Goal: Task Accomplishment & Management: Use online tool/utility

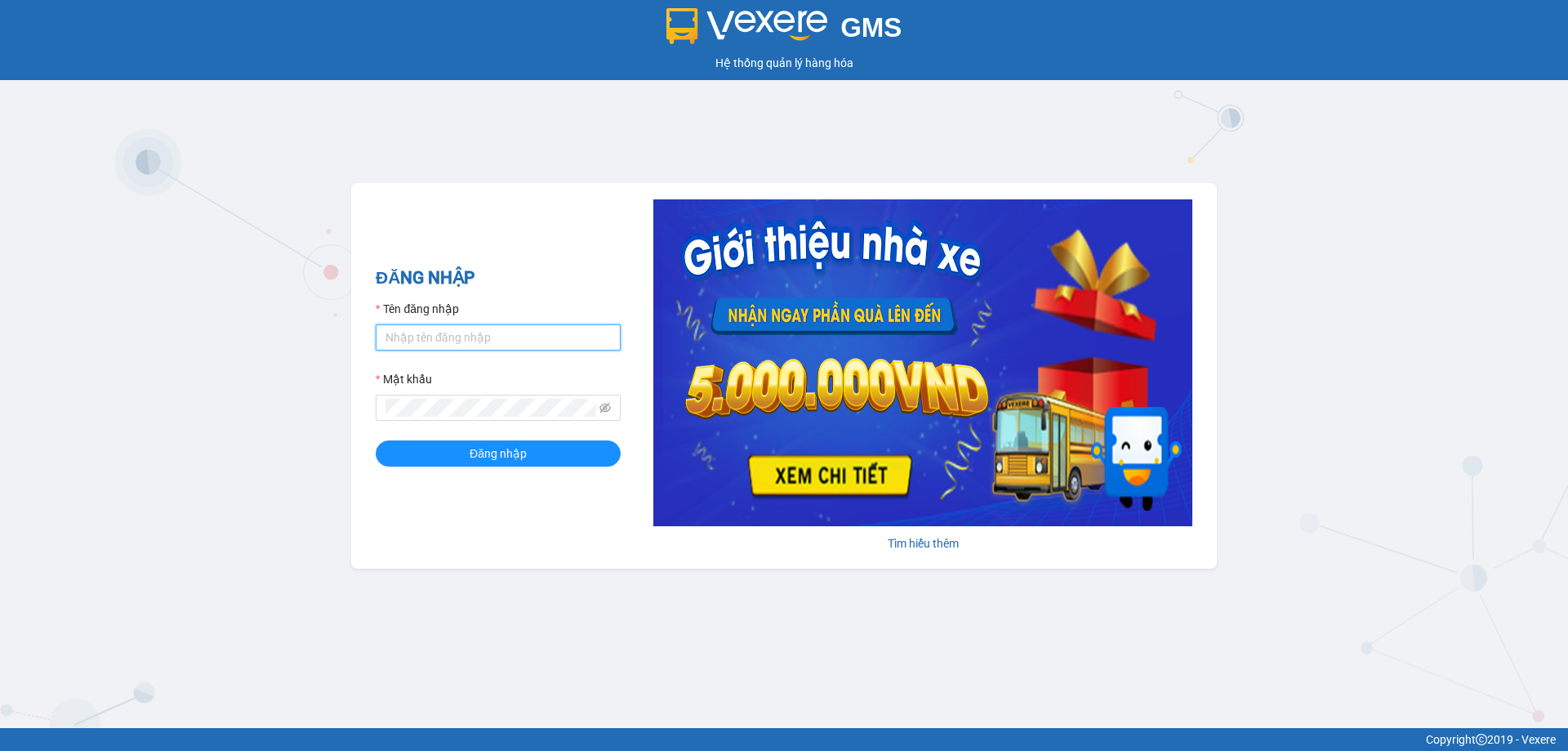
type input "ttnguyen.thoidai"
click at [483, 339] on input "ttnguyen.thoidai" at bounding box center [498, 337] width 245 height 26
drag, startPoint x: 483, startPoint y: 339, endPoint x: 330, endPoint y: 386, distance: 160.1
click at [332, 386] on div "GMS Hệ thống quản lý hàng hóa ĐĂNG NHẬP Tên đăng nhập ttnguyen.thoidai Mật khẩu…" at bounding box center [784, 363] width 1568 height 728
type input "ngvan.thoidai"
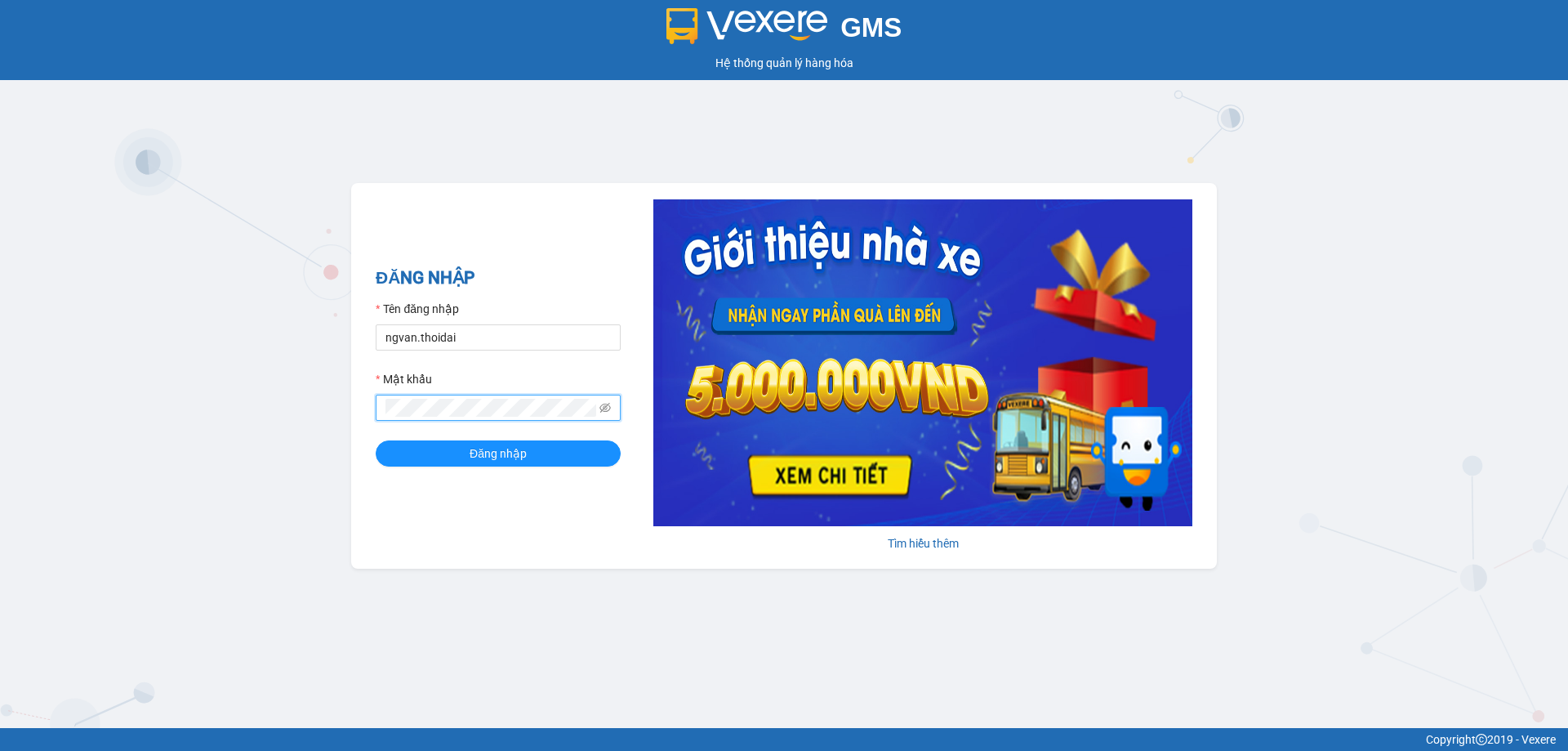
click at [305, 434] on div "GMS Hệ thống quản lý hàng hóa ĐĂNG NHẬP Tên đăng nhập ngvan.thoidai Mật khẩu Đă…" at bounding box center [784, 363] width 1568 height 728
click at [490, 455] on span "Đăng nhập" at bounding box center [499, 452] width 57 height 18
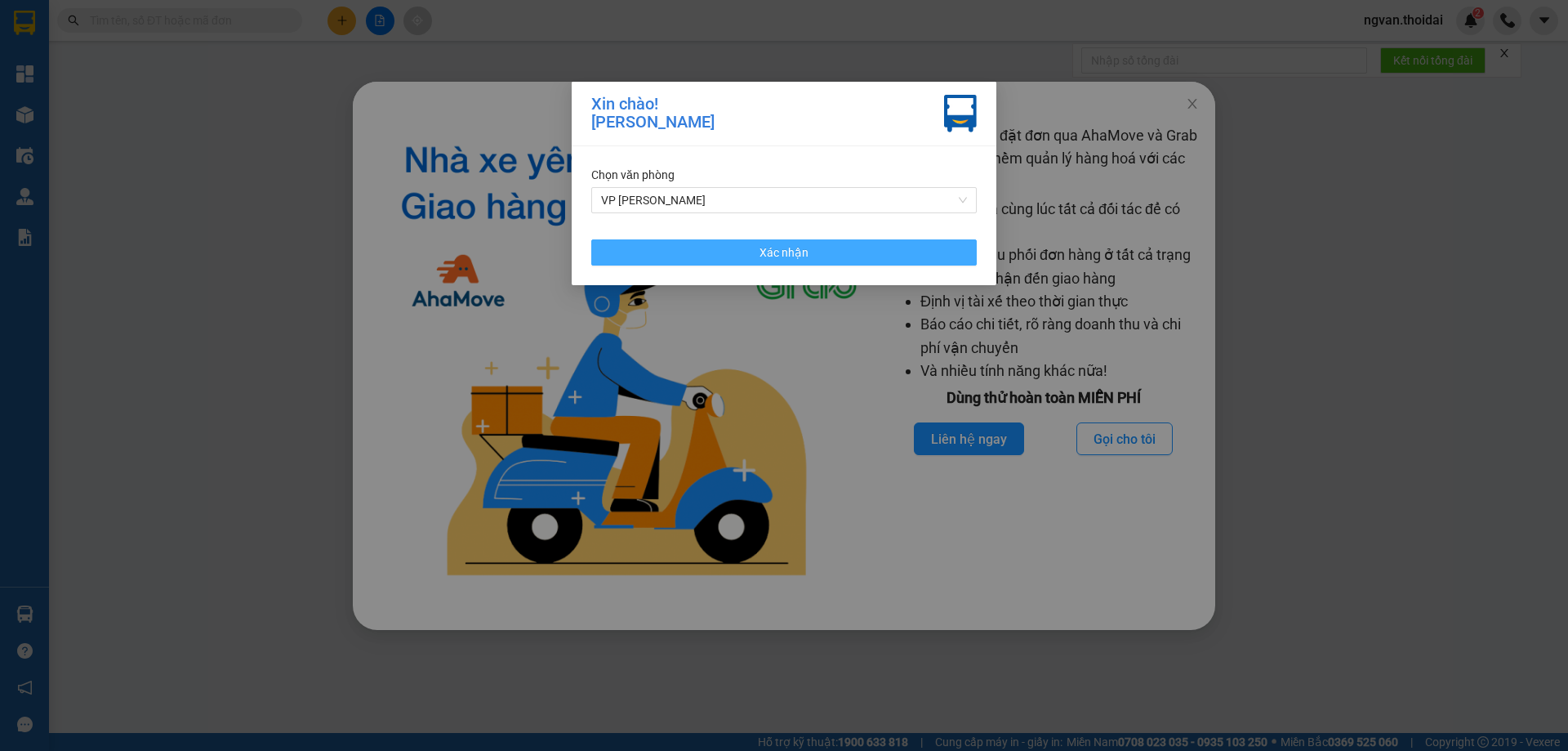
click at [803, 259] on span "Xác nhận" at bounding box center [784, 252] width 49 height 18
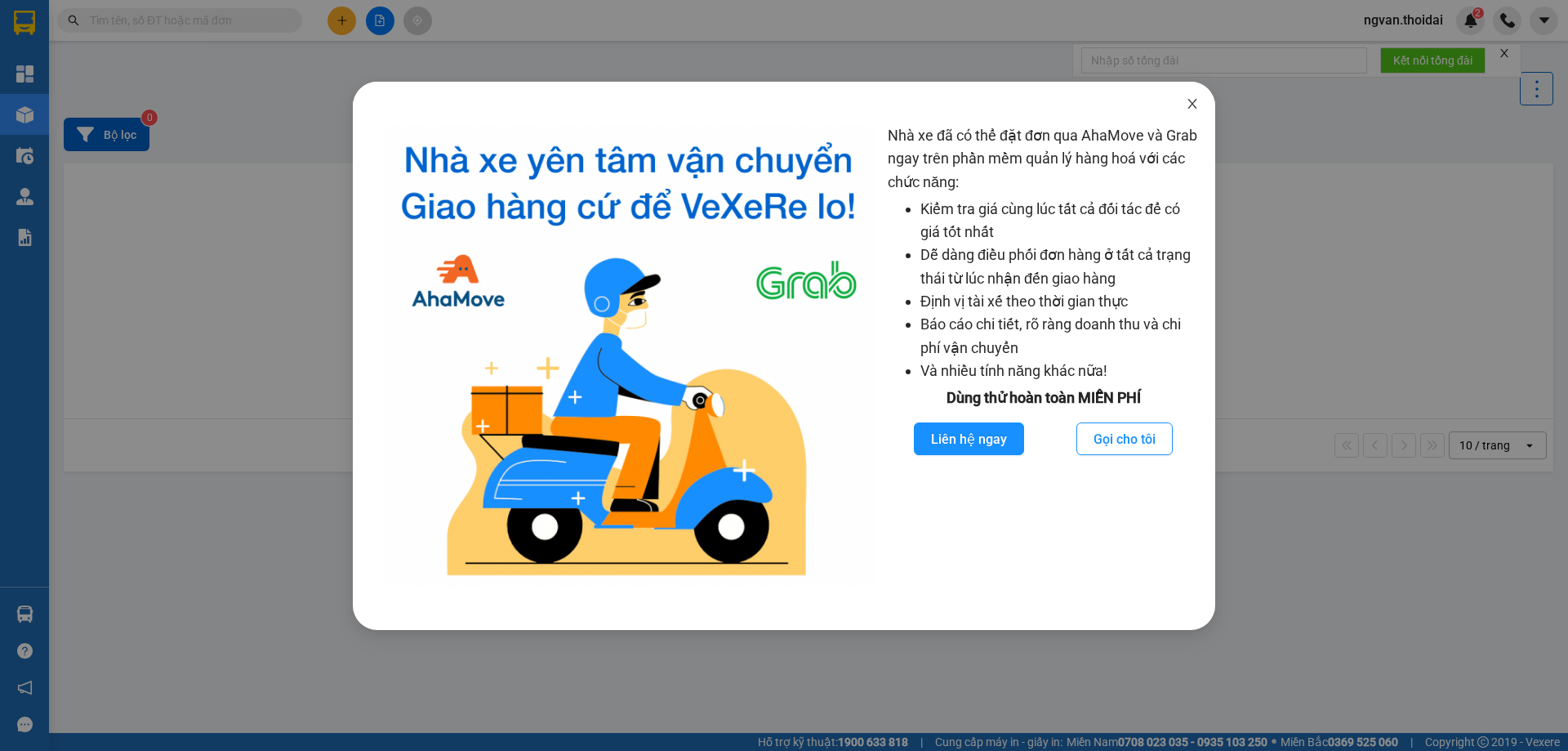
click at [1202, 108] on span "Close" at bounding box center [1192, 104] width 45 height 45
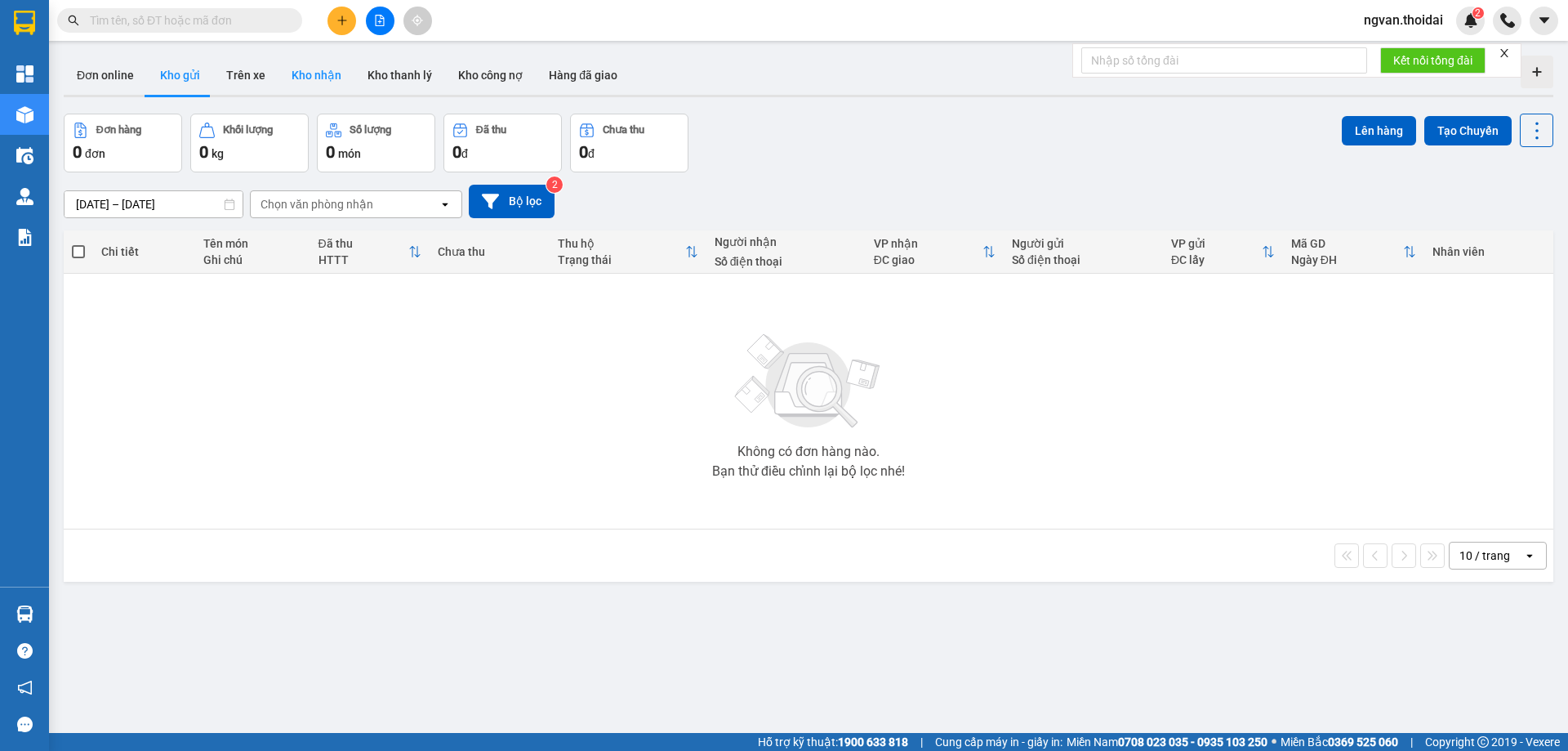
click at [305, 74] on button "Kho nhận" at bounding box center [316, 75] width 76 height 39
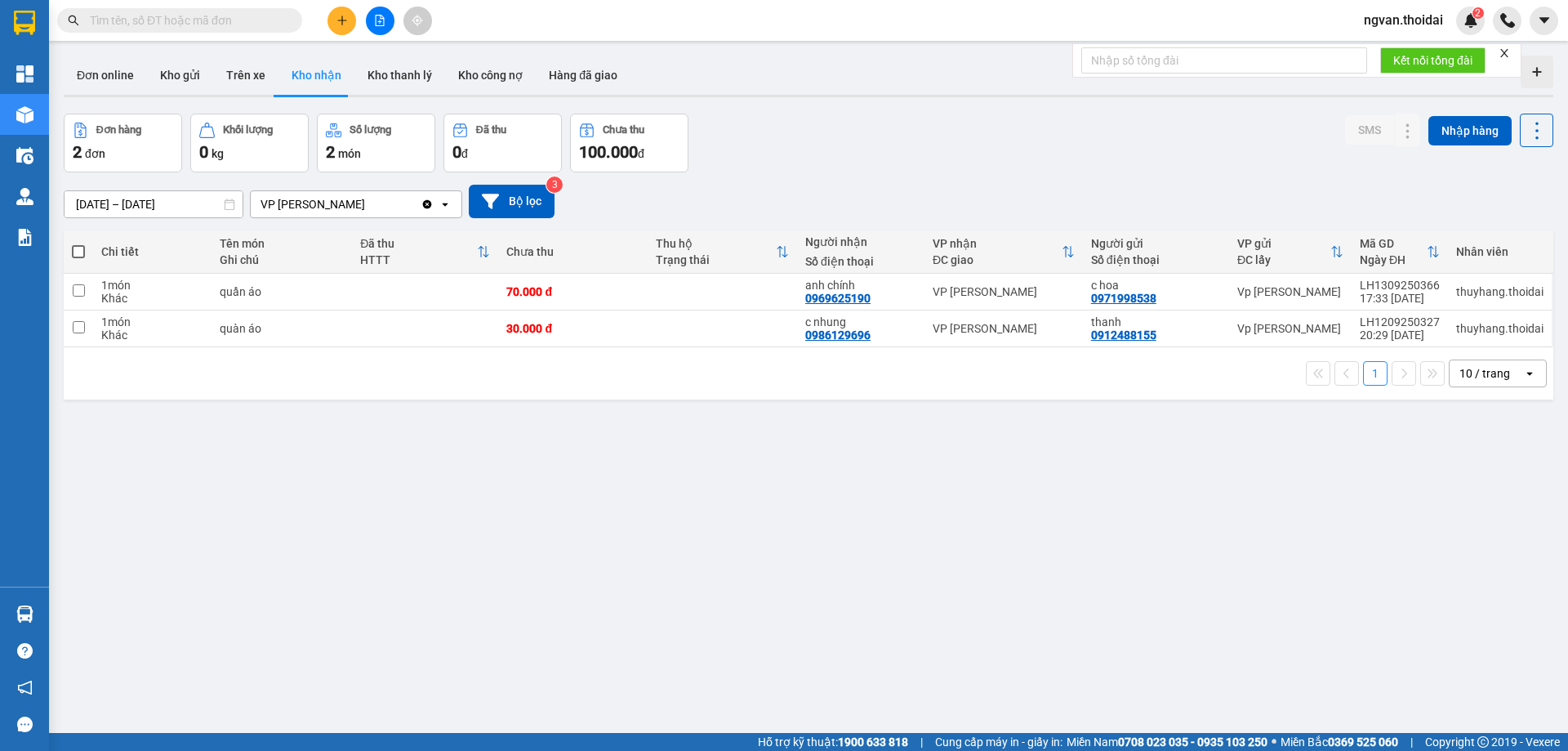
click at [223, 206] on input "[DATE] – [DATE]" at bounding box center [154, 204] width 178 height 26
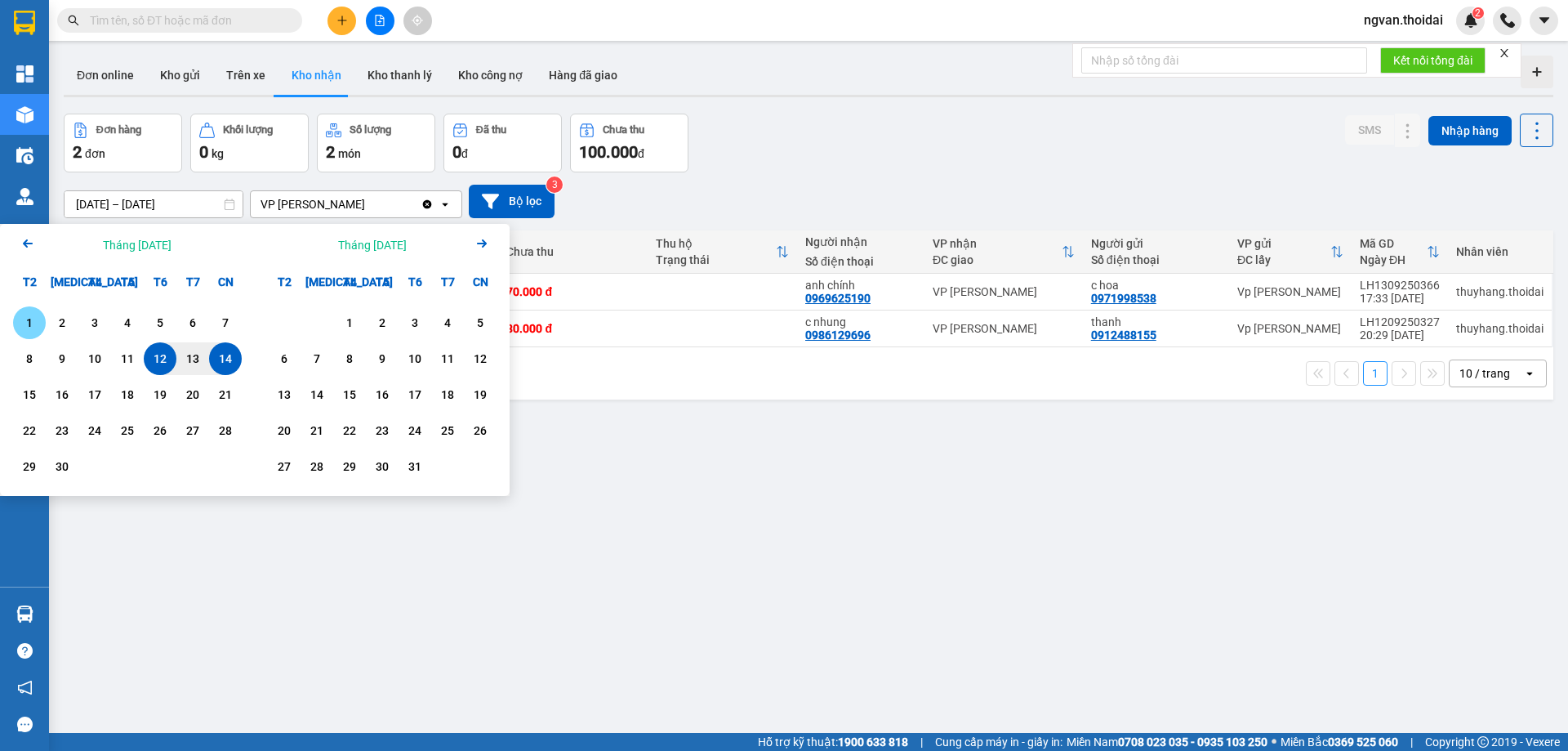
click at [21, 319] on div "1" at bounding box center [29, 322] width 23 height 19
click at [232, 365] on div "14" at bounding box center [225, 358] width 23 height 19
type input "01/09/2025 – 14/09/2025"
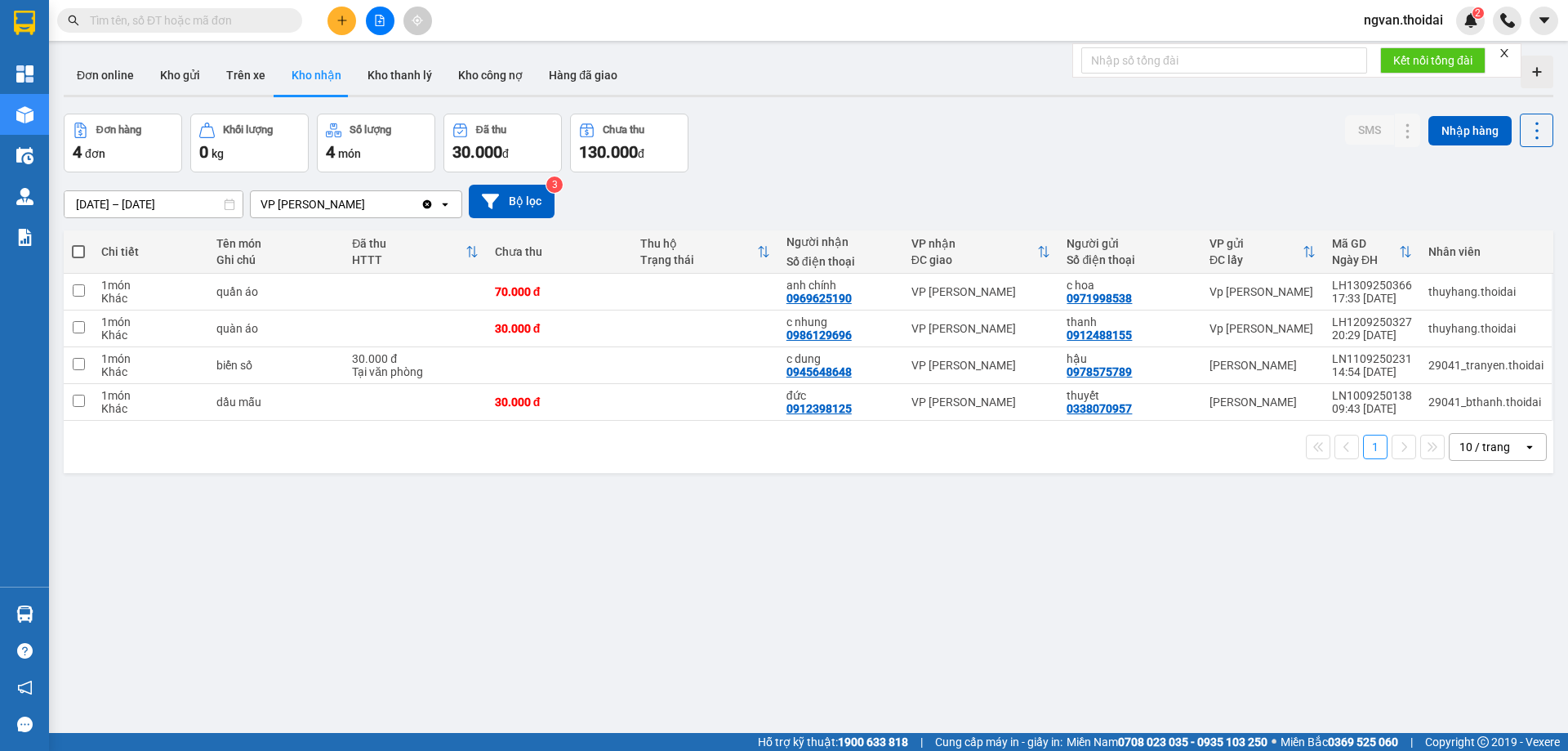
click at [658, 541] on div "ver 1.8.143 Đơn online Kho gửi Trên xe Kho nhận Kho thanh lý Kho công nợ Hàng đ…" at bounding box center [809, 425] width 1503 height 751
click at [158, 78] on button "Kho gửi" at bounding box center [180, 75] width 66 height 39
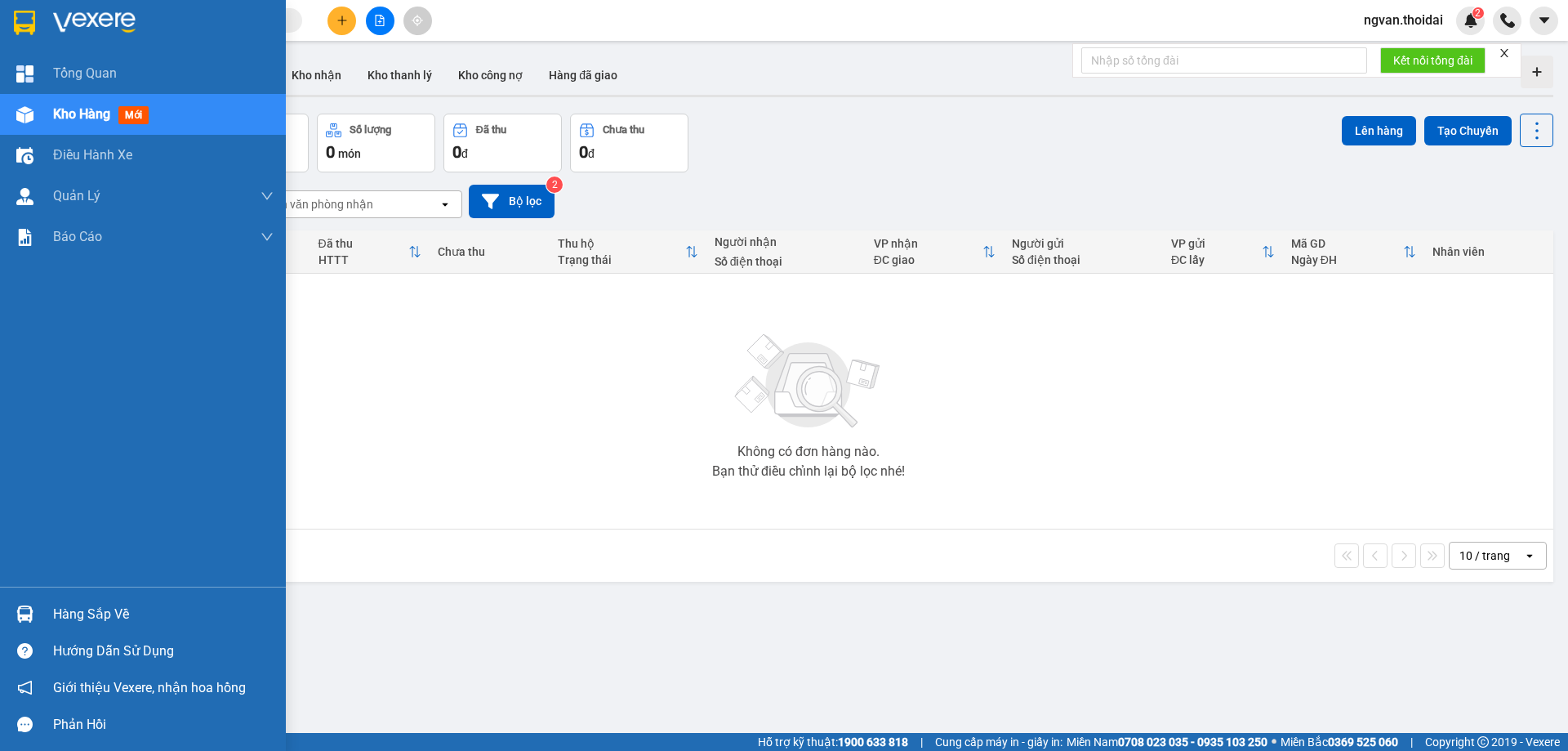
click at [57, 624] on div "Hàng sắp về" at bounding box center [163, 614] width 221 height 24
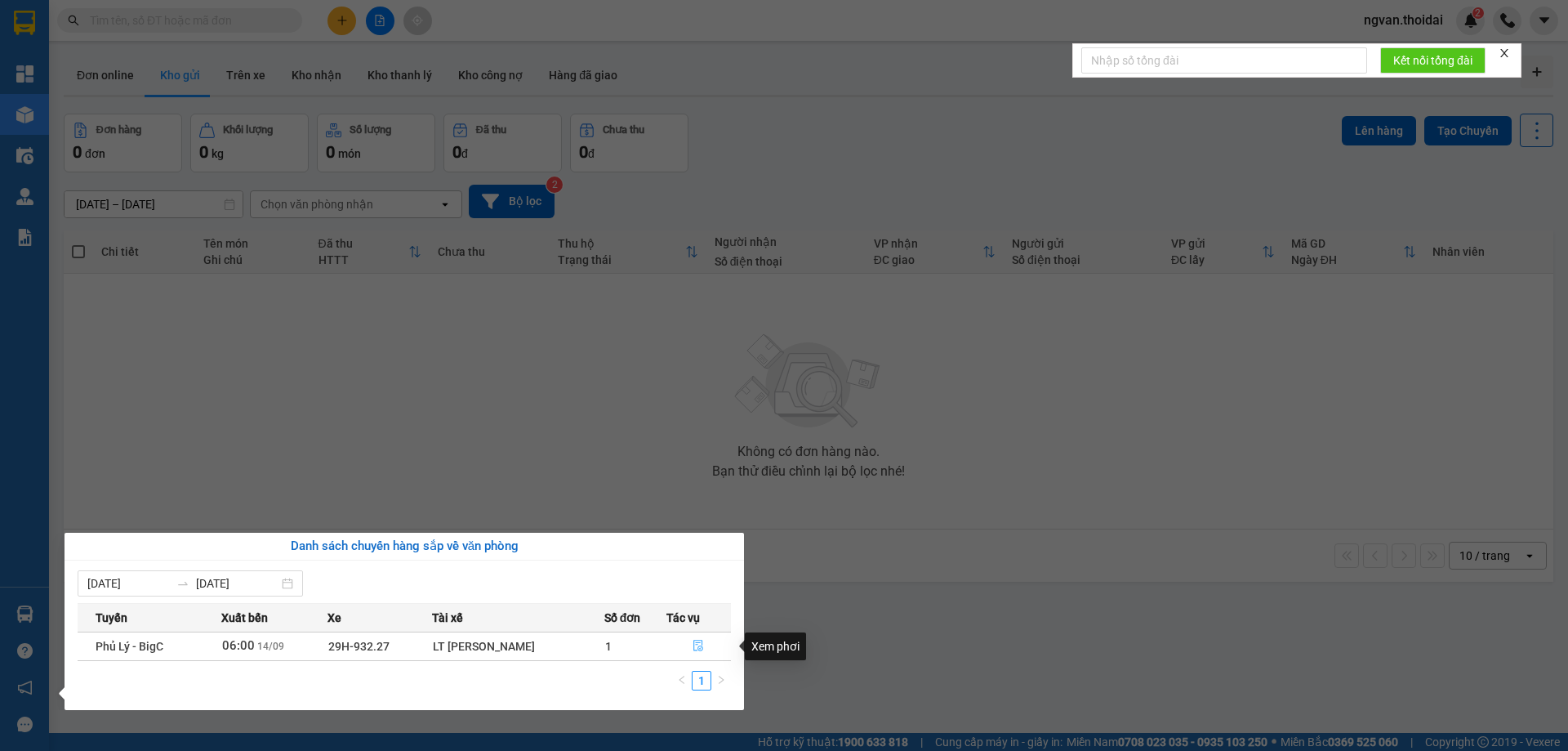
click at [701, 649] on icon "file-done" at bounding box center [698, 645] width 11 height 11
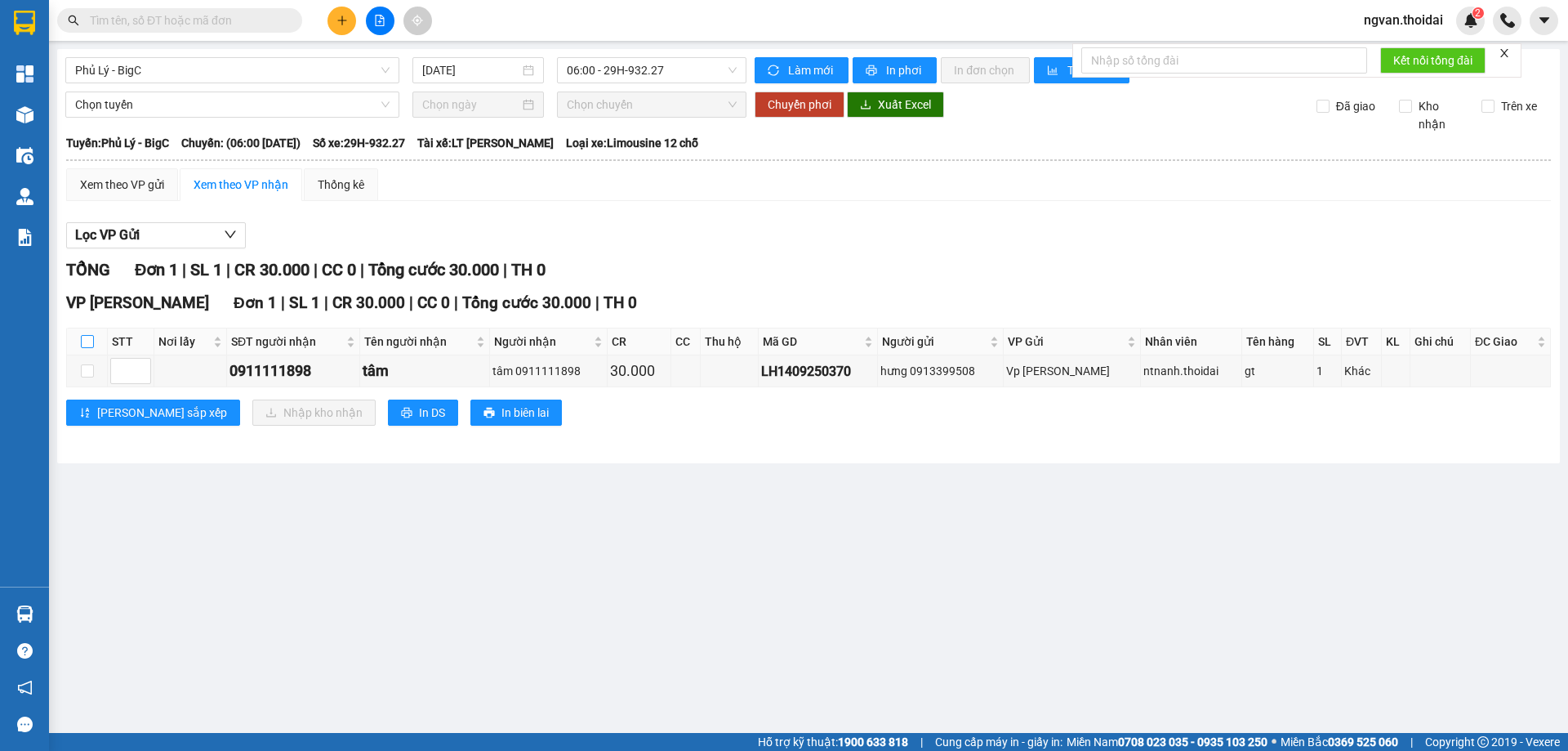
click at [88, 343] on input "checkbox" at bounding box center [87, 341] width 13 height 13
checkbox input "true"
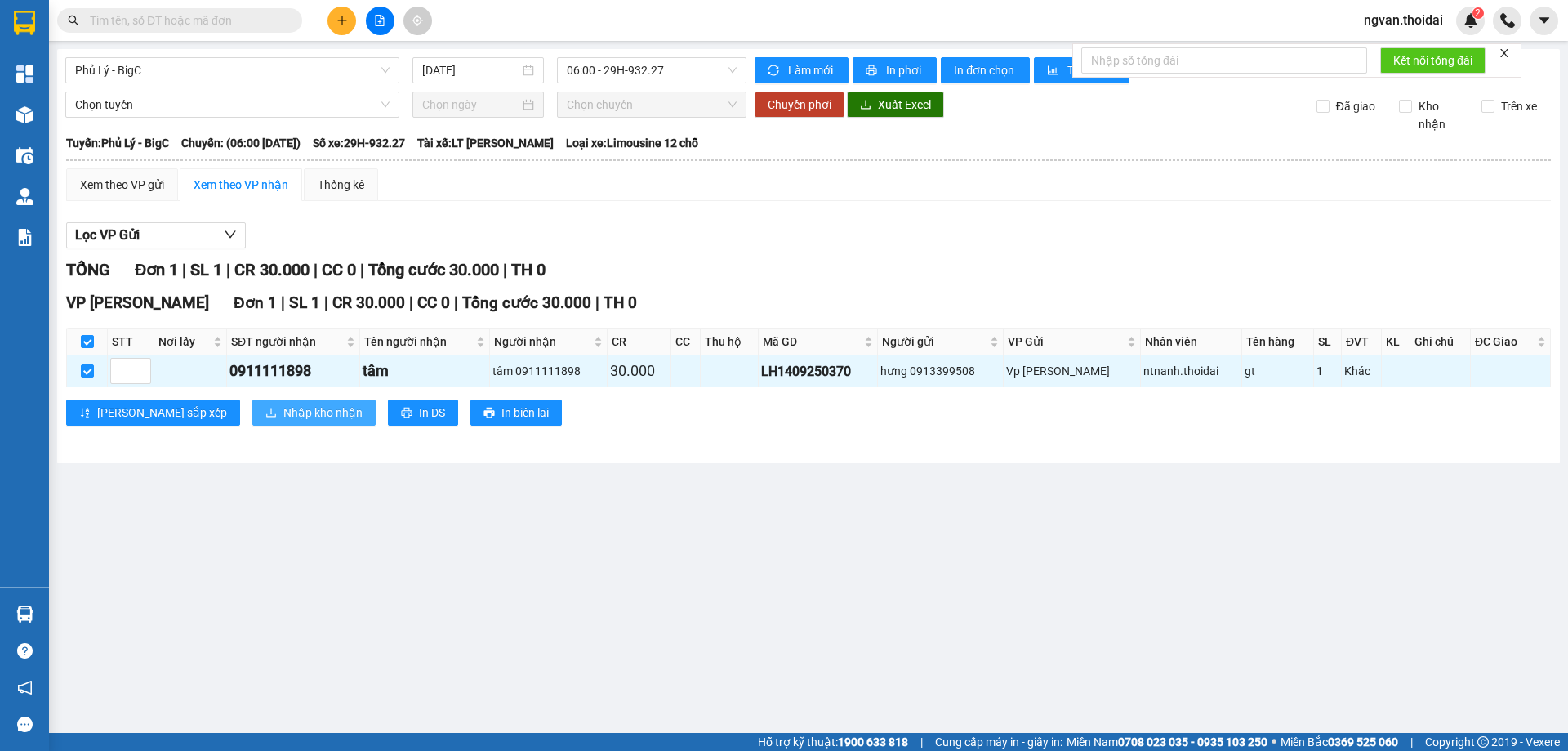
click at [284, 406] on span "Nhập kho nhận" at bounding box center [323, 412] width 79 height 18
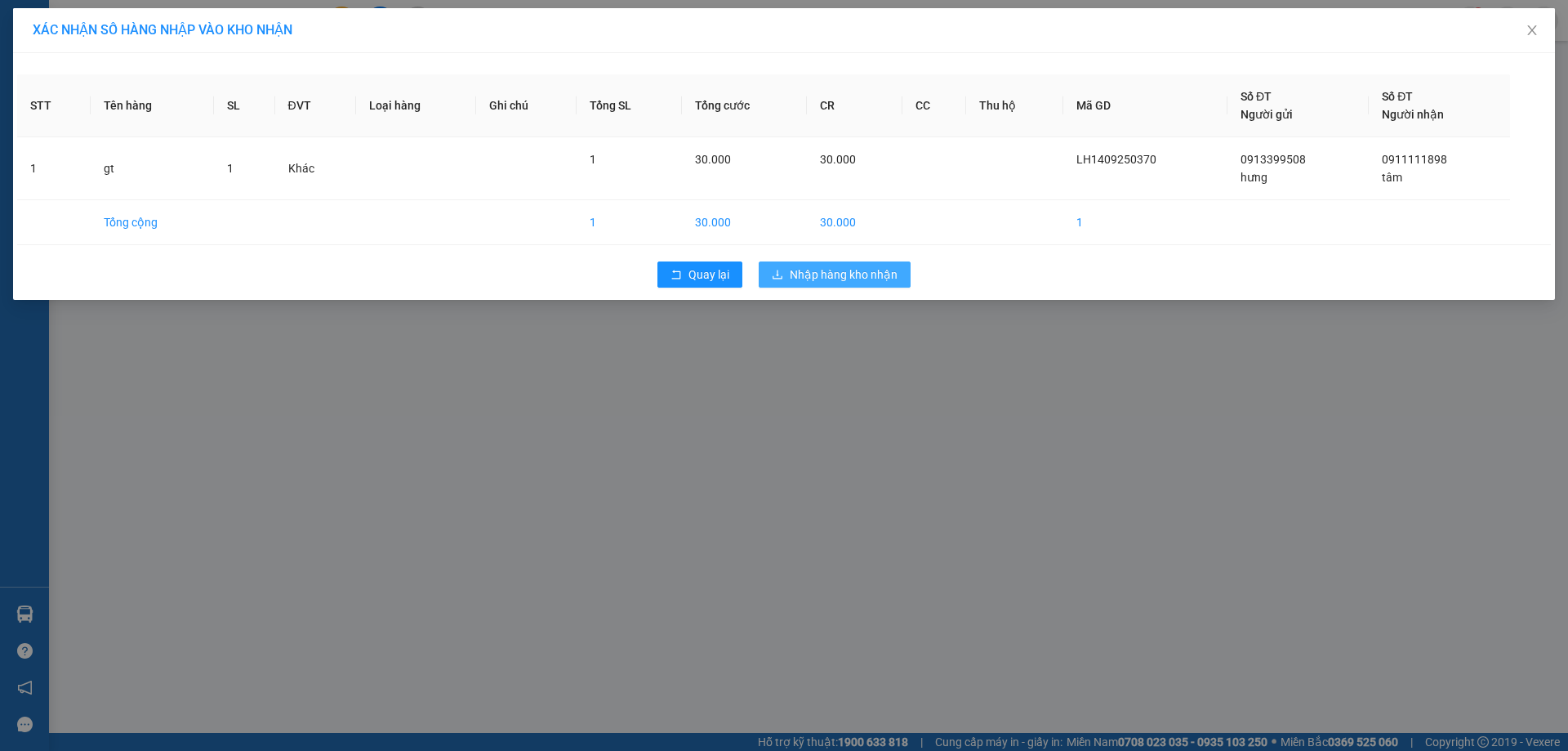
click at [859, 271] on span "Nhập hàng kho nhận" at bounding box center [844, 274] width 108 height 18
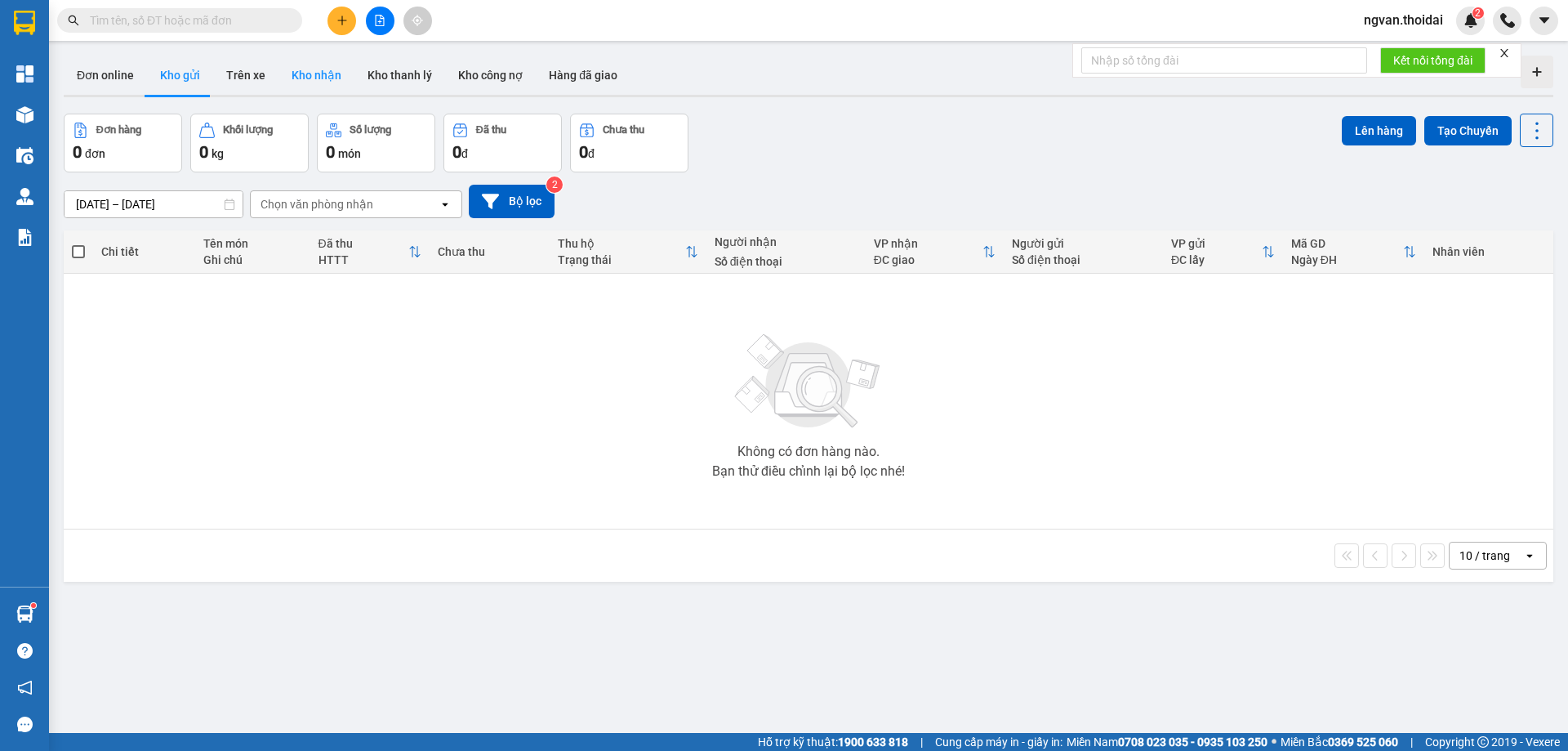
click at [320, 72] on button "Kho nhận" at bounding box center [316, 75] width 76 height 39
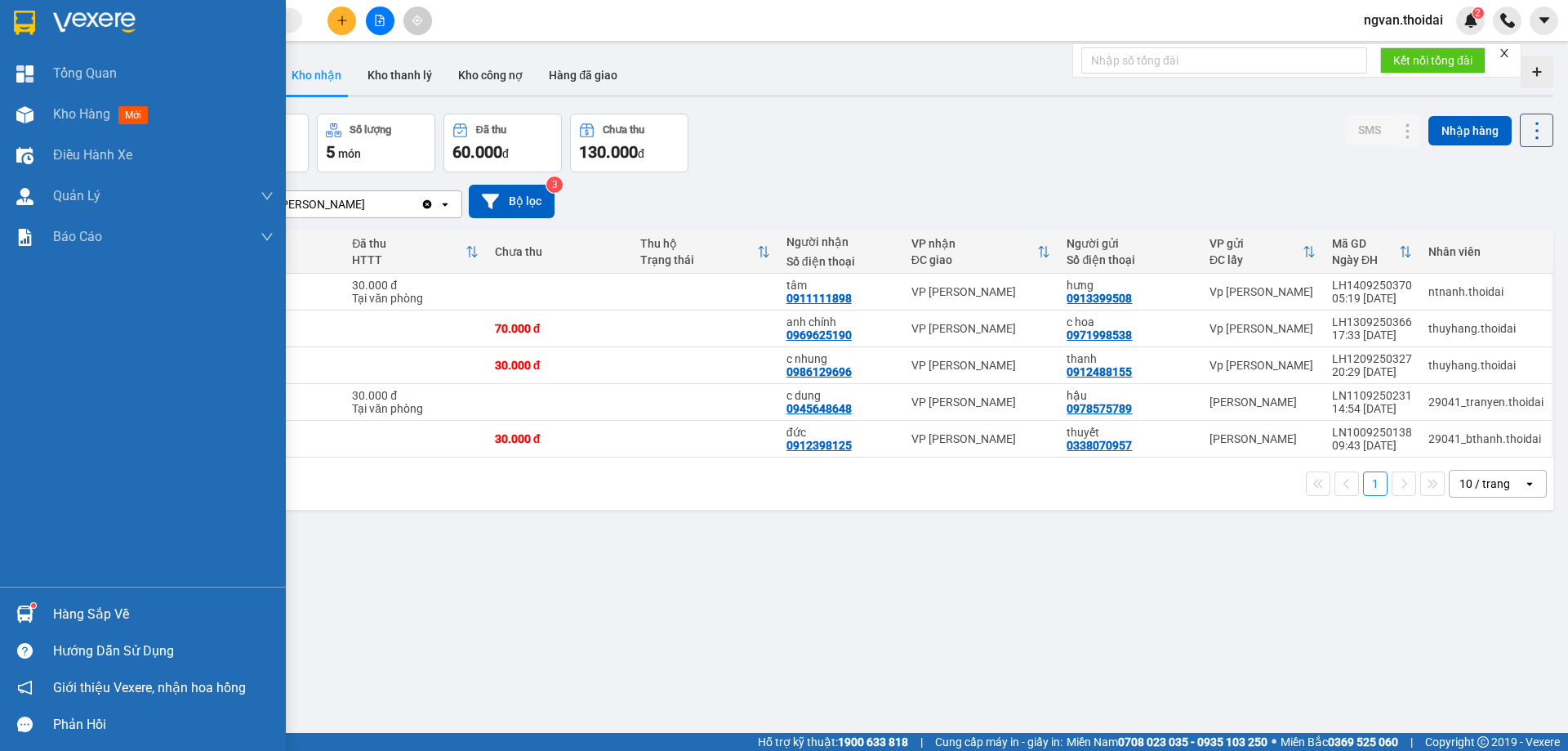
click at [32, 617] on img at bounding box center [25, 614] width 17 height 17
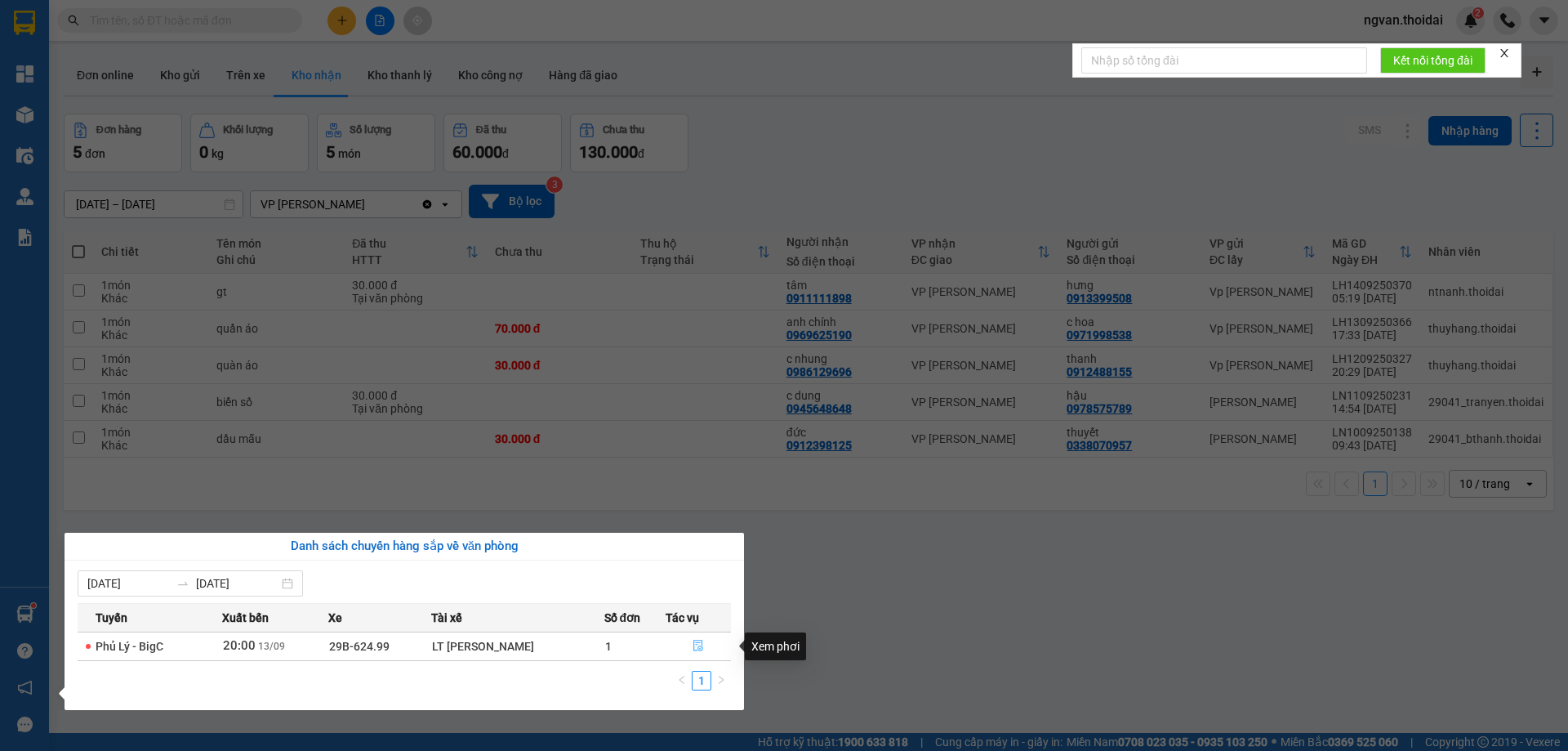
click at [695, 648] on icon "file-done" at bounding box center [698, 646] width 10 height 11
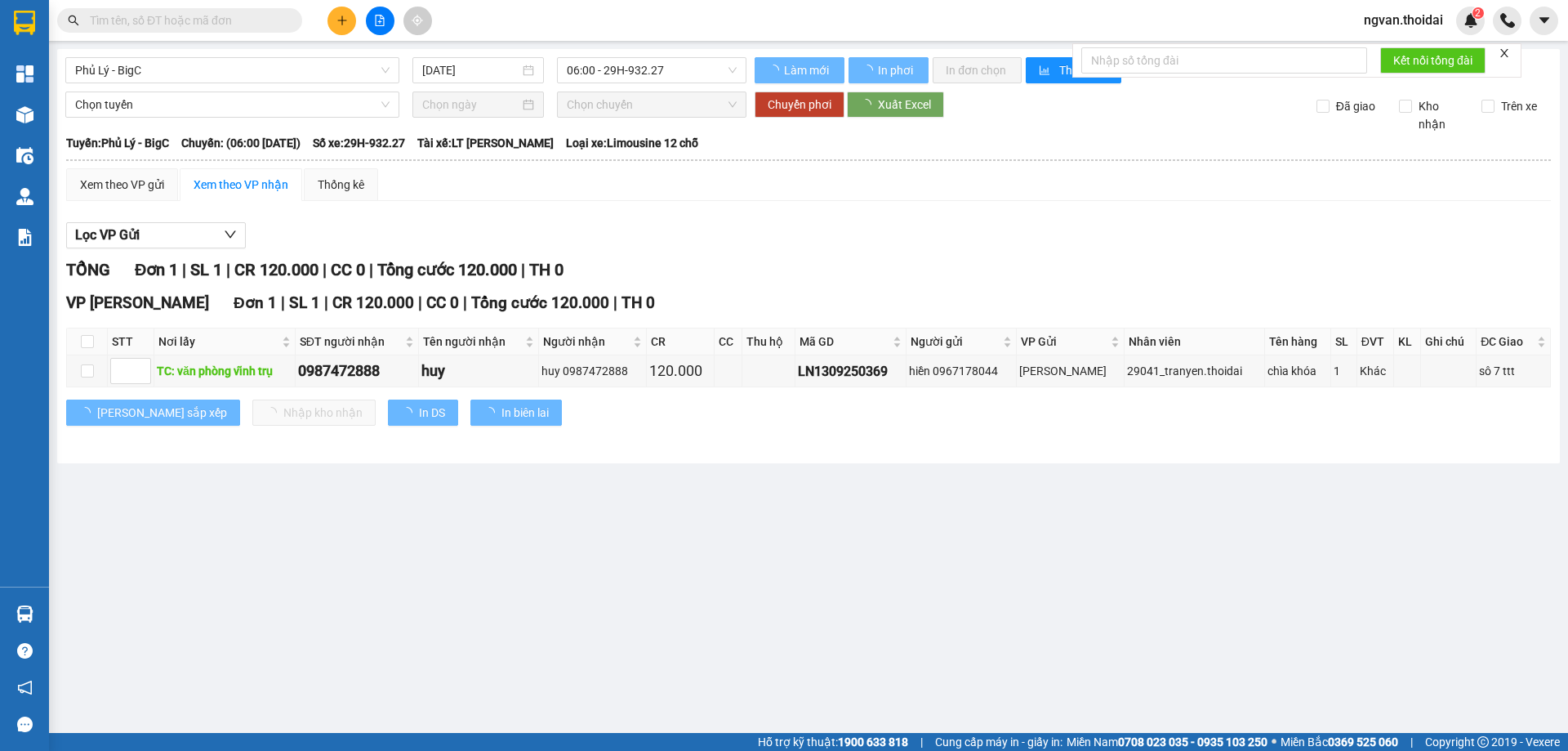
type input "13/09/2025"
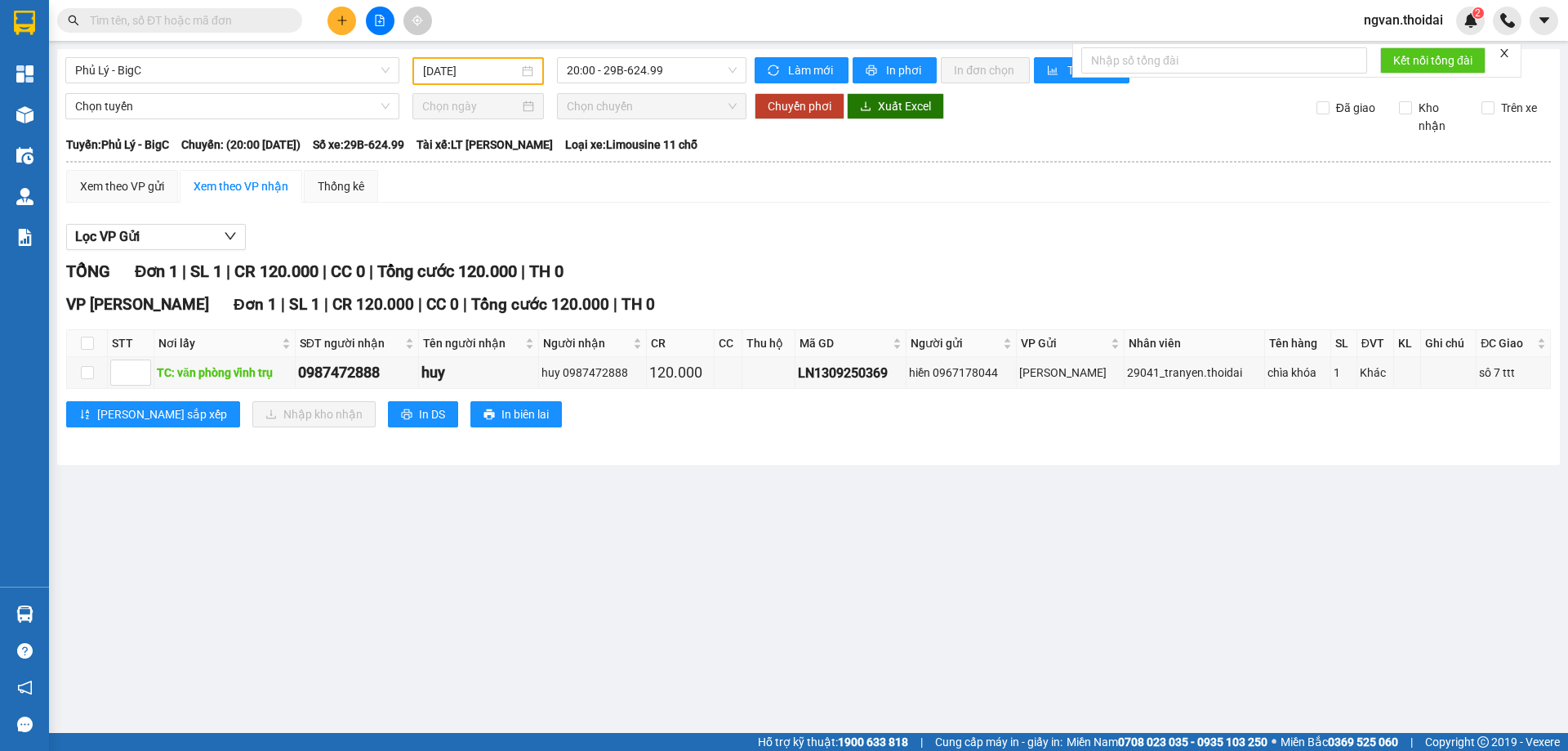
click at [431, 561] on main "Phủ Lý - BigC 13/09/2025 20:00 - 29B-624.99 Làm mới In phơi In đơn chọn Thống k…" at bounding box center [784, 366] width 1568 height 732
click at [389, 524] on main "Phủ Lý - BigC 13/09/2025 20:00 - 29B-624.99 Làm mới In phơi In đơn chọn Thống k…" at bounding box center [784, 366] width 1568 height 732
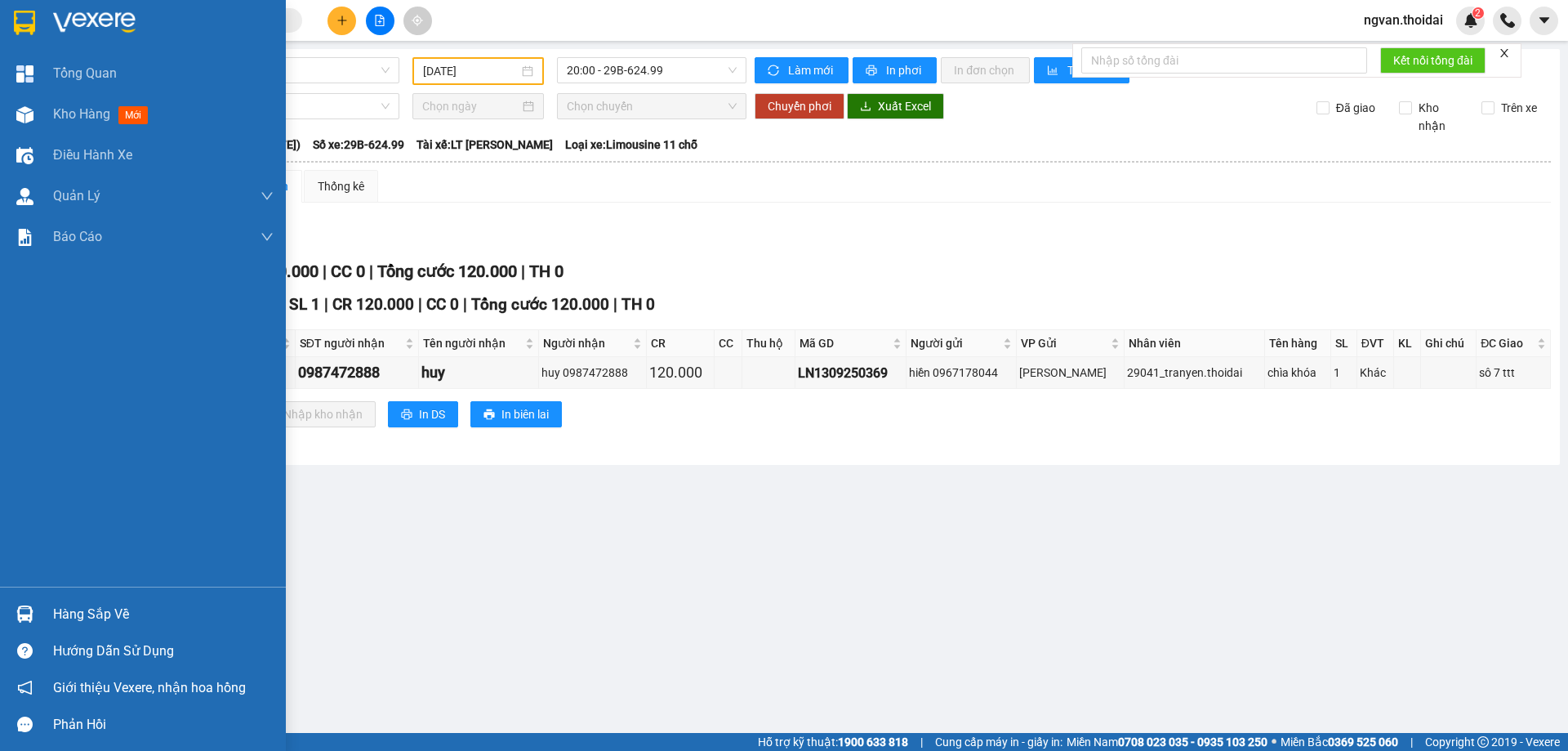
click at [35, 616] on div at bounding box center [24, 614] width 29 height 29
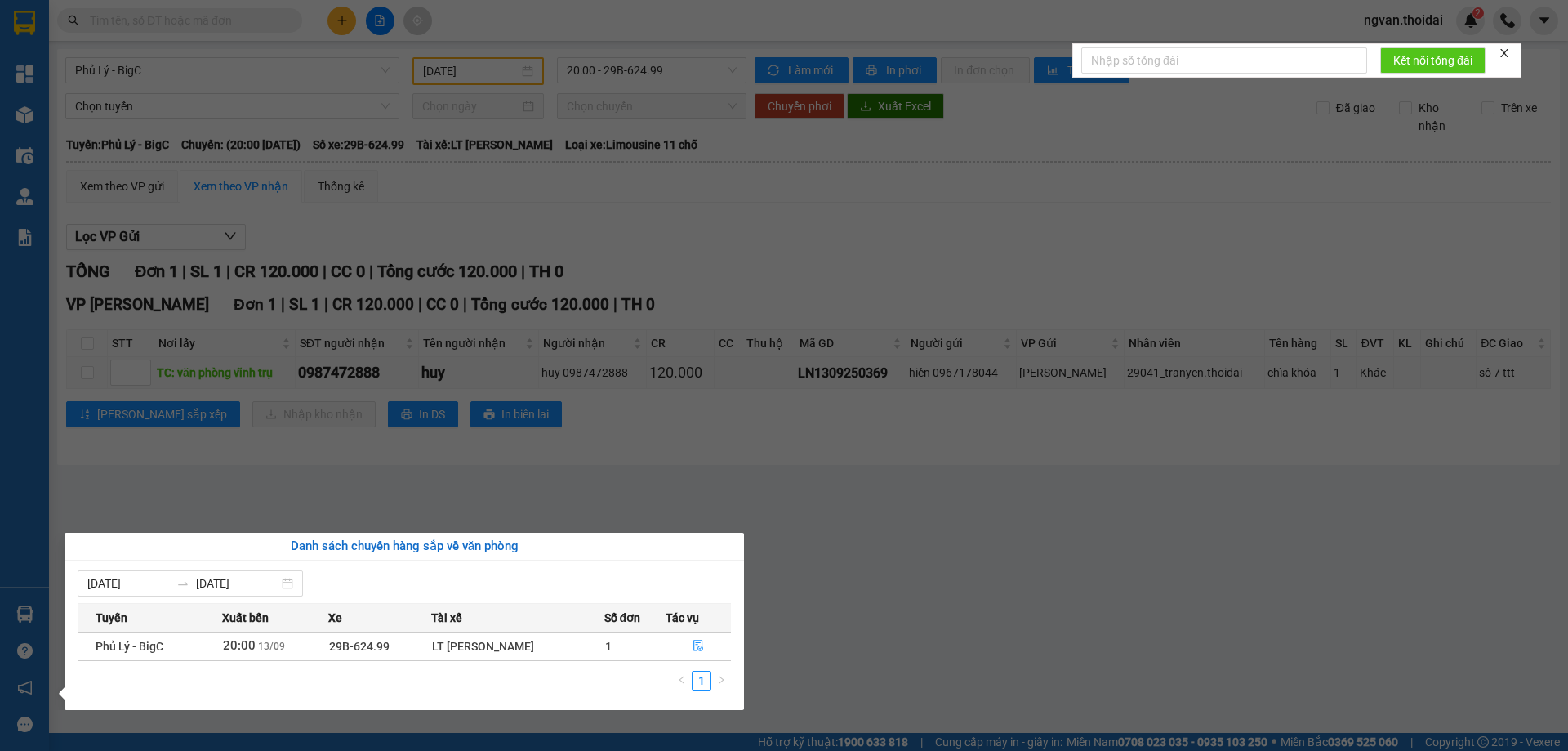
click at [888, 626] on section "Kết quả tìm kiếm ( 0 ) Bộ lọc No Data ngvan.thoidai 2 Tổng Quan Kho hàng mới Đi…" at bounding box center [784, 376] width 1568 height 751
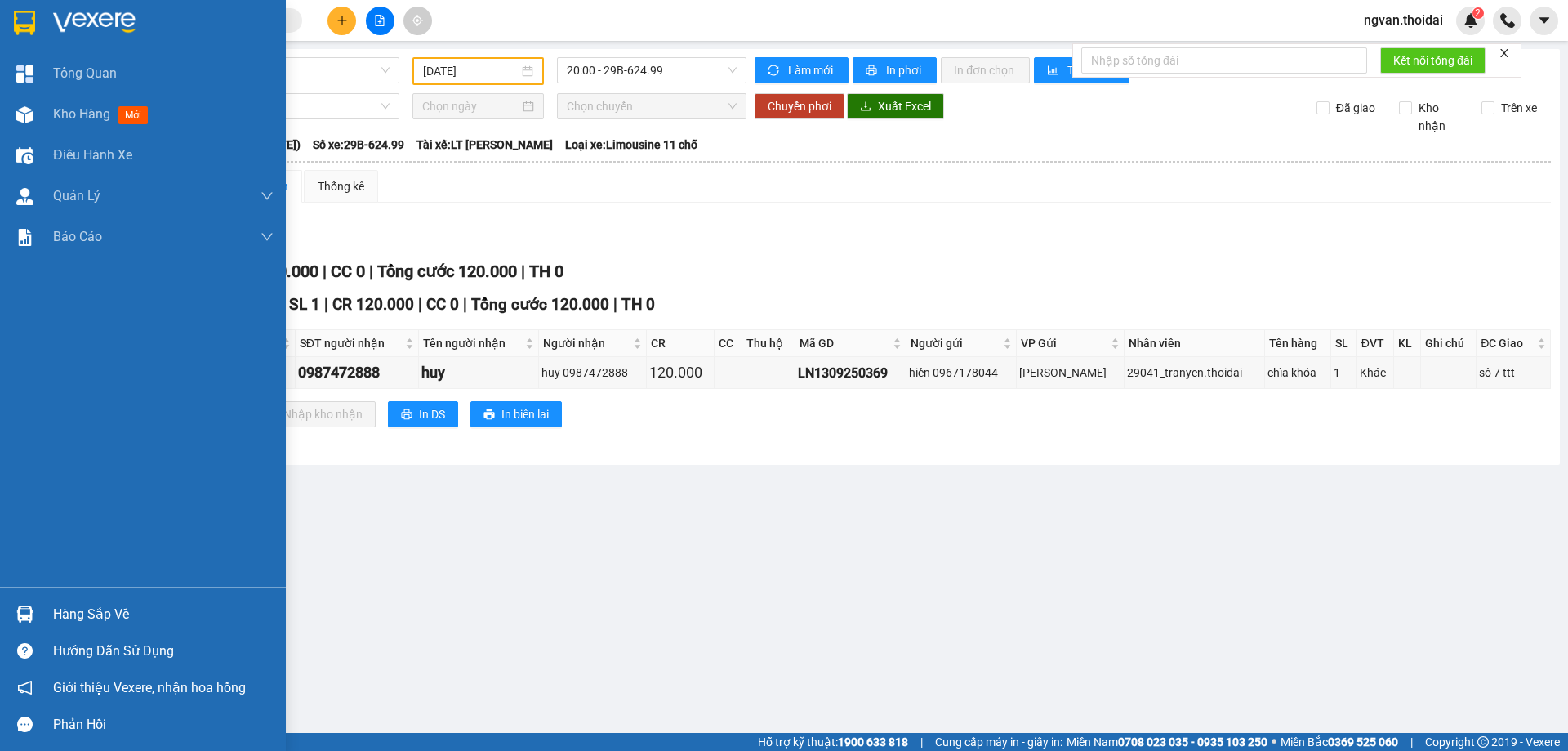
click at [38, 618] on div at bounding box center [24, 614] width 29 height 29
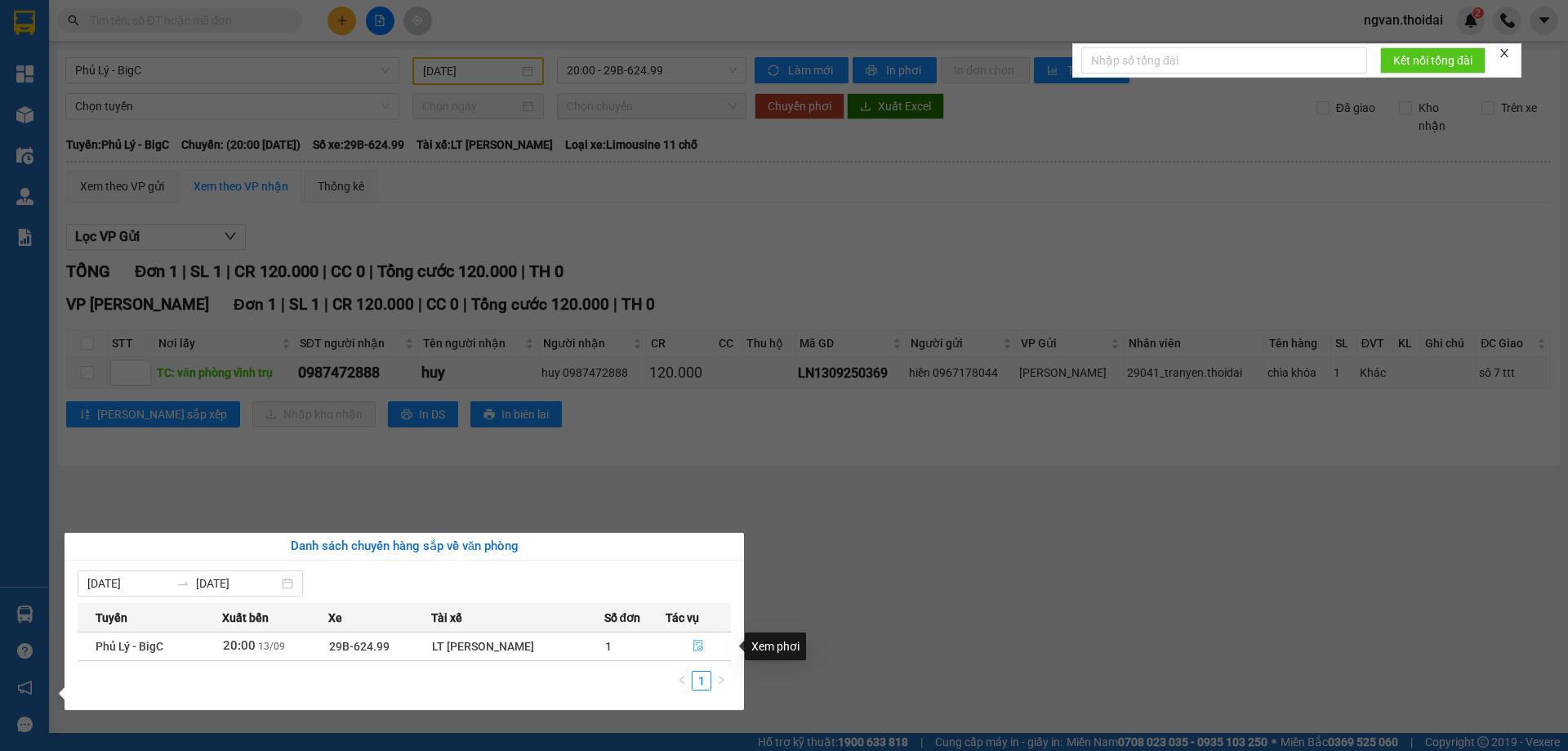
click at [701, 646] on icon "file-done" at bounding box center [698, 646] width 10 height 11
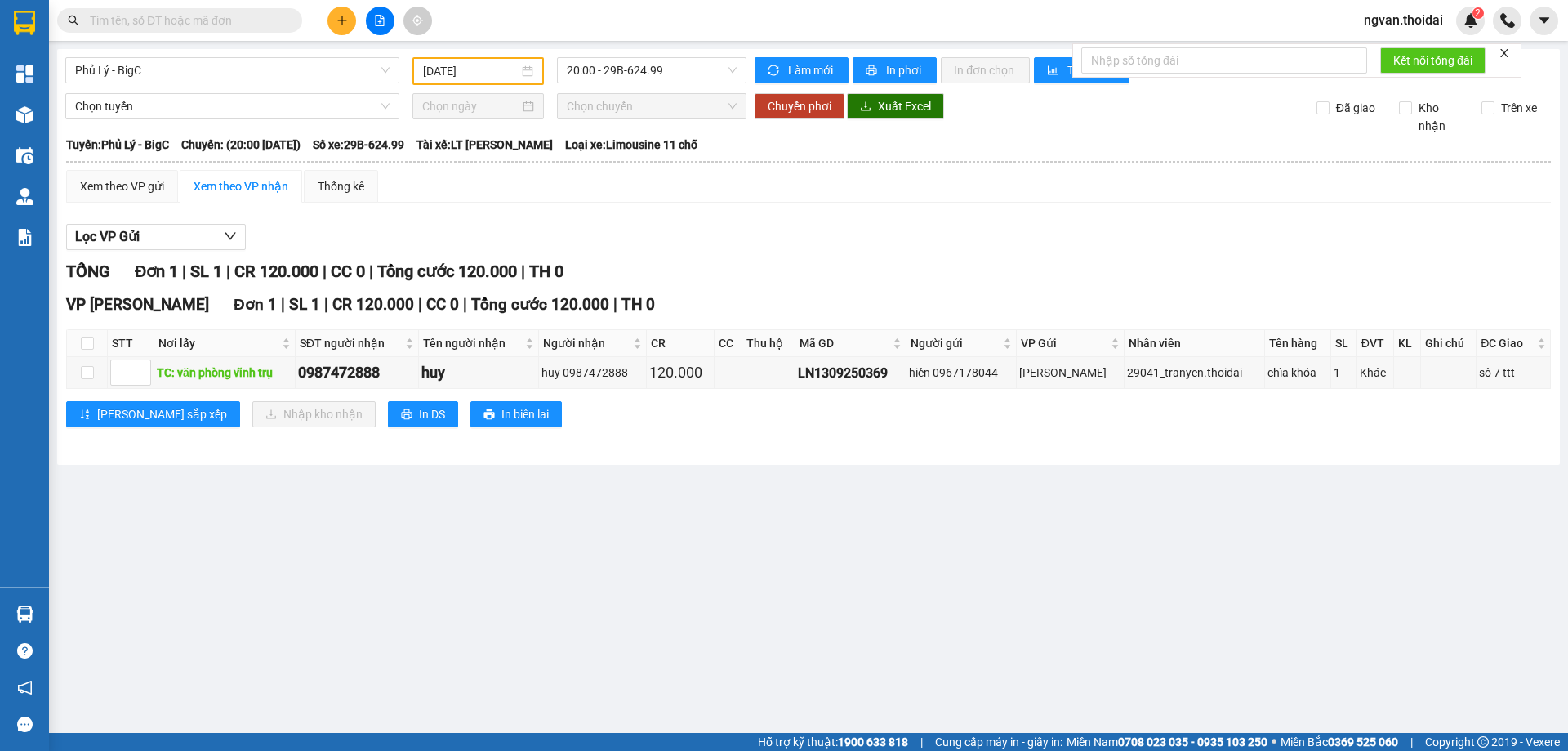
click at [589, 550] on main "Phủ Lý - BigC 13/09/2025 20:00 - 29B-624.99 Làm mới In phơi In đơn chọn Thống k…" at bounding box center [784, 366] width 1568 height 732
click at [331, 21] on button at bounding box center [341, 20] width 29 height 29
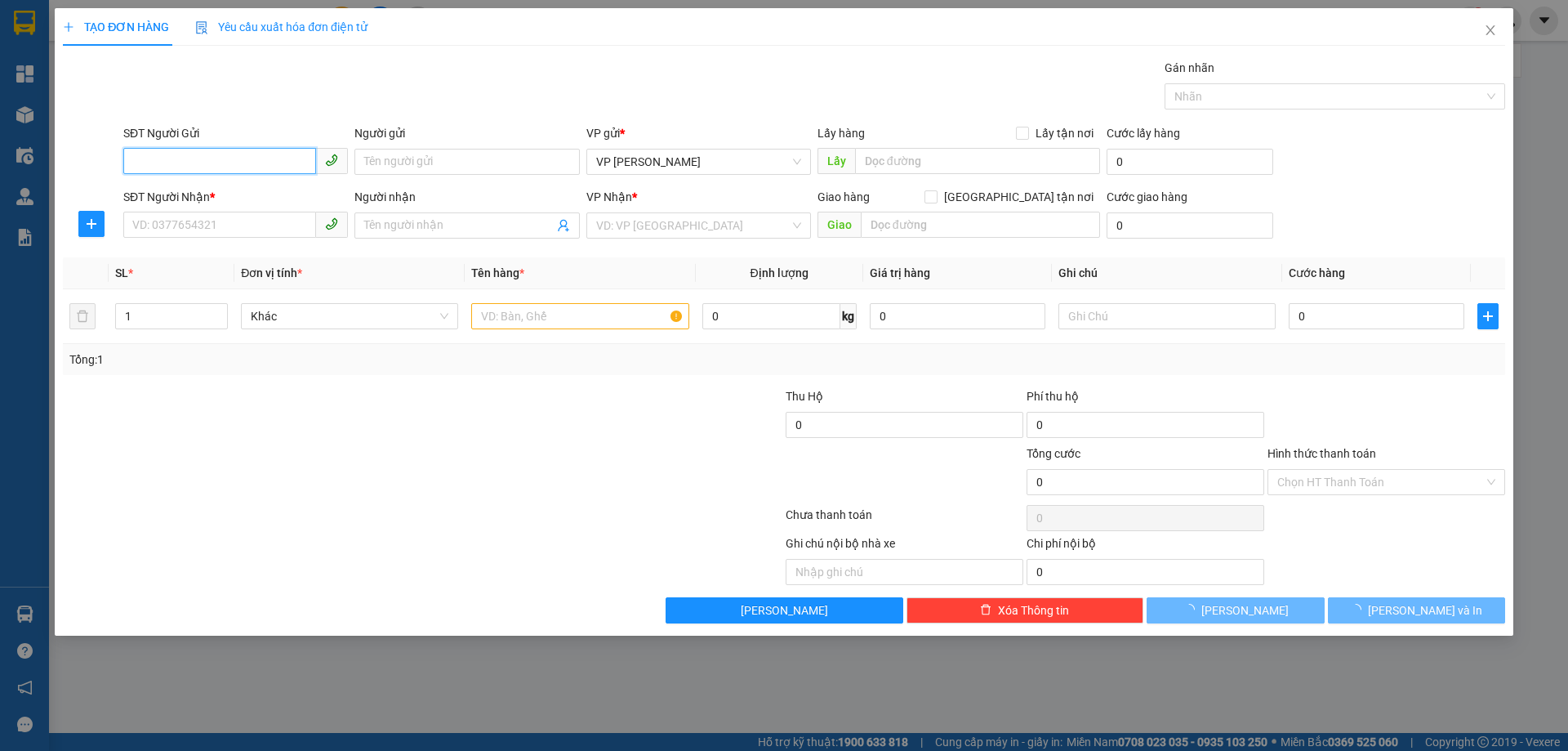
click at [178, 152] on input "SĐT Người Gửi" at bounding box center [220, 160] width 193 height 26
type input "0985245596"
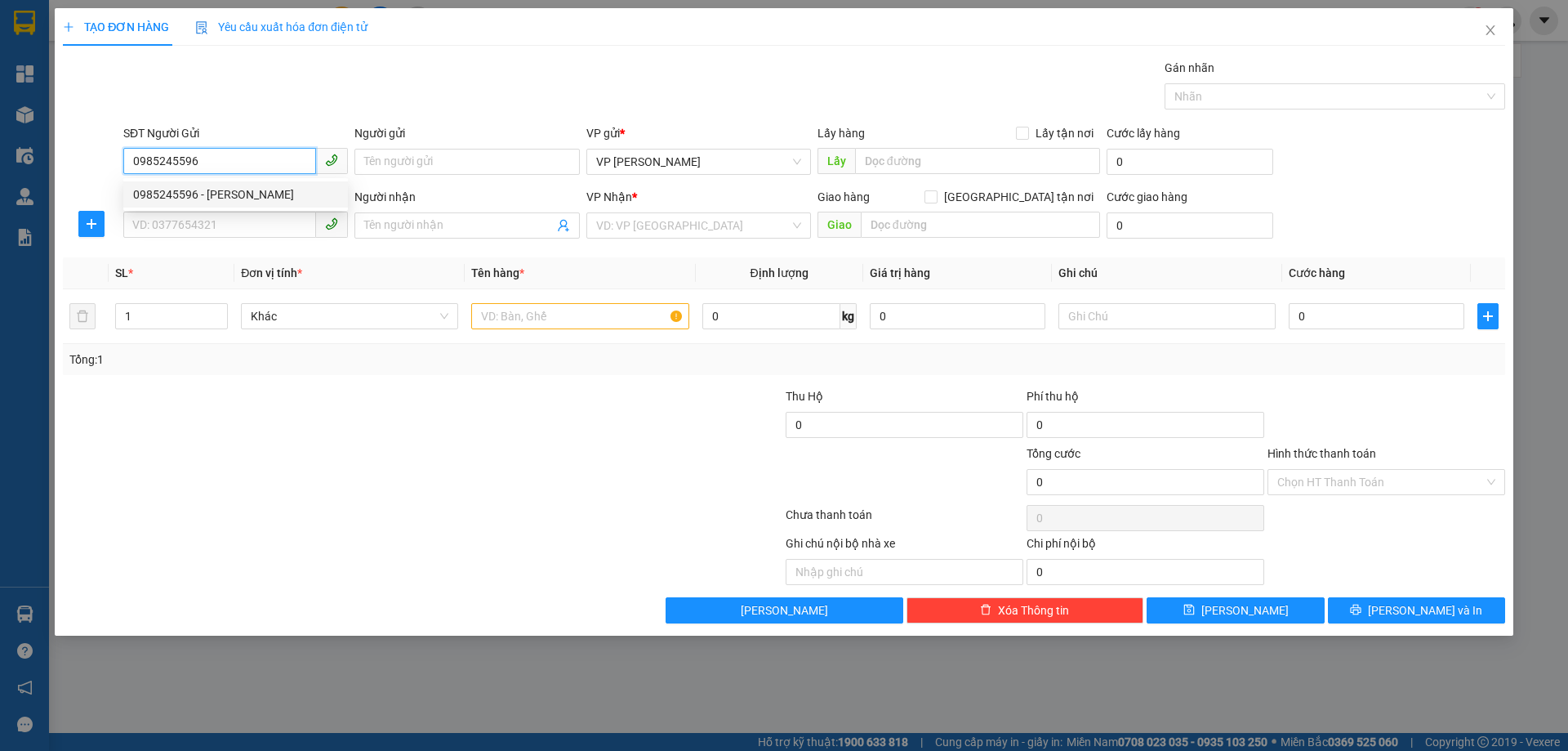
click at [180, 195] on div "0985245596 - c ngọc" at bounding box center [236, 194] width 205 height 18
type input "c ngọc"
type input "0985245596"
click at [182, 221] on input "SĐT Người Nhận *" at bounding box center [220, 224] width 193 height 26
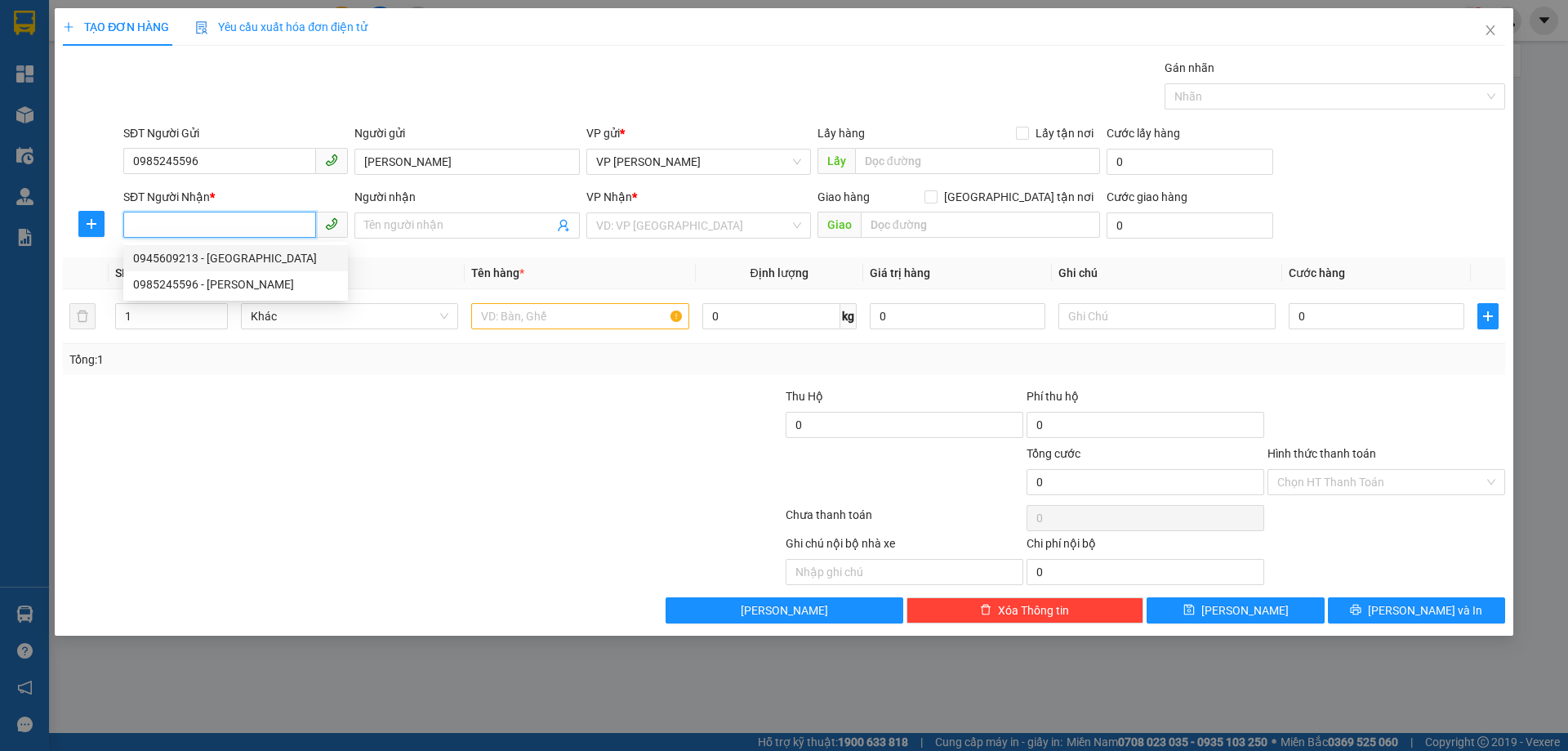
click at [182, 255] on div "0945609213 - đức" at bounding box center [236, 258] width 205 height 18
type input "0945609213"
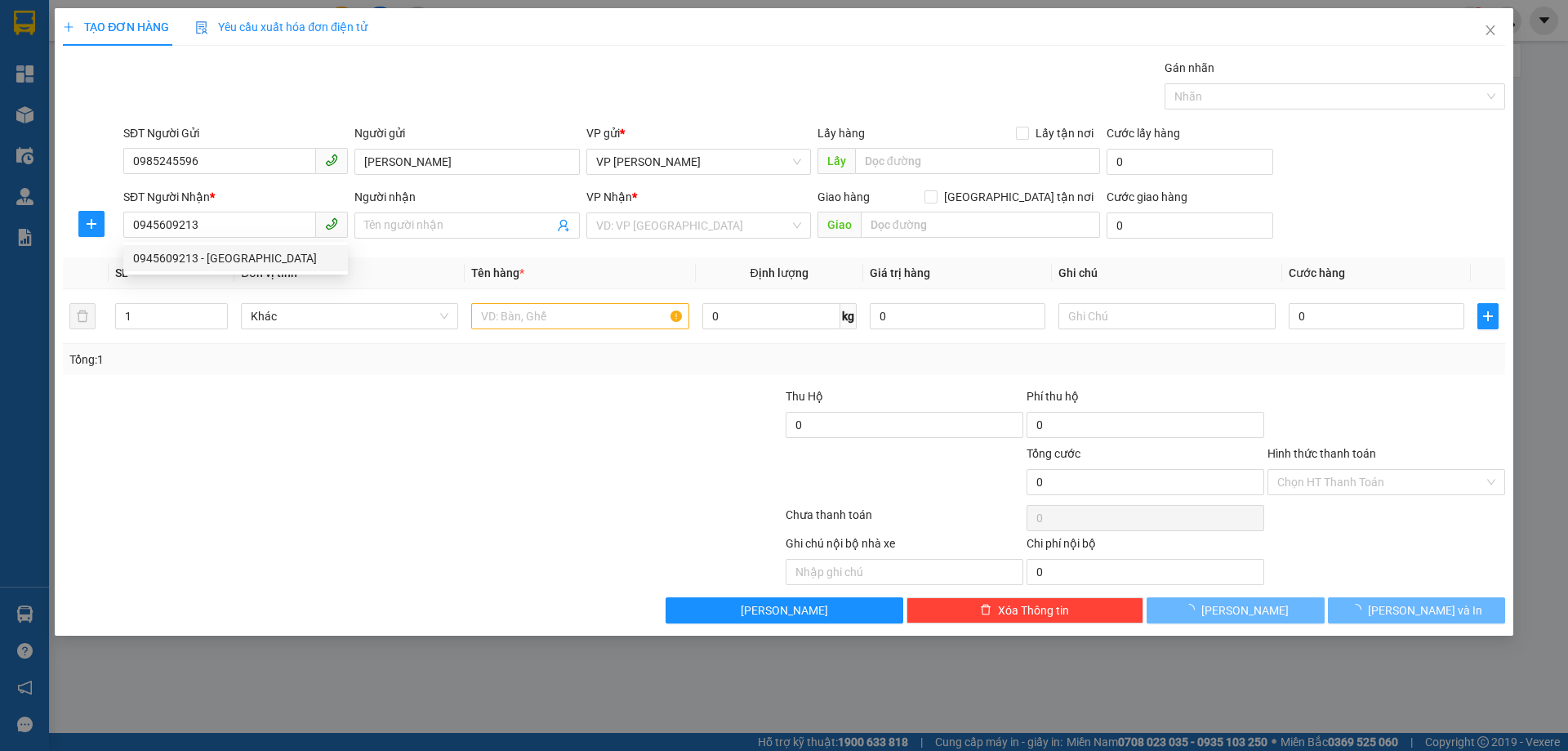
click at [442, 380] on div "Transit Pickup Surcharge Ids Transit Deliver Surcharge Ids Transit Deliver Surc…" at bounding box center [784, 340] width 1443 height 565
type input "đức"
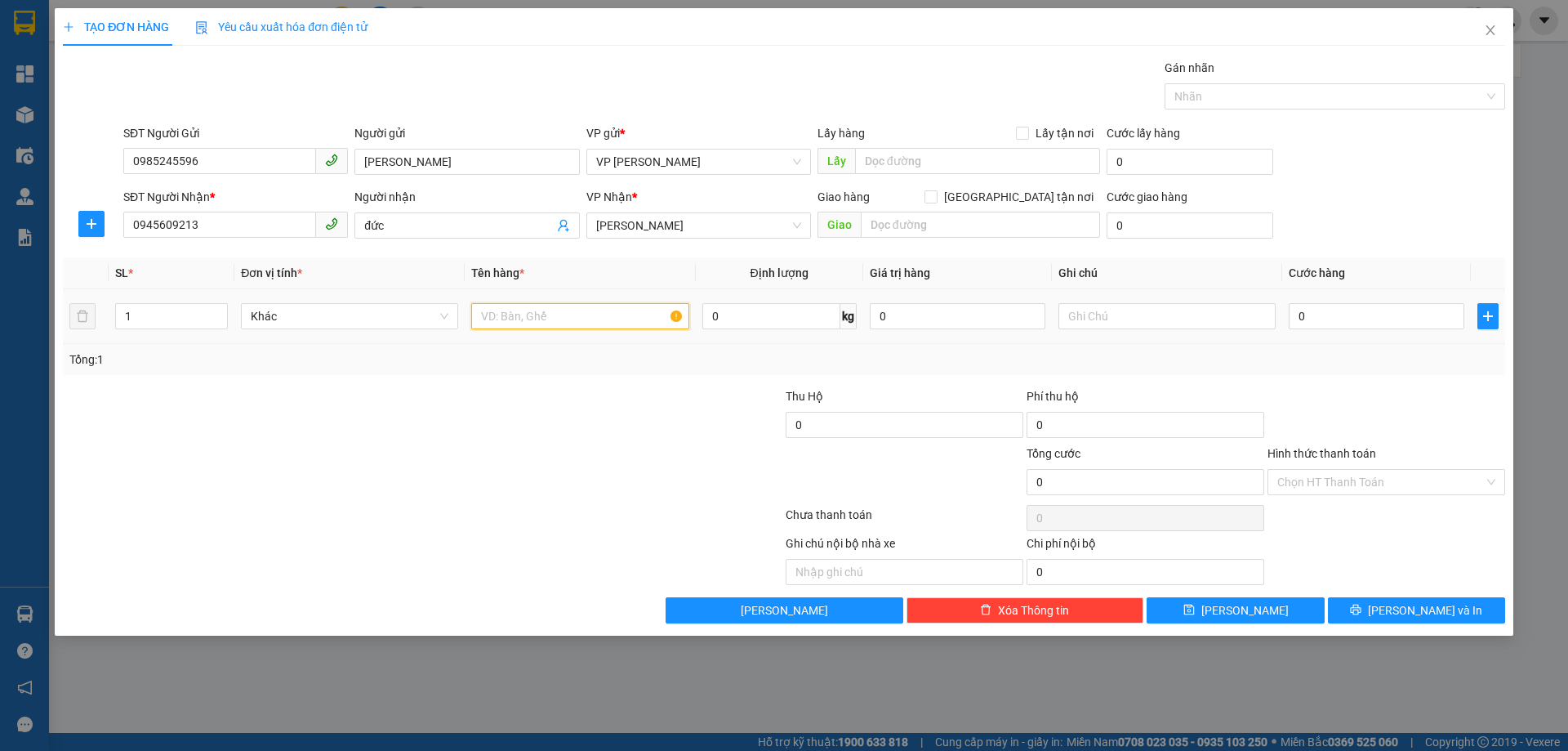
click at [514, 319] on input "text" at bounding box center [580, 316] width 217 height 26
type input "hoa quả + hoa"
click at [1289, 319] on input "0" at bounding box center [1376, 316] width 175 height 26
type input "5"
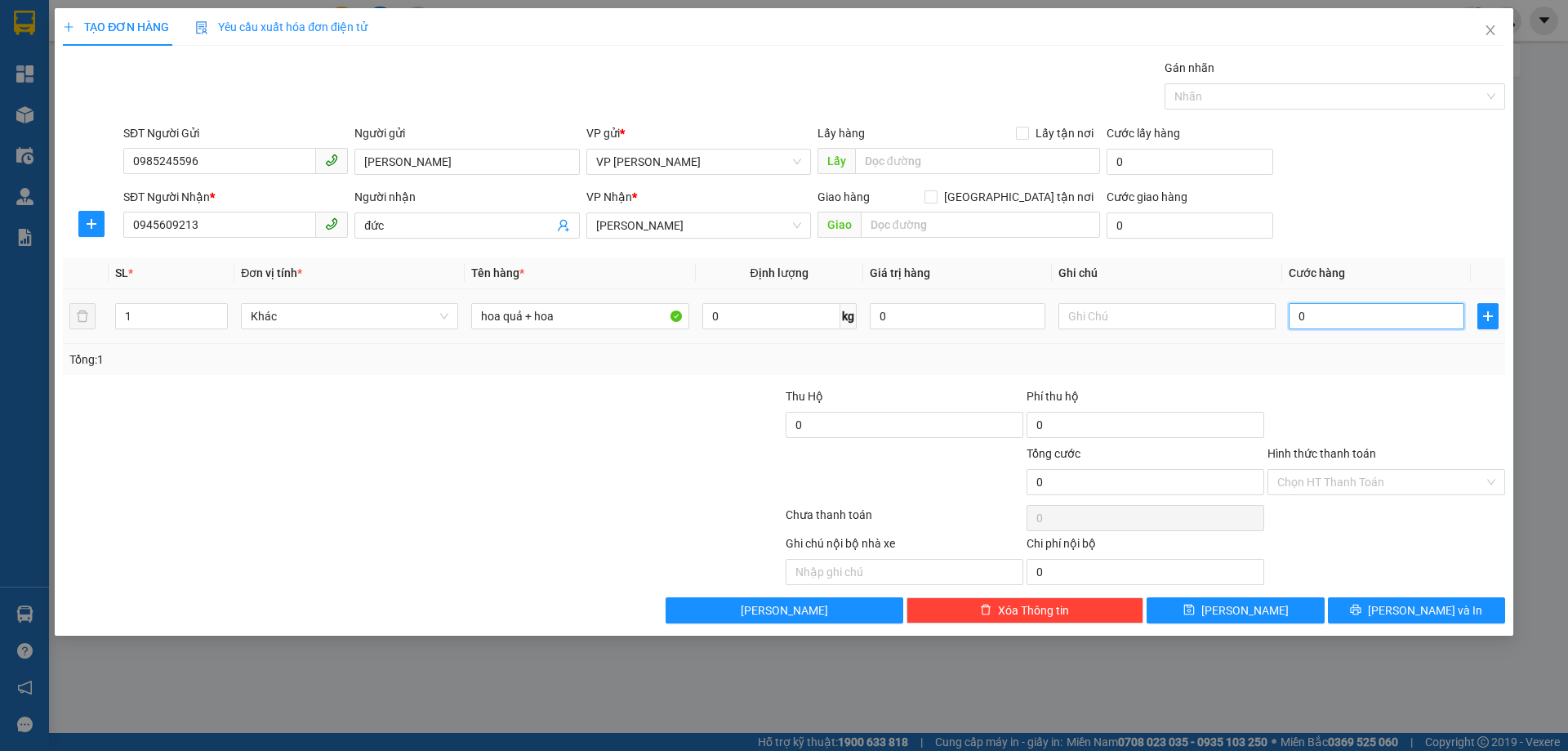
type input "5"
type input "50"
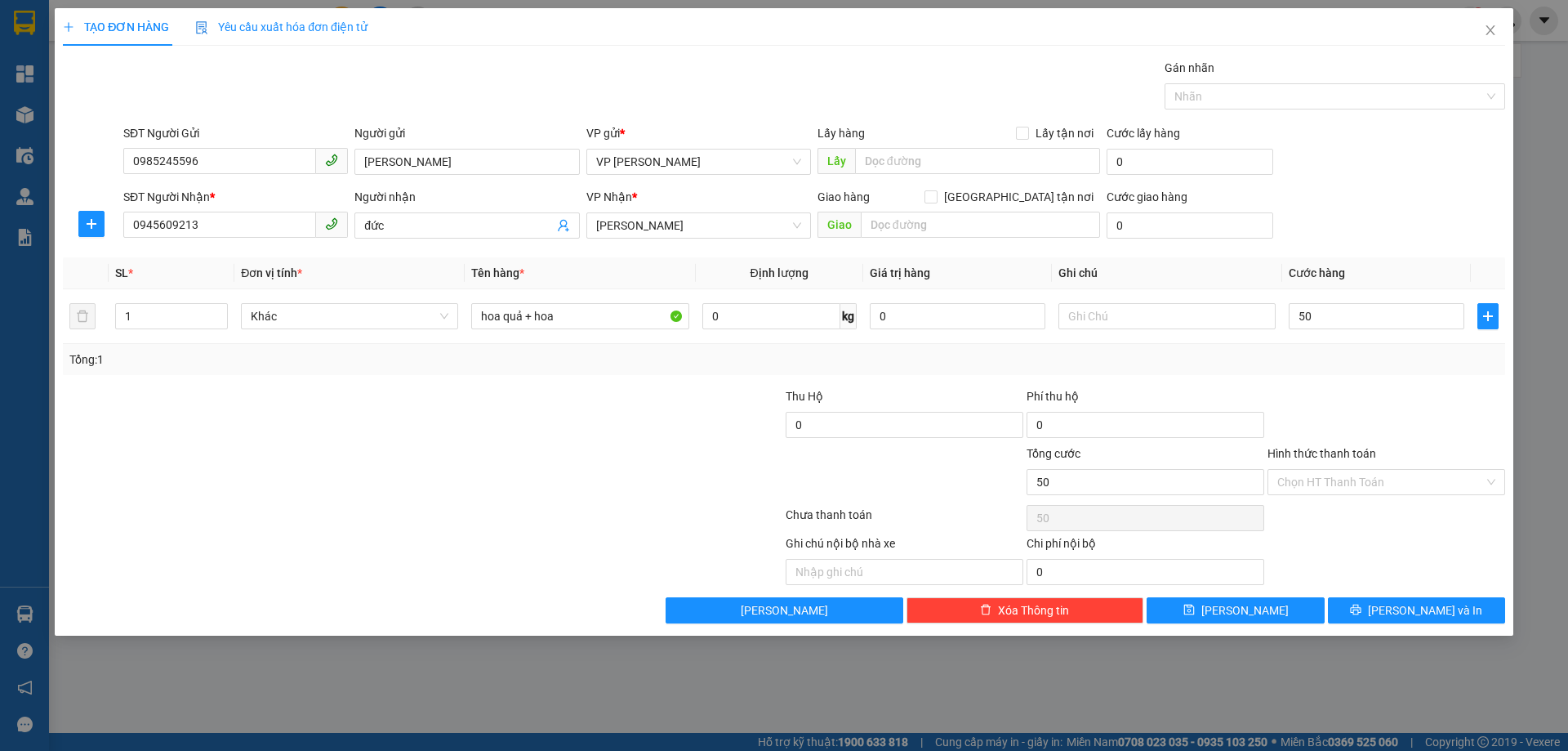
type input "50.000"
click at [1337, 347] on div "Tổng: 1" at bounding box center [784, 359] width 1443 height 31
click at [1368, 477] on input "Hình thức thanh toán" at bounding box center [1381, 482] width 207 height 24
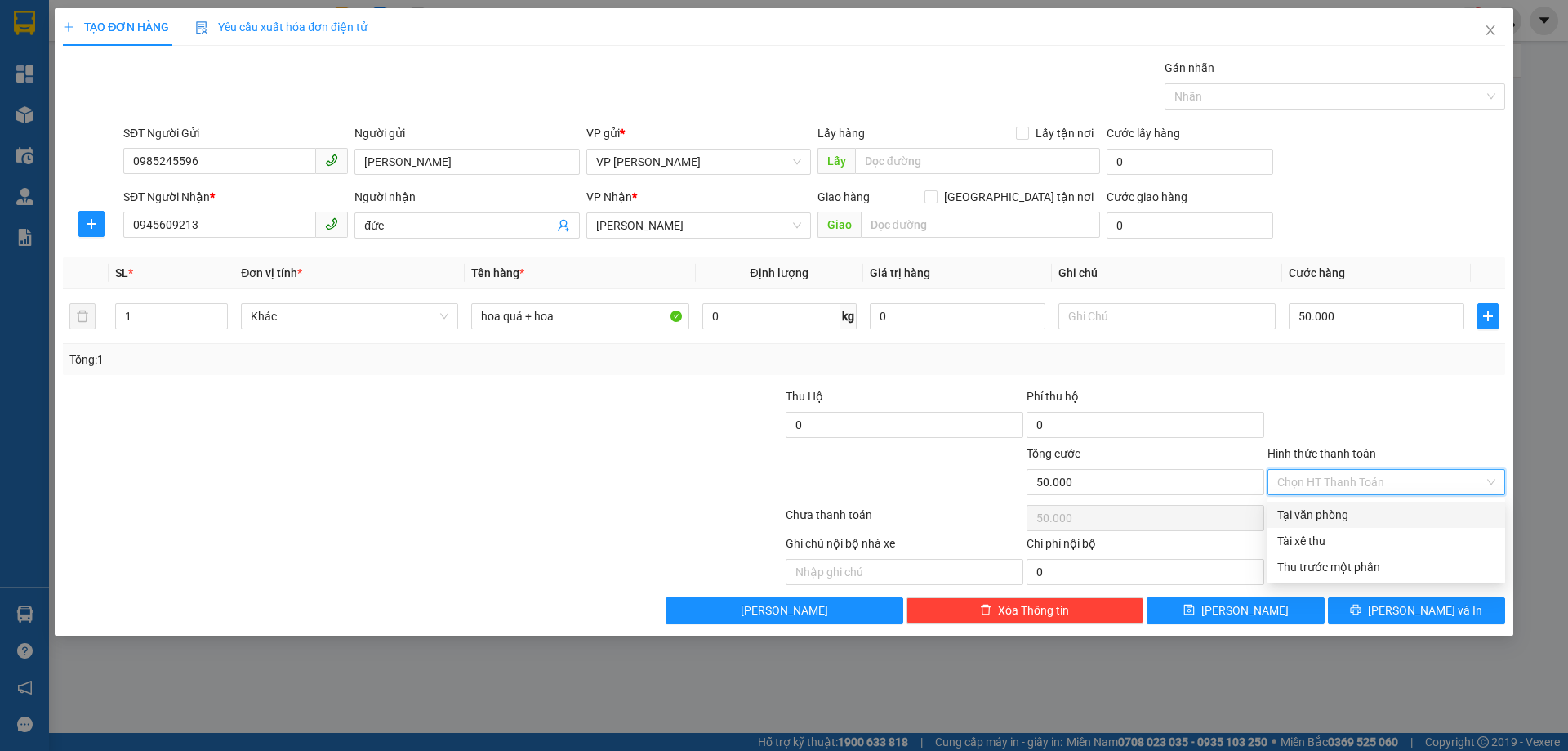
click at [1331, 519] on div "Tại văn phòng" at bounding box center [1386, 514] width 218 height 18
type input "0"
click at [1367, 391] on div at bounding box center [1386, 416] width 241 height 57
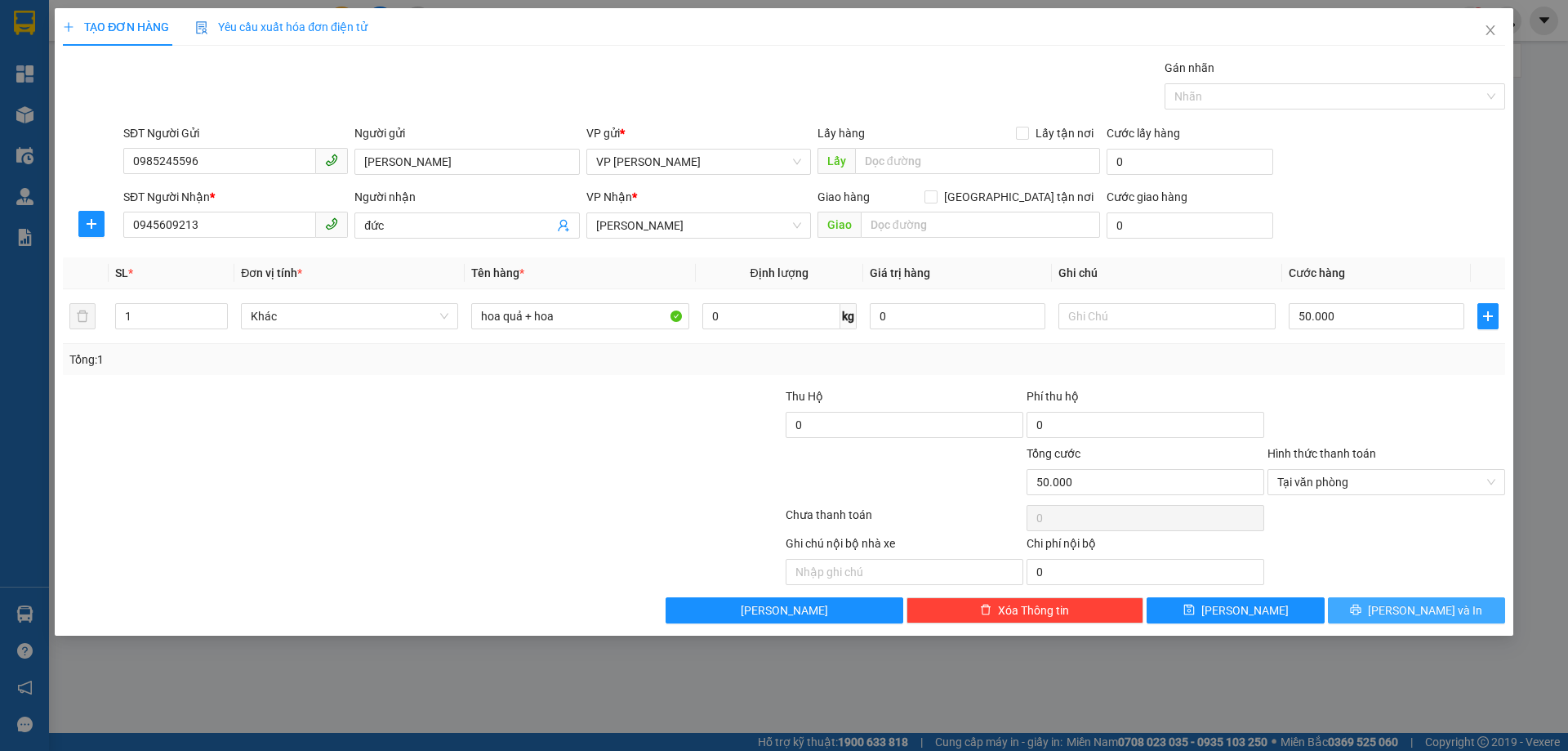
drag, startPoint x: 1400, startPoint y: 614, endPoint x: 1423, endPoint y: 630, distance: 28.0
click at [1408, 616] on button "Lưu và In" at bounding box center [1416, 610] width 177 height 26
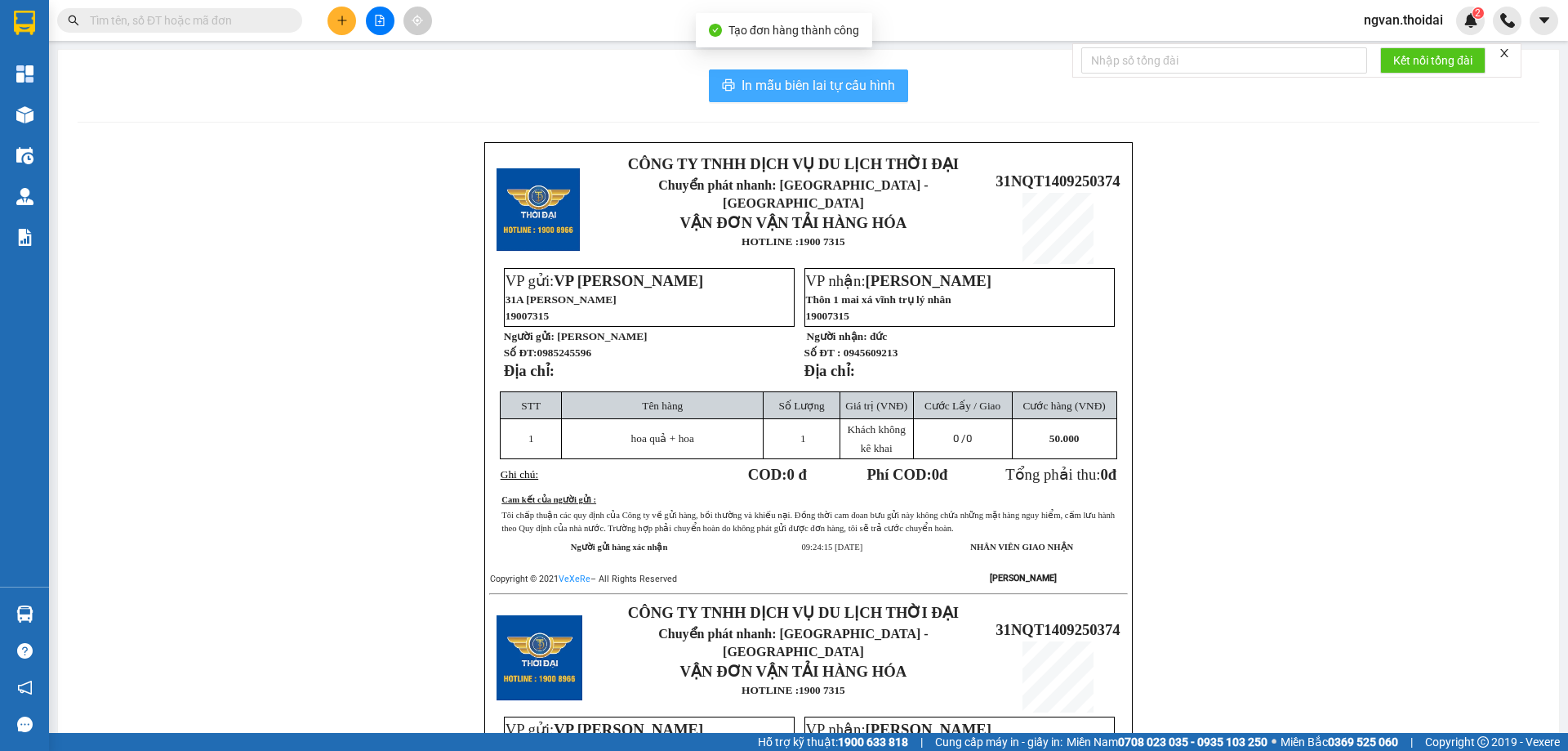
click at [809, 93] on span "In mẫu biên lai tự cấu hình" at bounding box center [819, 85] width 154 height 20
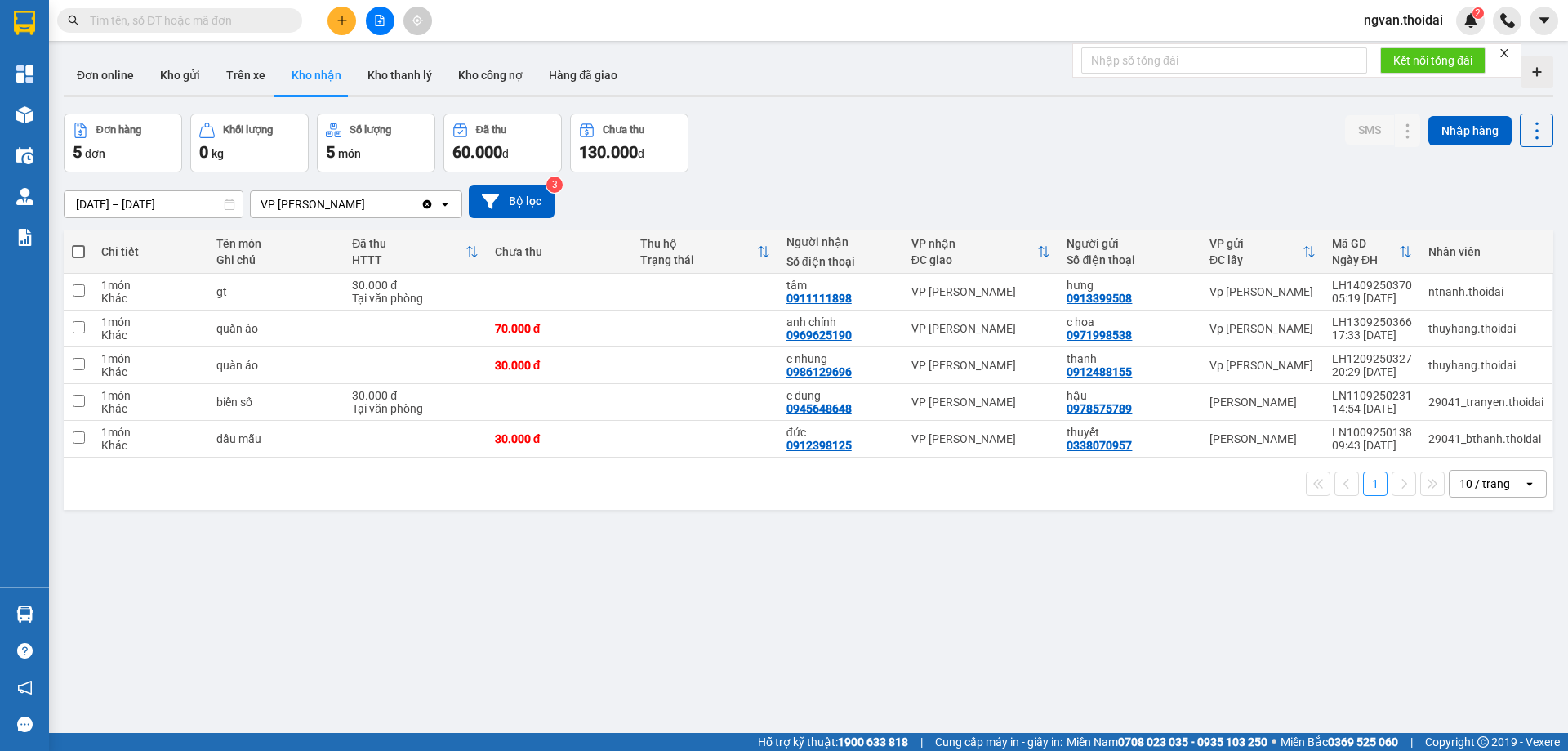
click at [347, 24] on icon "plus" at bounding box center [342, 20] width 11 height 11
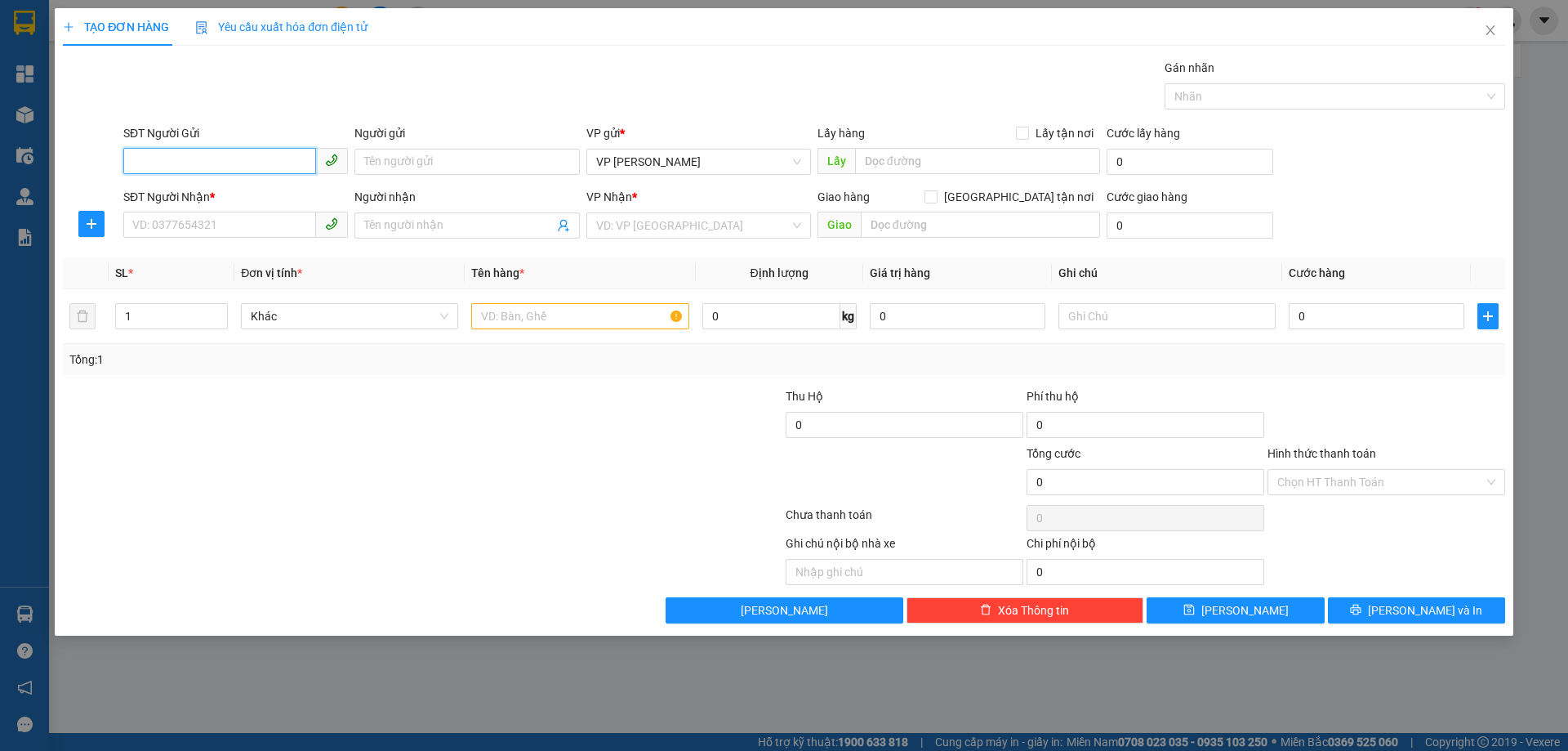
click at [250, 169] on input "SĐT Người Gửi" at bounding box center [220, 160] width 193 height 26
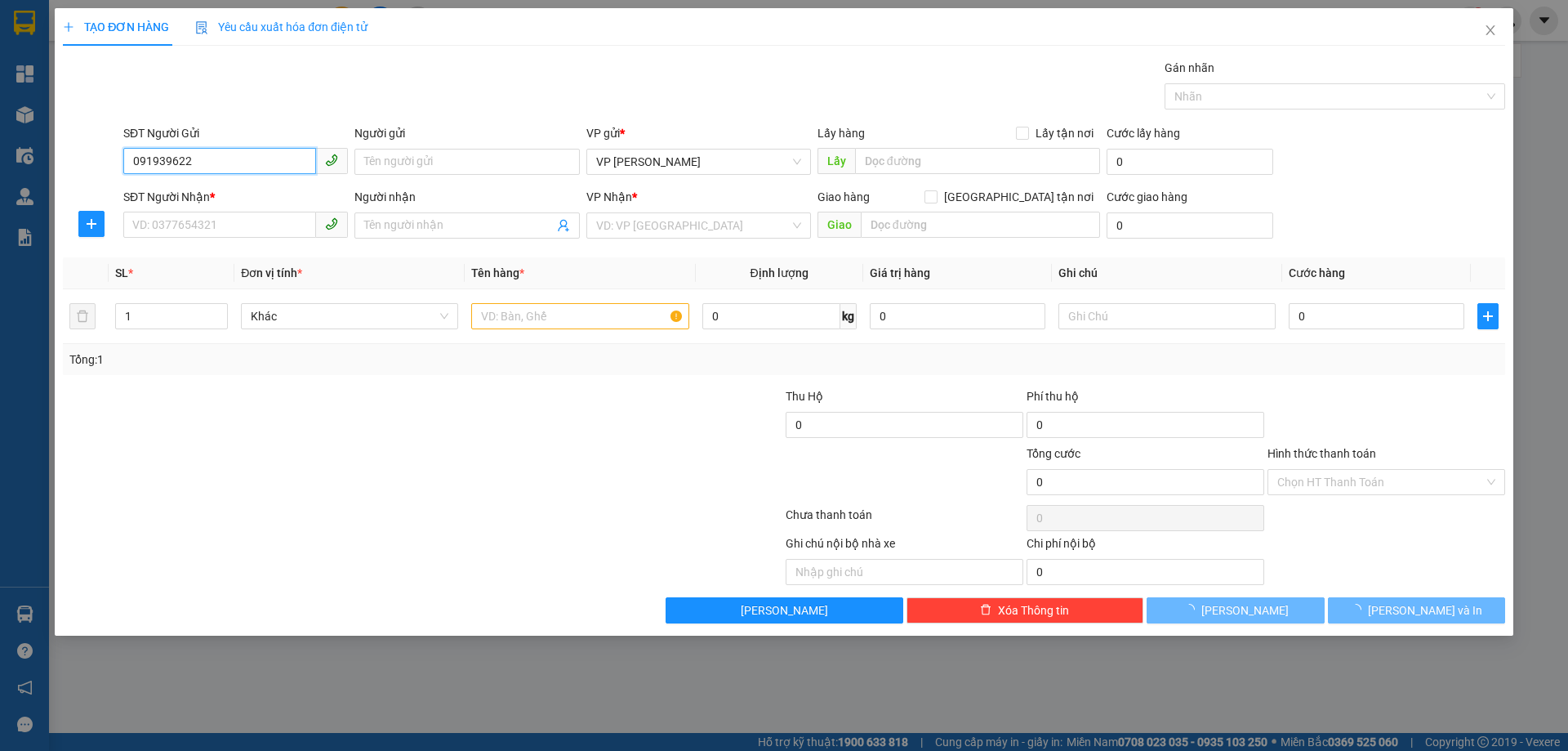
type input "0919396222"
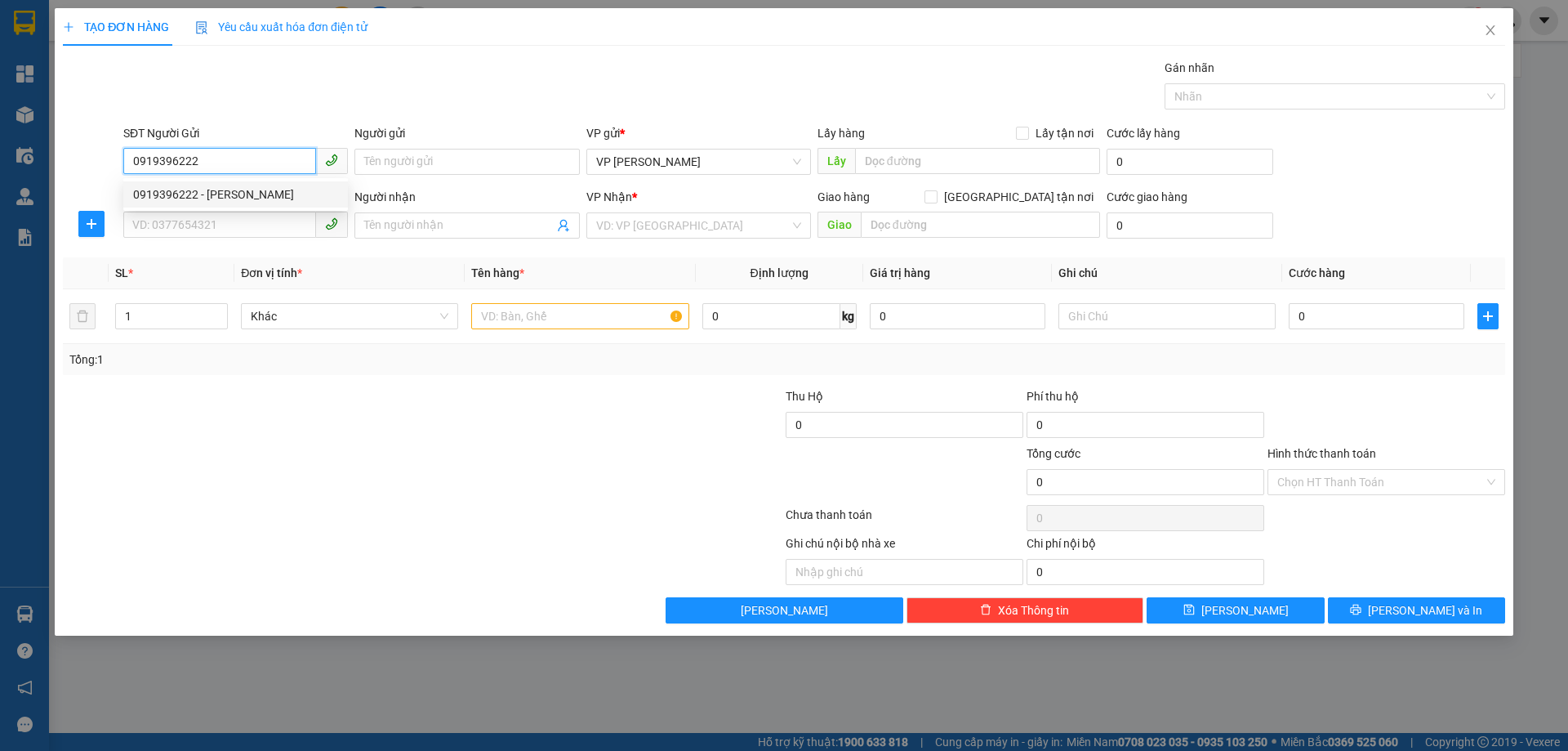
click at [163, 195] on div "0919396222 - duy hiền" at bounding box center [236, 194] width 205 height 18
type input "duy hiền"
type input "0919396222"
click at [176, 222] on input "SĐT Người Nhận *" at bounding box center [220, 224] width 193 height 26
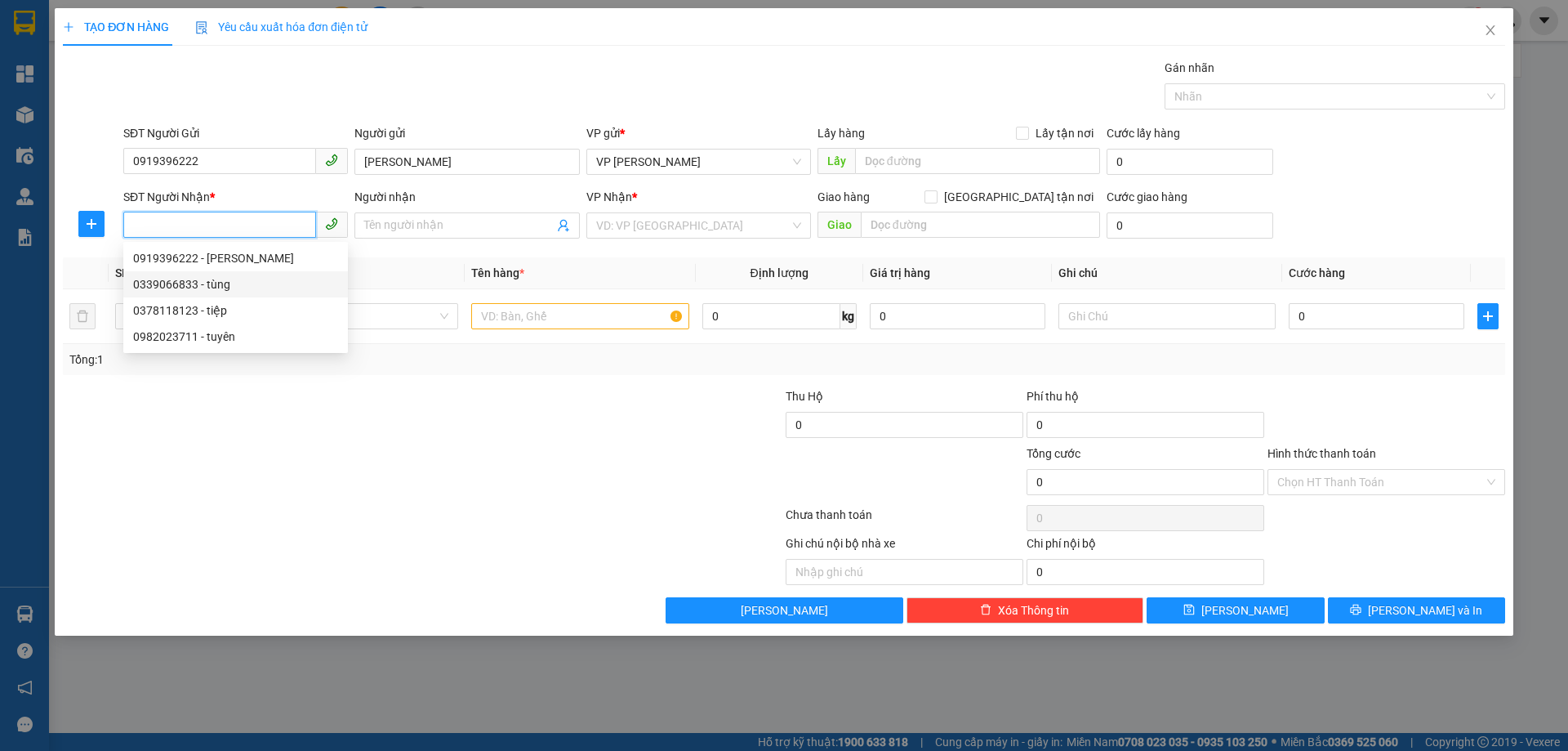
click at [216, 286] on div "0339066833 - tùng" at bounding box center [236, 284] width 205 height 18
type input "0339066833"
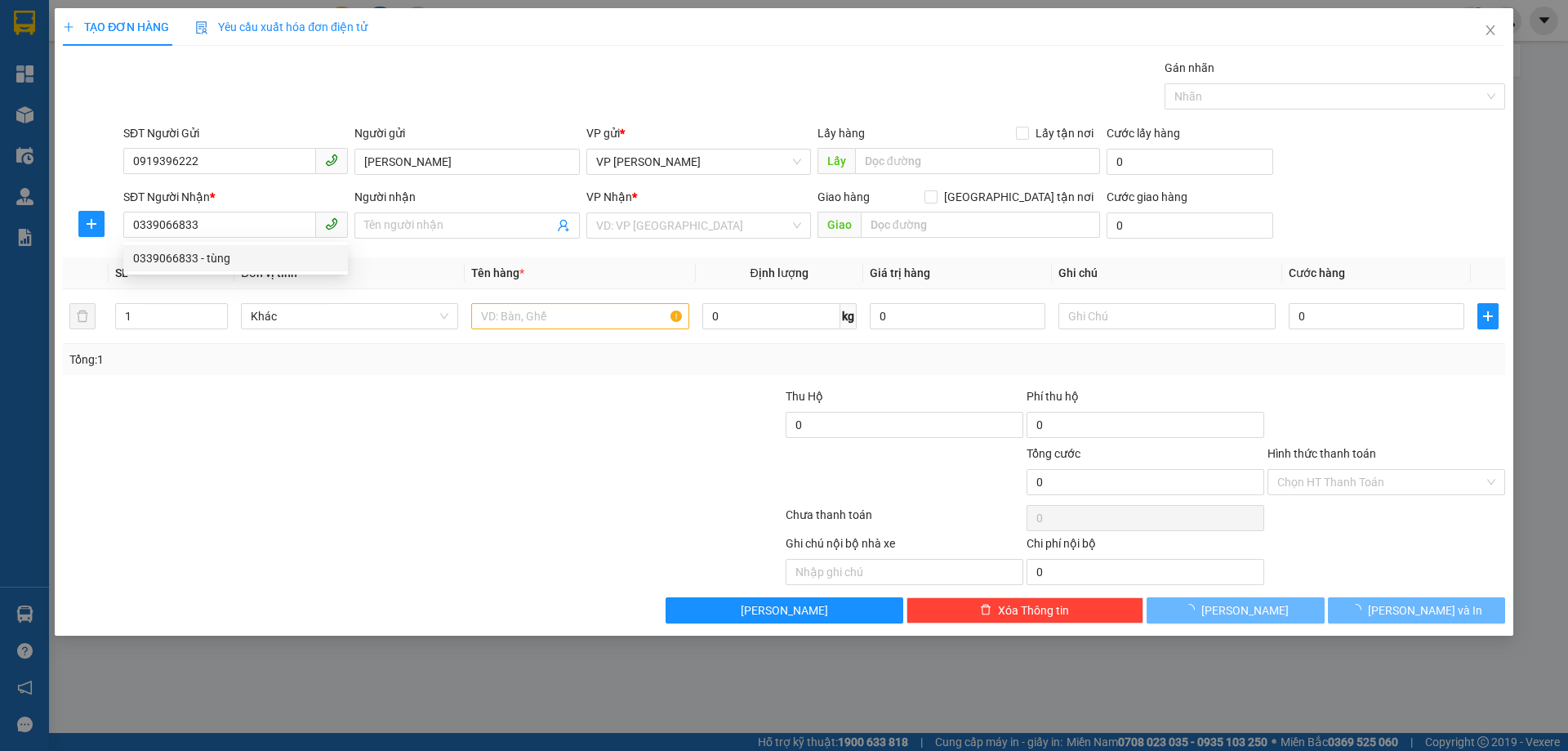
drag, startPoint x: 393, startPoint y: 370, endPoint x: 566, endPoint y: 356, distance: 173.6
click at [394, 371] on div "Tổng: 1" at bounding box center [784, 359] width 1443 height 31
type input "tùng"
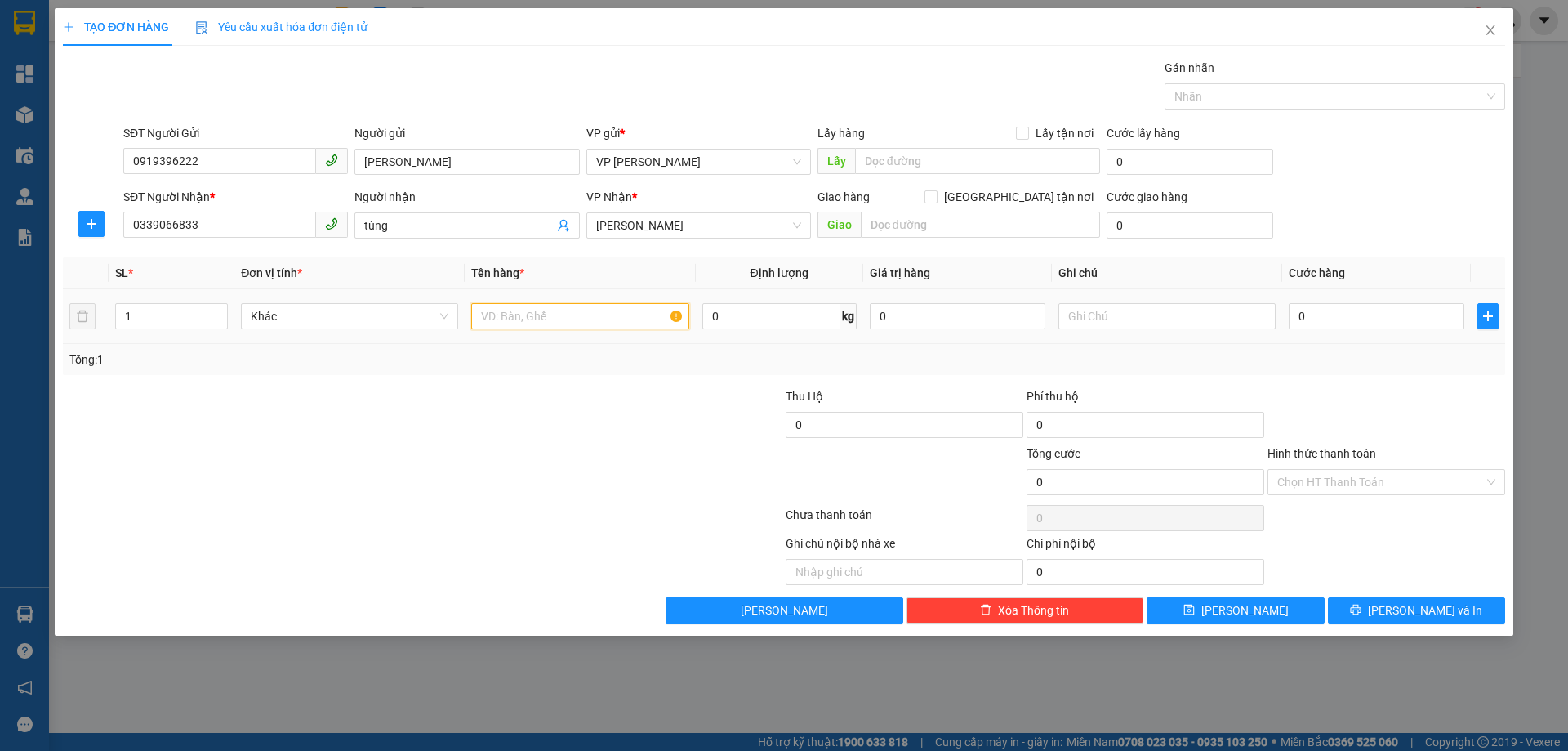
click at [561, 315] on input "text" at bounding box center [580, 316] width 217 height 26
type input "pt oto"
click at [1299, 315] on input "0" at bounding box center [1376, 316] width 175 height 26
type input "3"
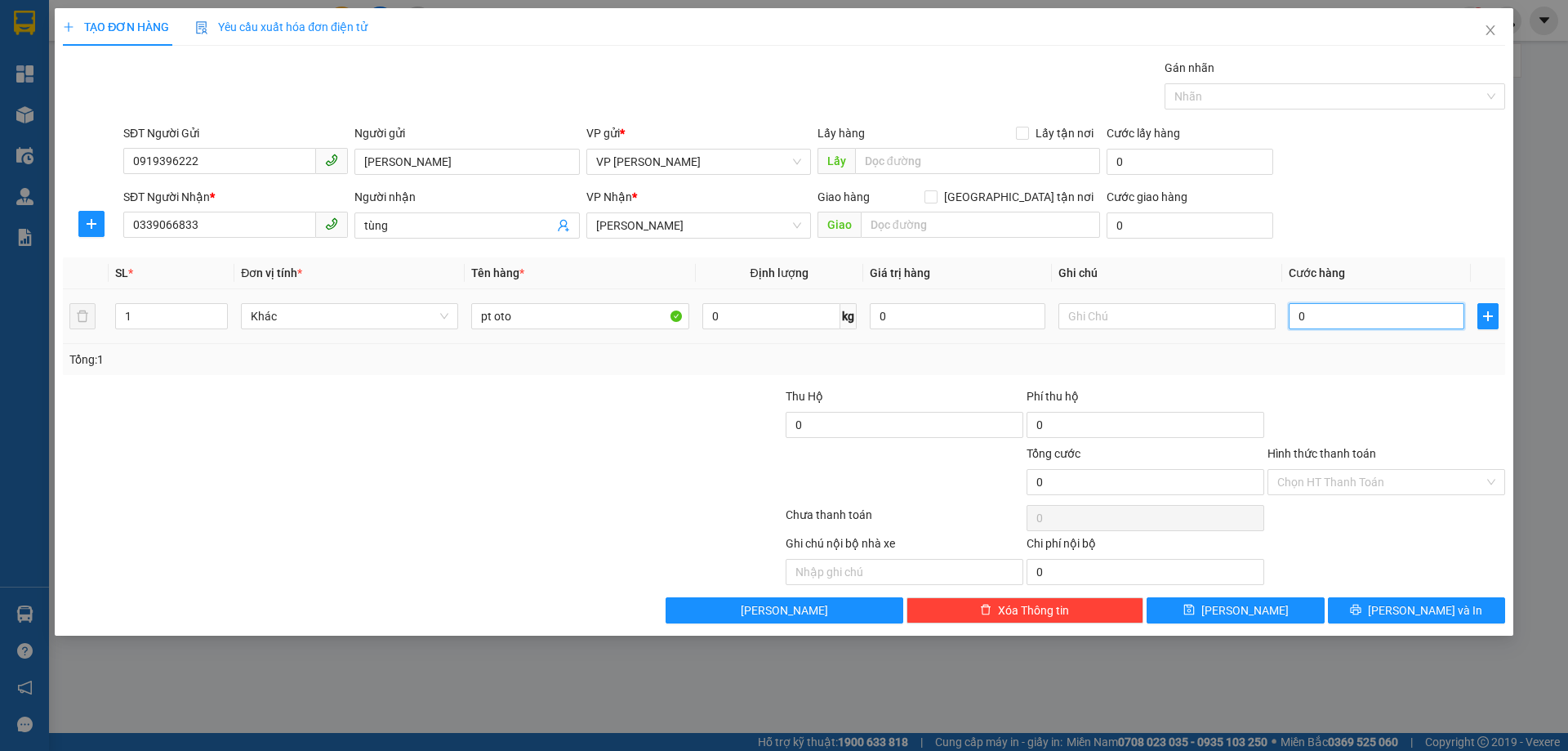
type input "3"
type input "30"
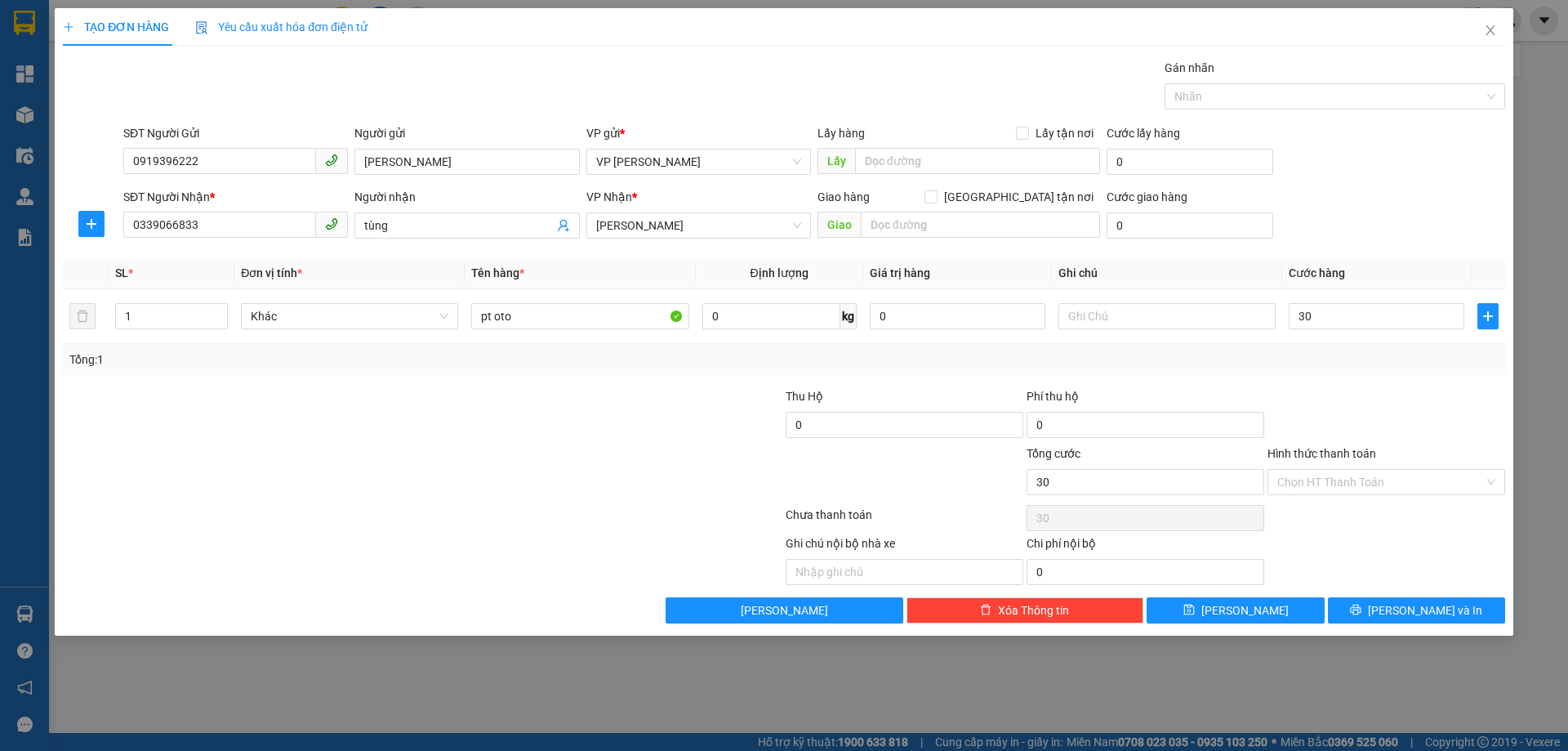
type input "30.000"
drag, startPoint x: 1377, startPoint y: 362, endPoint x: 1404, endPoint y: 440, distance: 82.5
click at [1378, 367] on div "Tổng: 1" at bounding box center [784, 359] width 1430 height 18
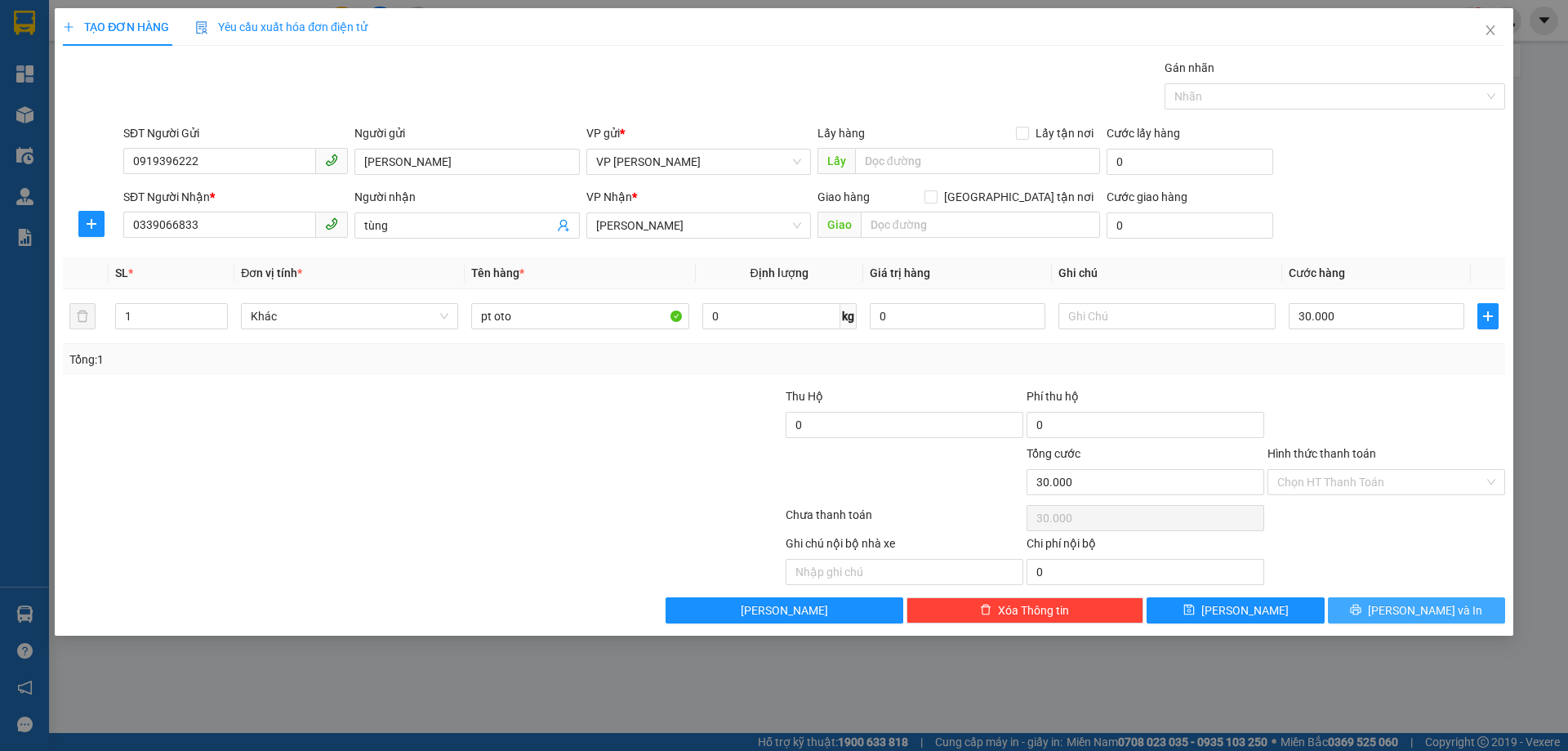
drag, startPoint x: 1398, startPoint y: 605, endPoint x: 1178, endPoint y: 509, distance: 240.0
click at [1400, 614] on button "Lưu và In" at bounding box center [1416, 610] width 177 height 26
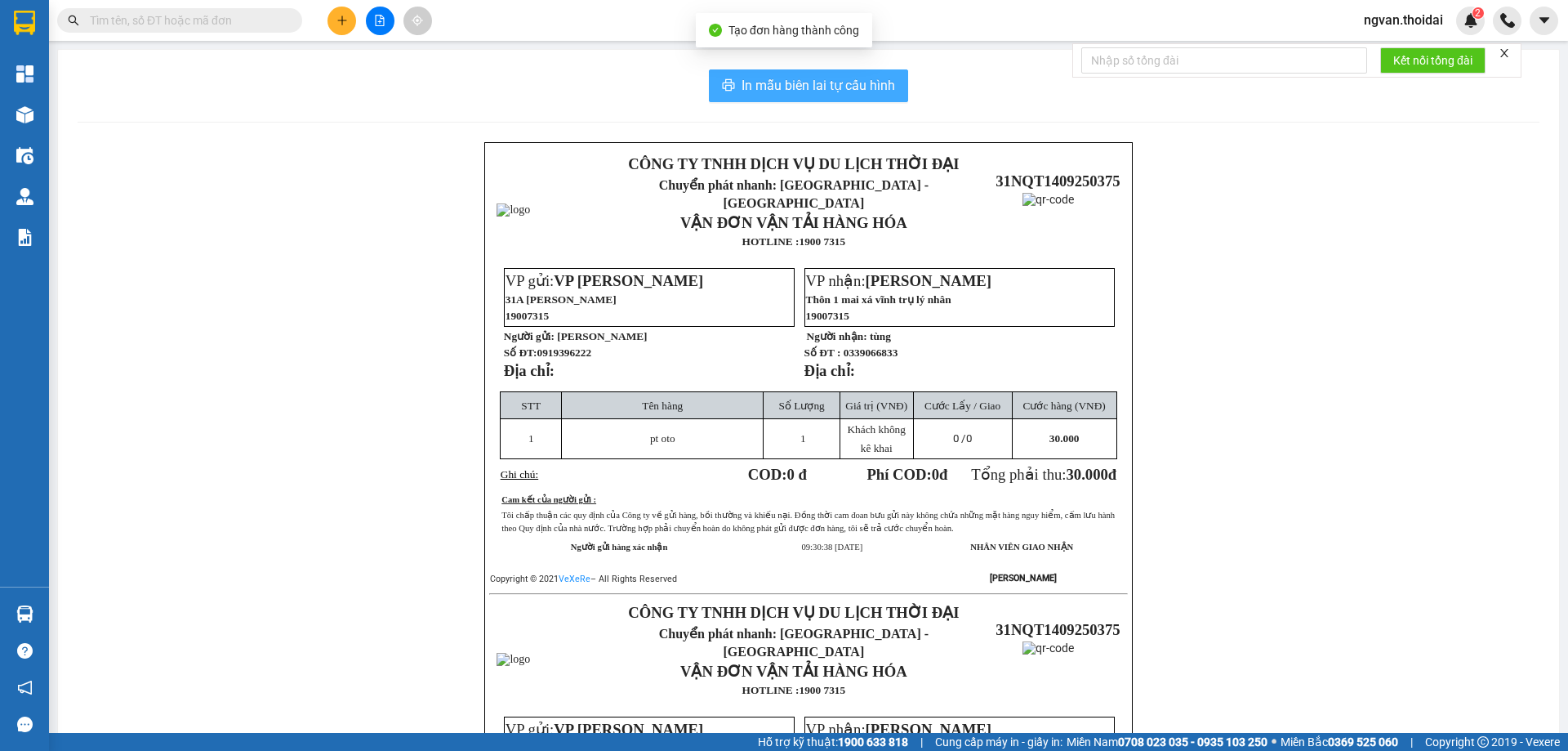
click at [764, 84] on span "In mẫu biên lai tự cấu hình" at bounding box center [819, 85] width 154 height 20
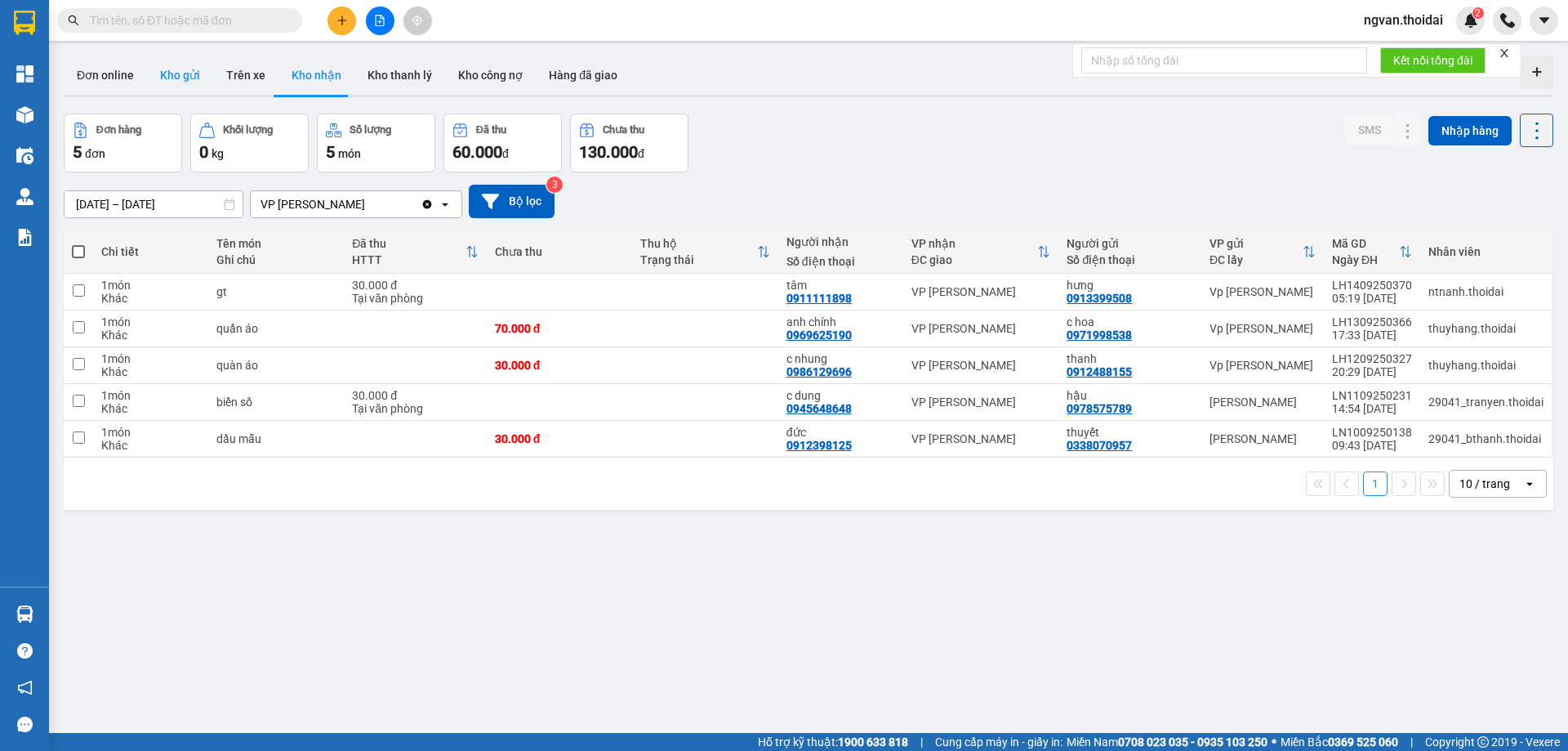
click at [185, 77] on button "Kho gửi" at bounding box center [180, 75] width 66 height 39
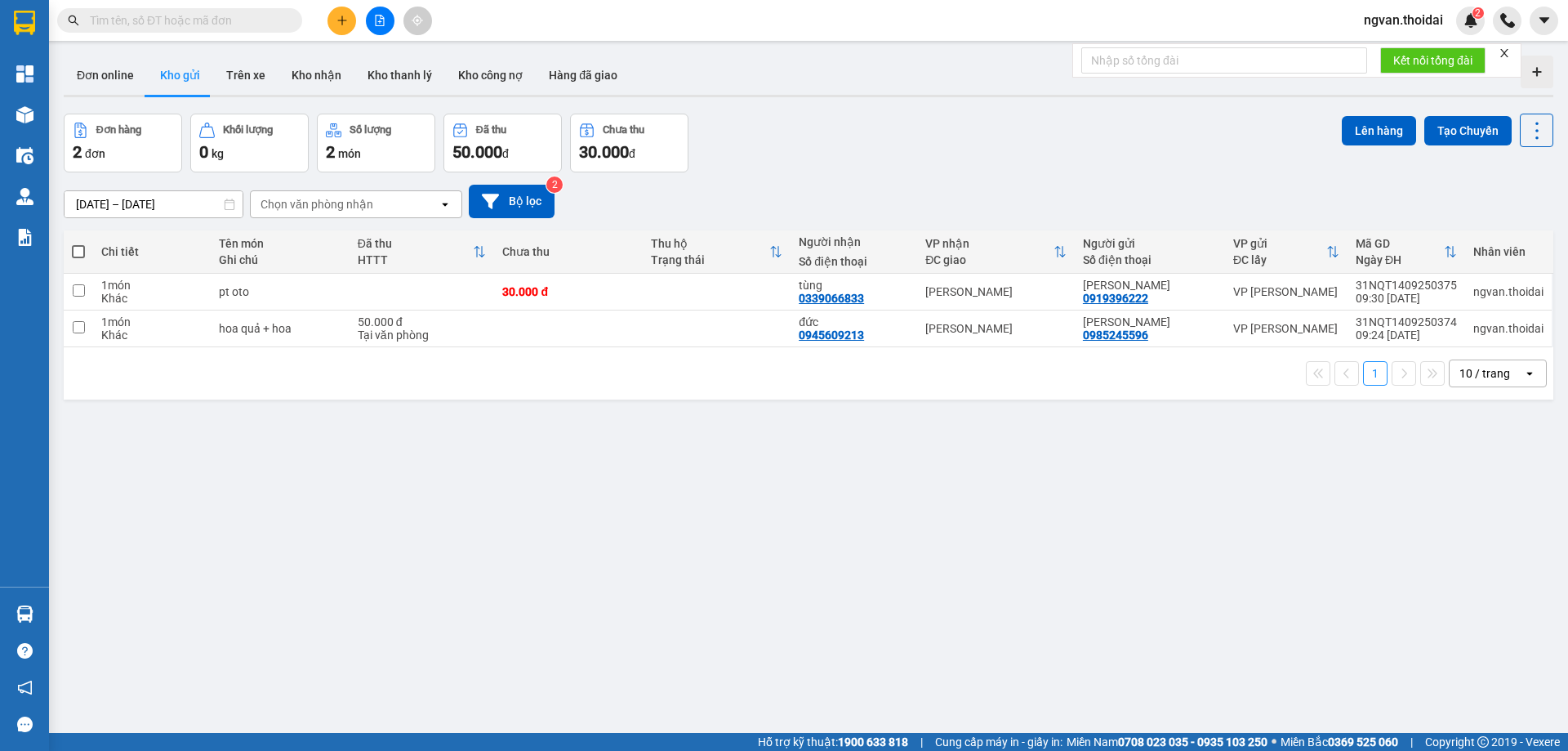
click at [342, 19] on icon "plus" at bounding box center [341, 20] width 1 height 9
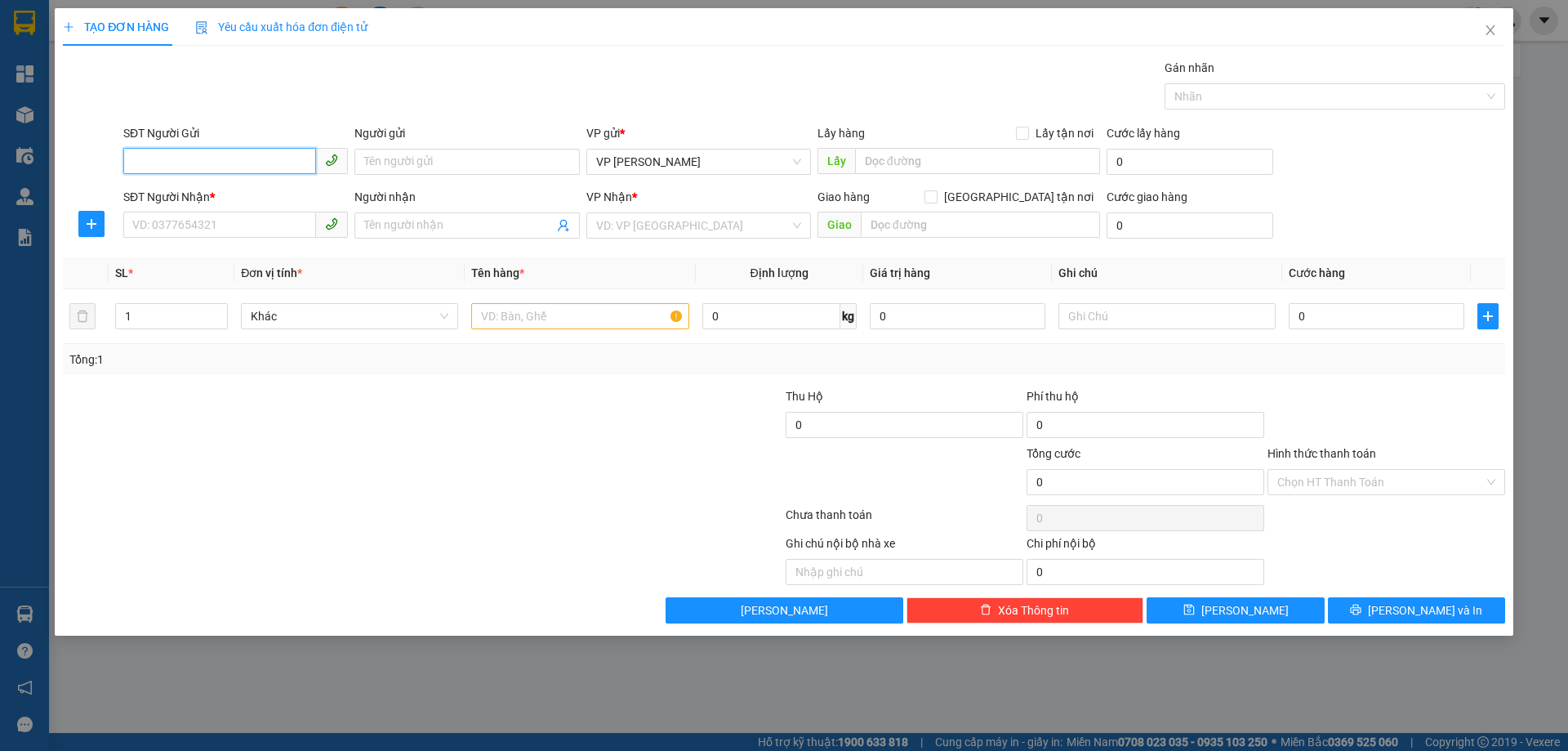
click at [170, 156] on input "SĐT Người Gửi" at bounding box center [220, 160] width 193 height 26
type input "0987711999"
drag, startPoint x: 168, startPoint y: 188, endPoint x: 221, endPoint y: 223, distance: 63.5
click at [171, 189] on div "0987711999 - vân anh" at bounding box center [236, 194] width 205 height 18
type input "vân anh"
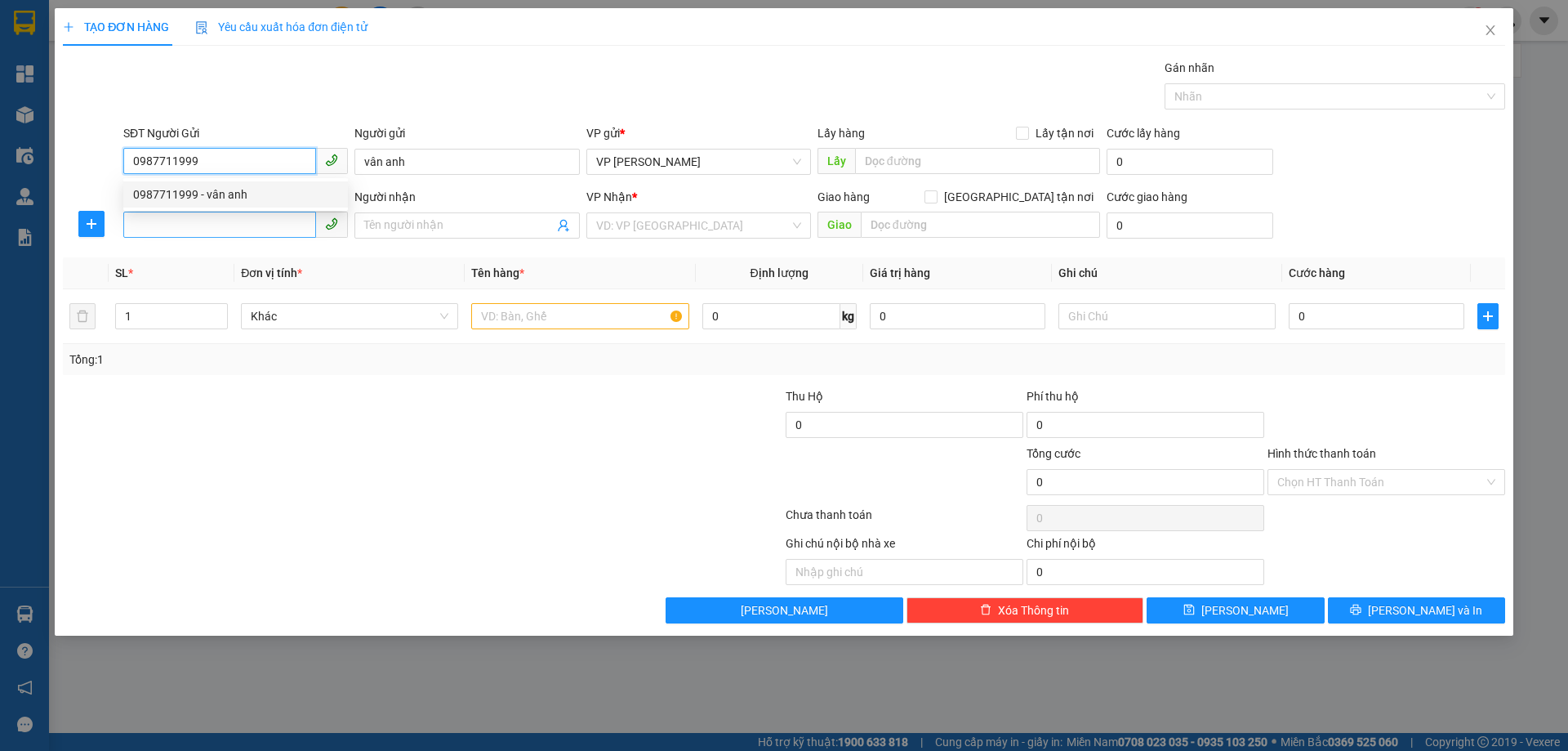
type input "0987711999"
click at [202, 218] on input "SĐT Người Nhận *" at bounding box center [220, 224] width 193 height 26
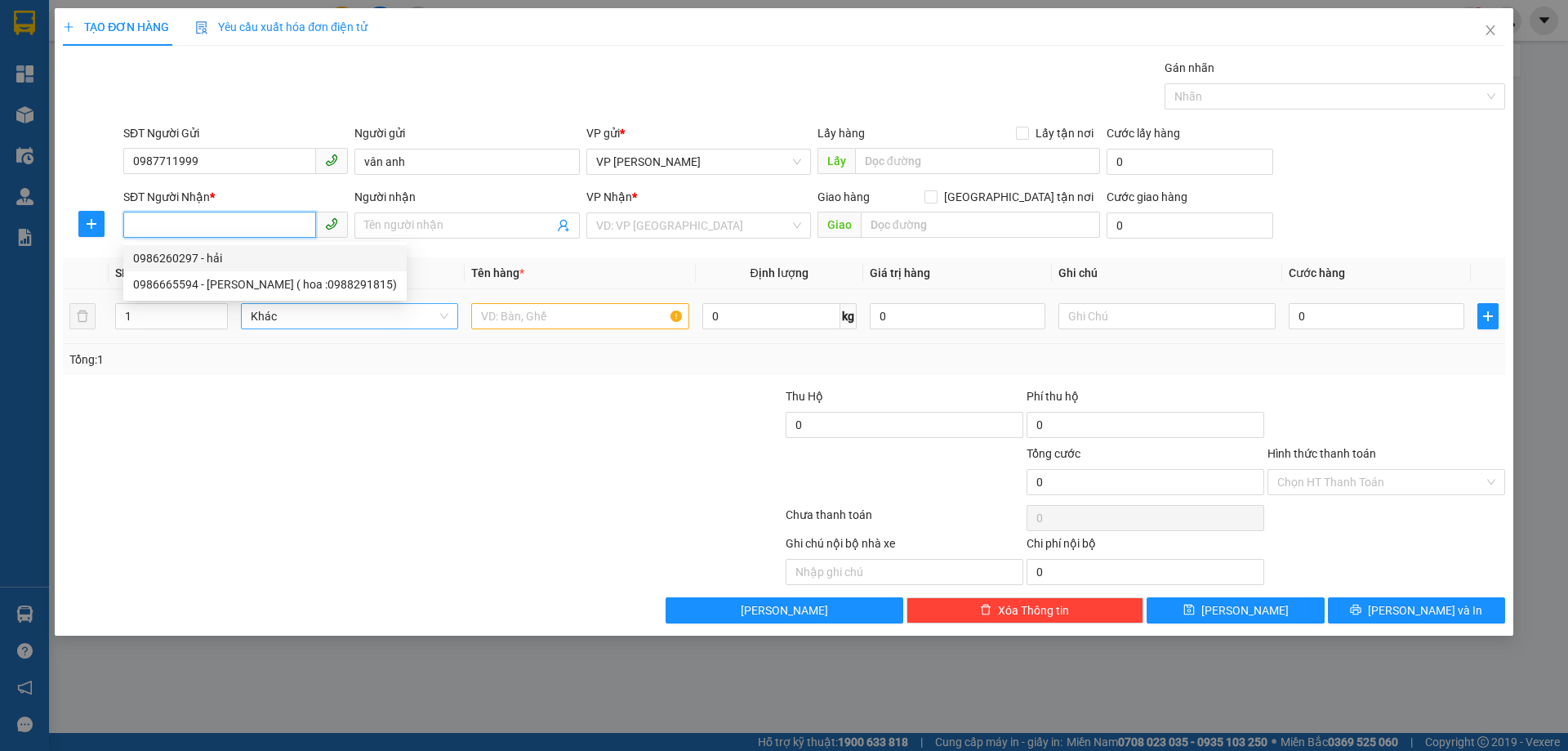
drag, startPoint x: 203, startPoint y: 261, endPoint x: 250, endPoint y: 322, distance: 77.0
click at [203, 261] on div "0986260297 - hải" at bounding box center [265, 258] width 264 height 18
type input "0986260297"
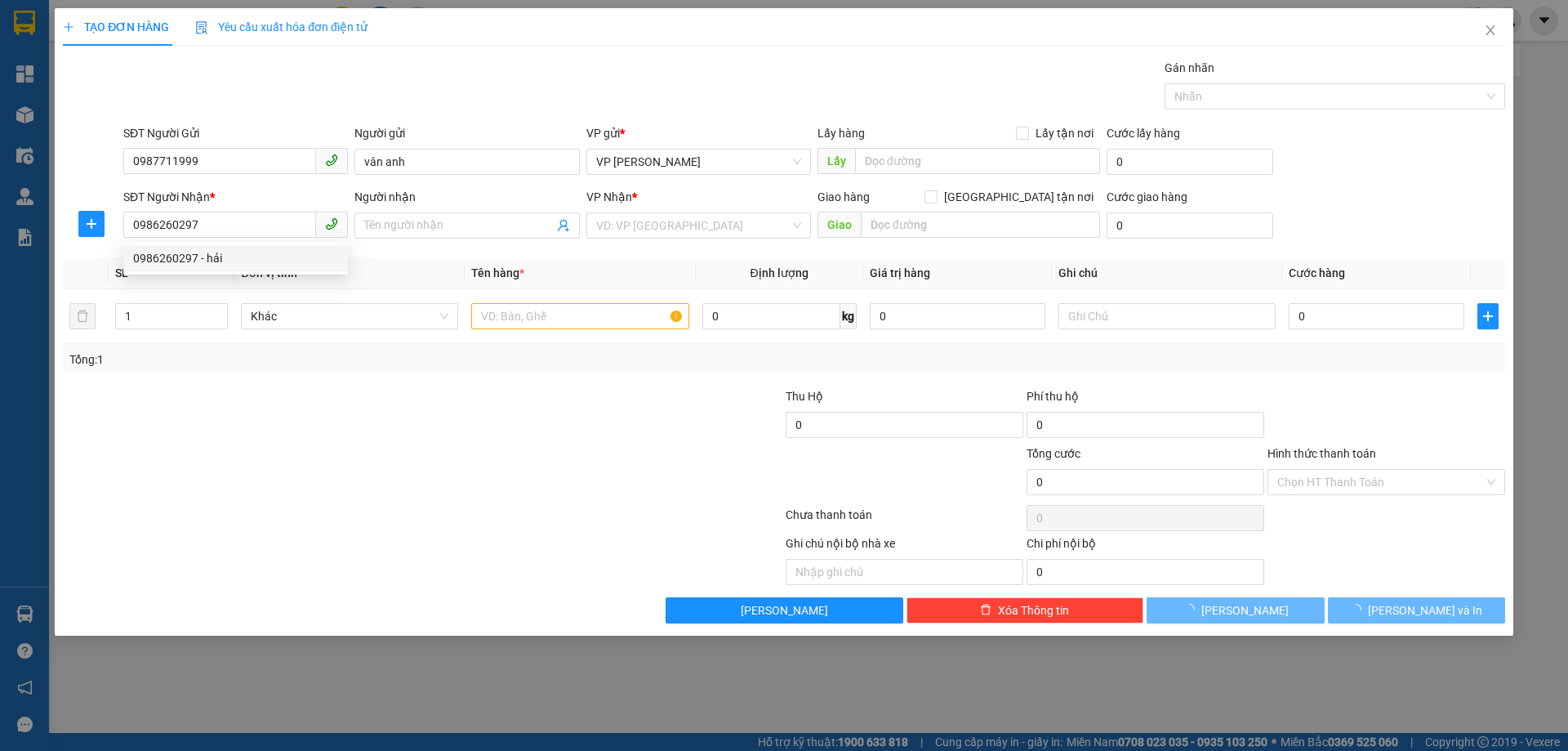
click at [335, 384] on div "Transit Pickup Surcharge Ids Transit Deliver Surcharge Ids Transit Deliver Surc…" at bounding box center [784, 340] width 1443 height 565
type input "hải"
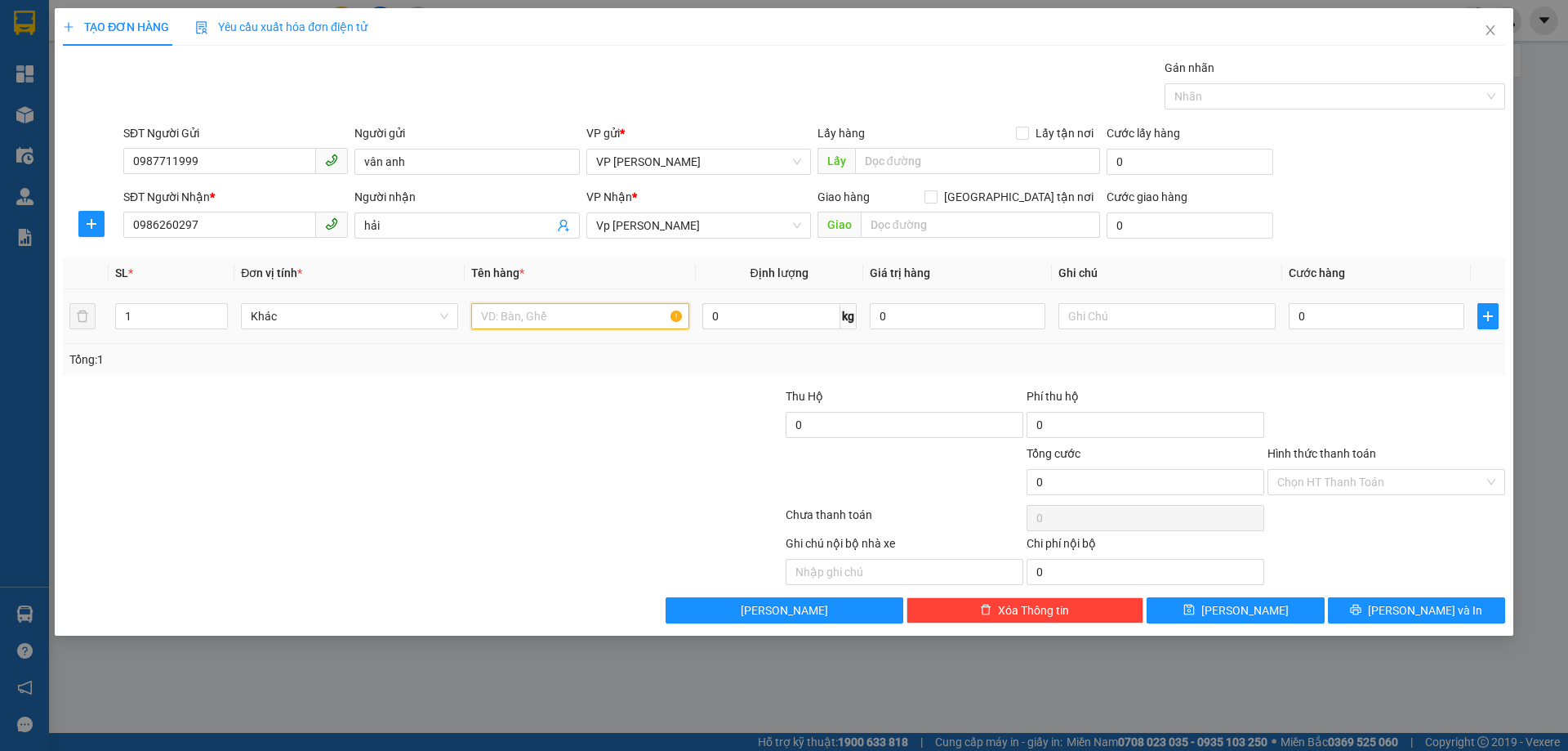
click at [531, 312] on input "text" at bounding box center [580, 316] width 217 height 26
type input "giấy tờ"
drag, startPoint x: 204, startPoint y: 219, endPoint x: 63, endPoint y: 257, distance: 146.0
click at [64, 257] on div "Transit Pickup Surcharge Ids Transit Deliver Surcharge Ids Transit Deliver Surc…" at bounding box center [784, 340] width 1443 height 565
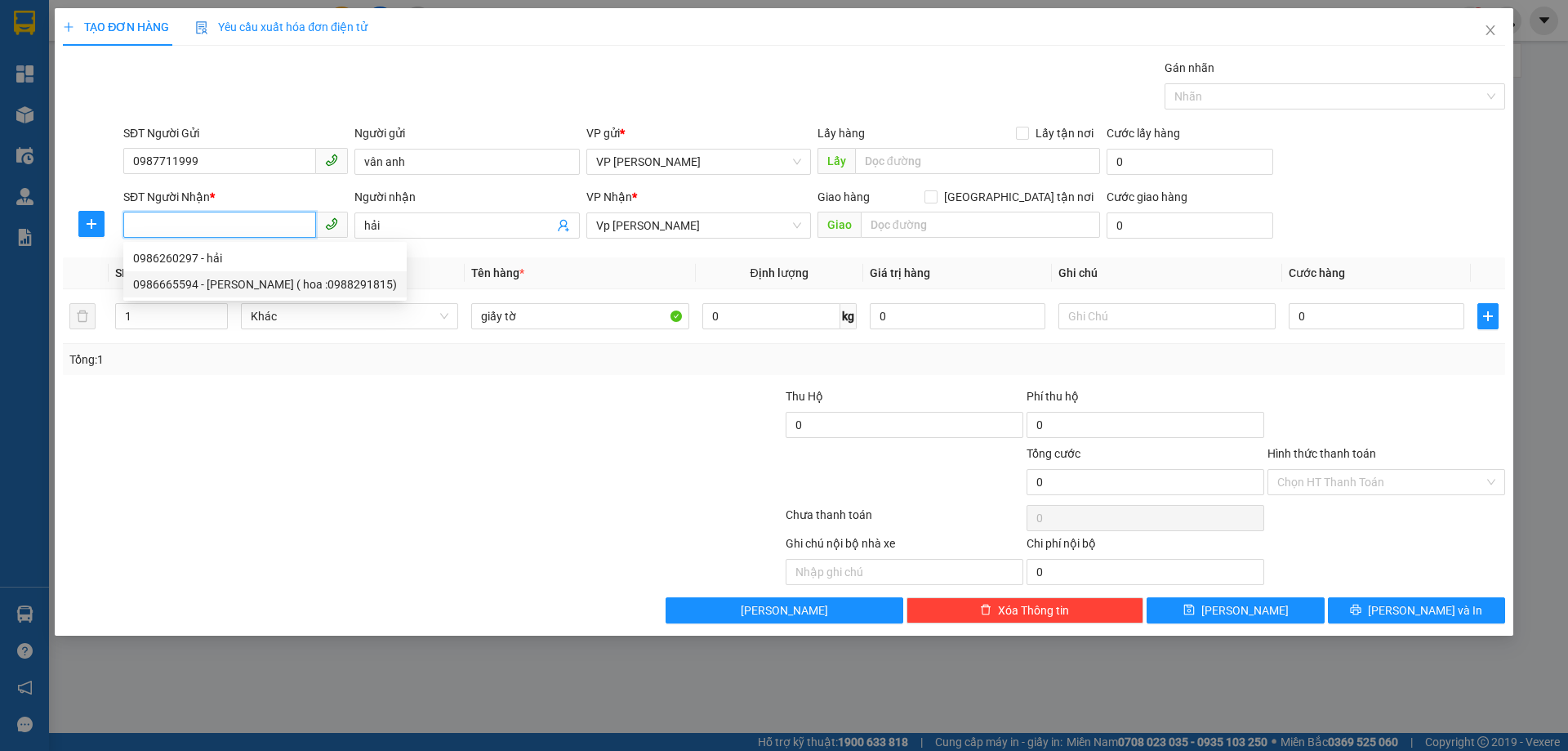
drag, startPoint x: 168, startPoint y: 275, endPoint x: 241, endPoint y: 361, distance: 112.8
click at [169, 275] on div "0986665594 - thanh ( hoa :0988291815)" at bounding box center [265, 284] width 264 height 18
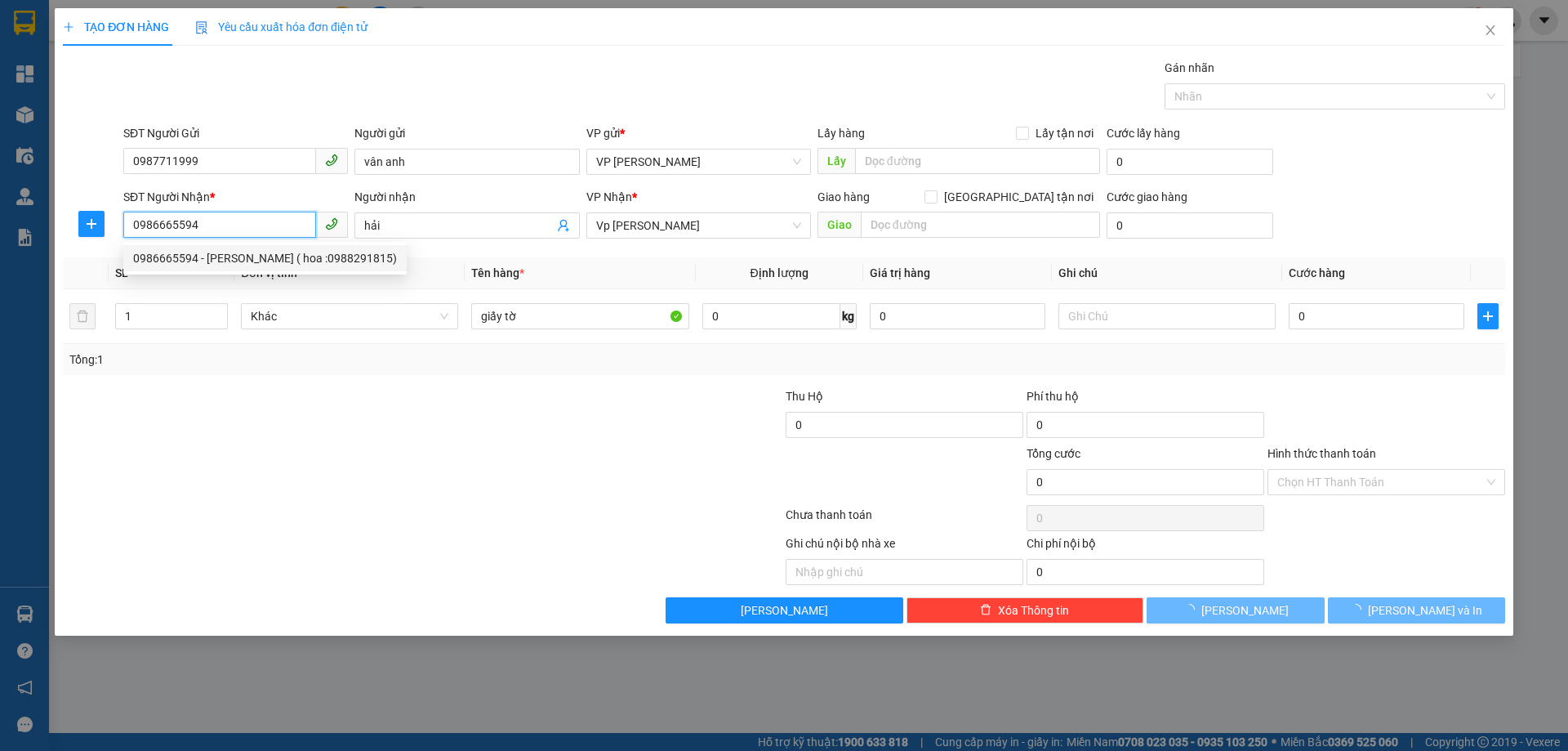
type input "0986665594"
click at [387, 490] on div at bounding box center [302, 473] width 482 height 57
type input "thanh ( hoa :0988291815)"
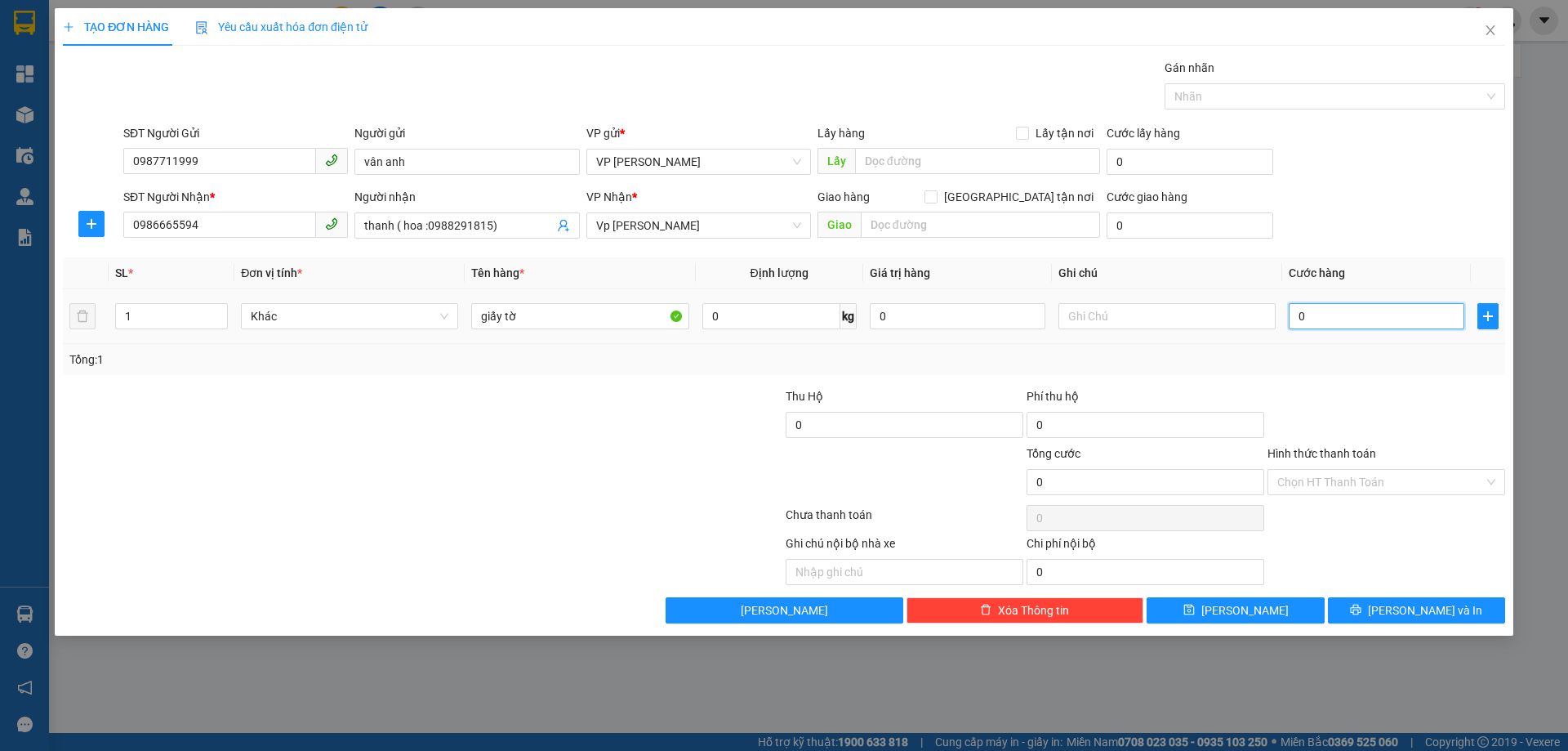
click at [1307, 319] on input "0" at bounding box center [1376, 316] width 175 height 26
type input "3"
type input "30"
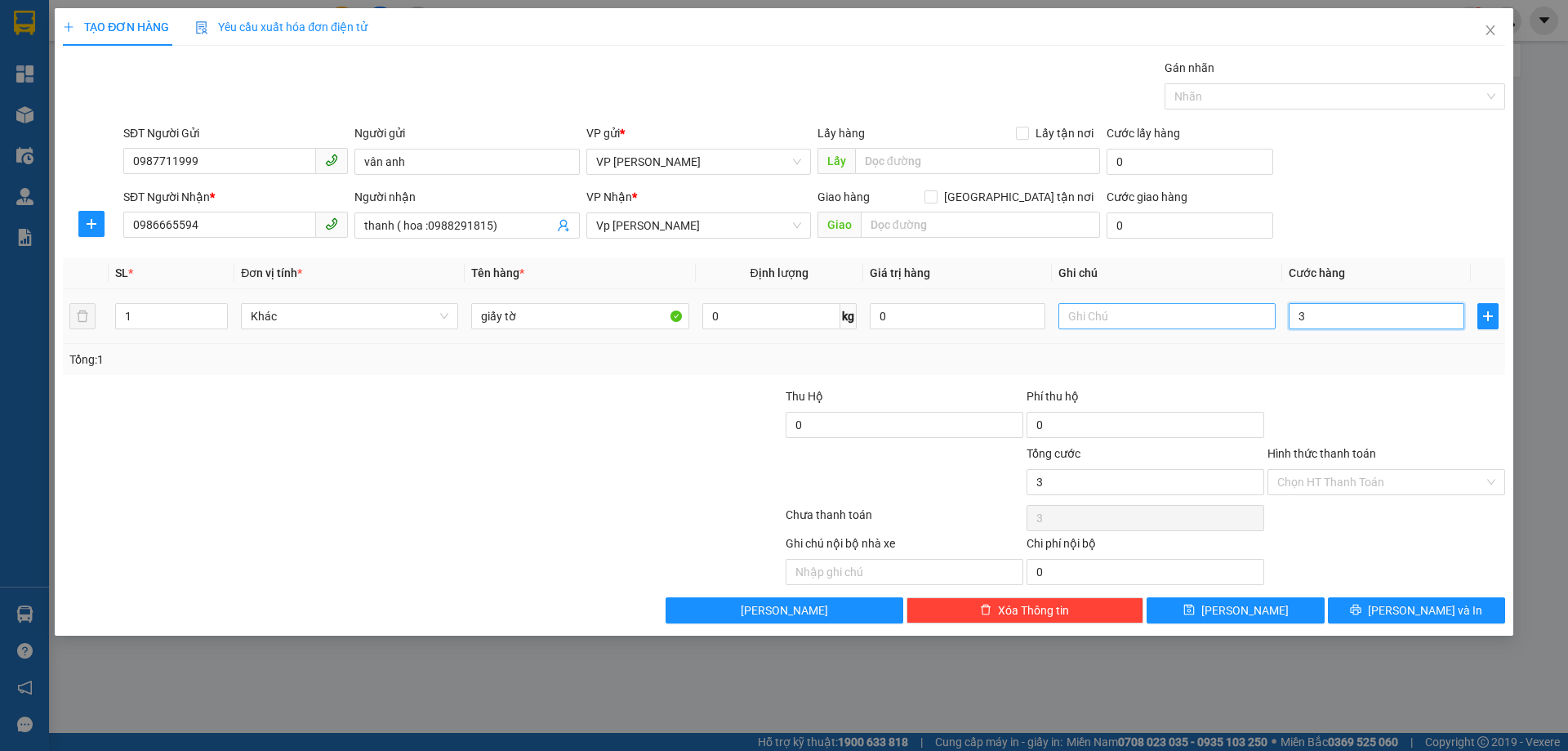
type input "30"
type input "30.000"
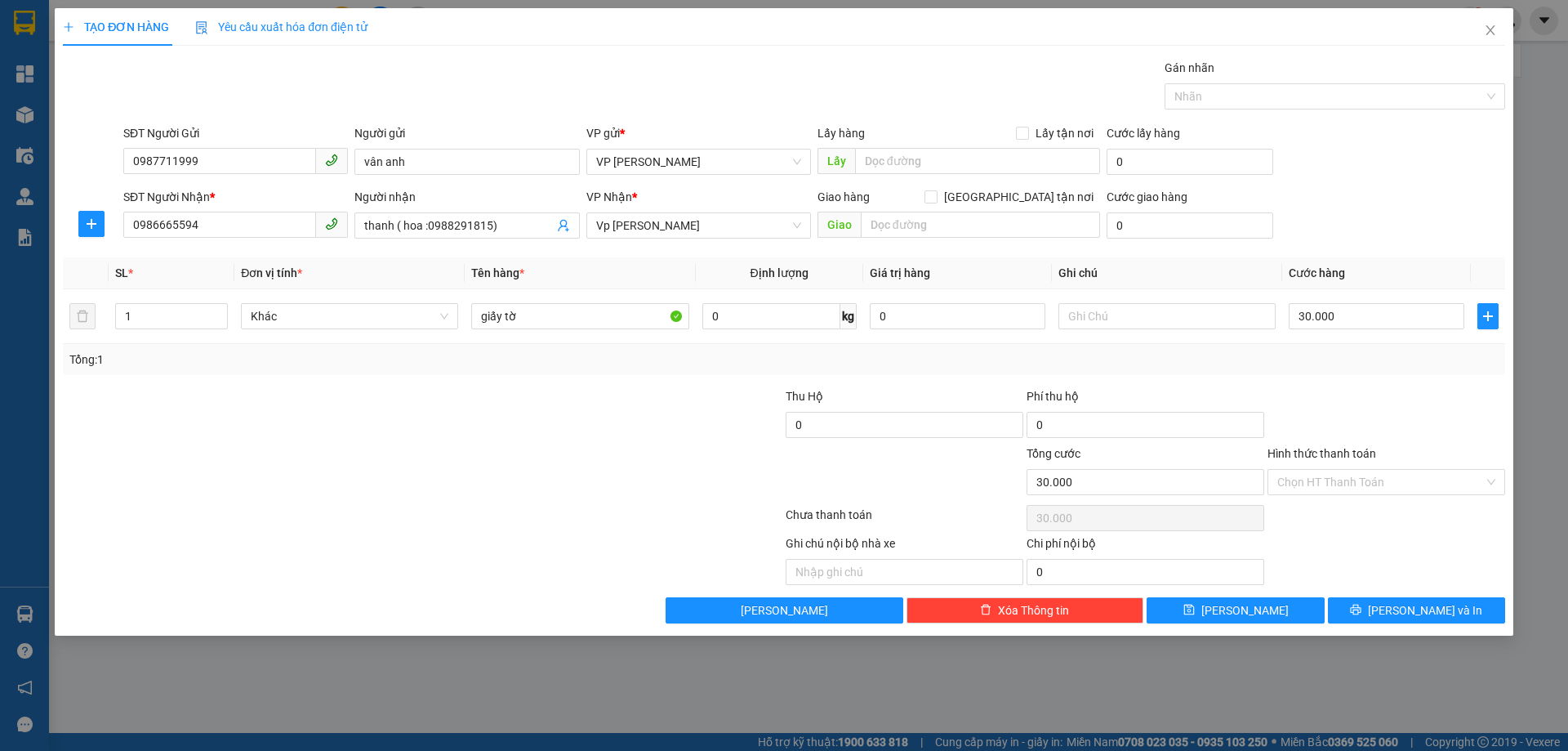
click at [1361, 357] on div "Tổng: 1" at bounding box center [784, 359] width 1430 height 18
click at [1396, 474] on input "Hình thức thanh toán" at bounding box center [1381, 482] width 207 height 24
click at [1396, 399] on div at bounding box center [1386, 416] width 241 height 57
click at [1439, 617] on span "Lưu và In" at bounding box center [1425, 609] width 114 height 18
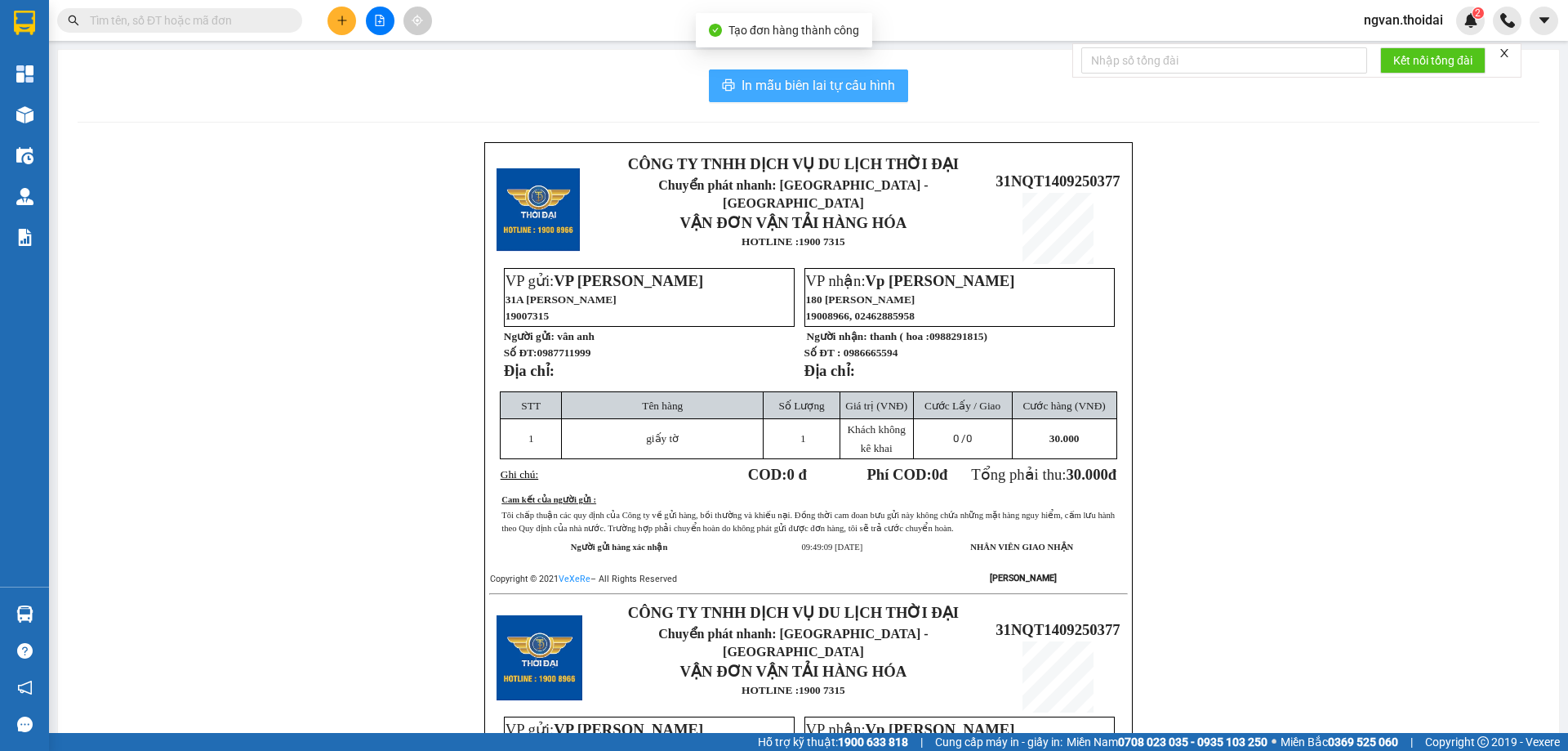
click at [821, 81] on span "In mẫu biên lai tự cấu hình" at bounding box center [819, 85] width 154 height 20
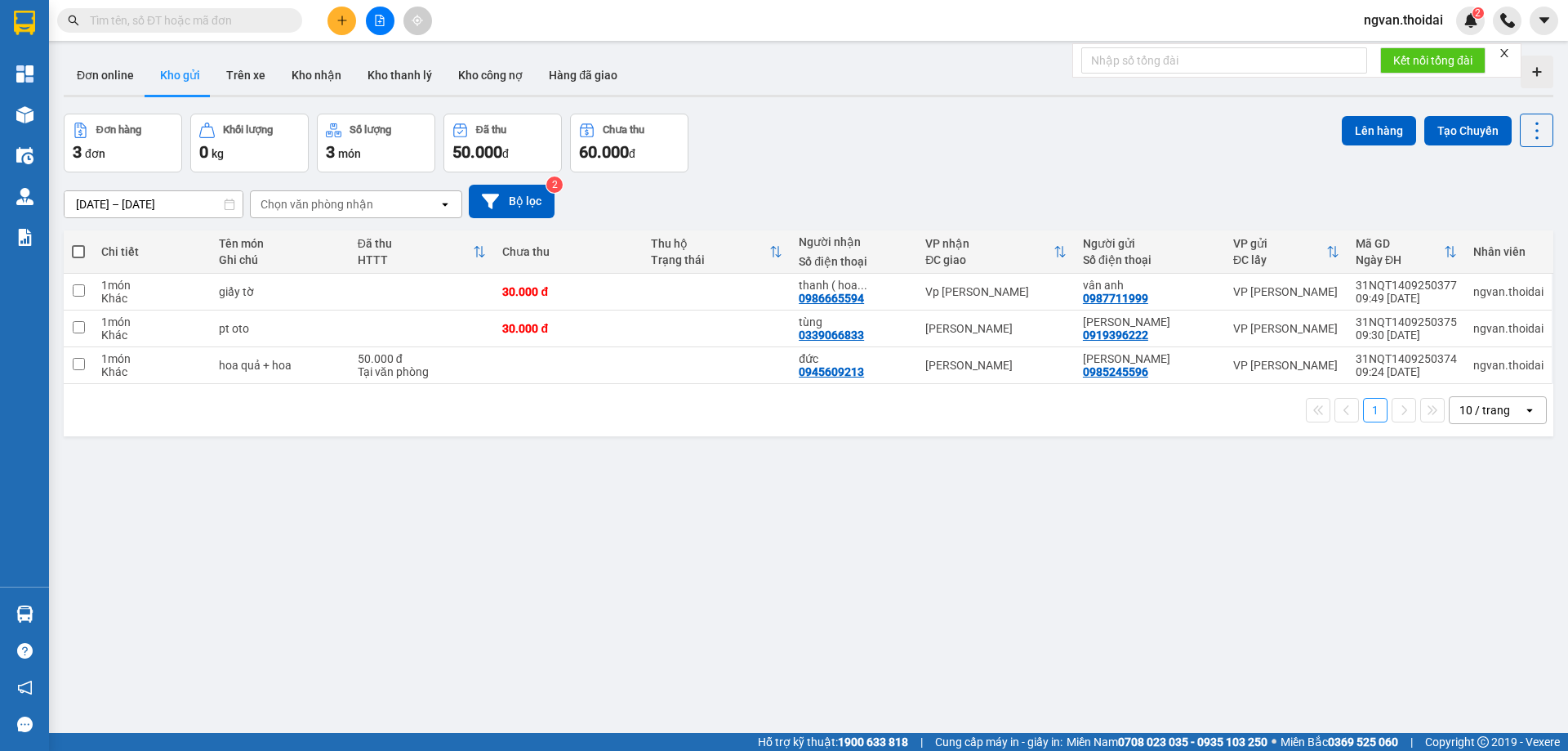
click at [937, 641] on div "ver 1.8.143 Đơn online Kho gửi Trên xe Kho nhận Kho thanh lý Kho công nợ Hàng đ…" at bounding box center [809, 425] width 1503 height 751
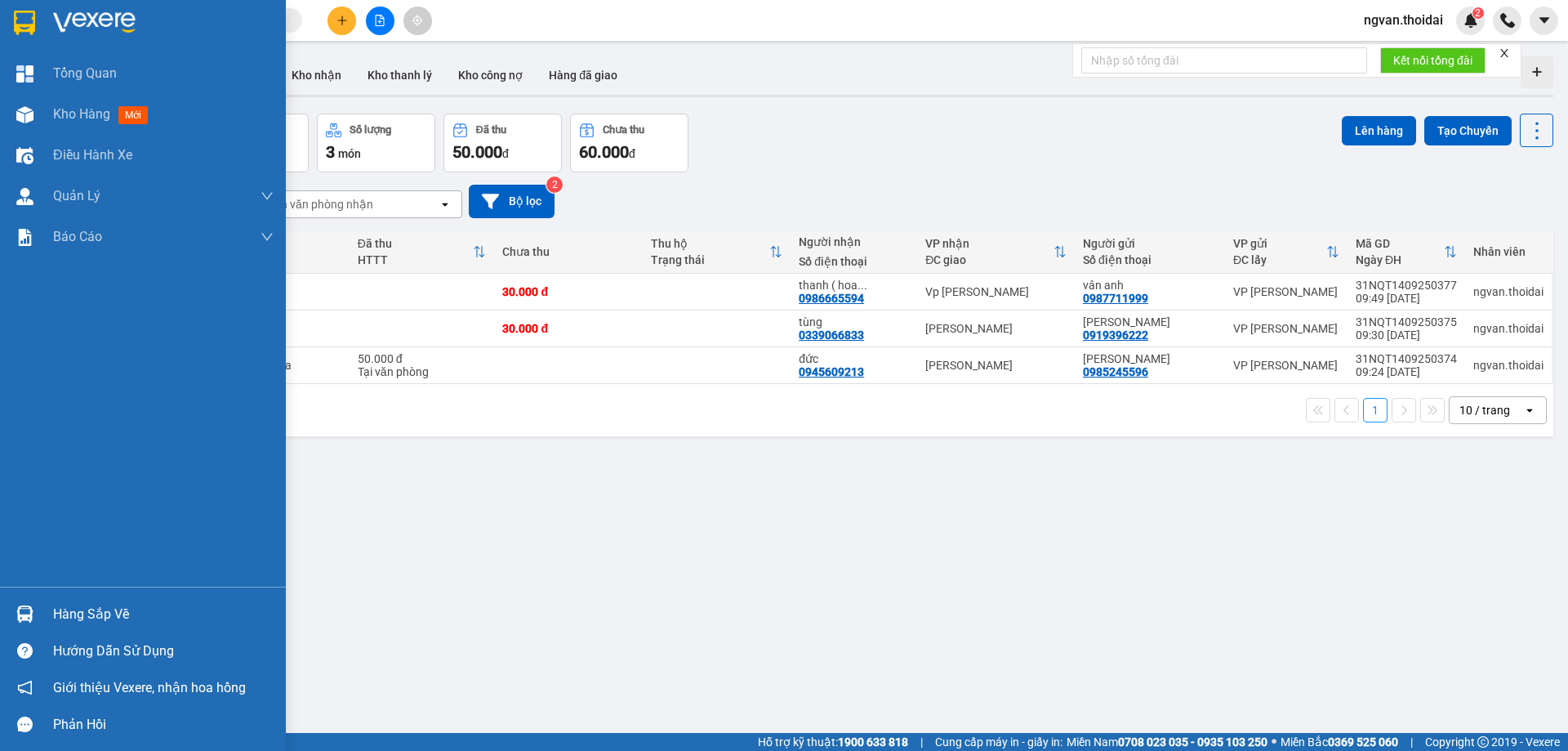
click at [34, 602] on div at bounding box center [24, 614] width 29 height 29
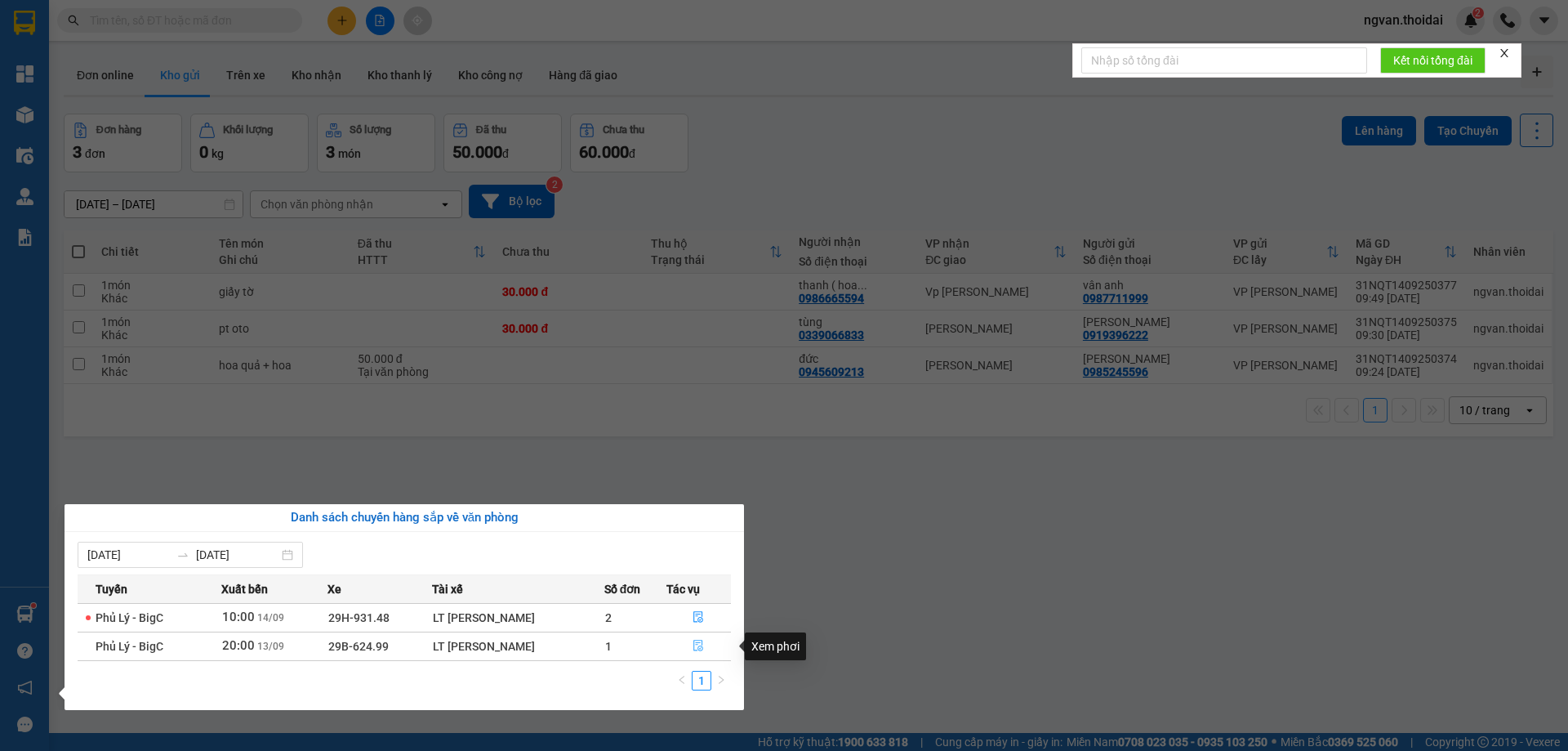
click at [693, 648] on icon "file-done" at bounding box center [698, 645] width 11 height 11
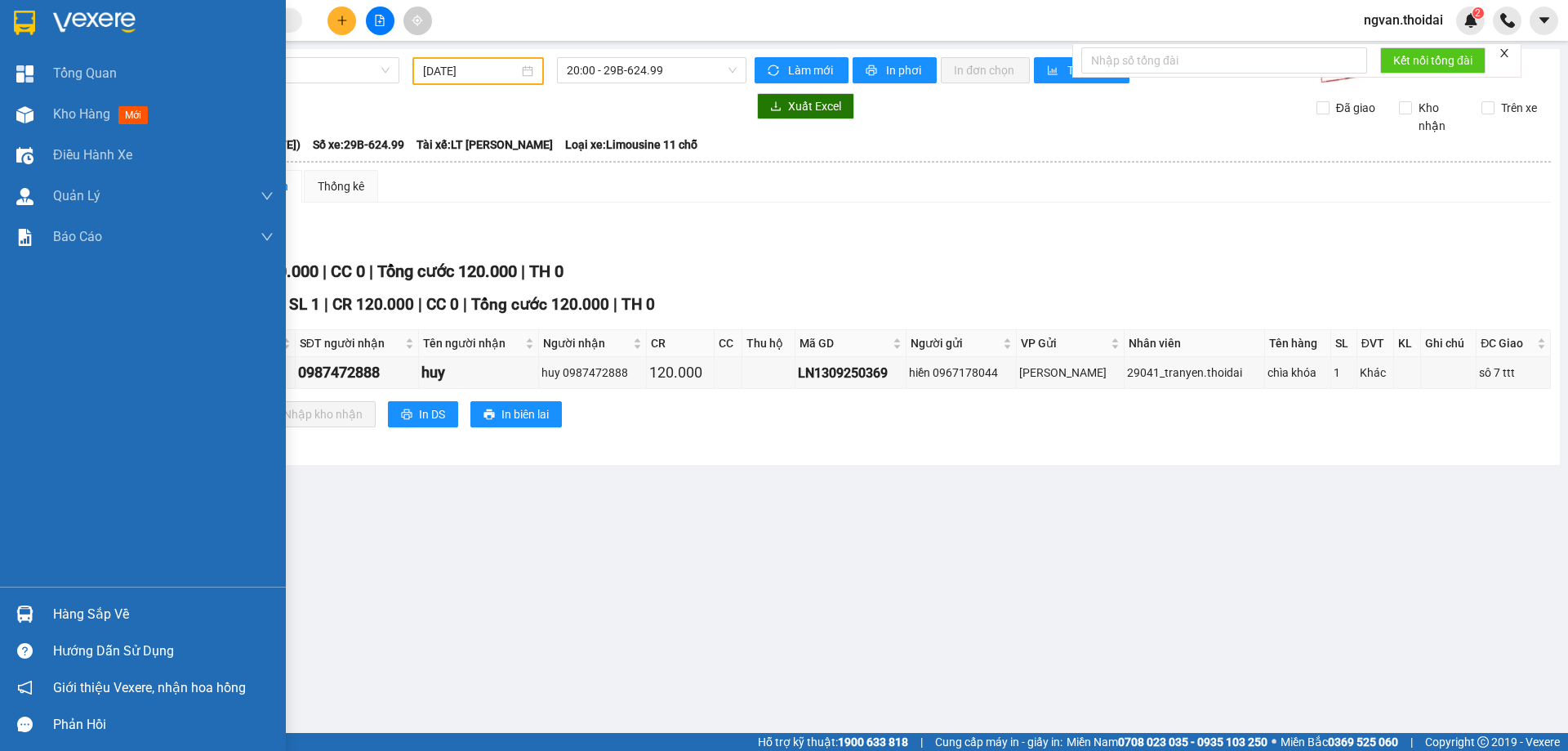
click at [55, 616] on div "Hàng sắp về" at bounding box center [163, 614] width 221 height 24
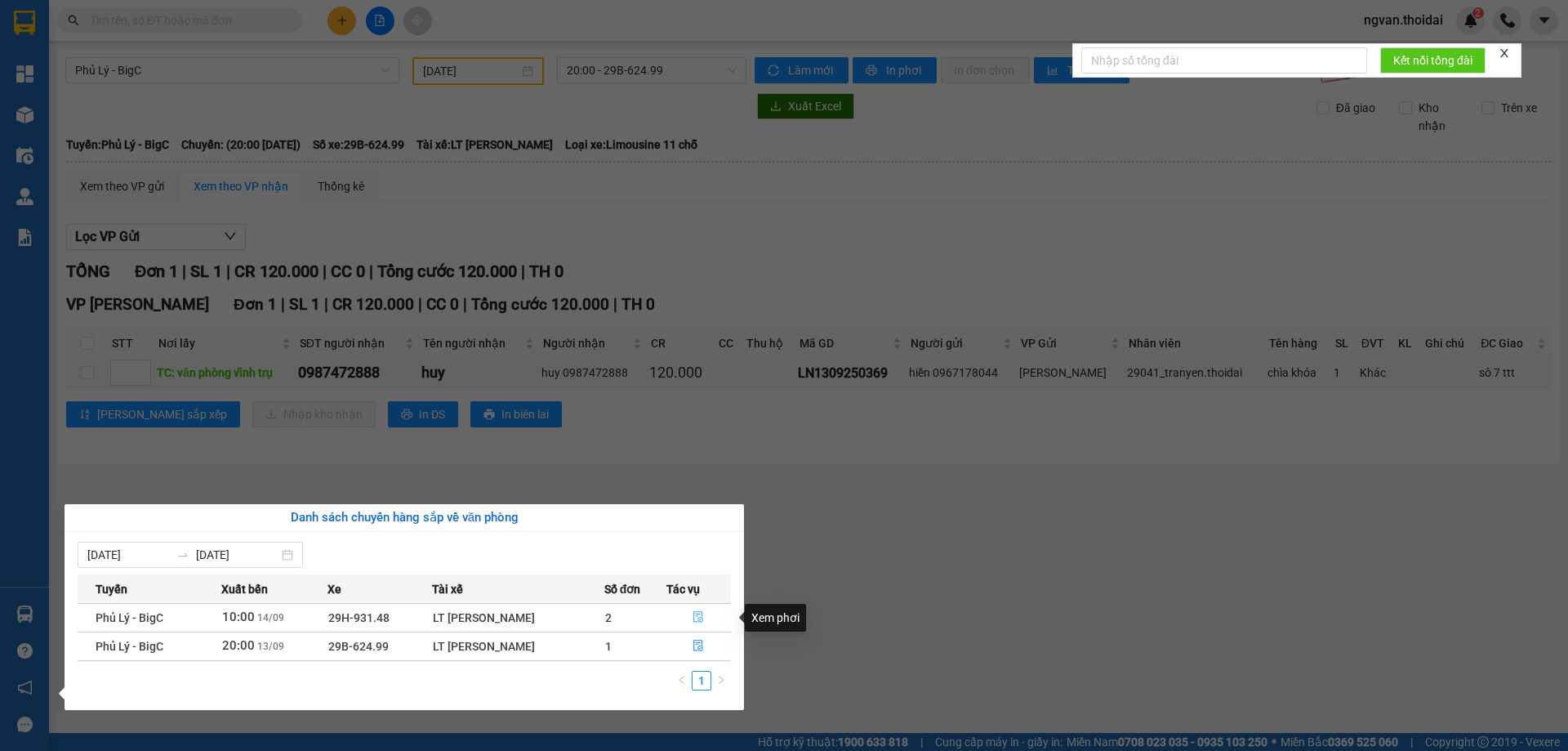
click at [702, 617] on icon "file-done" at bounding box center [698, 617] width 11 height 11
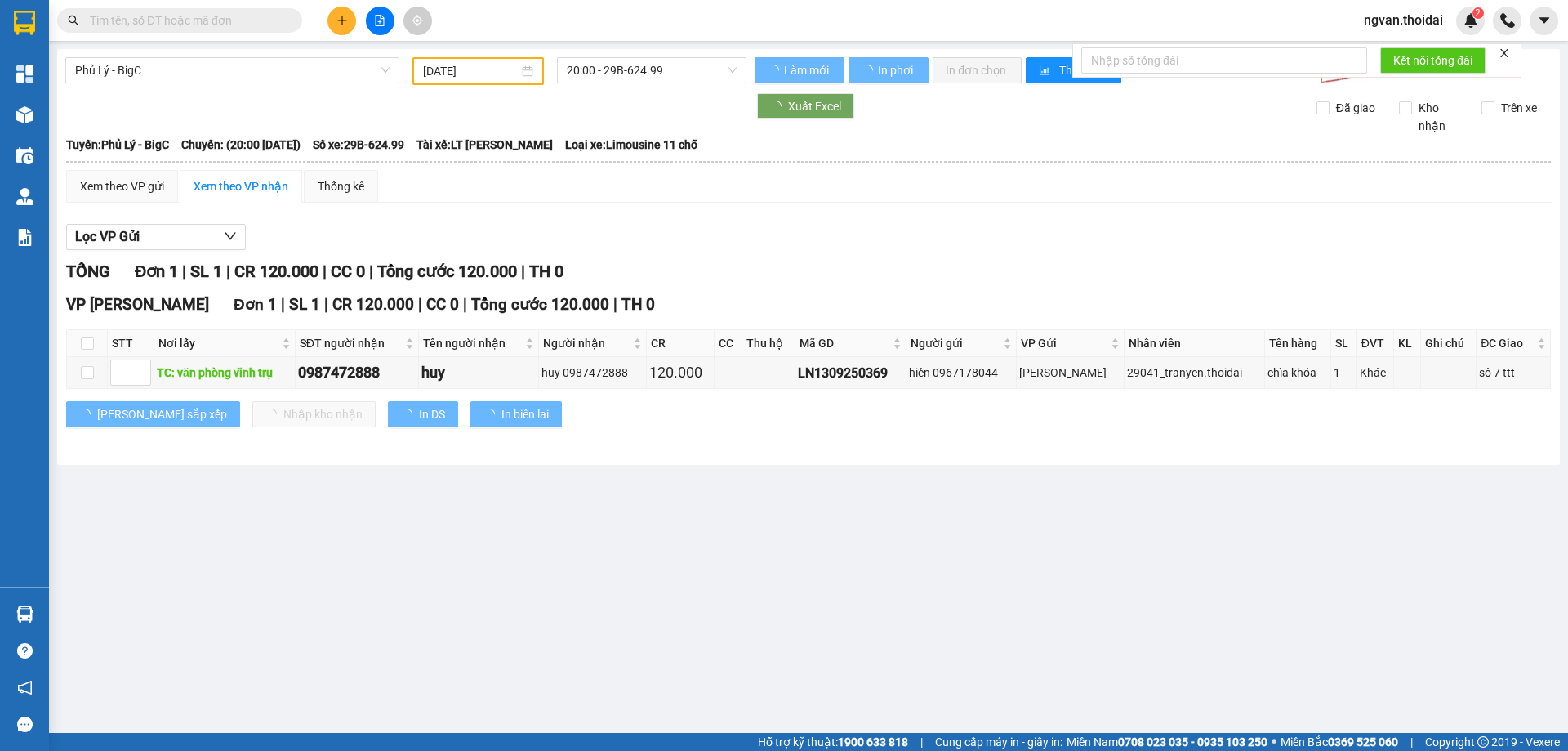
type input "[DATE]"
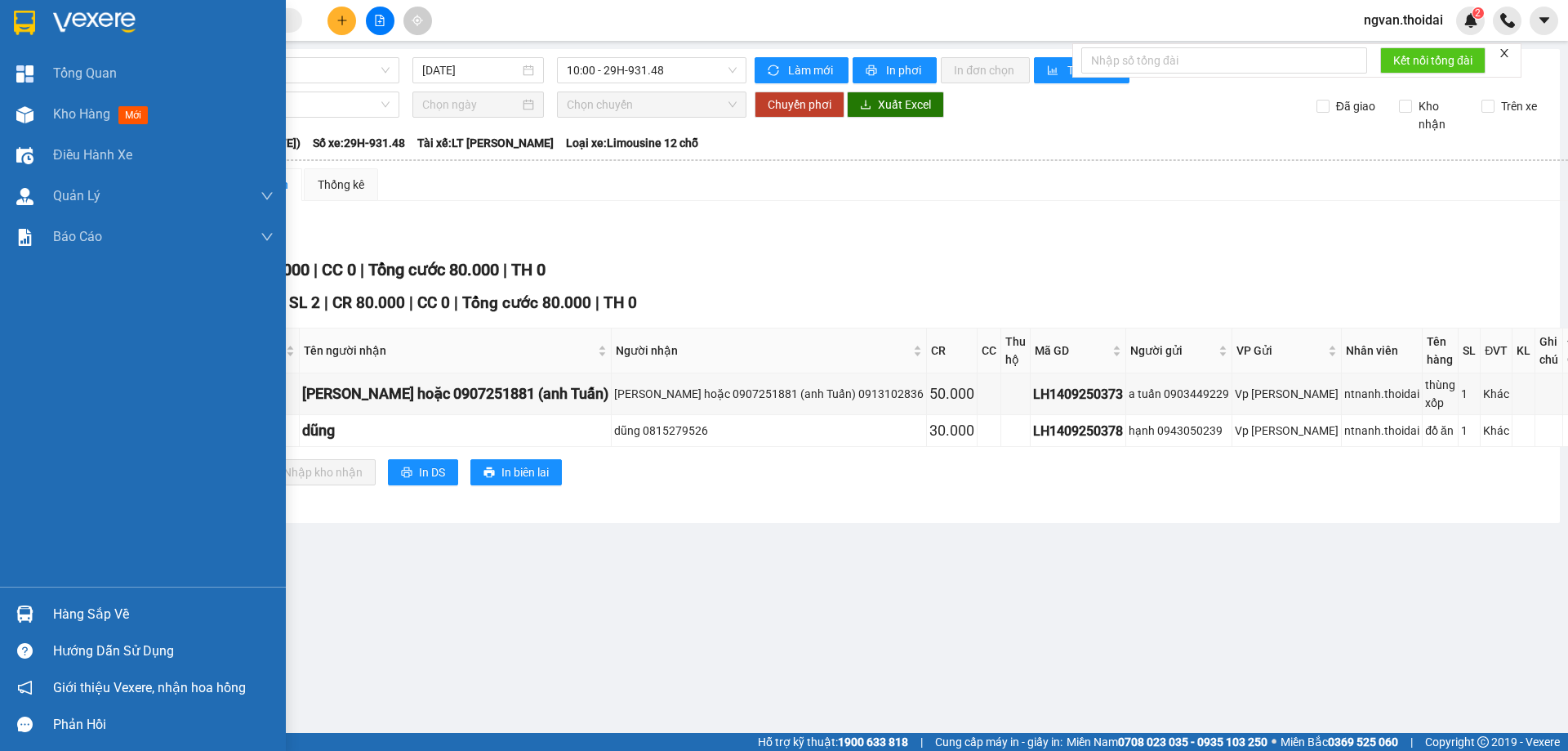
click at [44, 599] on div "Hàng sắp về" at bounding box center [143, 614] width 286 height 37
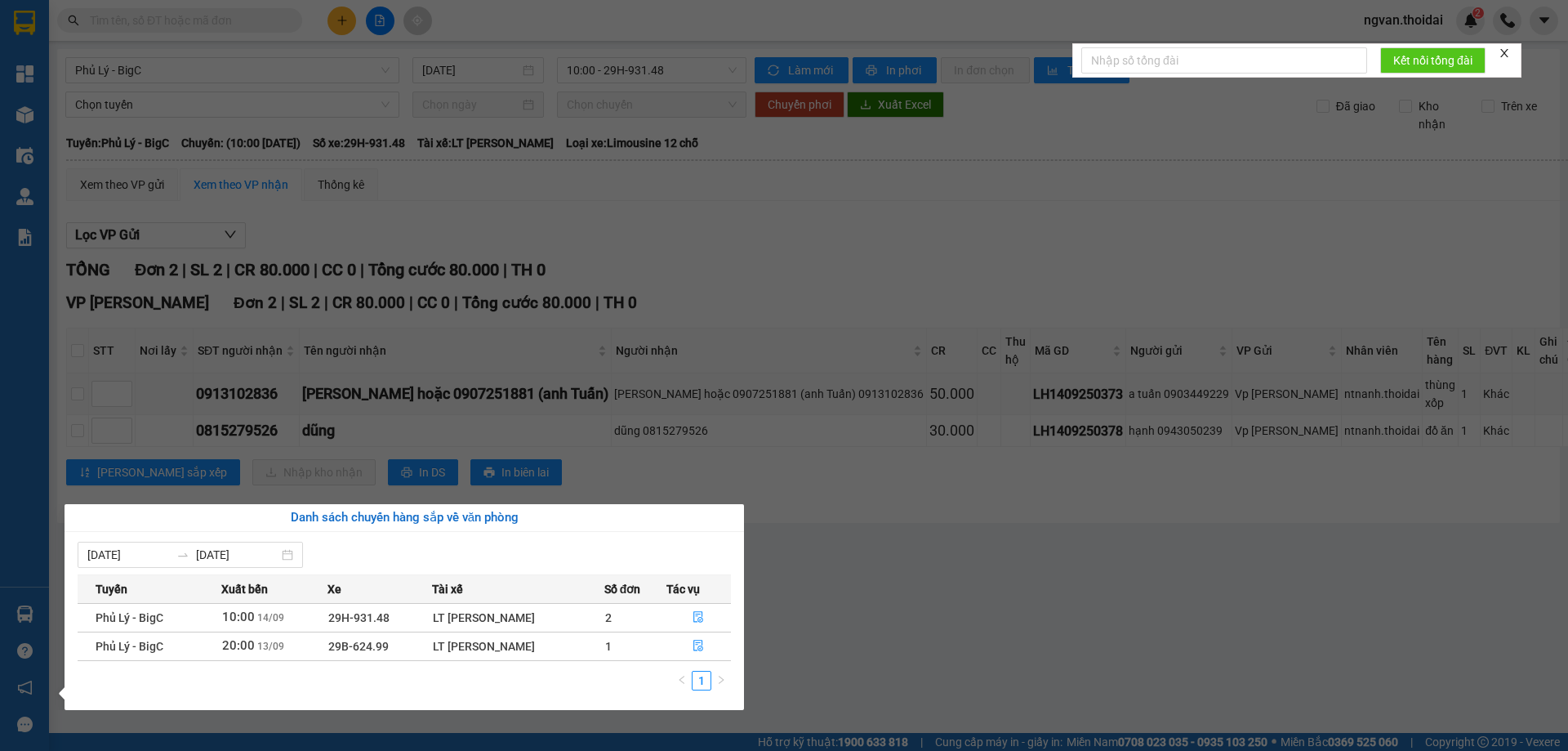
click at [777, 650] on section "Kết quả tìm kiếm ( 0 ) Bộ lọc No Data ngvan.thoidai 2 Tổng Quan Kho hàng mới Đi…" at bounding box center [784, 376] width 1568 height 751
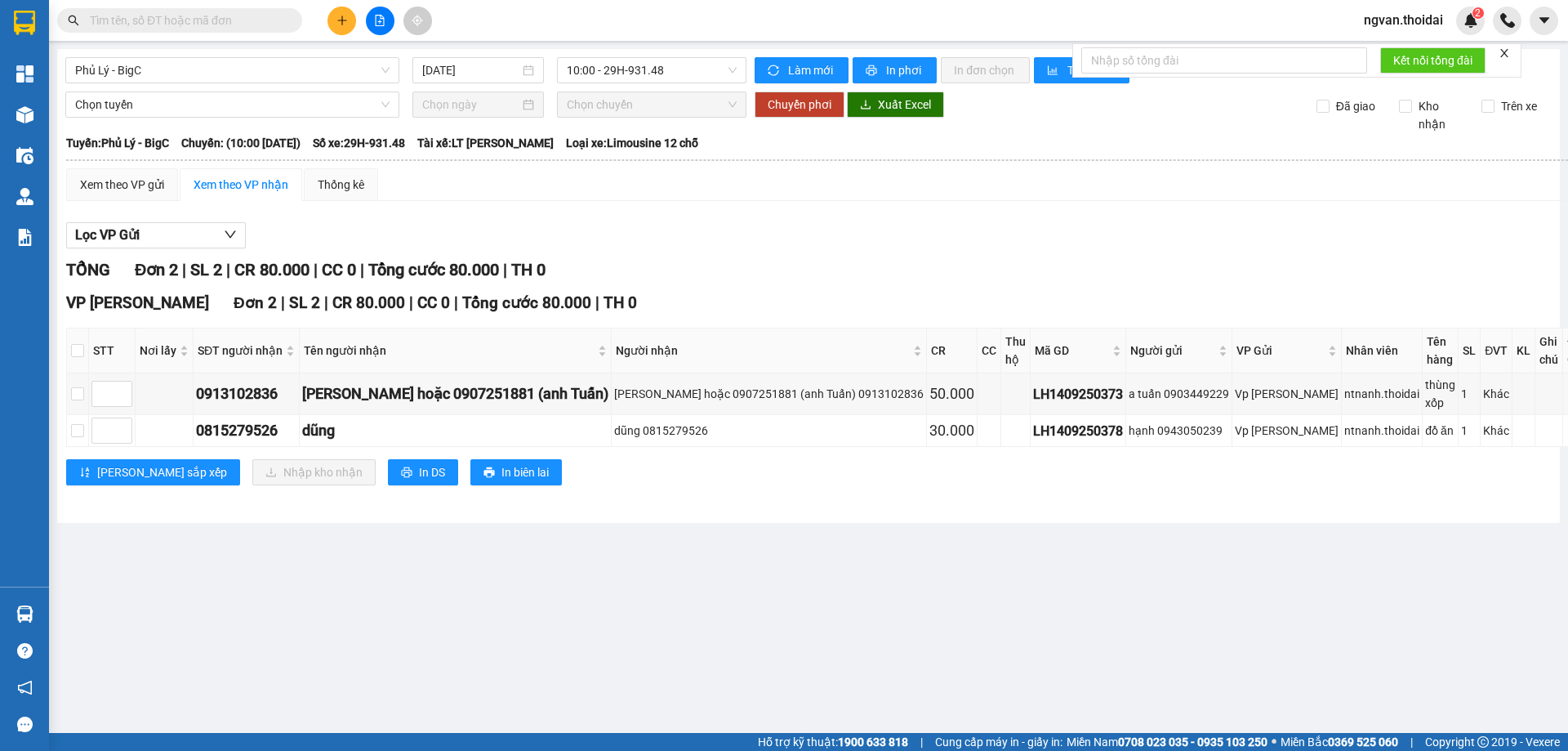
click at [634, 607] on main "Phủ Lý - BigC 14/09/2025 10:00 - 29H-931.48 Làm mới In phơi In đơn chọn Thống k…" at bounding box center [784, 366] width 1568 height 732
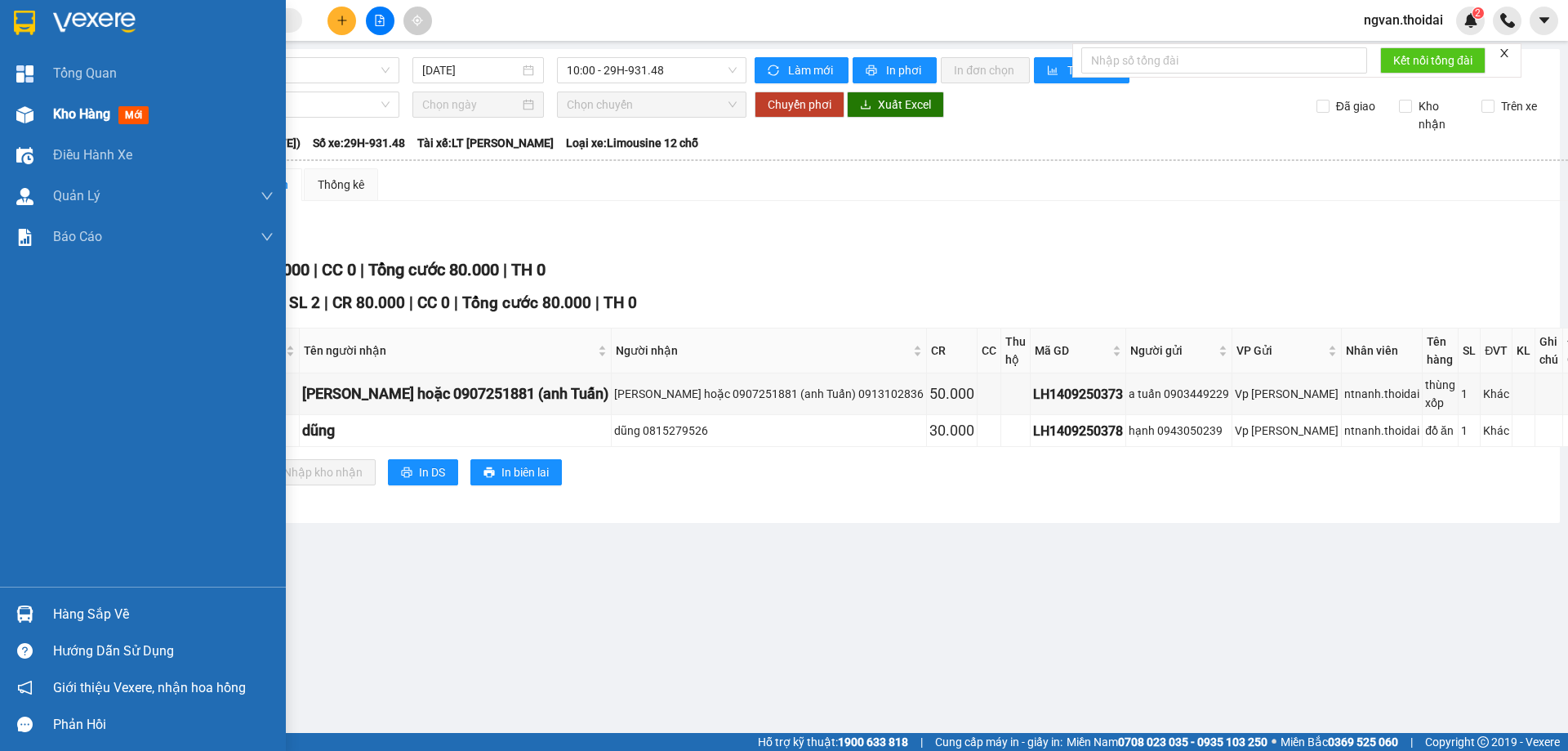
click at [82, 121] on span "Kho hàng" at bounding box center [82, 114] width 57 height 16
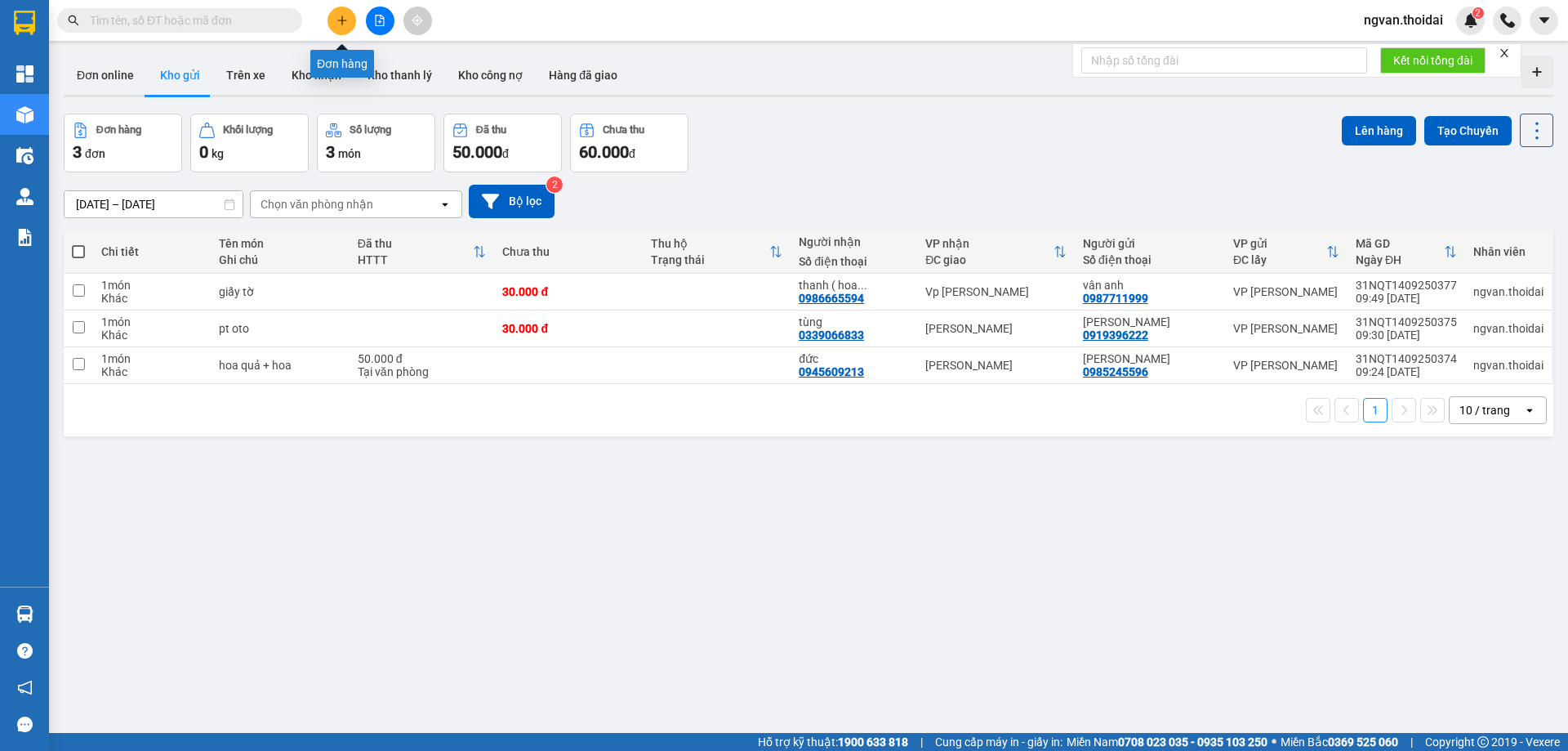
click at [340, 20] on icon "plus" at bounding box center [342, 19] width 9 height 1
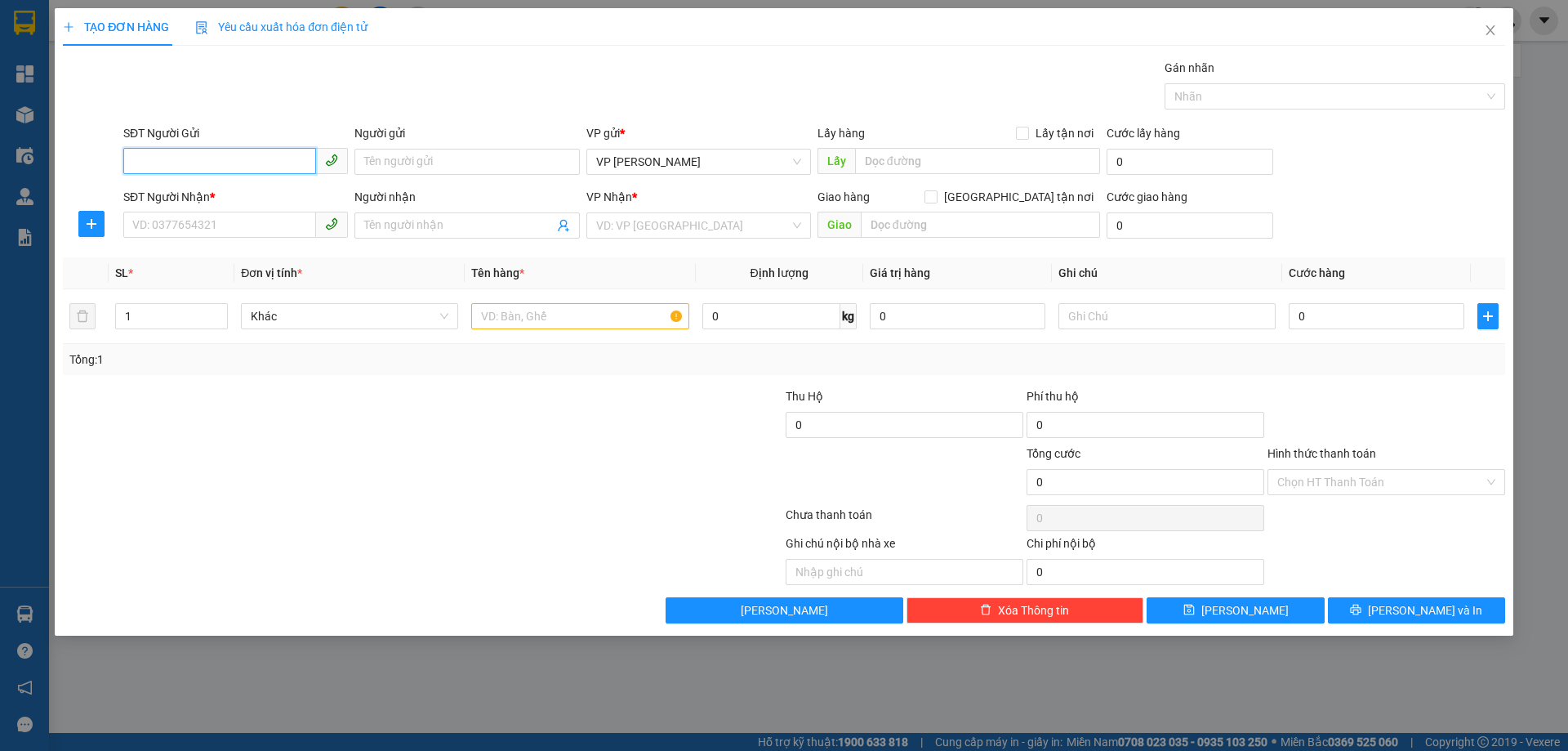
click at [163, 166] on input "SĐT Người Gửi" at bounding box center [220, 160] width 193 height 26
type input "0913381039"
click at [174, 191] on div "0913381039 - c thu" at bounding box center [236, 194] width 205 height 18
type input "c thu"
type input "0913381039"
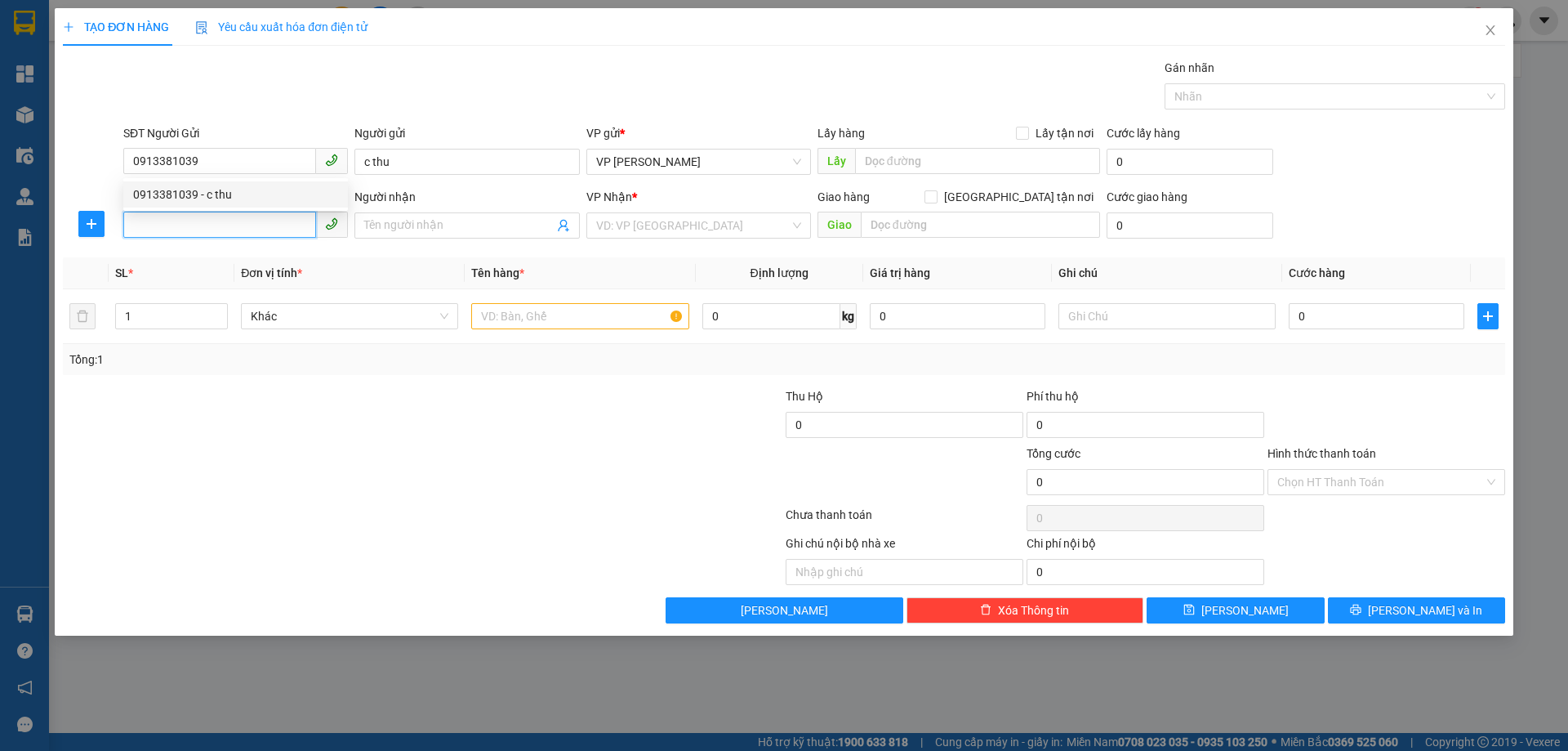
click at [186, 230] on input "SĐT Người Nhận *" at bounding box center [220, 224] width 193 height 26
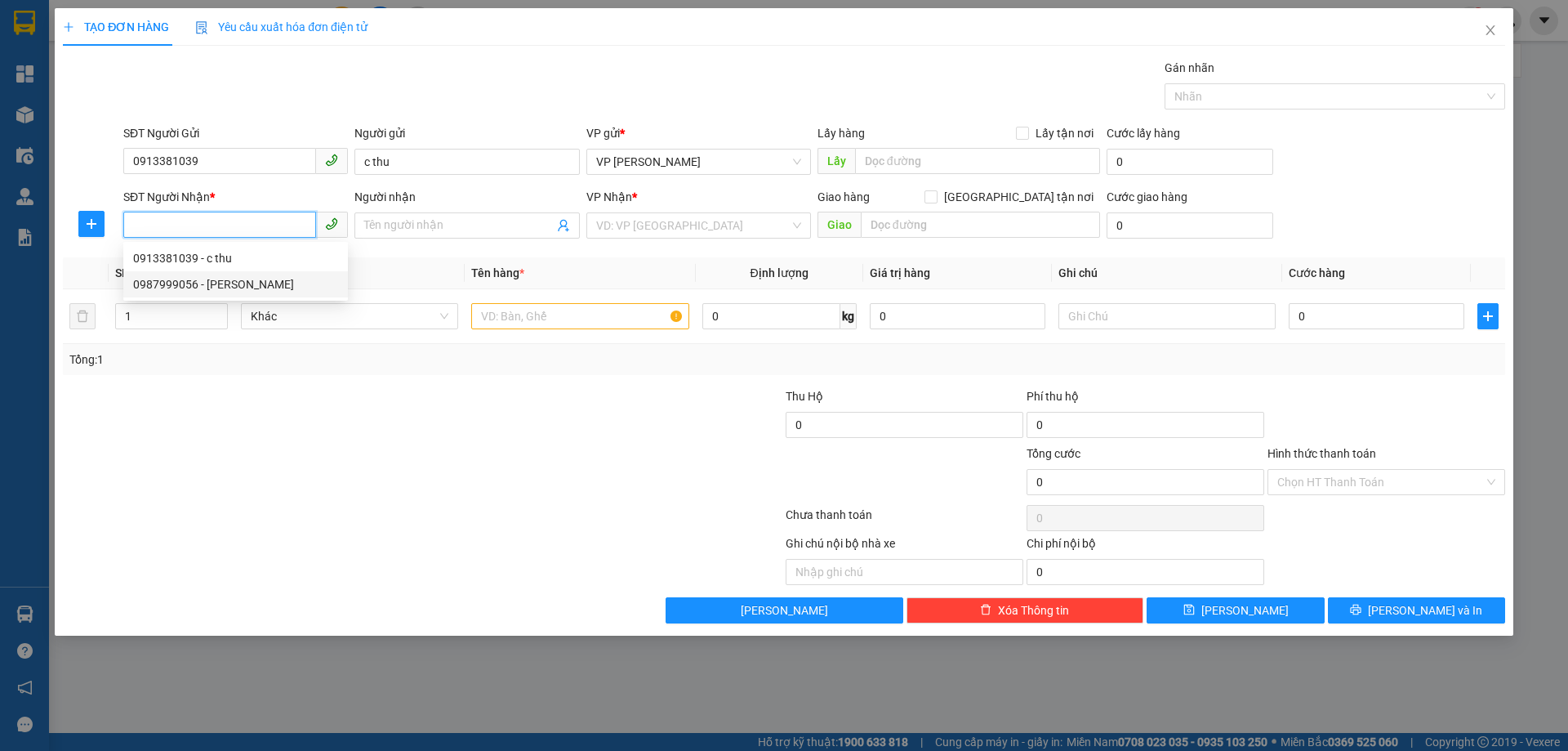
click at [215, 287] on div "0987999056 - ngọc" at bounding box center [236, 284] width 205 height 18
type input "0987999056"
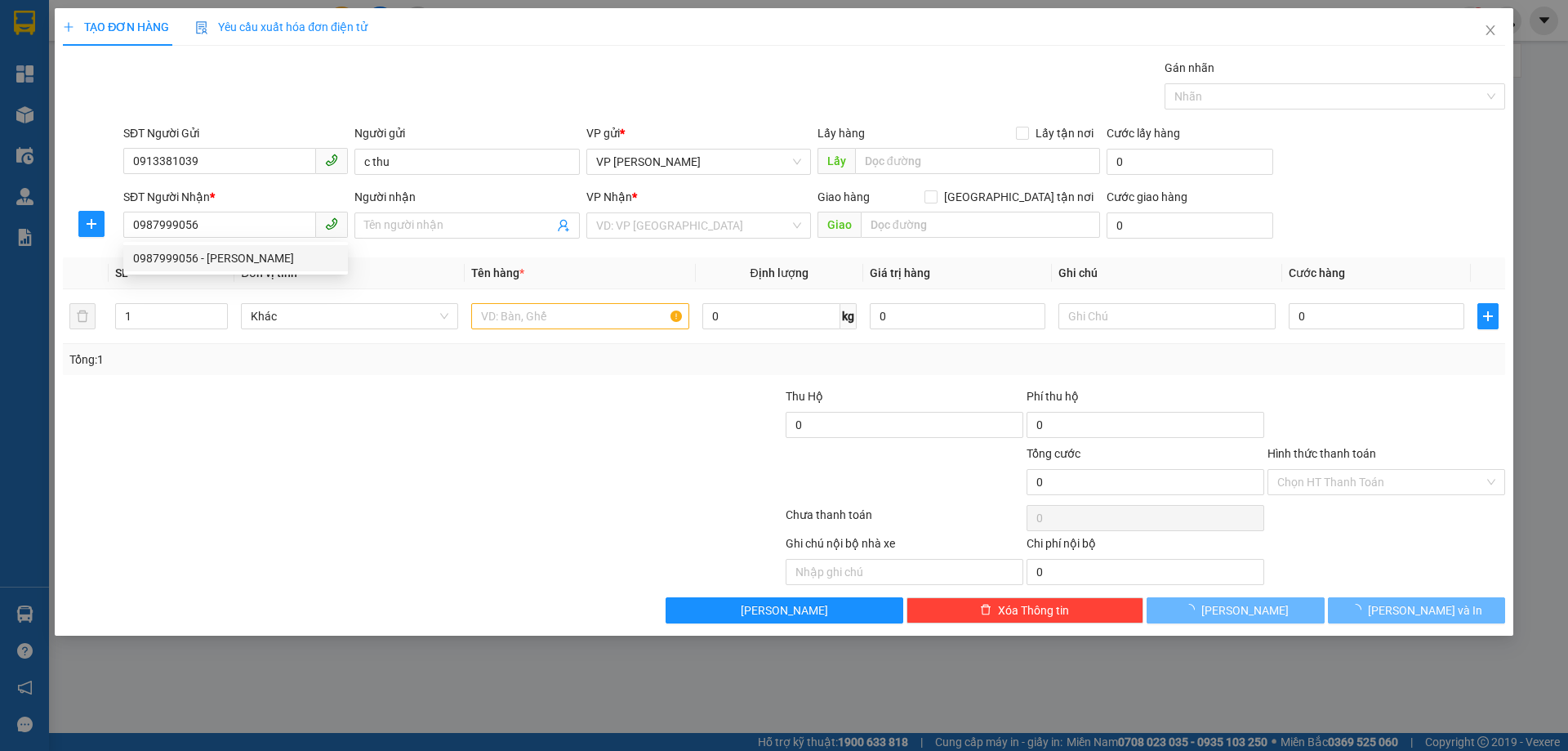
type input "ngọc"
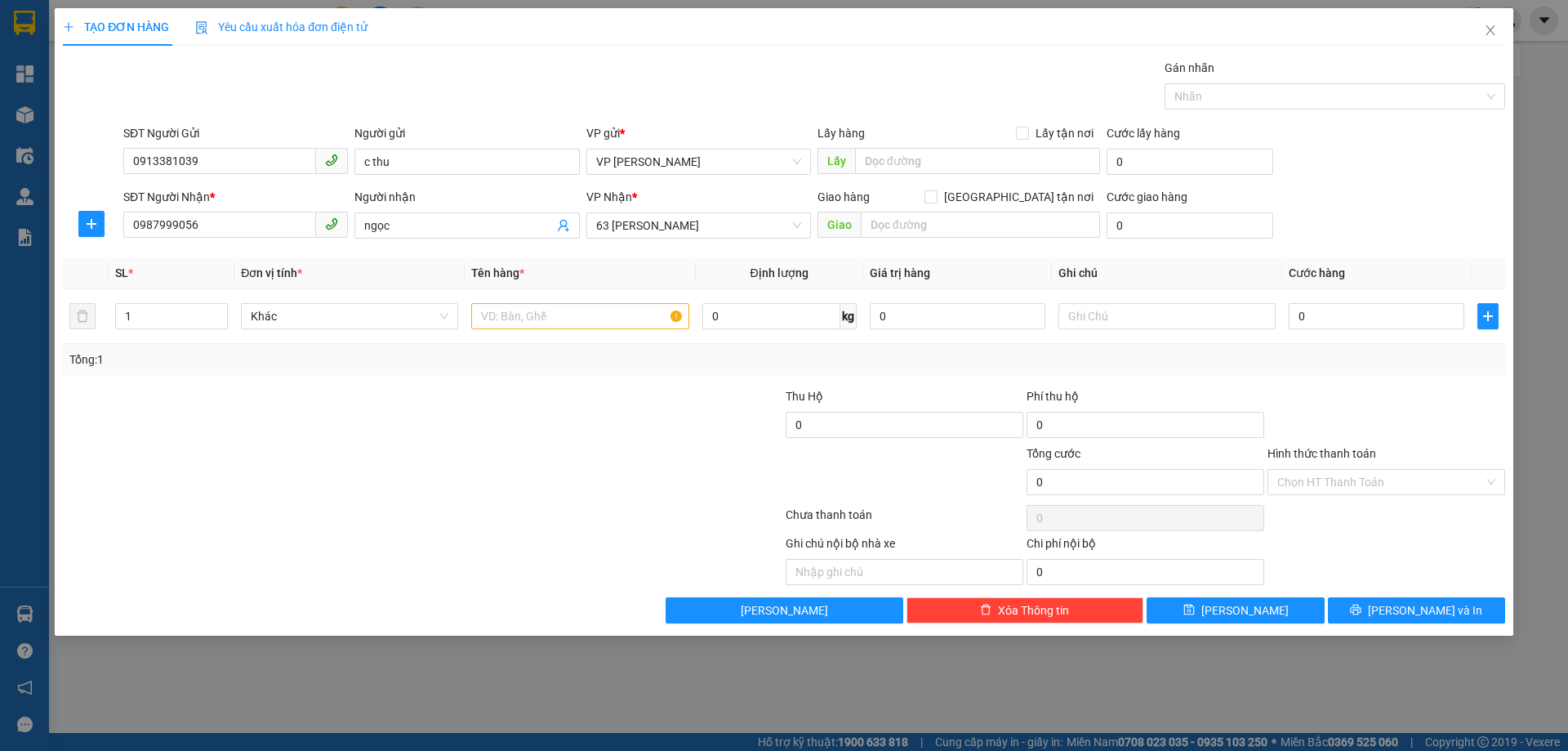
click at [562, 378] on div "Transit Pickup Surcharge Ids Transit Deliver Surcharge Ids Transit Deliver Surc…" at bounding box center [784, 340] width 1443 height 565
click at [529, 317] on input "text" at bounding box center [580, 316] width 217 height 26
type input "biển số"
click at [1291, 313] on input "0" at bounding box center [1376, 316] width 175 height 26
type input "3"
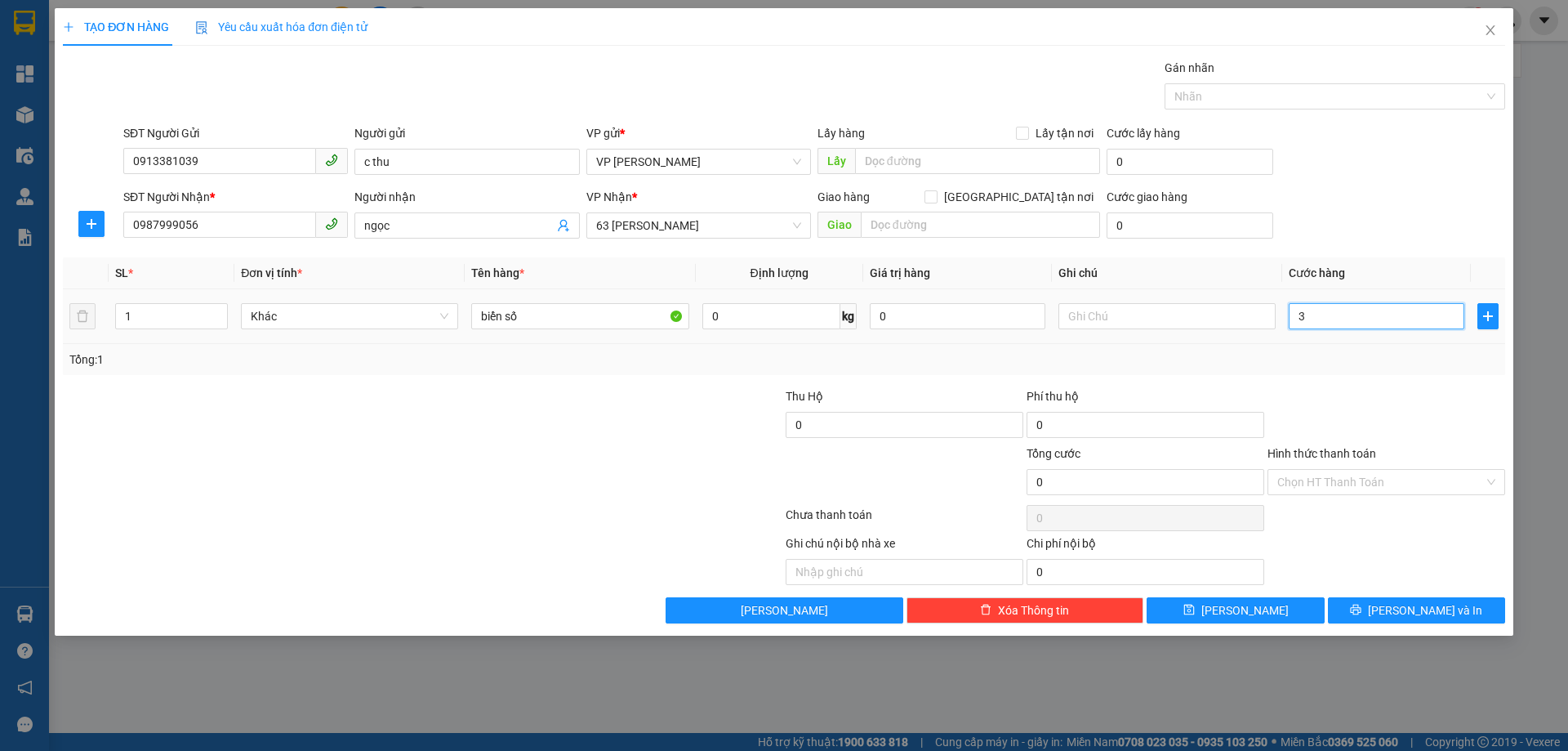
type input "3"
type input "30"
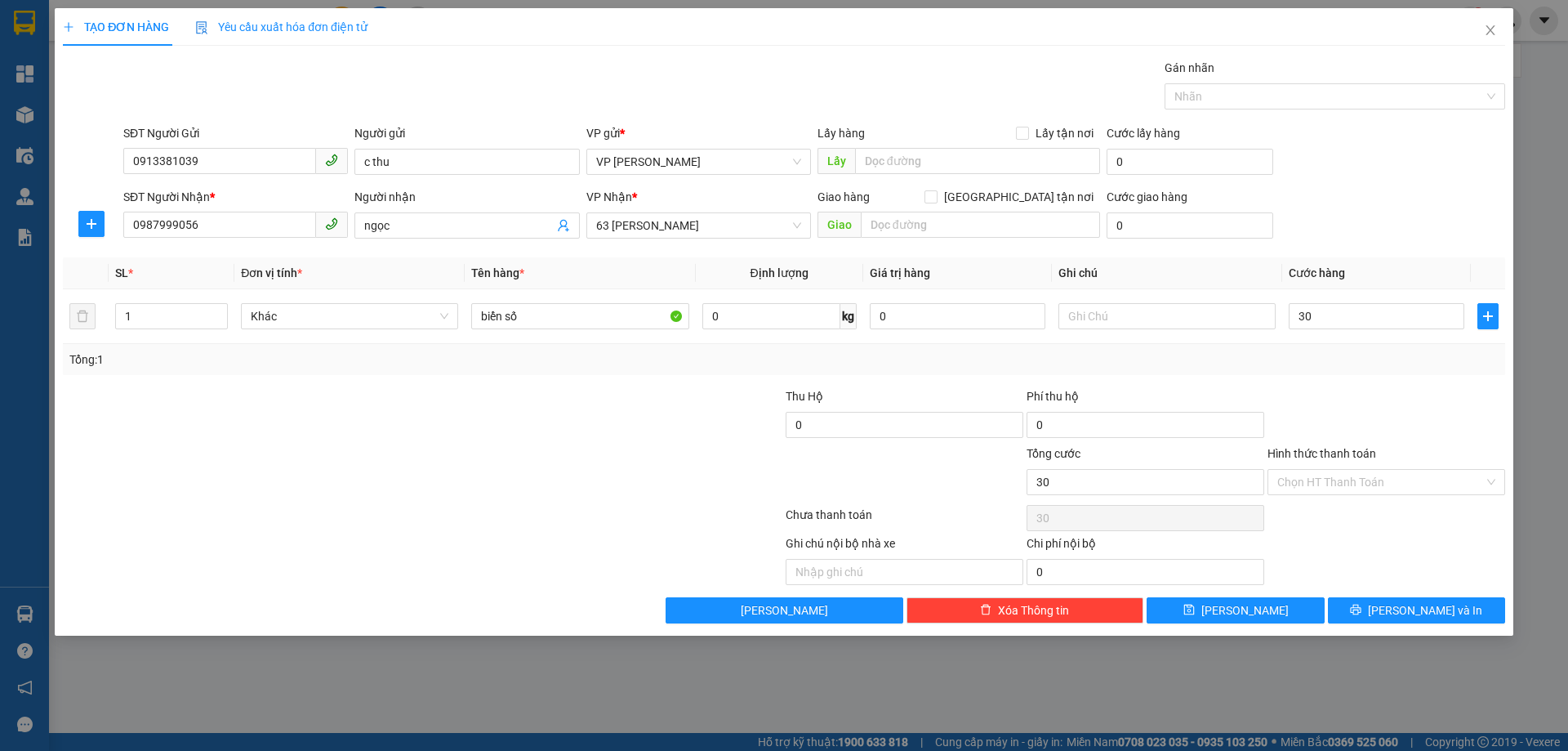
type input "30.000"
drag, startPoint x: 1330, startPoint y: 363, endPoint x: 1492, endPoint y: 548, distance: 245.9
click at [1334, 368] on div "Tổng: 1" at bounding box center [784, 359] width 1443 height 31
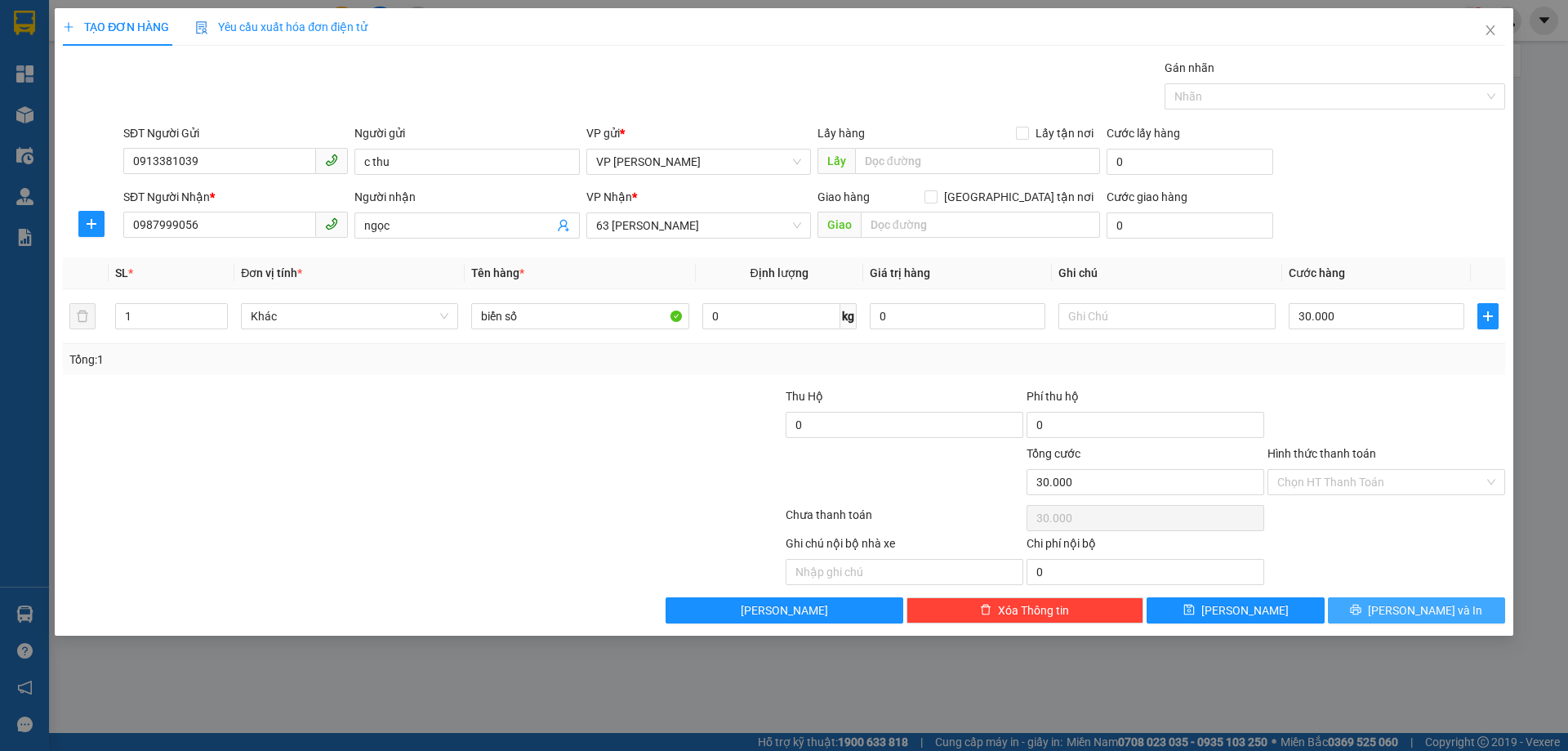
click at [1412, 614] on span "Lưu và In" at bounding box center [1425, 609] width 114 height 18
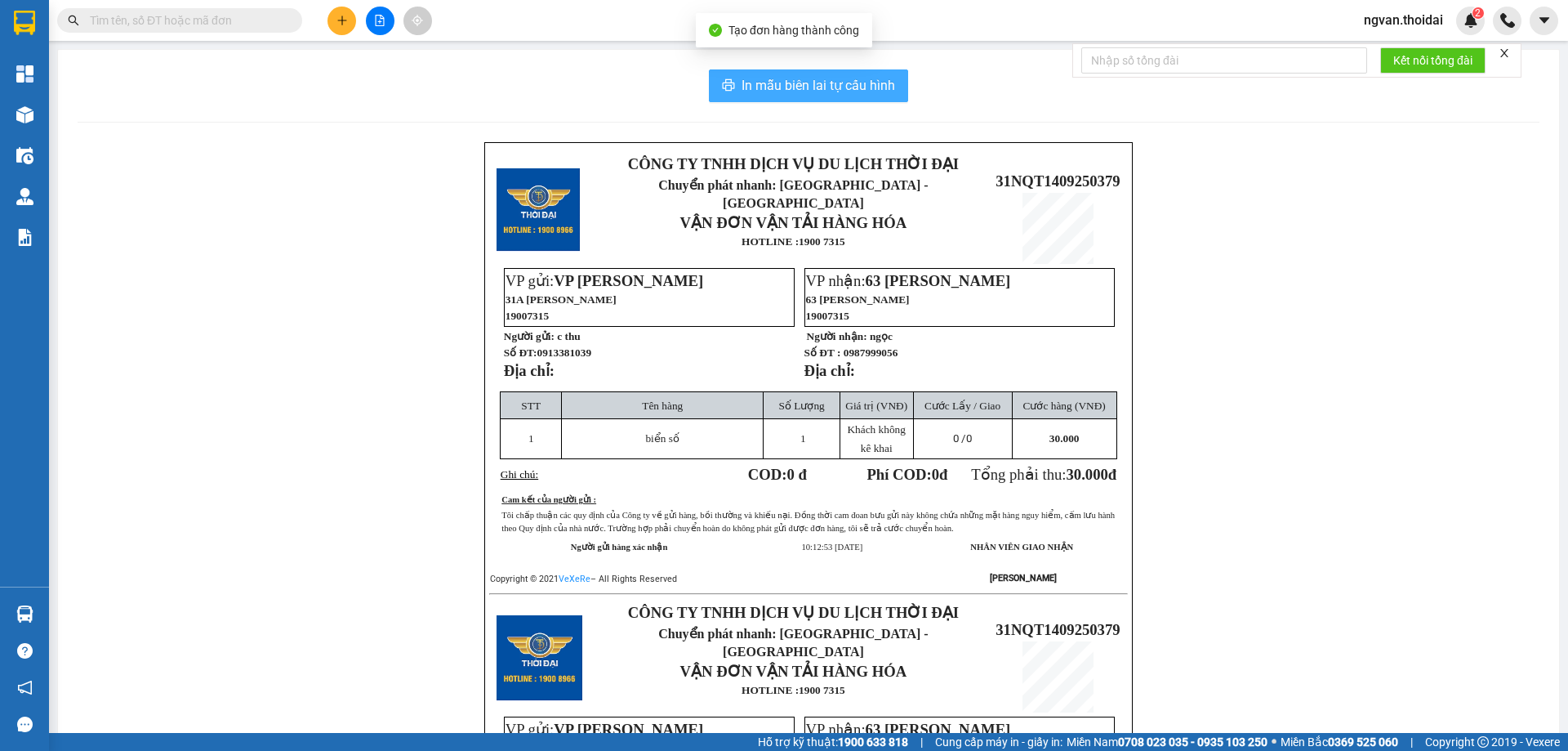
click at [797, 83] on span "In mẫu biên lai tự cấu hình" at bounding box center [819, 85] width 154 height 20
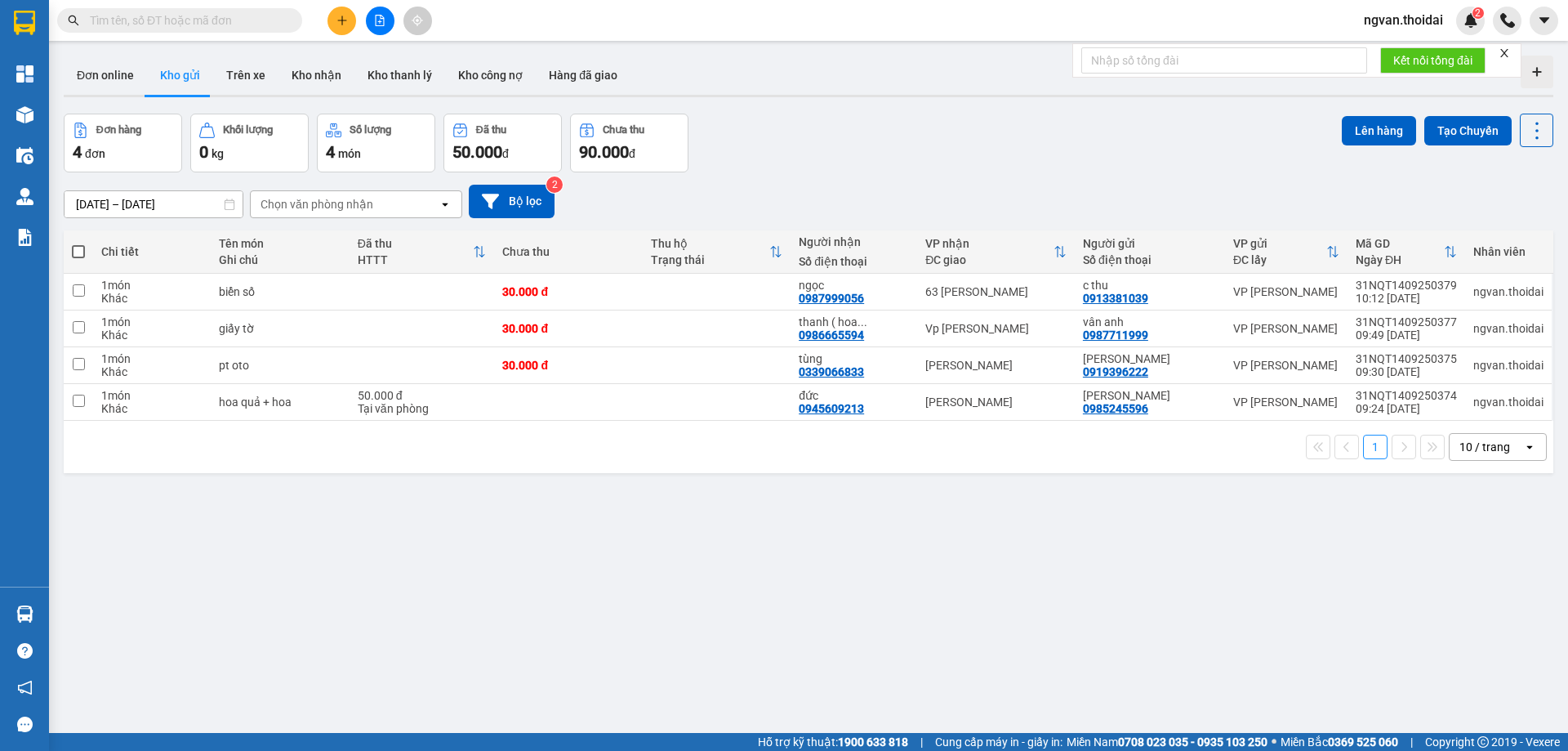
click at [774, 633] on div "ver 1.8.143 Đơn online Kho gửi Trên xe Kho nhận Kho thanh lý Kho công nợ Hàng đ…" at bounding box center [809, 425] width 1503 height 751
click at [732, 535] on div "ver 1.8.143 Đơn online Kho gửi Trên xe Kho nhận Kho thanh lý Kho công nợ Hàng đ…" at bounding box center [809, 425] width 1503 height 751
click at [337, 18] on icon "plus" at bounding box center [342, 20] width 11 height 11
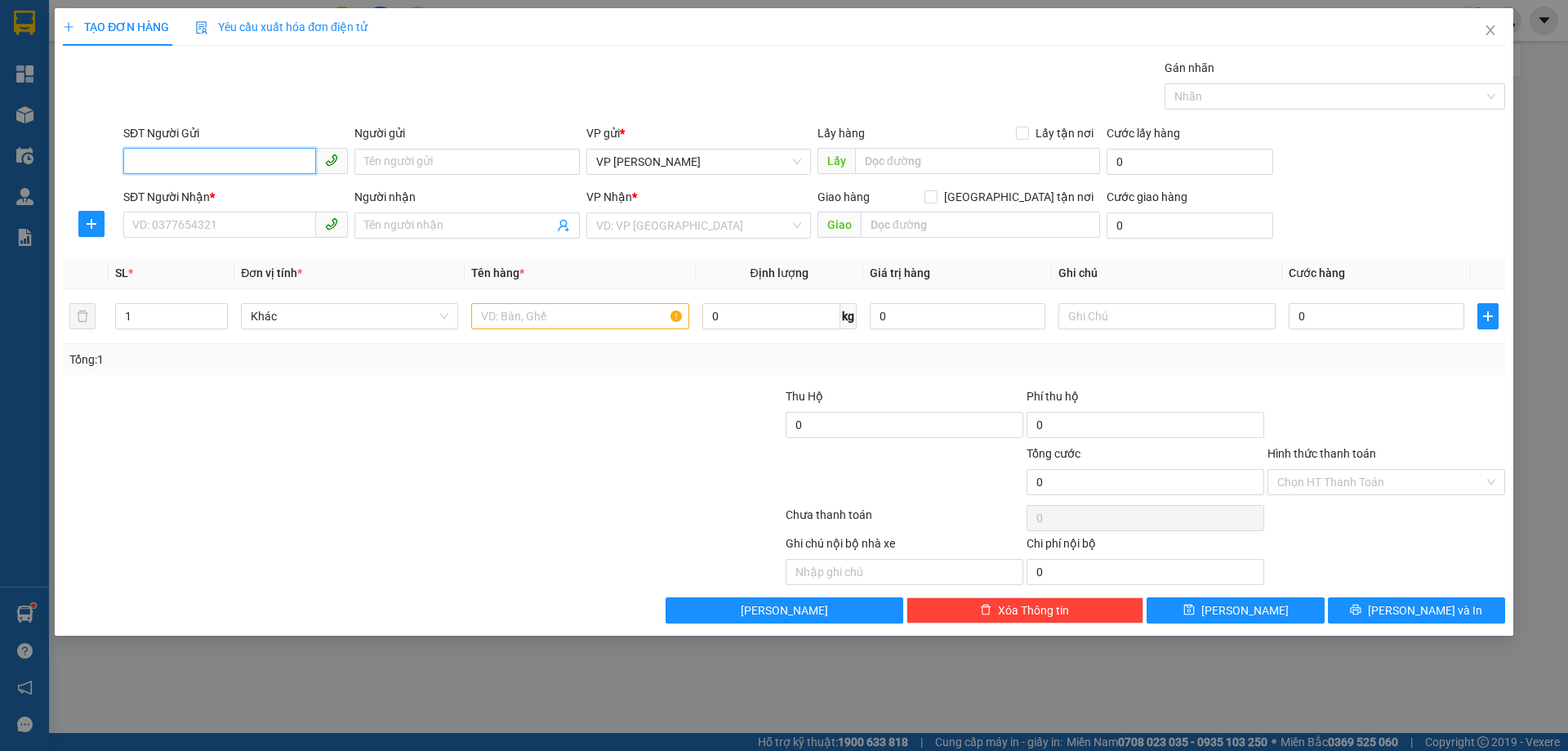
click at [233, 162] on input "SĐT Người Gửi" at bounding box center [220, 160] width 193 height 26
type input "0985910338"
click at [432, 163] on input "Người gửi" at bounding box center [466, 161] width 224 height 26
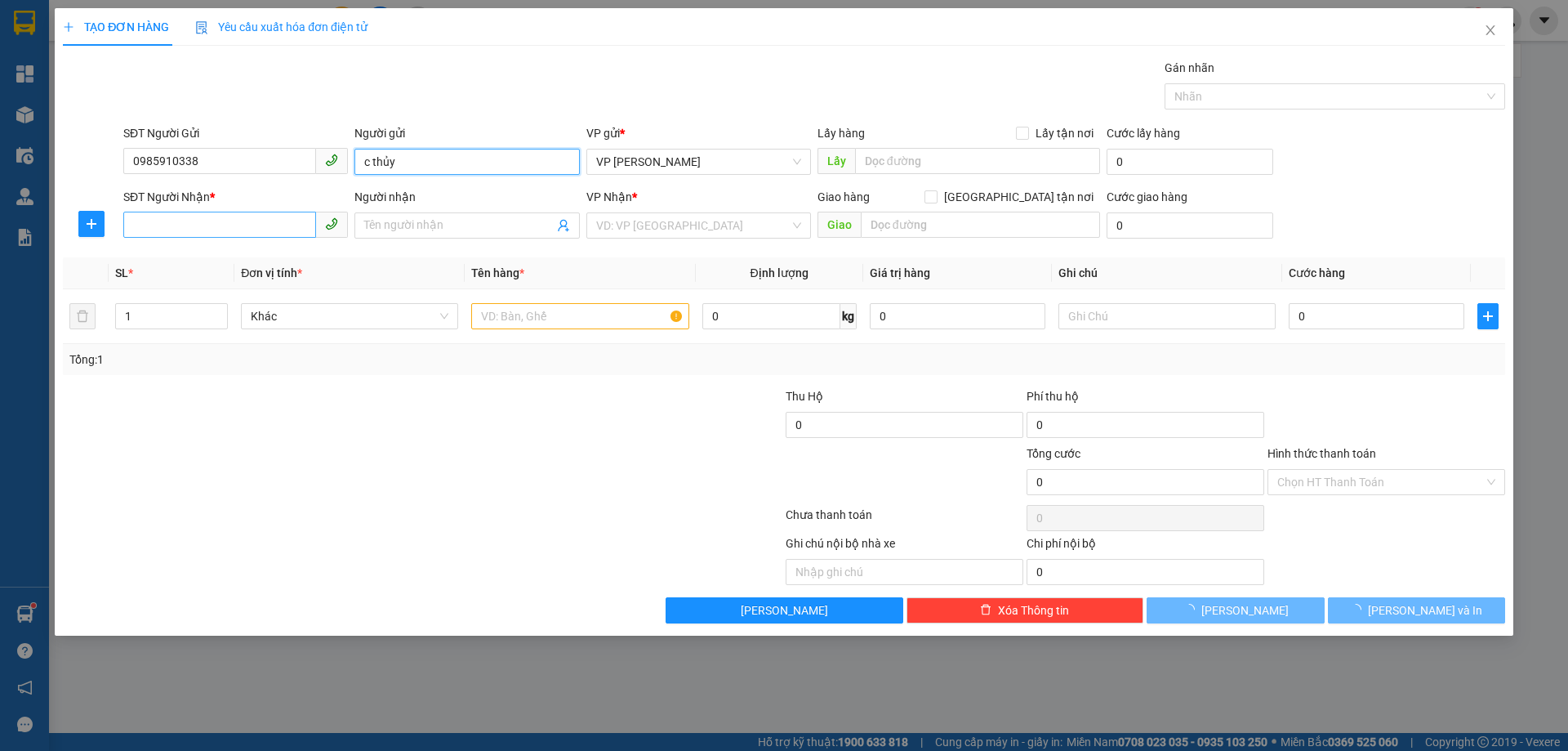
type input "c thủy"
click at [161, 221] on div "SĐT Người Nhận * VD: 0377654321" at bounding box center [236, 217] width 224 height 57
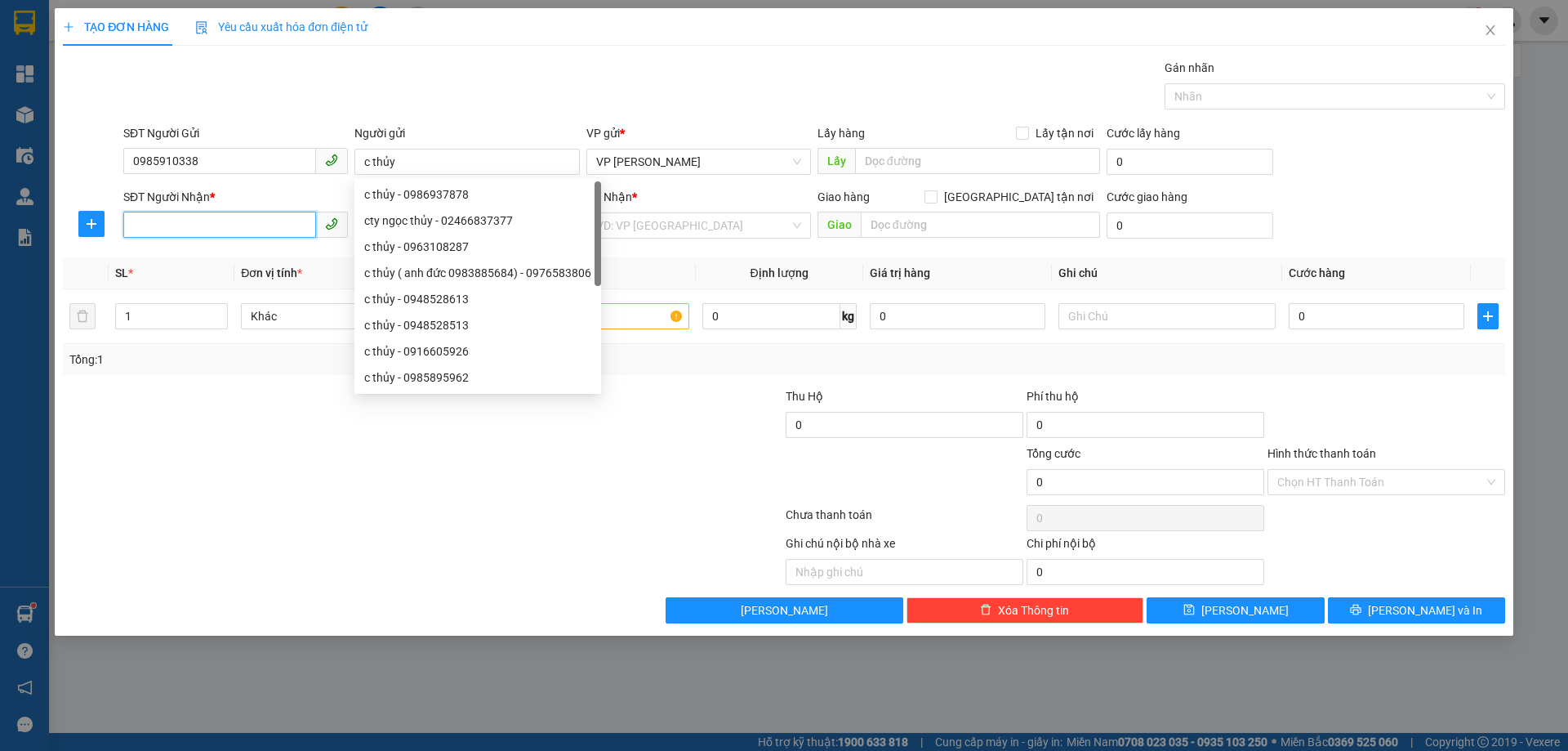
click at [159, 223] on input "SĐT Người Nhận *" at bounding box center [220, 224] width 193 height 26
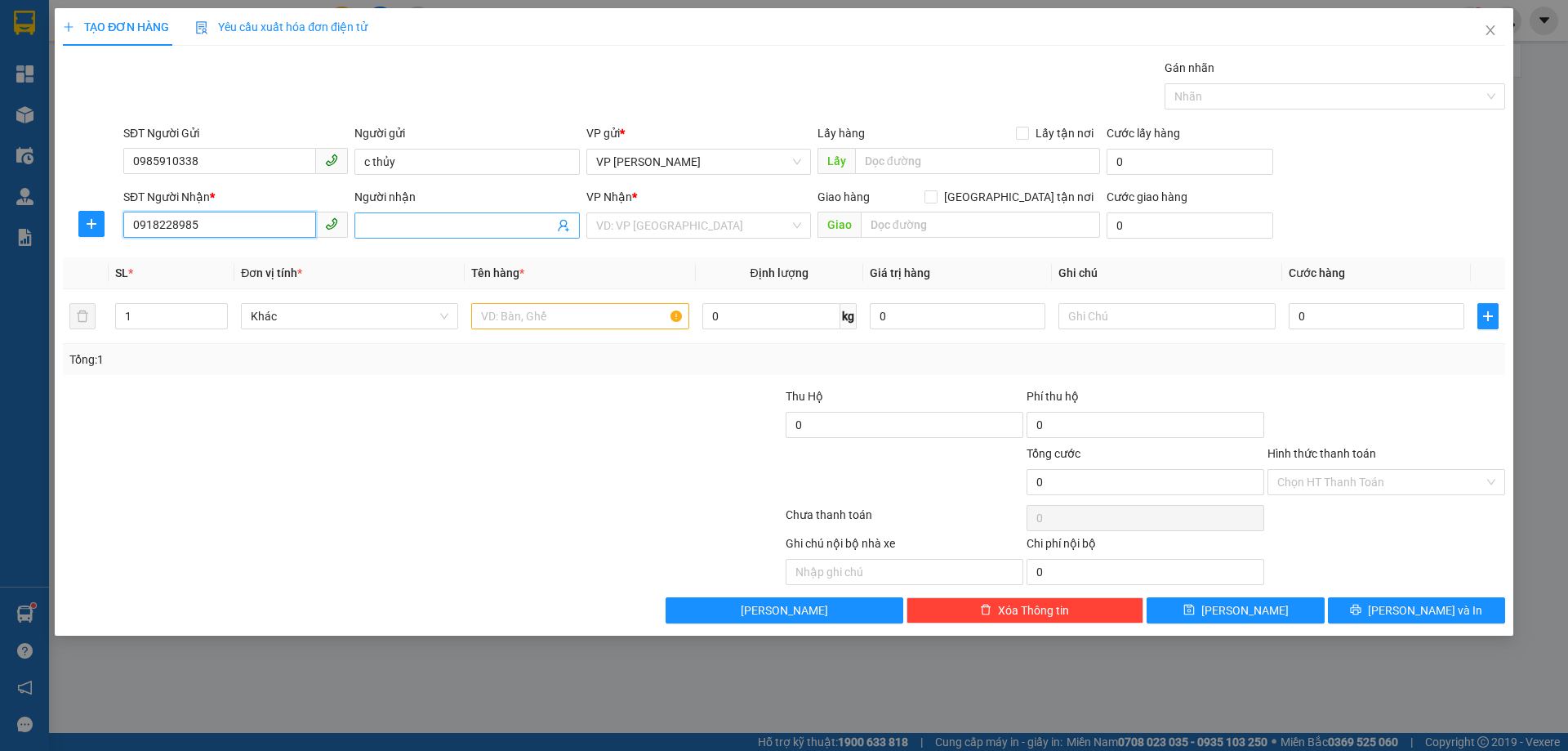
type input "0918228985"
click at [415, 223] on input "Người nhận" at bounding box center [458, 224] width 188 height 18
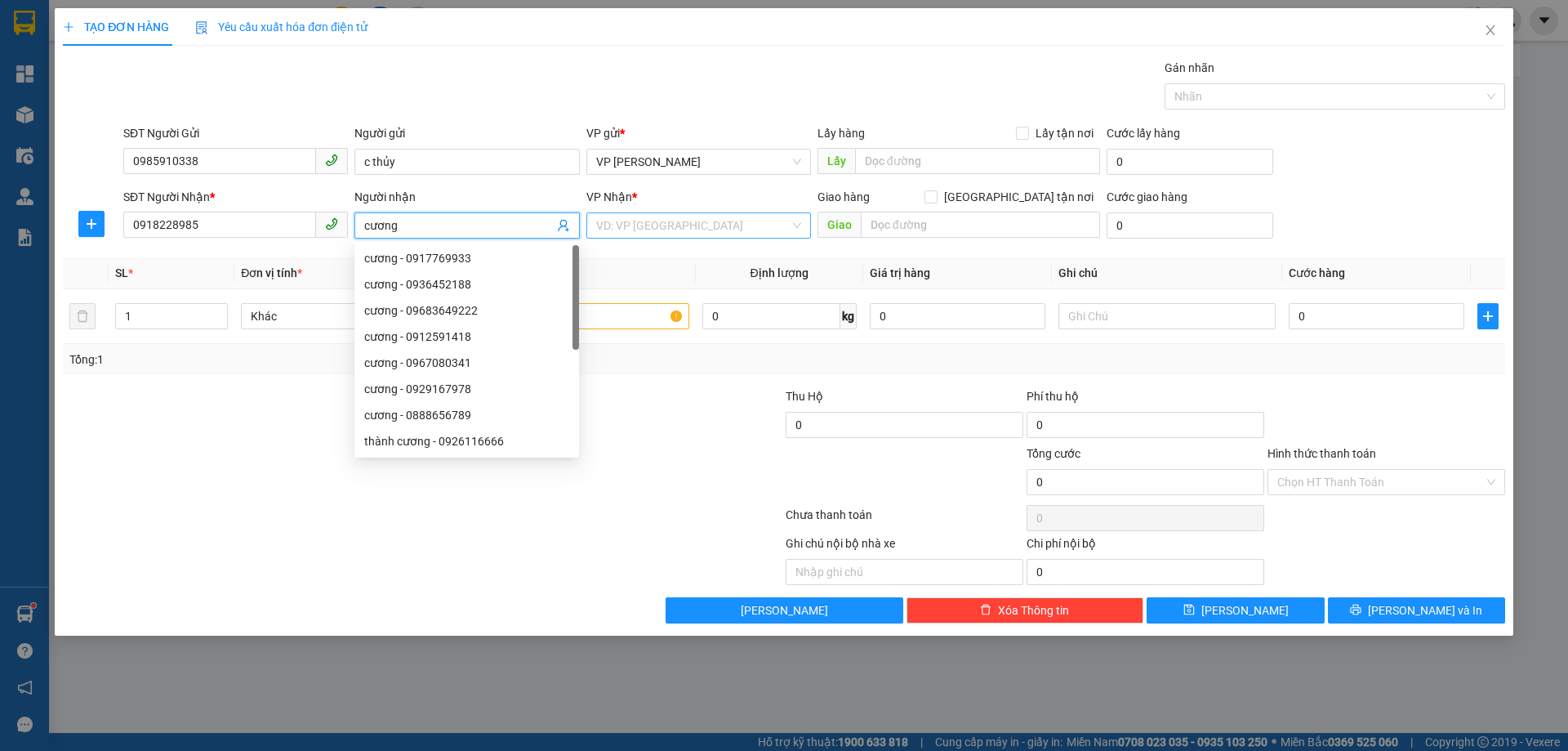
type input "cương"
click at [679, 224] on input "search" at bounding box center [693, 225] width 194 height 24
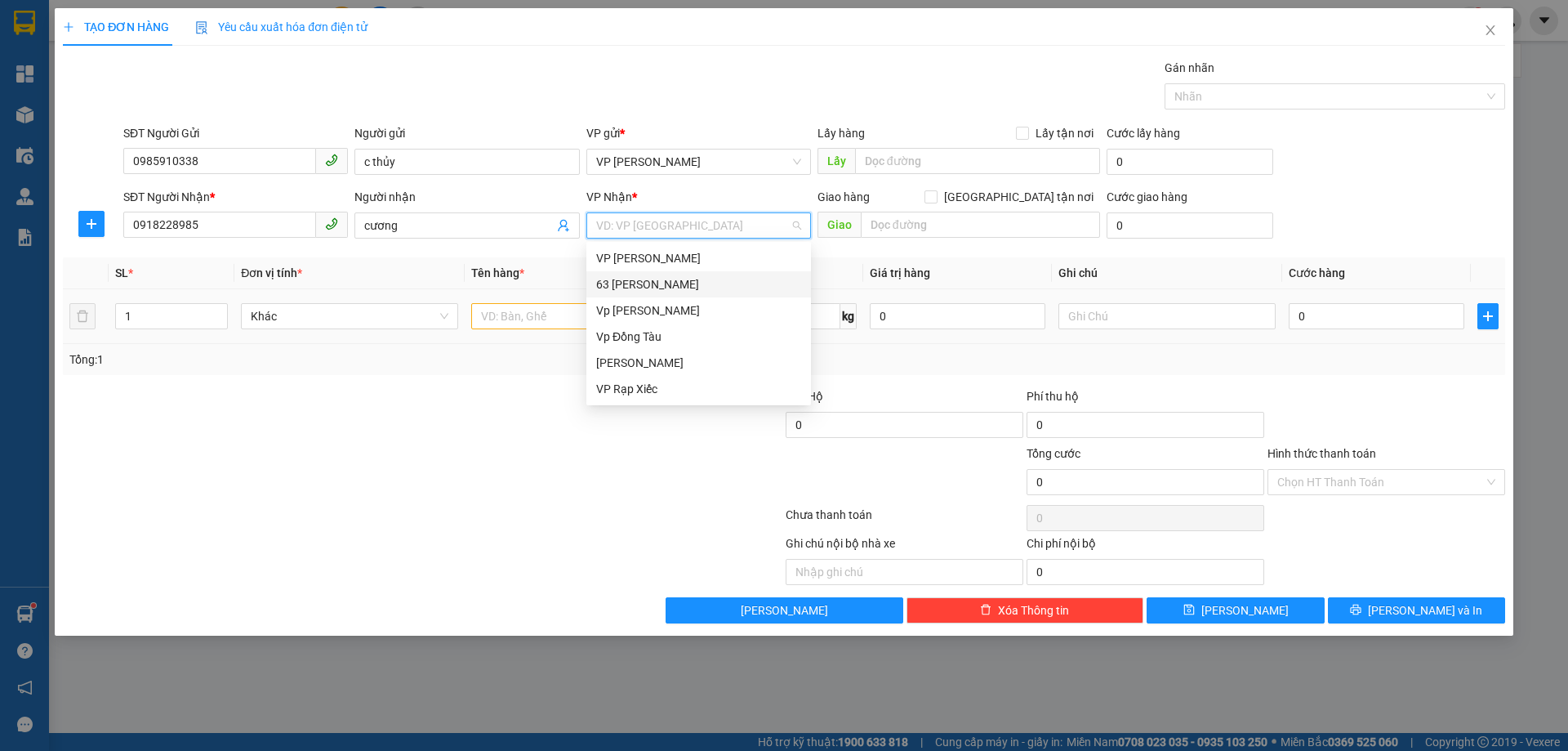
click at [641, 301] on div "Vp [PERSON_NAME]" at bounding box center [698, 311] width 224 height 26
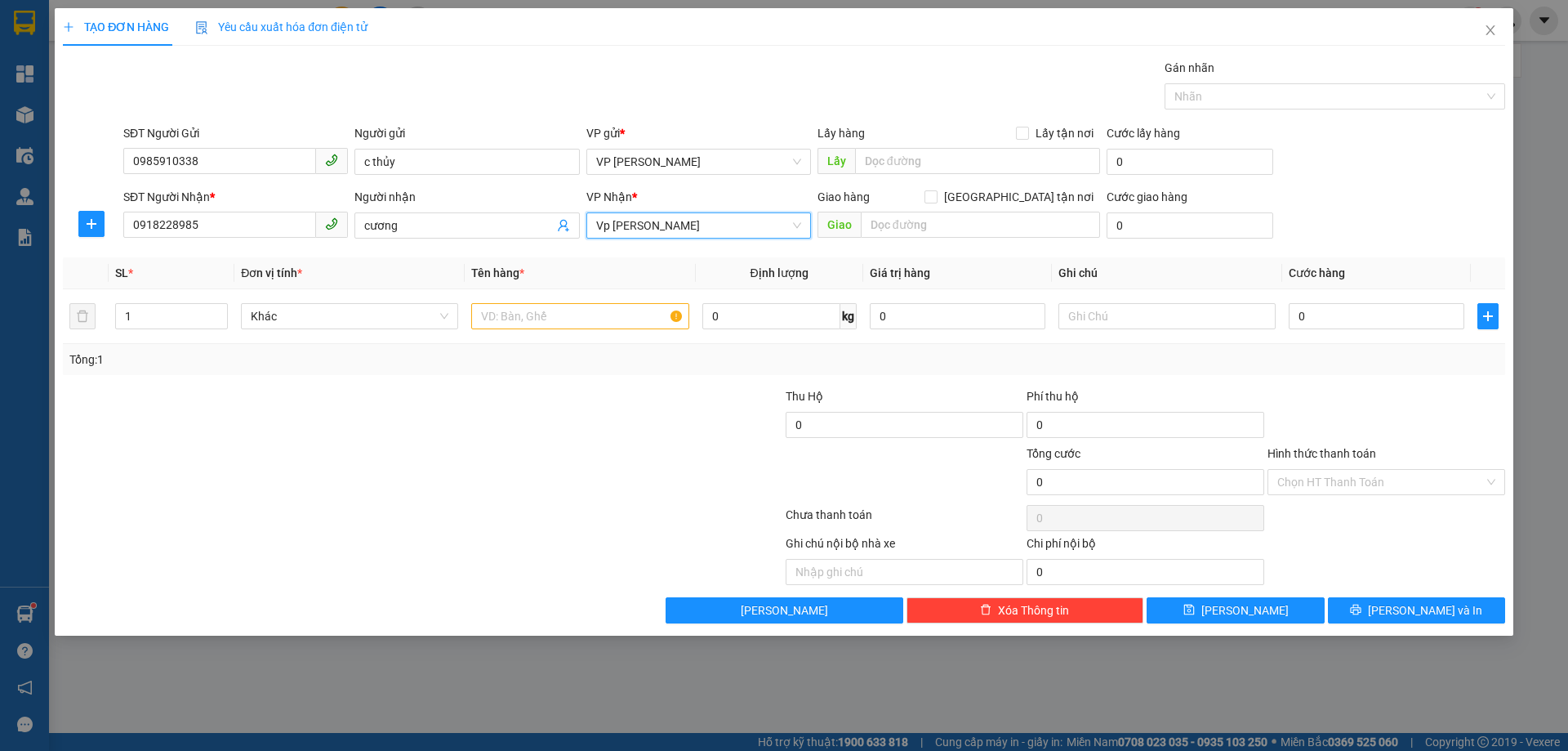
drag, startPoint x: 644, startPoint y: 214, endPoint x: 670, endPoint y: 236, distance: 34.1
click at [645, 216] on span "Vp [PERSON_NAME]" at bounding box center [698, 225] width 205 height 24
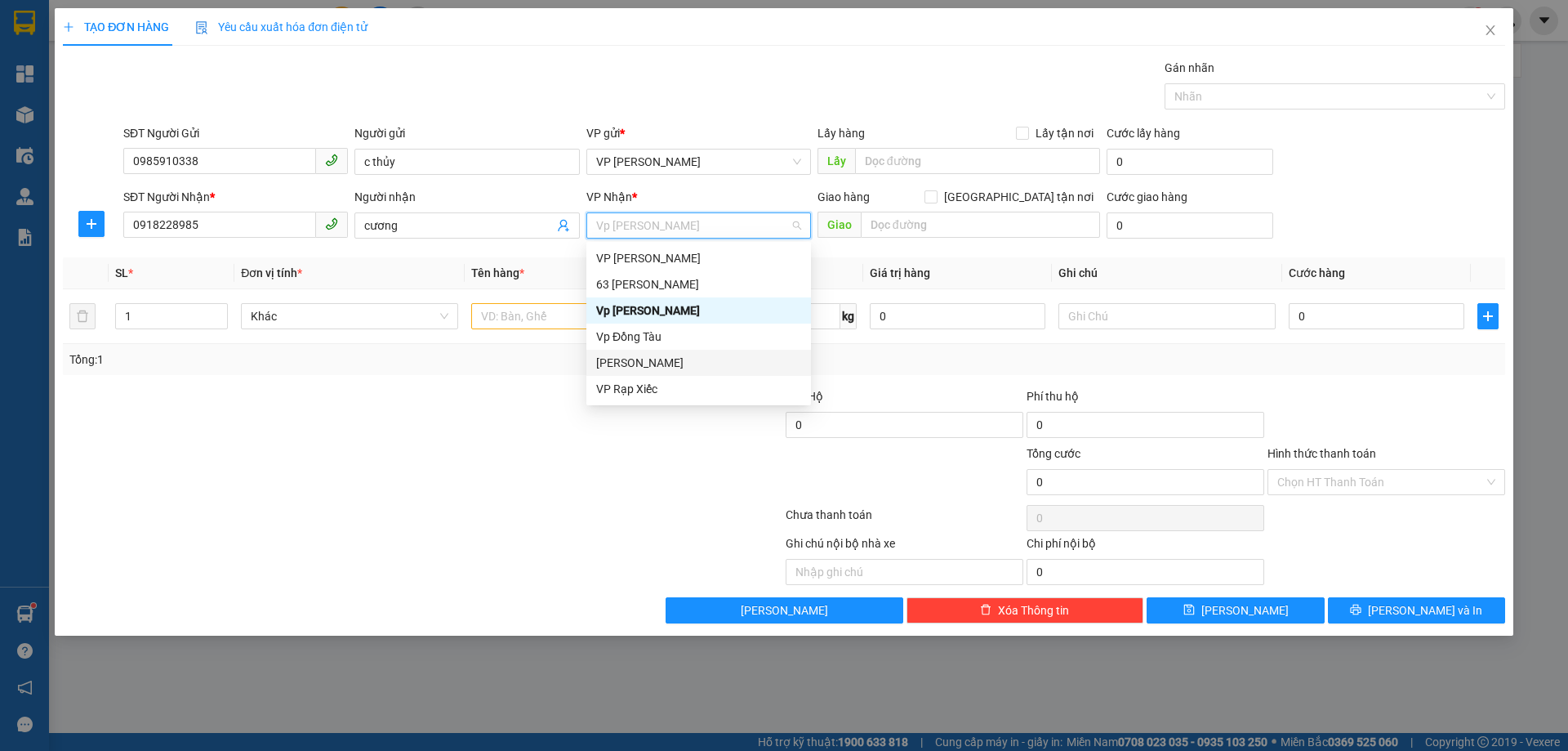
drag, startPoint x: 630, startPoint y: 360, endPoint x: 603, endPoint y: 329, distance: 41.1
click at [630, 359] on div "[PERSON_NAME]" at bounding box center [698, 362] width 205 height 18
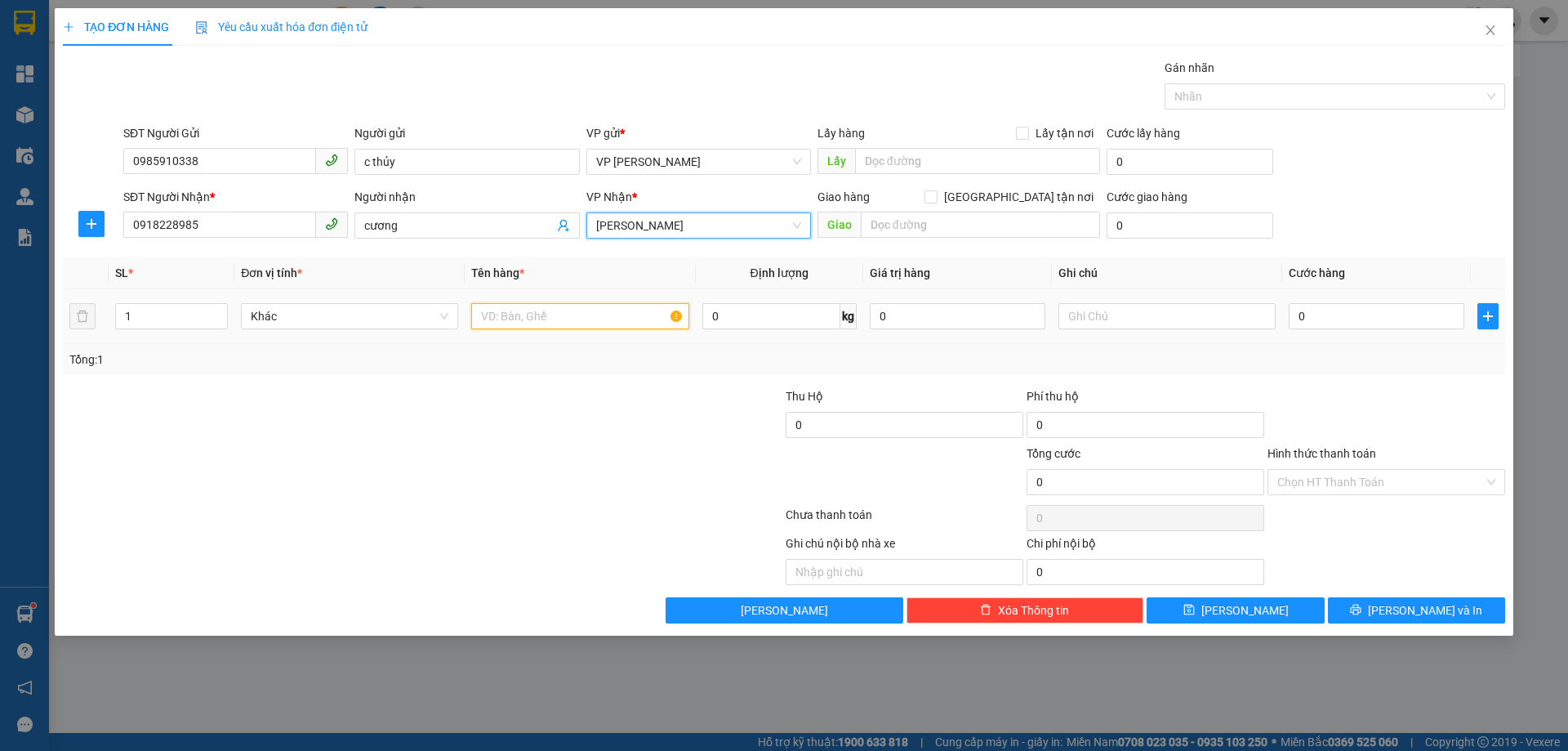
click at [555, 324] on input "text" at bounding box center [580, 316] width 217 height 26
type input "giấy tờ ( ko dán bill)"
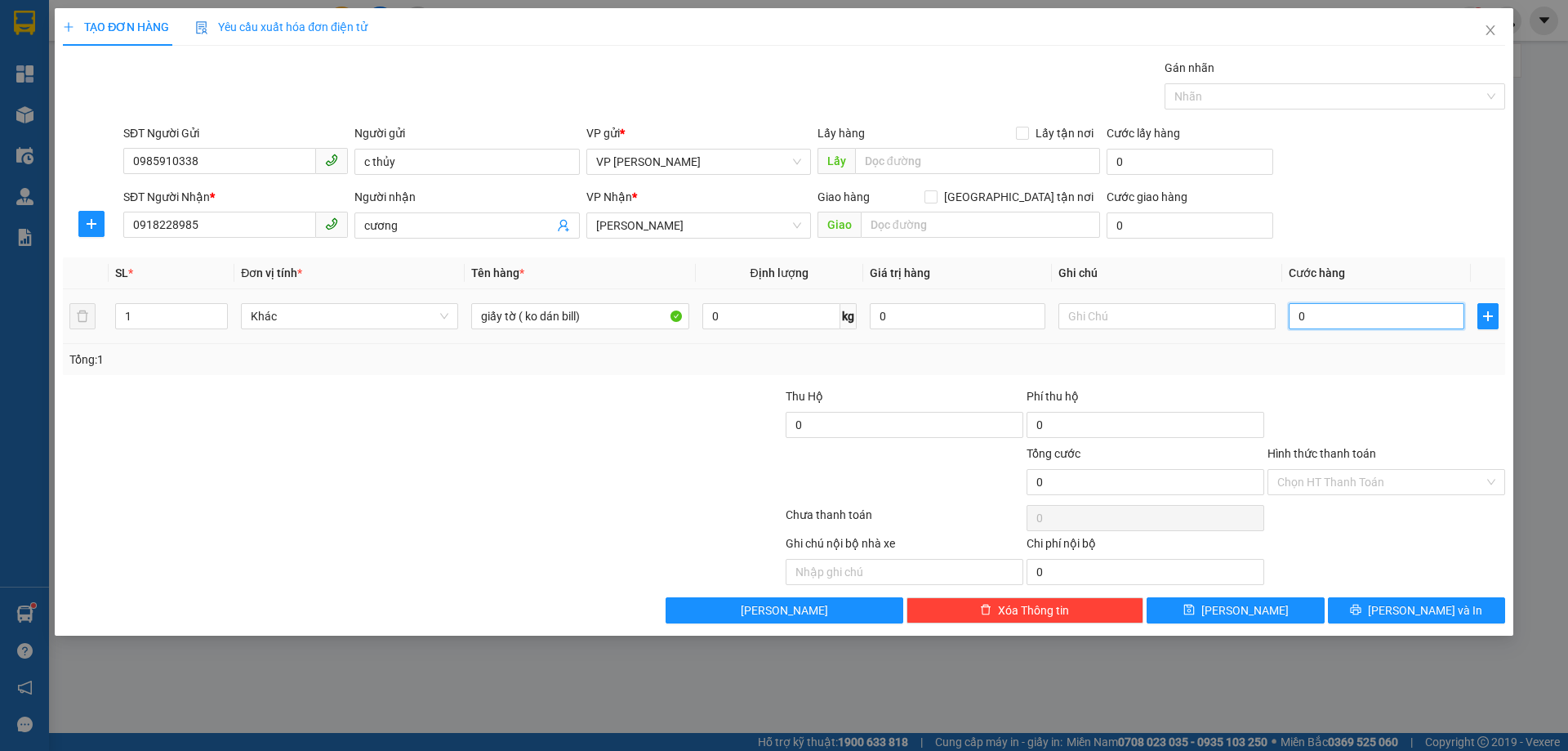
click at [1295, 317] on input "0" at bounding box center [1376, 316] width 175 height 26
type input "3"
type input "30"
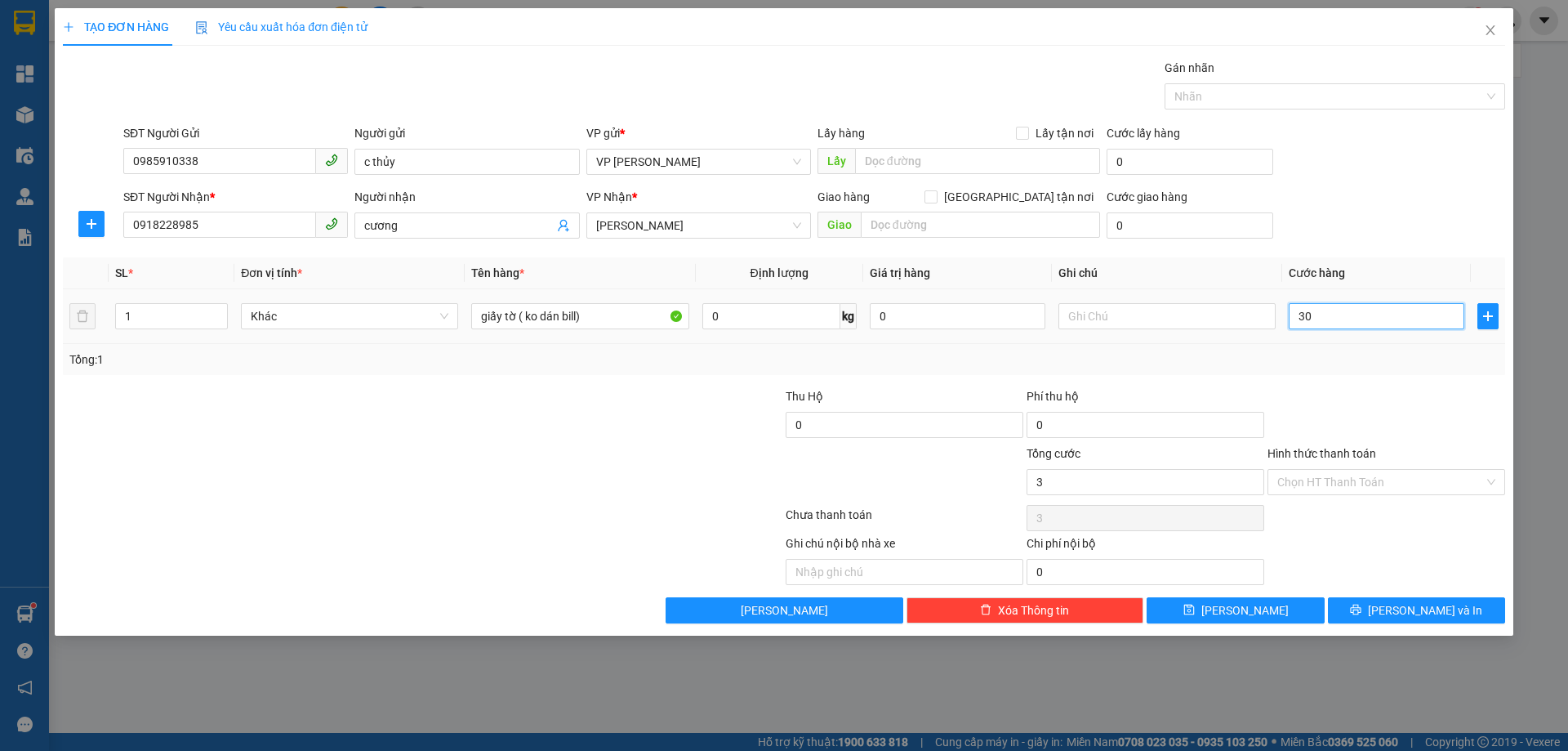
type input "30"
type input "30.000"
drag, startPoint x: 1356, startPoint y: 338, endPoint x: 1383, endPoint y: 403, distance: 70.4
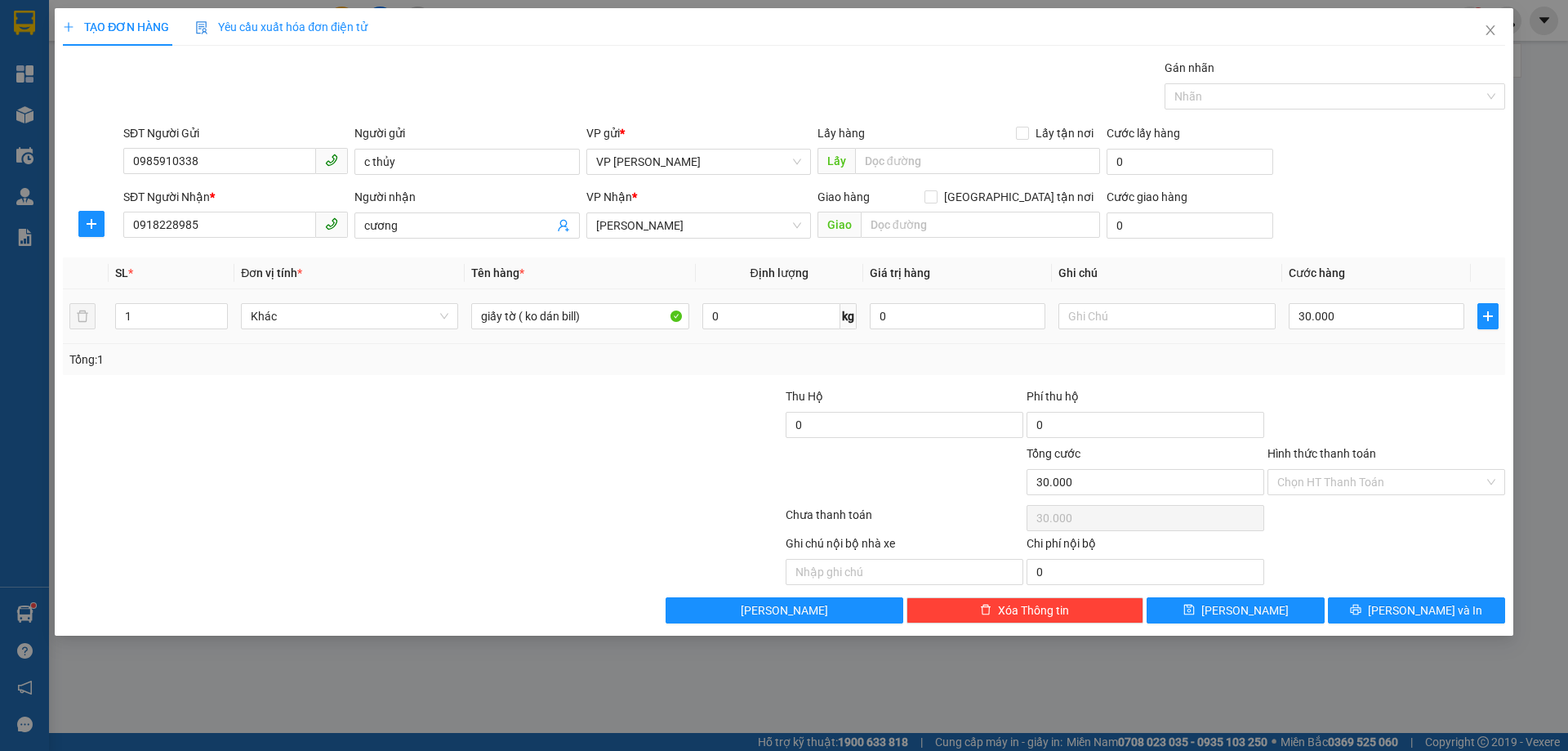
click at [1357, 340] on td "30.000" at bounding box center [1376, 316] width 188 height 55
click at [1359, 475] on input "Hình thức thanh toán" at bounding box center [1381, 482] width 207 height 24
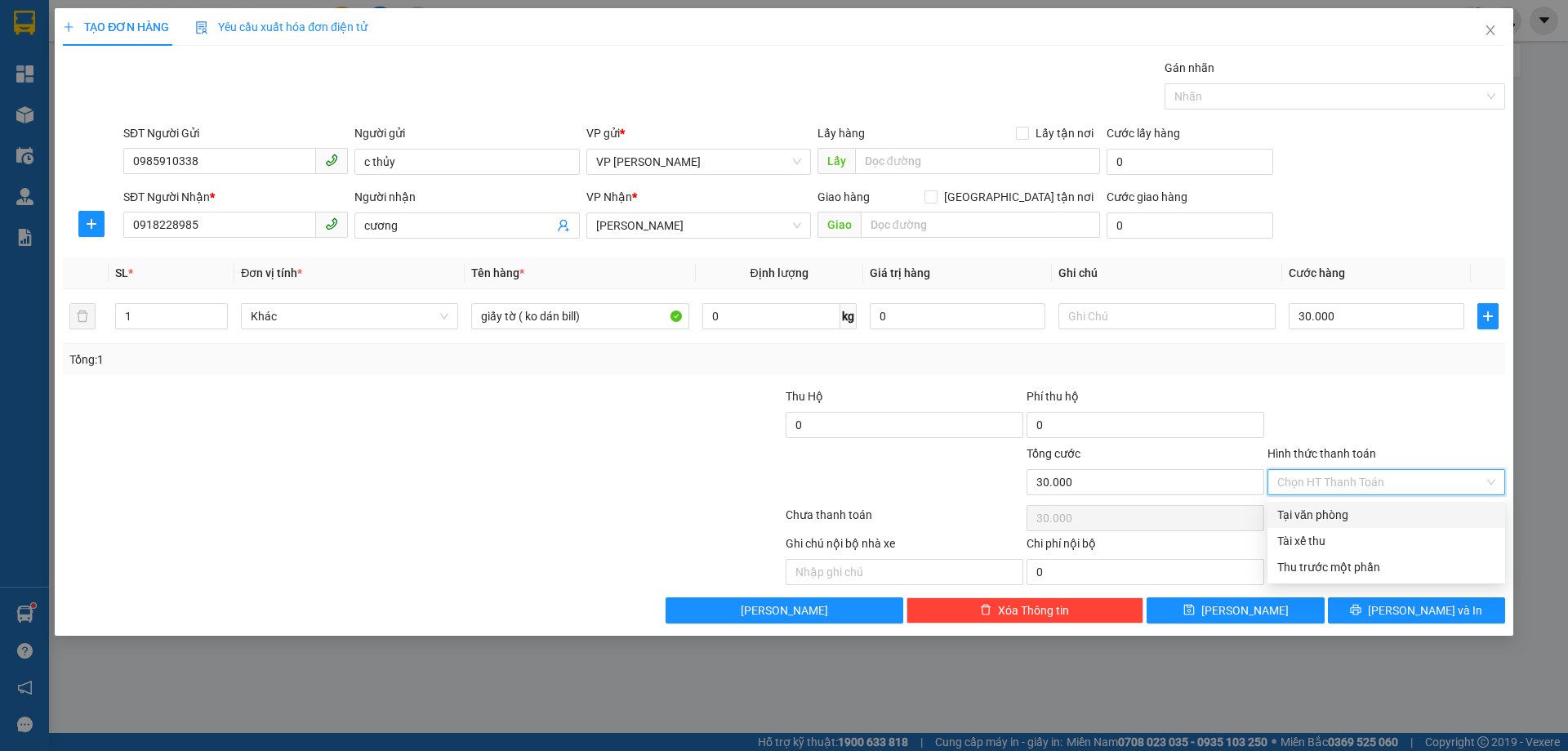
drag, startPoint x: 1328, startPoint y: 513, endPoint x: 1341, endPoint y: 467, distance: 47.8
click at [1327, 515] on div "Tại văn phòng" at bounding box center [1386, 514] width 218 height 18
type input "0"
drag, startPoint x: 1355, startPoint y: 376, endPoint x: 1479, endPoint y: 595, distance: 251.7
click at [1363, 380] on div "Transit Pickup Surcharge Ids Transit Deliver Surcharge Ids Transit Deliver Surc…" at bounding box center [784, 340] width 1443 height 565
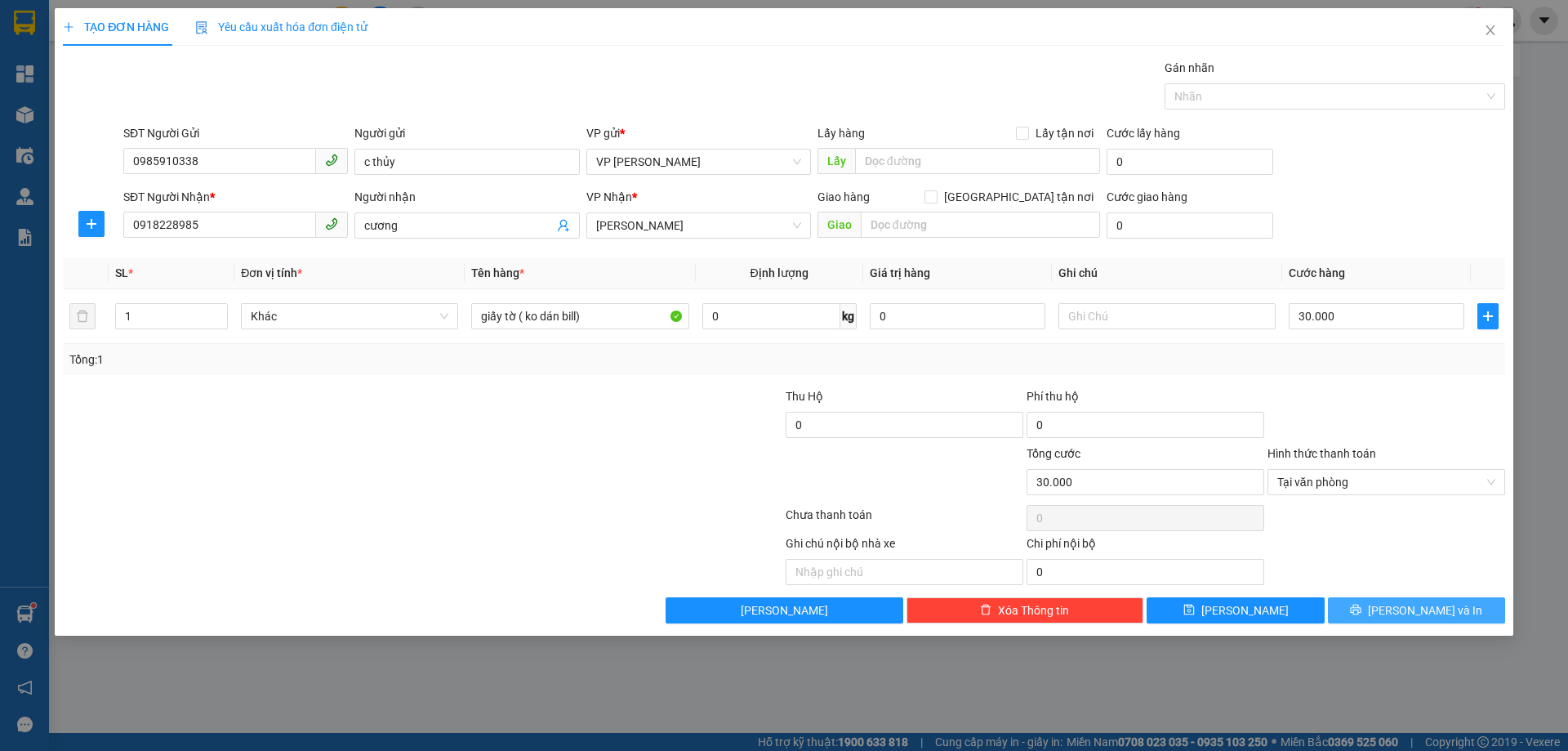
click at [1429, 607] on span "Lưu và In" at bounding box center [1425, 609] width 114 height 18
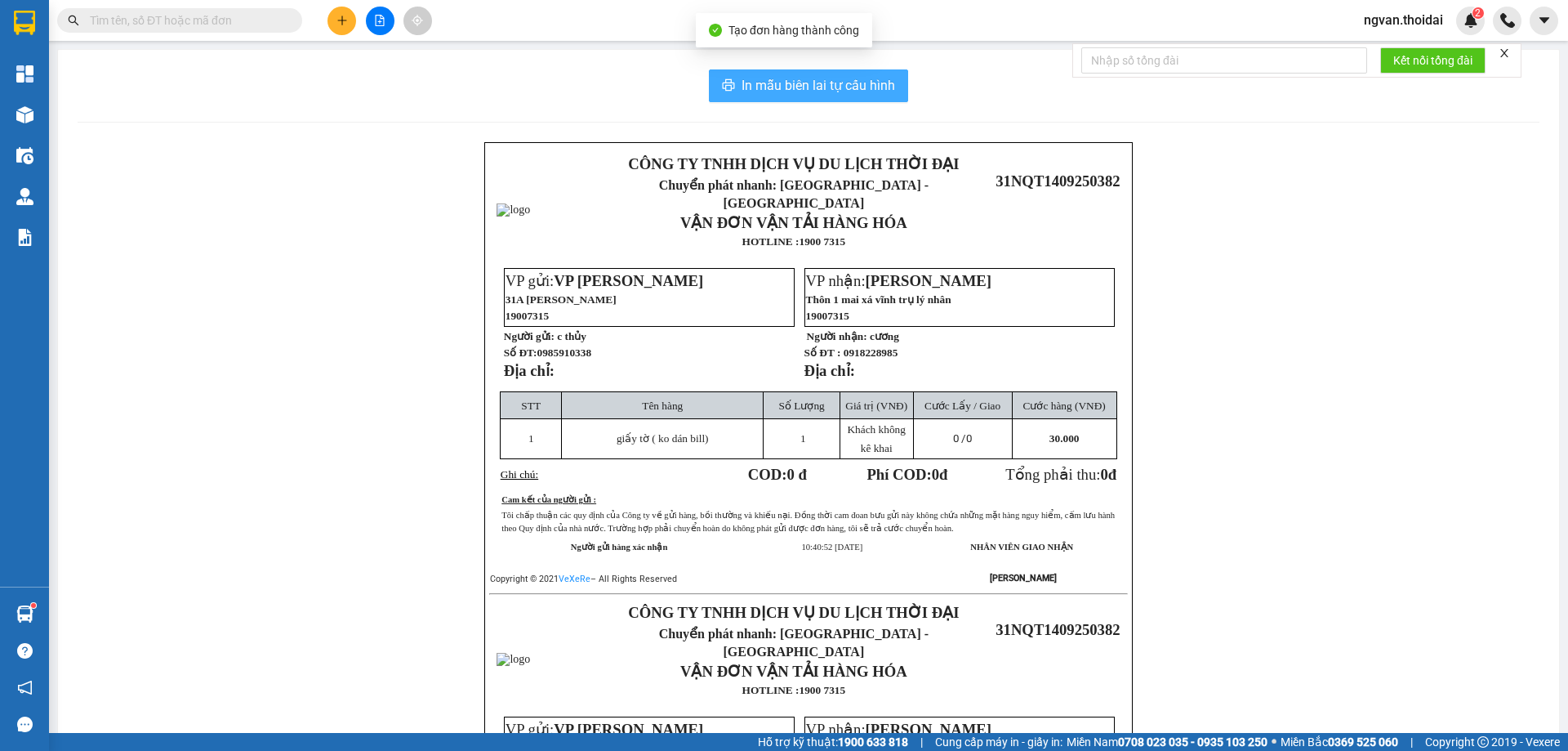
click at [826, 83] on span "In mẫu biên lai tự cấu hình" at bounding box center [819, 85] width 154 height 20
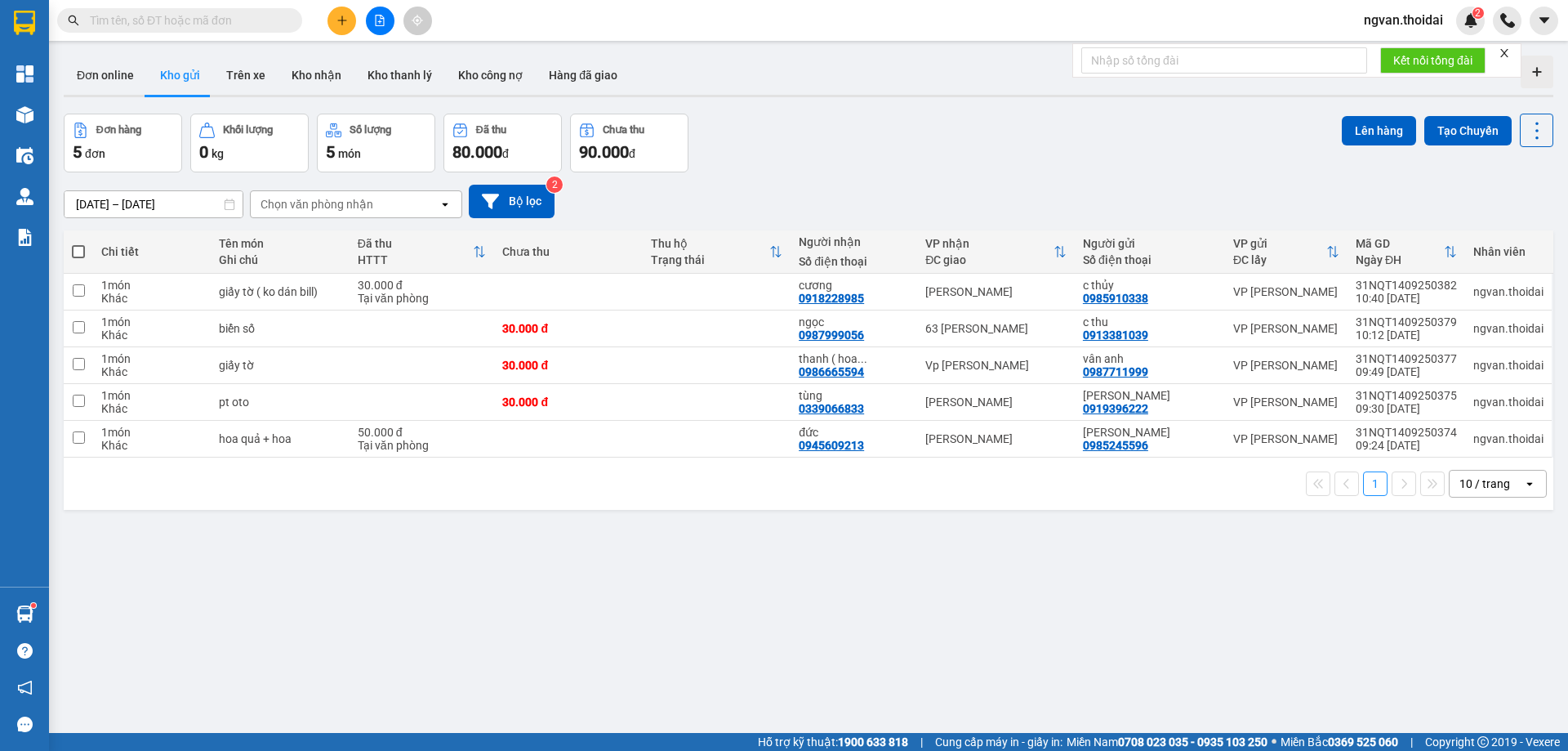
click at [1363, 715] on div "ver 1.8.143 Đơn online Kho gửi Trên xe Kho nhận Kho thanh lý Kho công nợ Hàng đ…" at bounding box center [809, 425] width 1503 height 751
click at [82, 245] on span at bounding box center [79, 251] width 13 height 13
click at [79, 244] on input "checkbox" at bounding box center [79, 244] width 0 height 0
checkbox input "true"
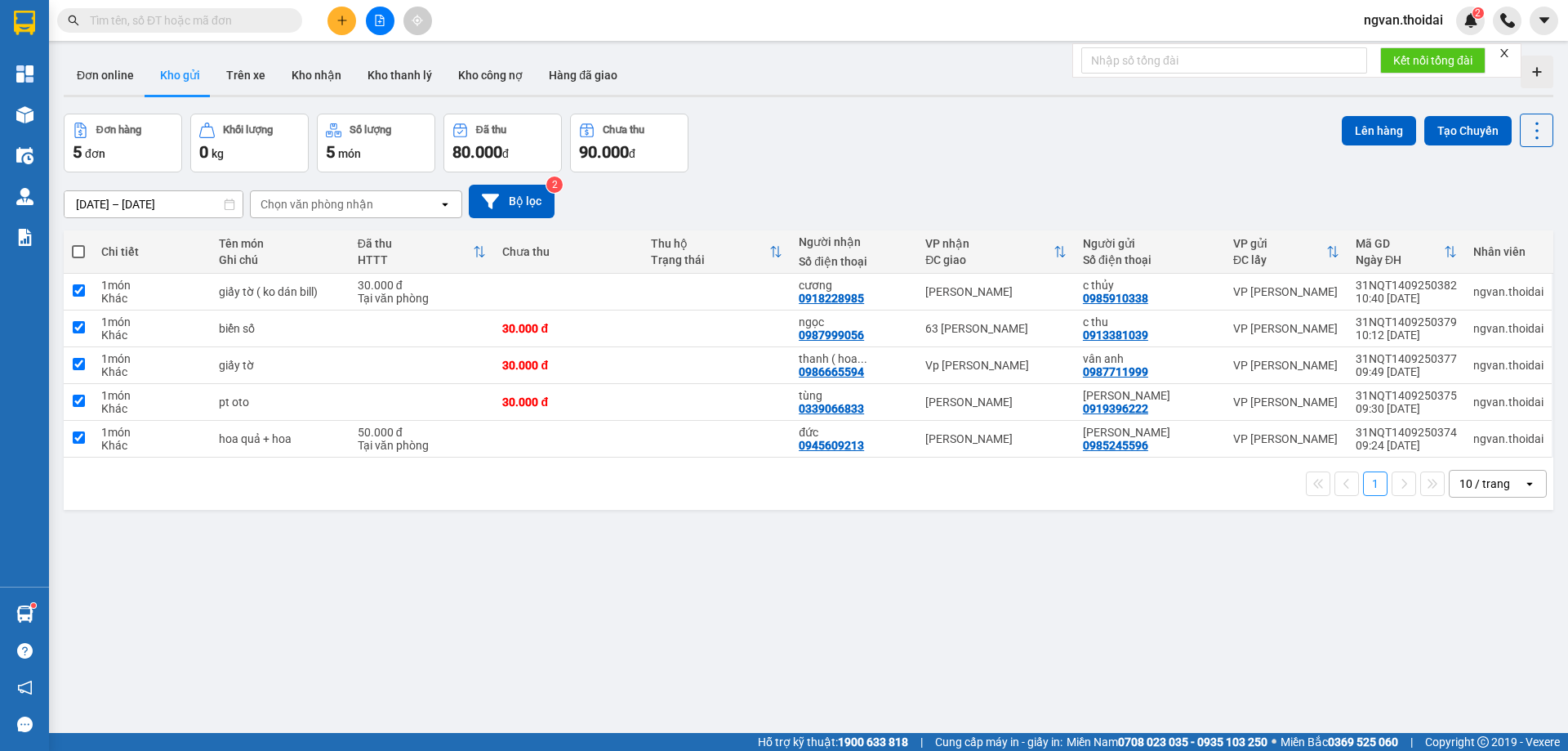
checkbox input "true"
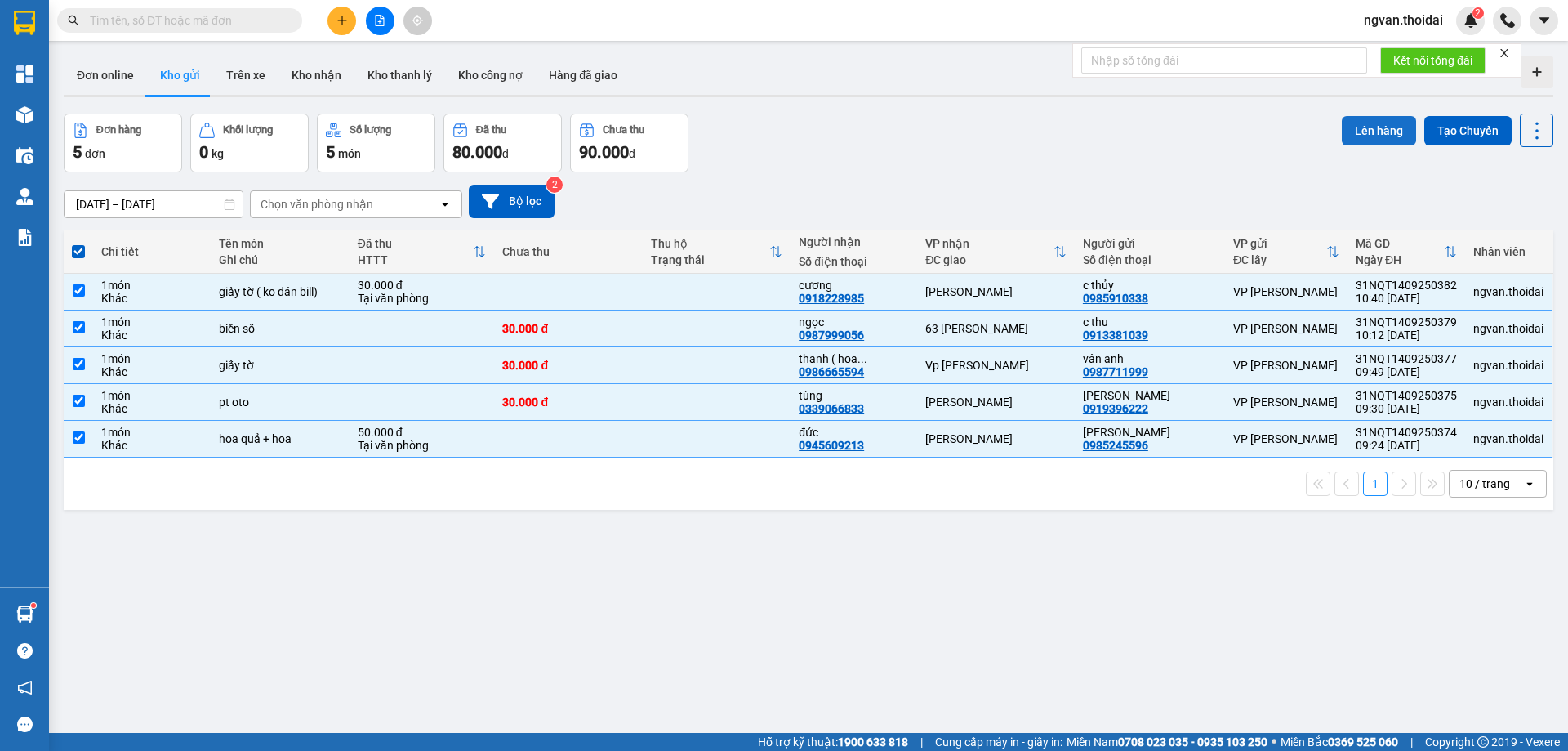
click at [1391, 127] on button "Lên hàng" at bounding box center [1379, 131] width 74 height 30
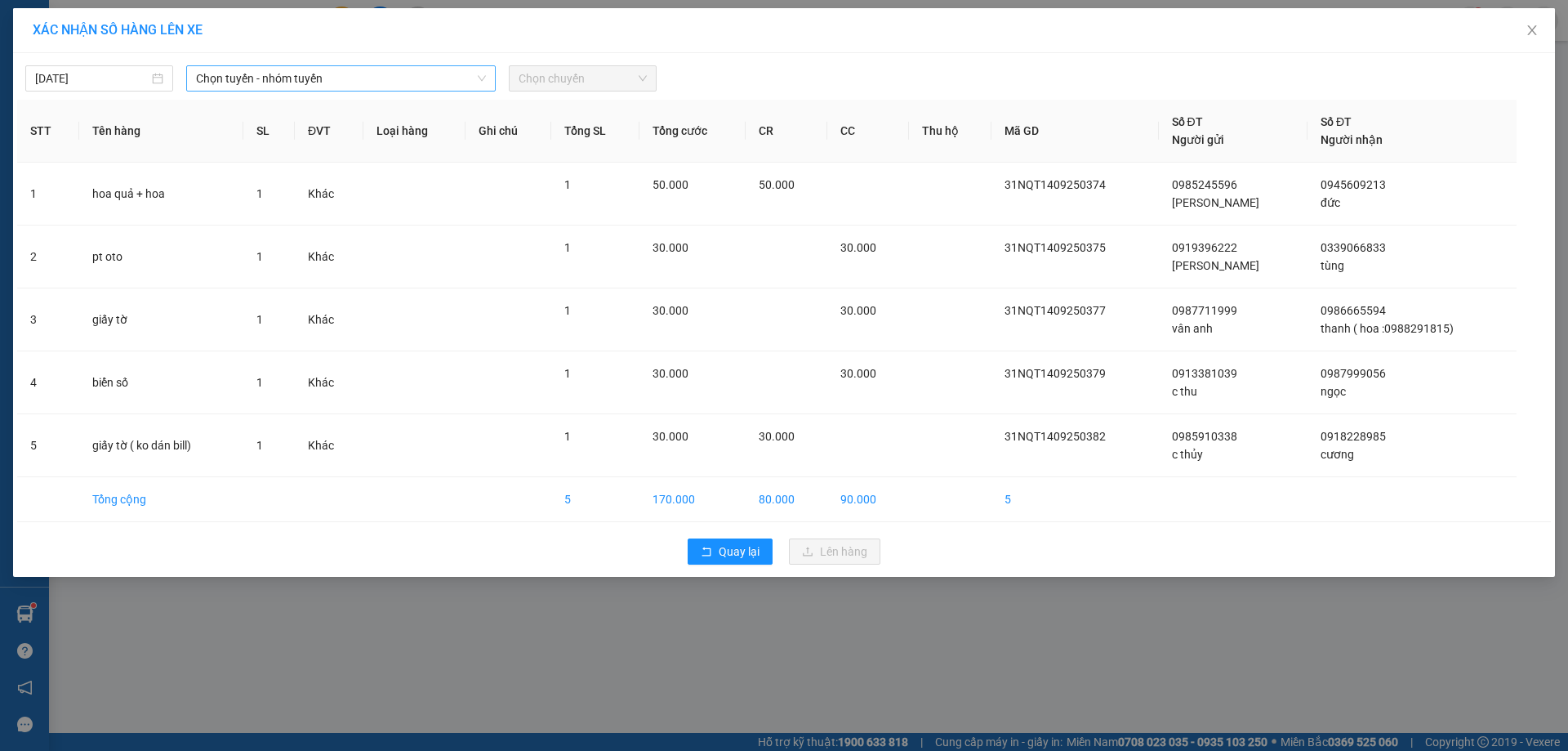
click at [381, 76] on span "Chọn tuyến - nhóm tuyến" at bounding box center [340, 78] width 290 height 24
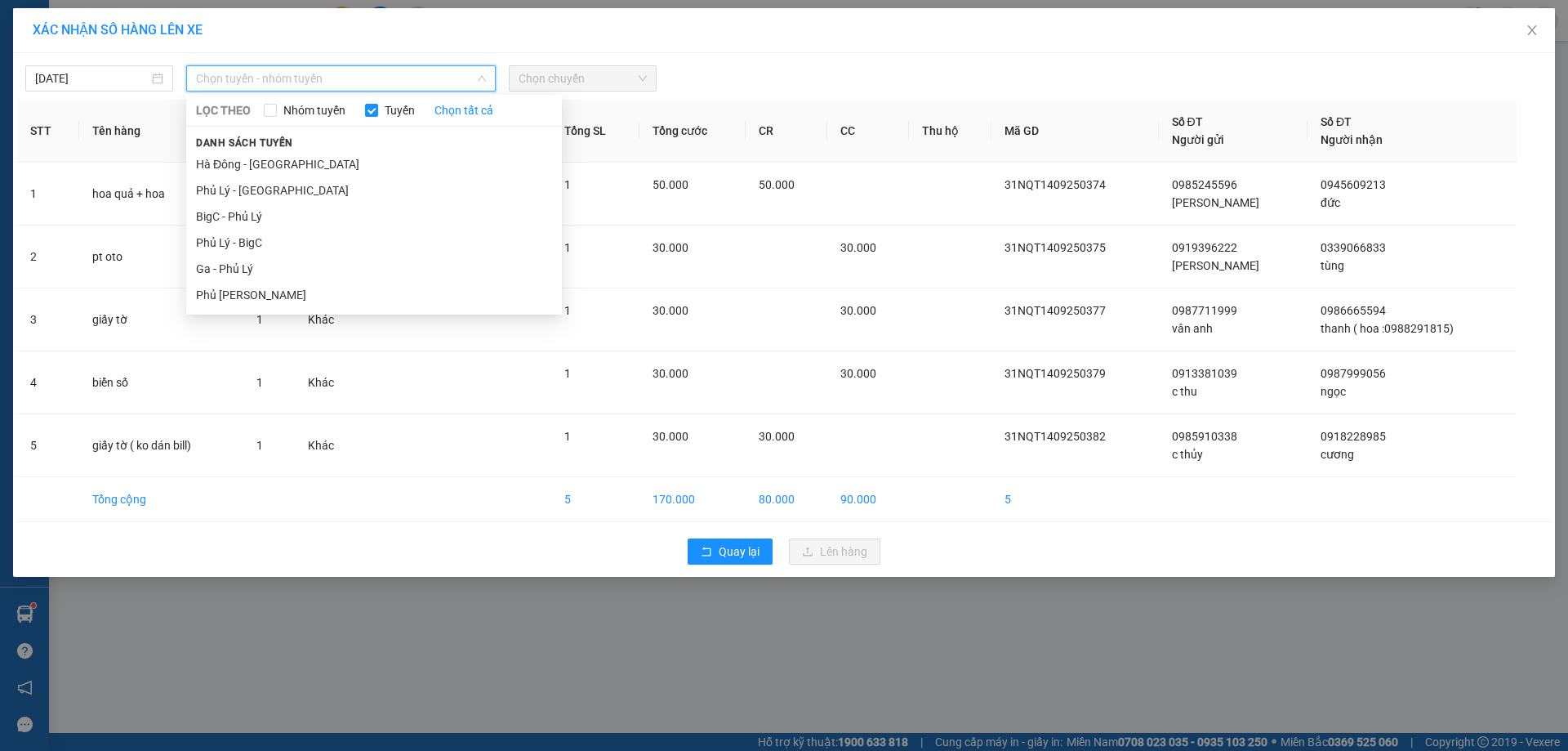
drag, startPoint x: 243, startPoint y: 220, endPoint x: 490, endPoint y: 158, distance: 254.7
click at [249, 216] on li "BigC - Phủ Lý" at bounding box center [374, 216] width 376 height 26
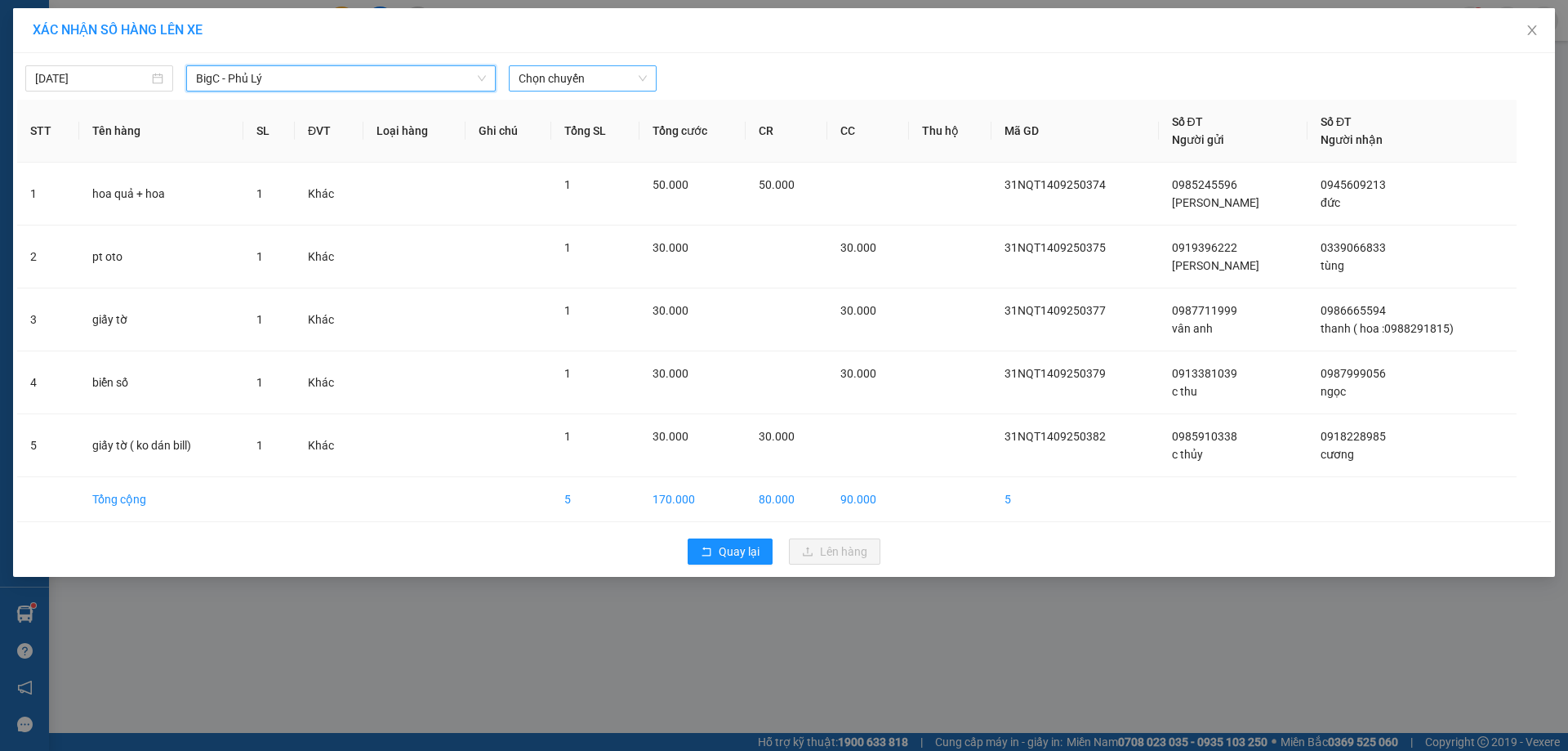
click at [646, 70] on span "Chọn chuyến" at bounding box center [582, 78] width 128 height 24
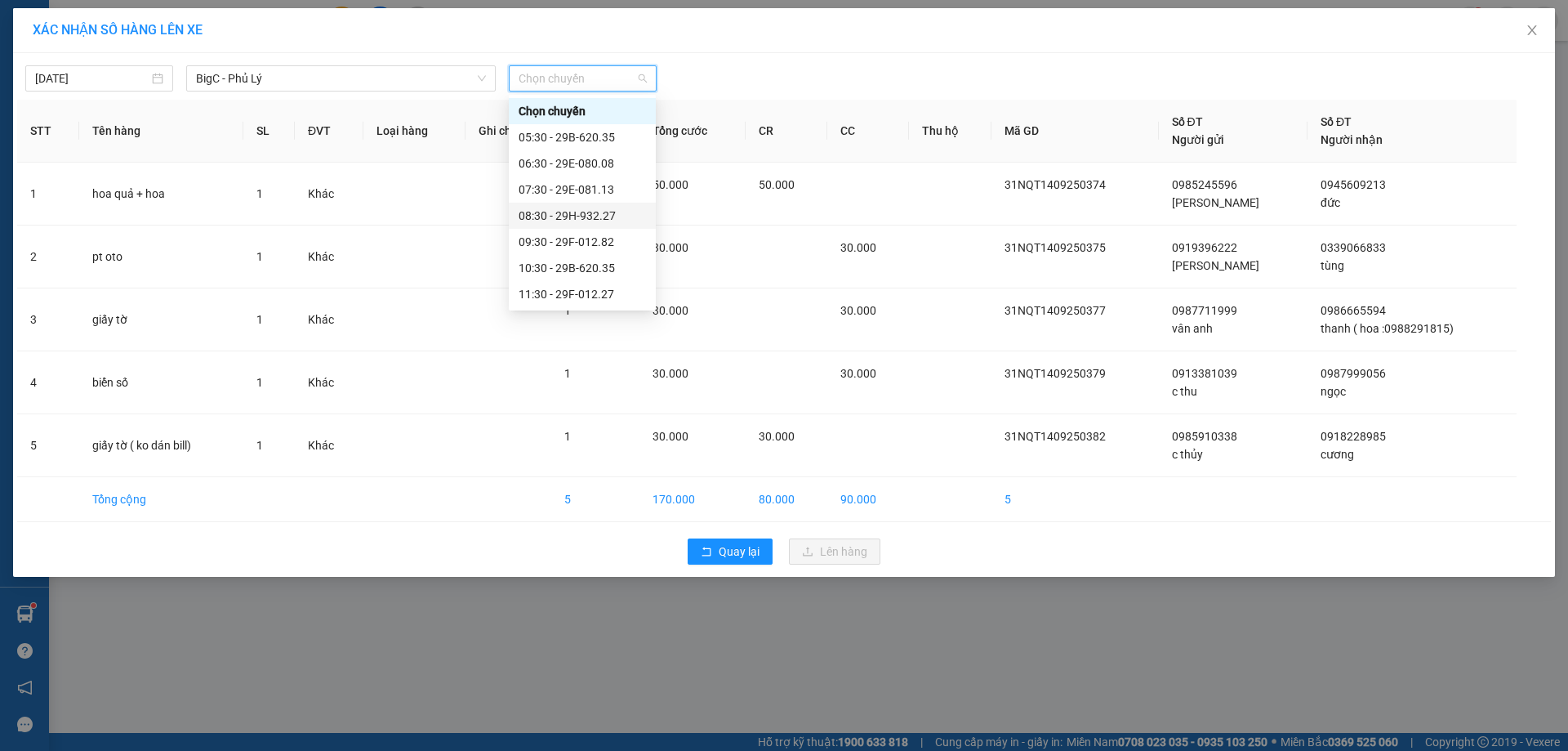
scroll to position [82, 0]
click at [604, 185] on div "10:30 - 29B-620.35" at bounding box center [581, 185] width 127 height 18
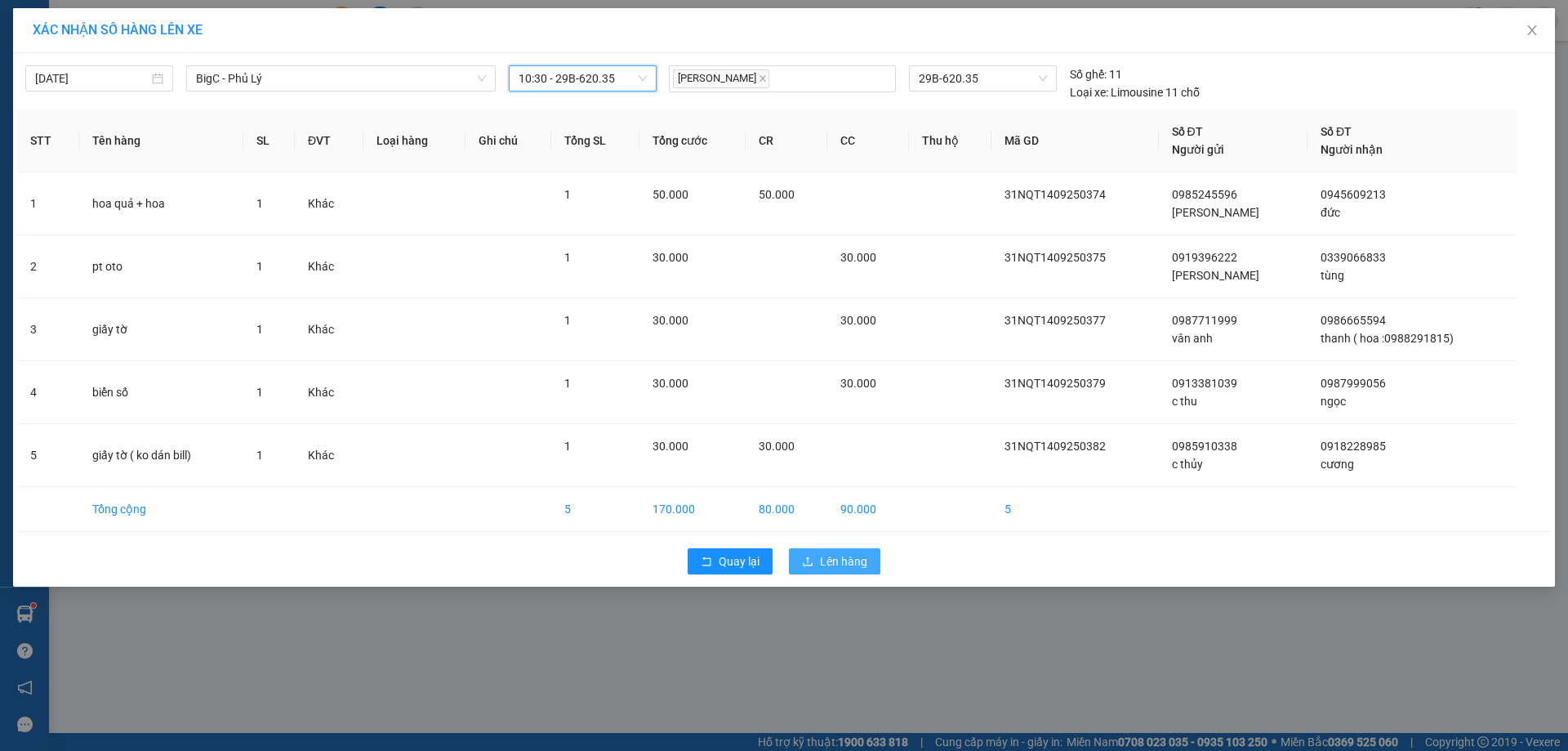
click at [854, 562] on span "Lên hàng" at bounding box center [843, 560] width 47 height 18
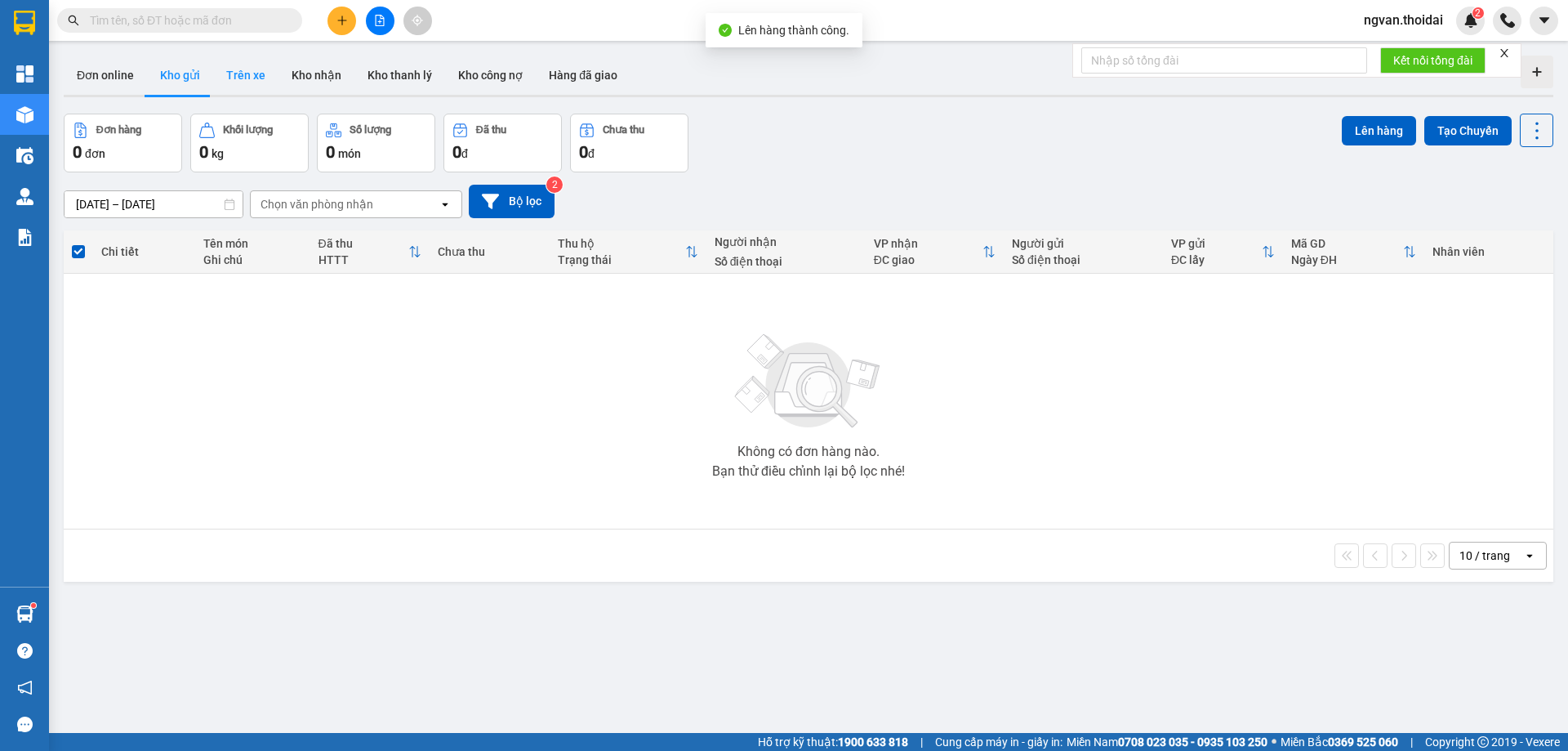
click at [251, 70] on button "Trên xe" at bounding box center [246, 75] width 65 height 39
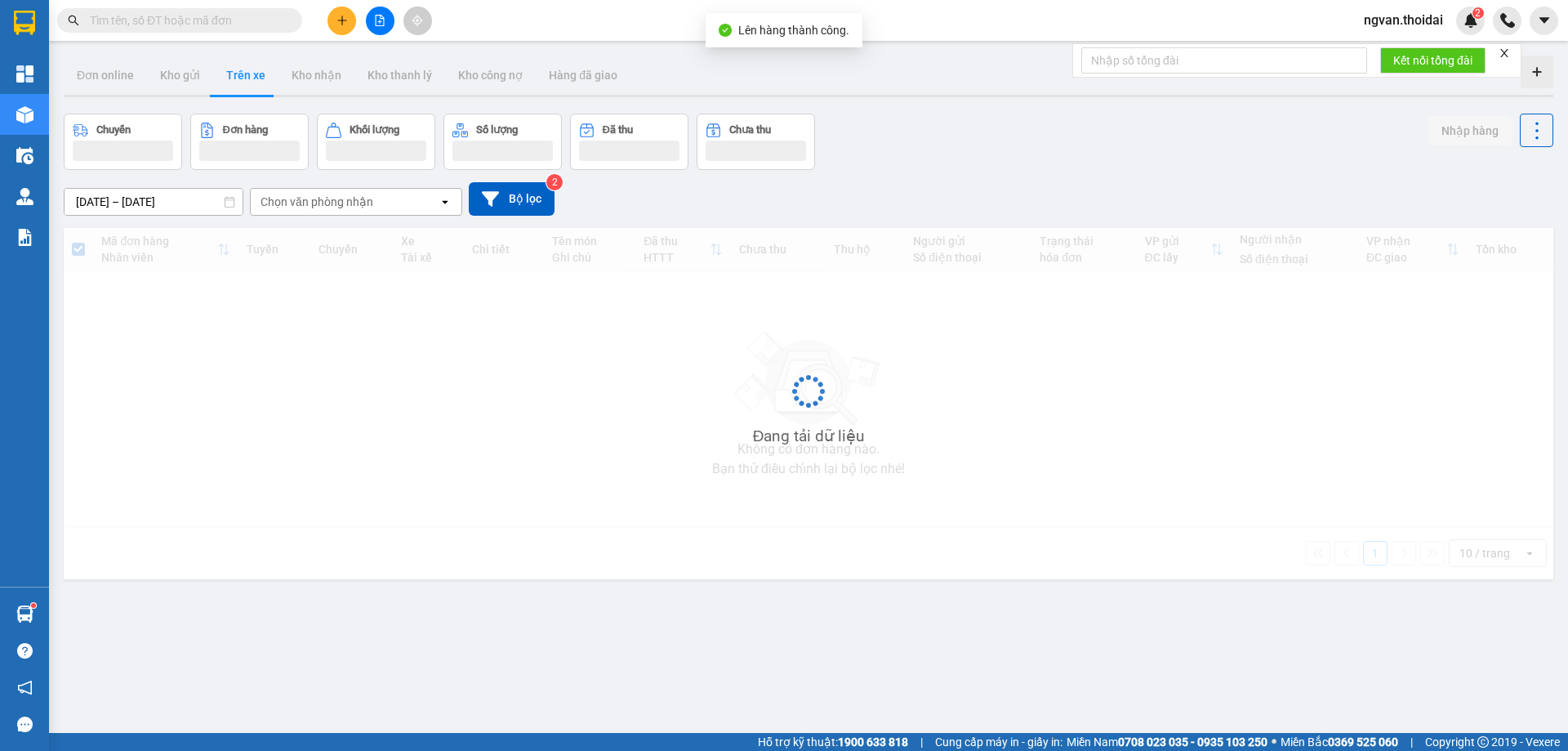
click at [249, 72] on button "Trên xe" at bounding box center [246, 75] width 65 height 39
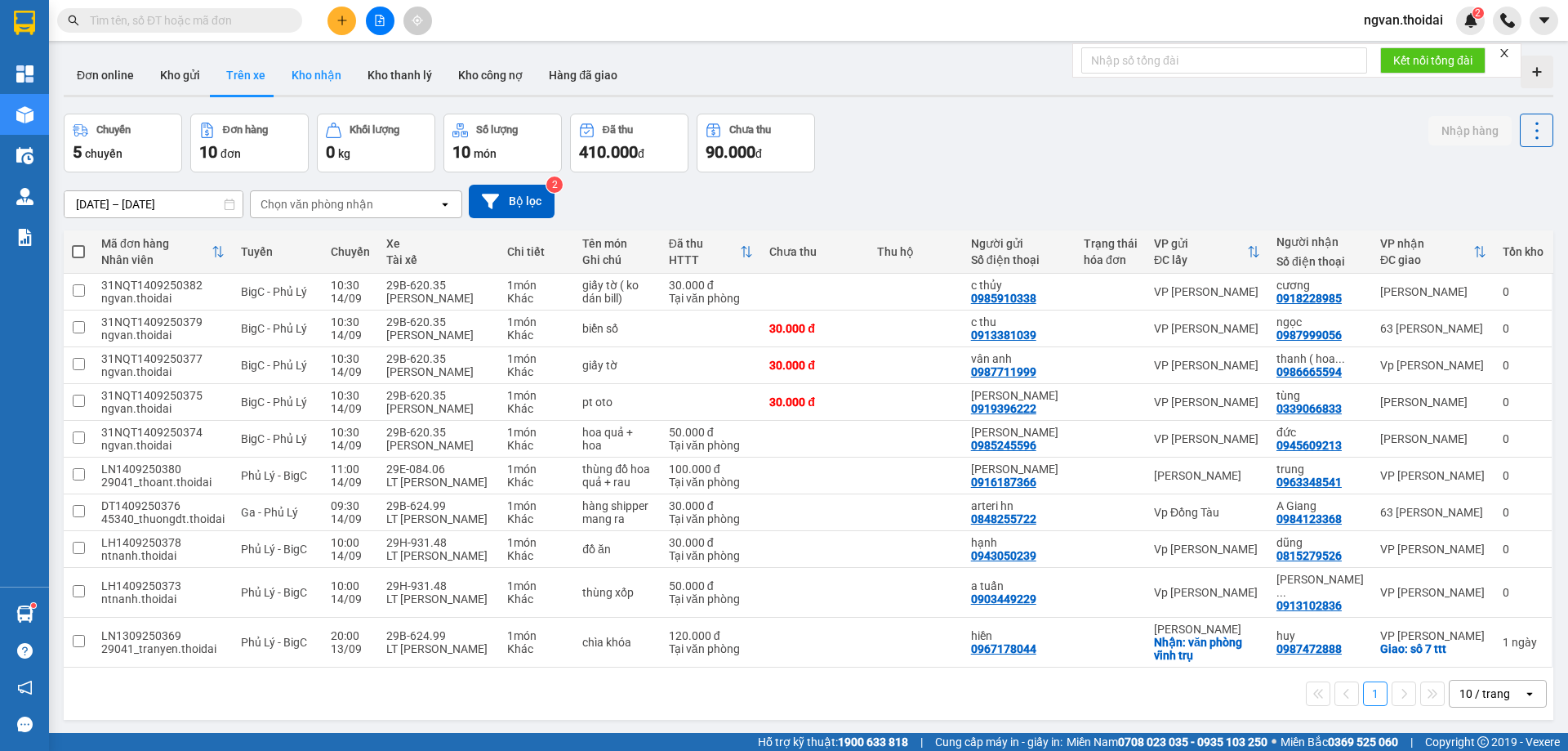
click at [322, 67] on button "Kho nhận" at bounding box center [316, 75] width 76 height 39
type input "01/09/2025 – 14/09/2025"
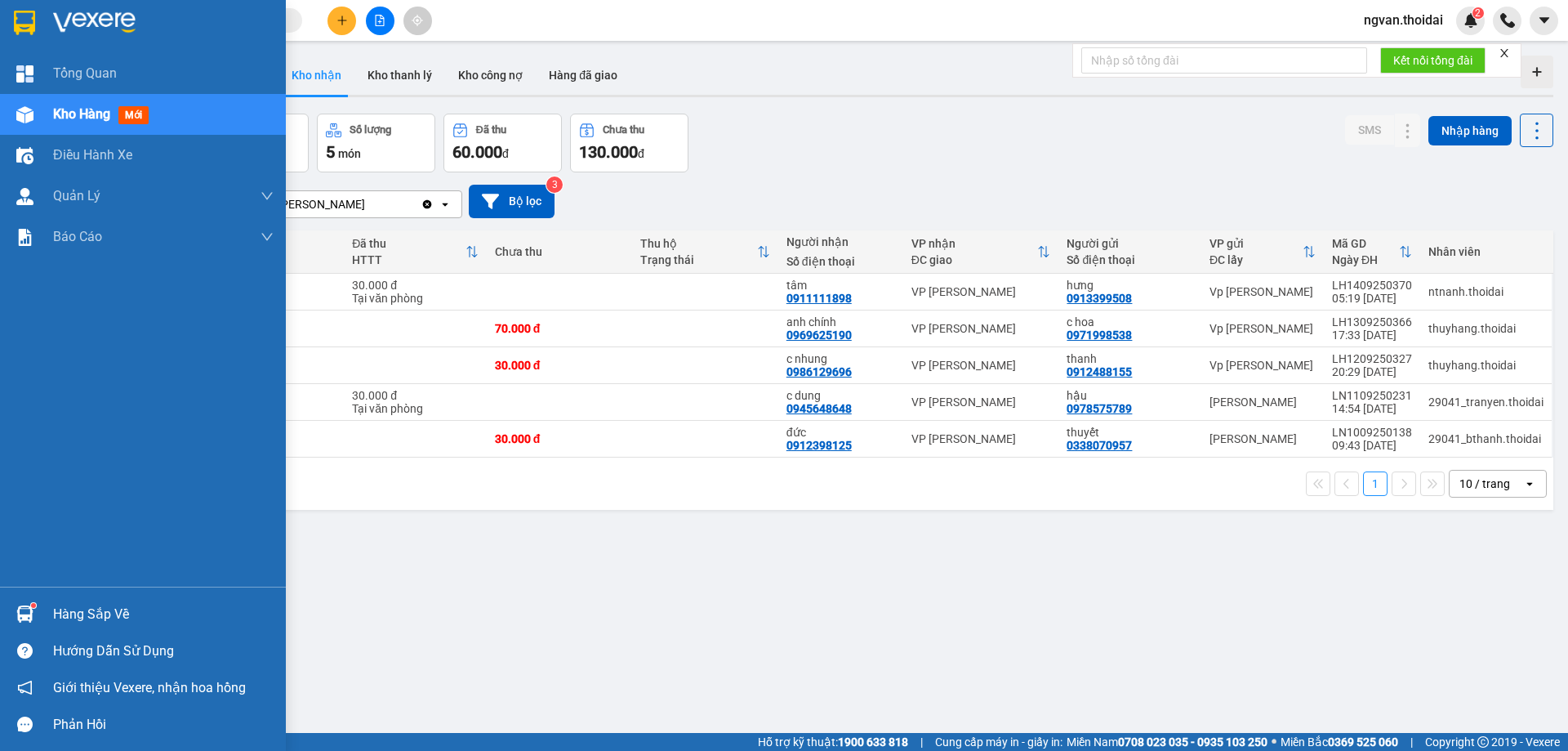
click at [83, 603] on div "Hàng sắp về" at bounding box center [163, 614] width 221 height 24
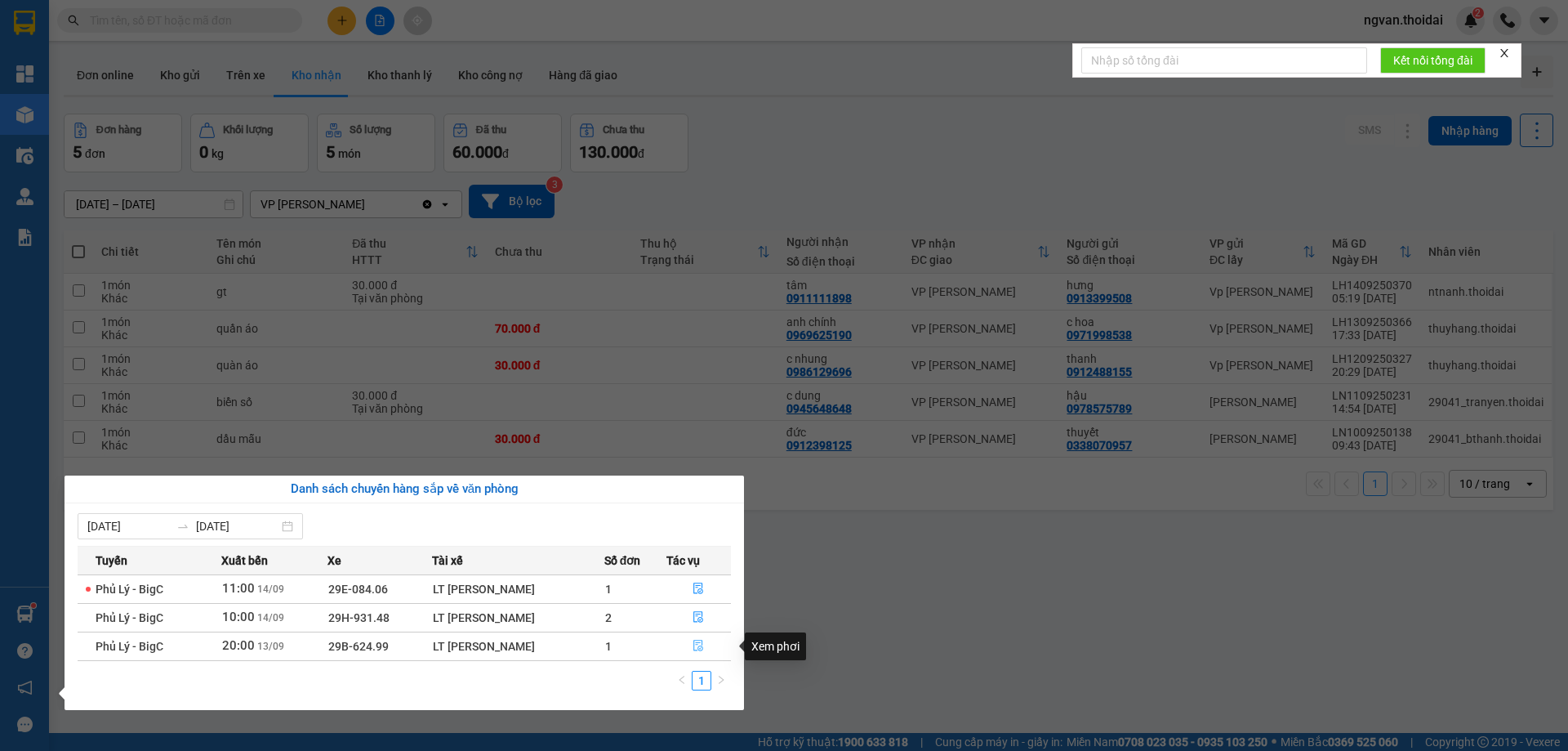
click at [697, 642] on icon "file-done" at bounding box center [698, 645] width 11 height 11
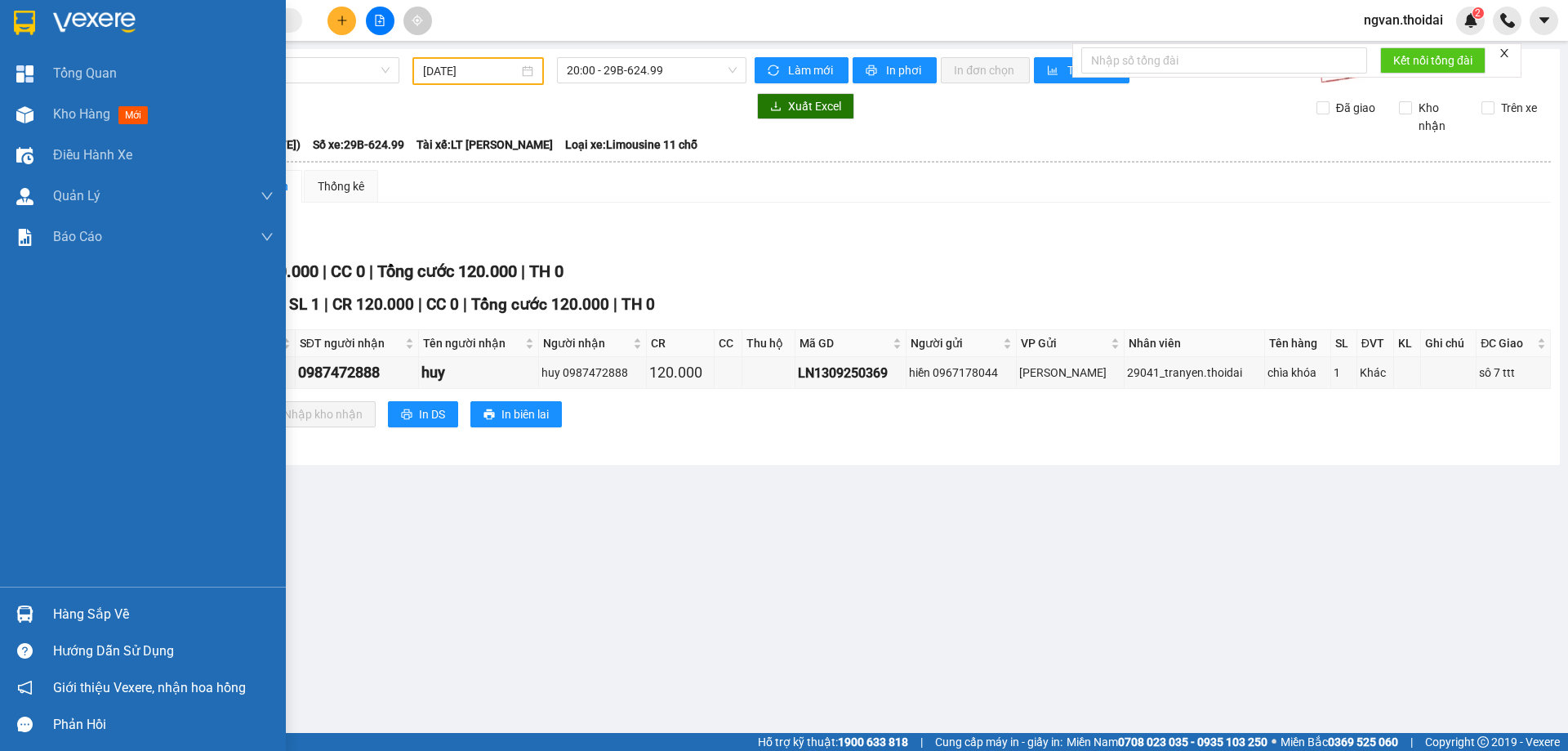
drag, startPoint x: 34, startPoint y: 613, endPoint x: 139, endPoint y: 623, distance: 105.5
click at [31, 614] on div at bounding box center [24, 614] width 29 height 29
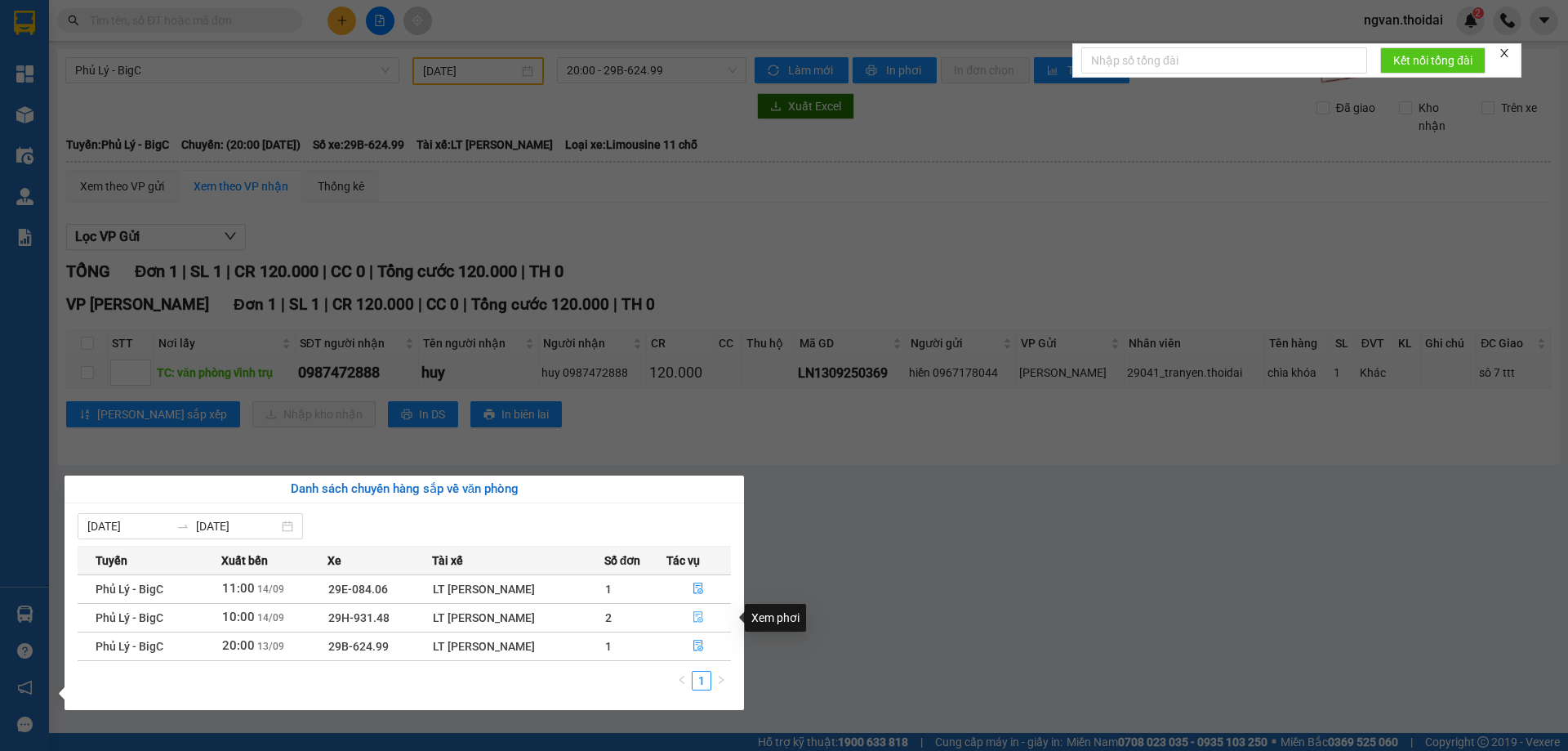
click at [704, 616] on icon "file-done" at bounding box center [698, 617] width 11 height 11
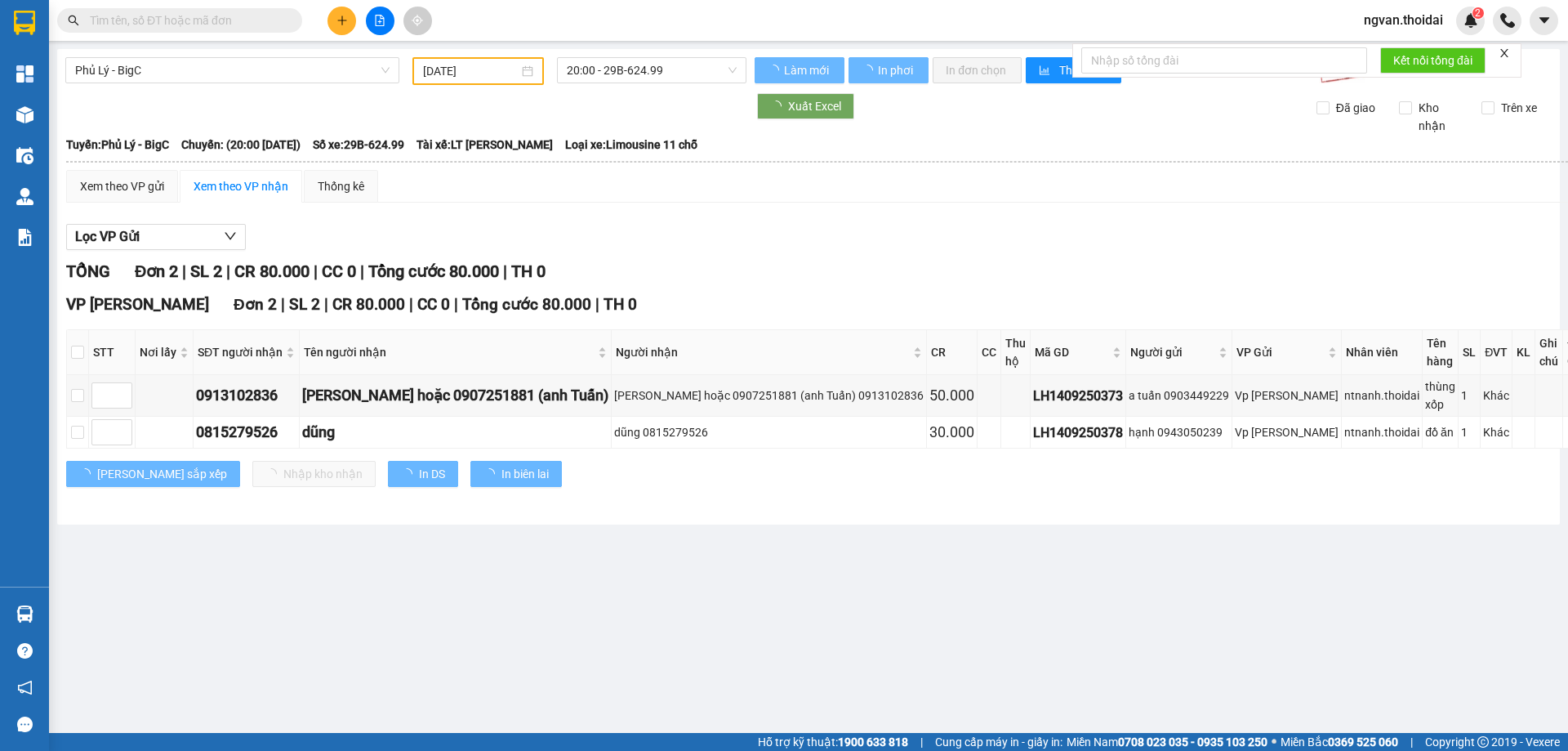
type input "[DATE]"
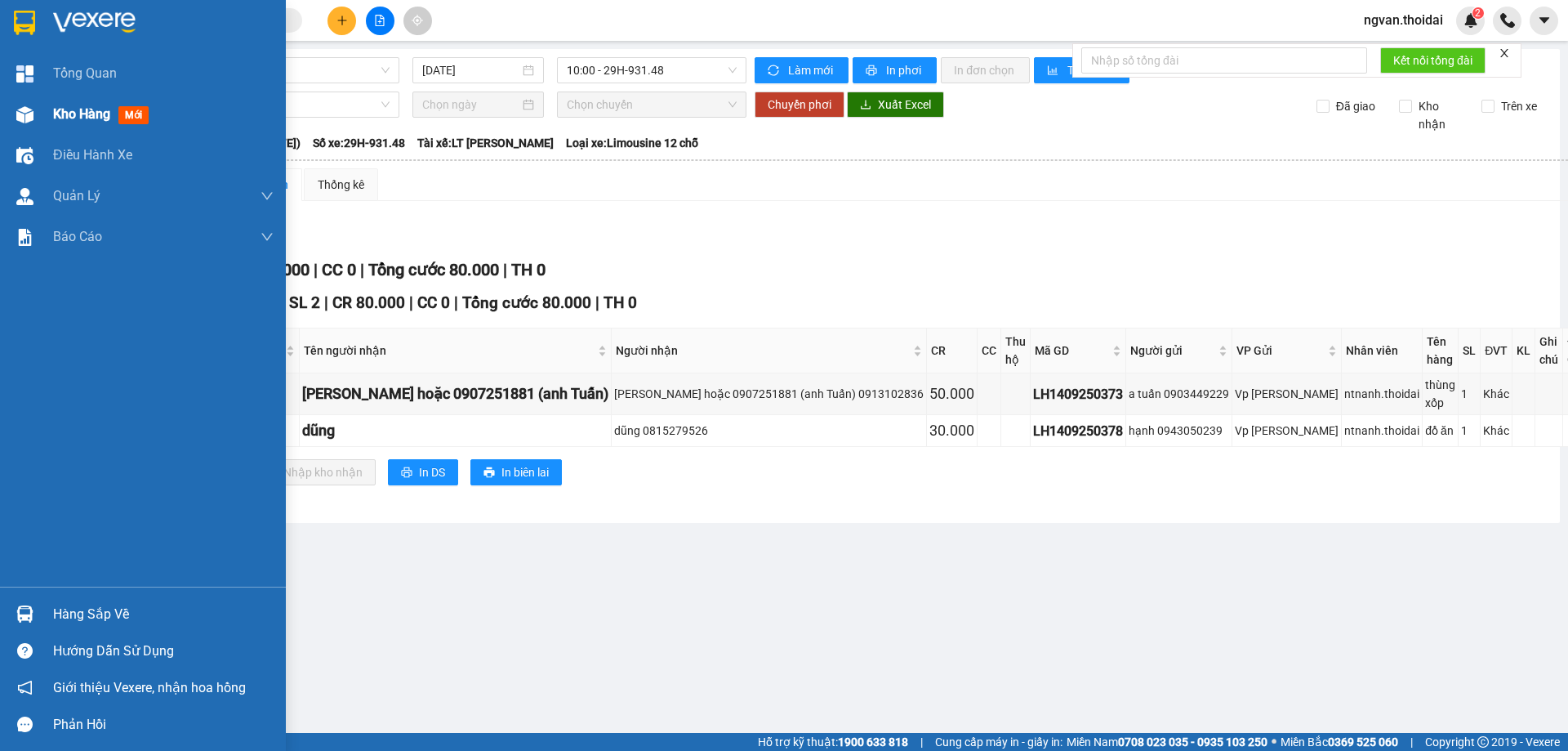
click at [61, 113] on span "Kho hàng" at bounding box center [82, 114] width 57 height 16
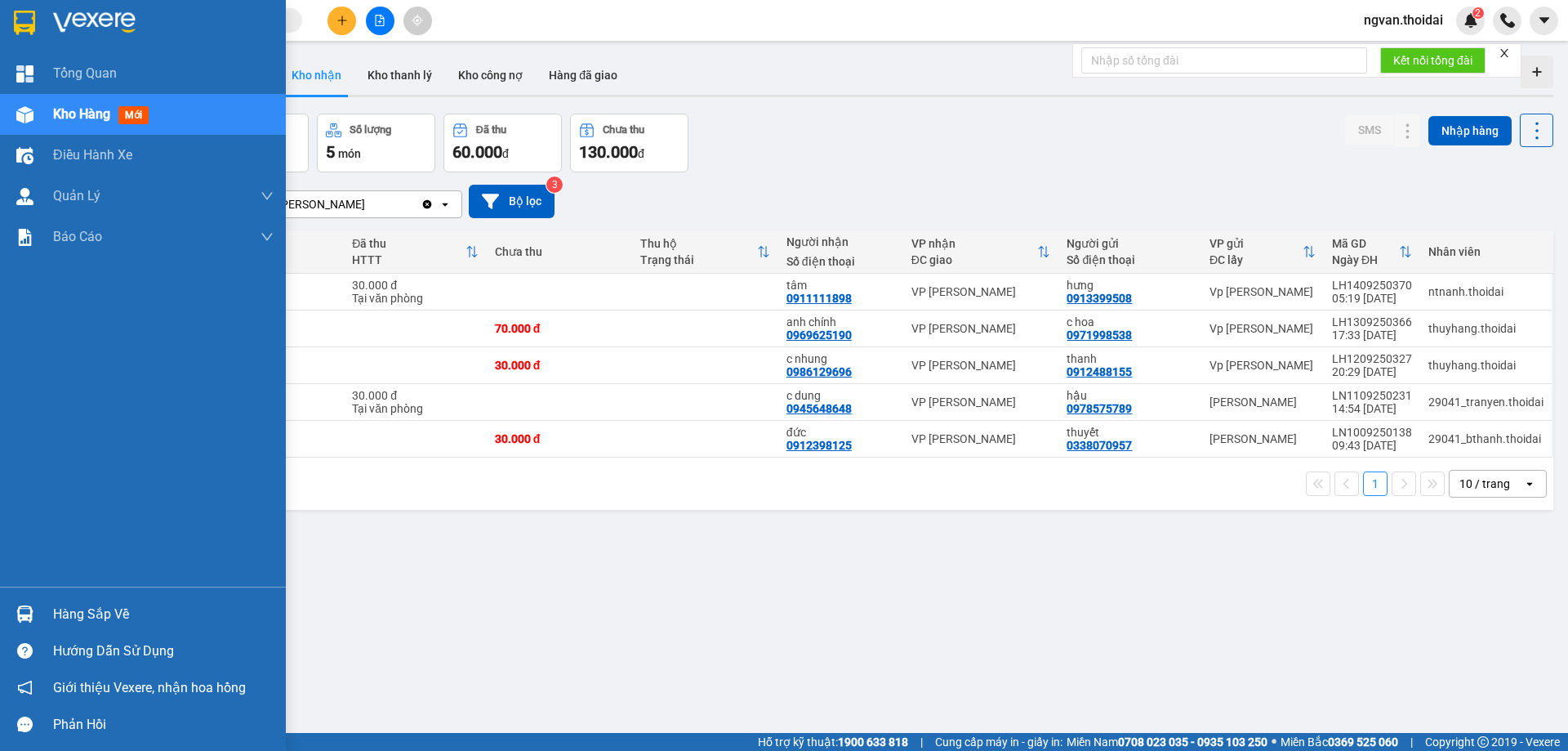
click at [83, 613] on div "Hàng sắp về" at bounding box center [163, 614] width 221 height 24
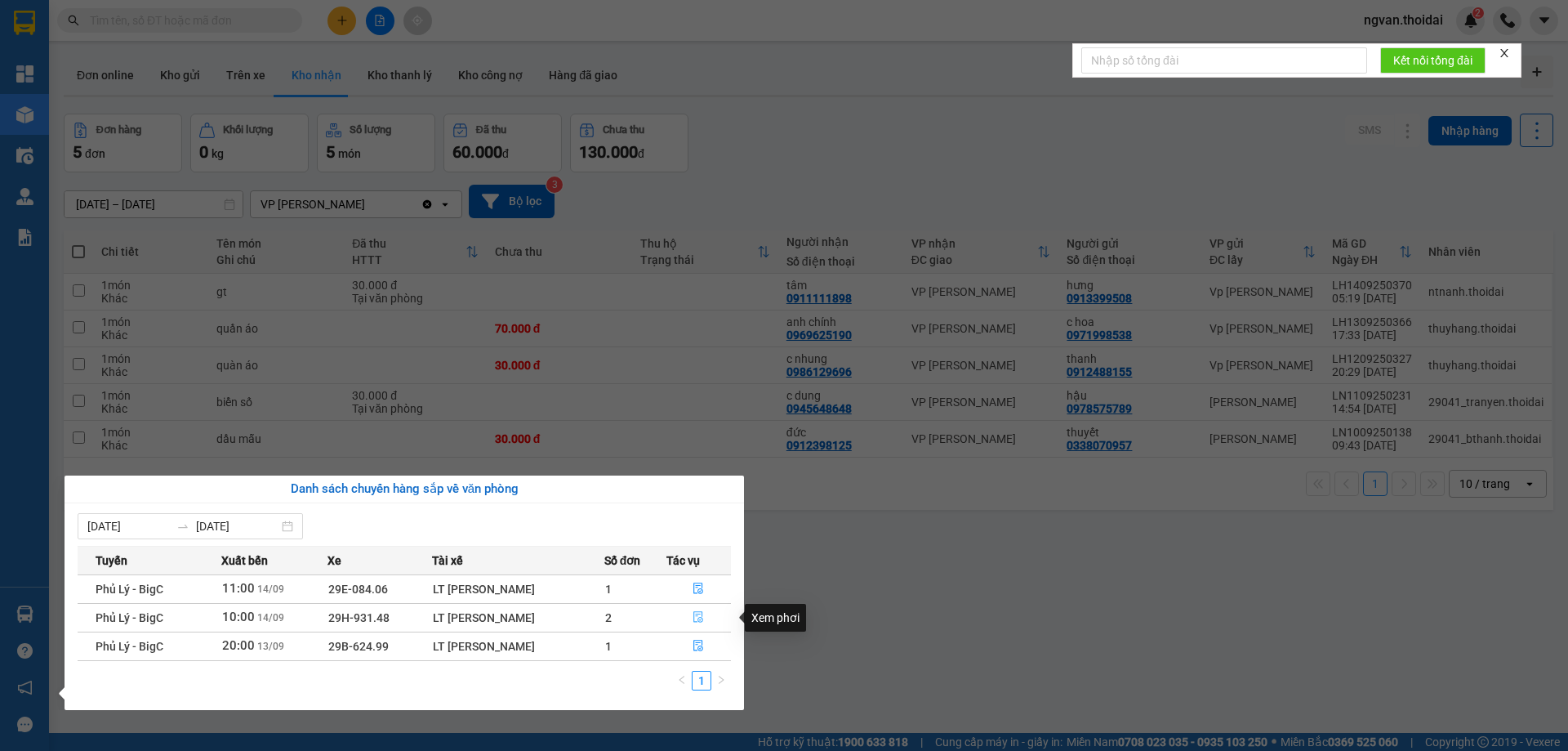
click at [696, 621] on icon "file-done" at bounding box center [699, 617] width 10 height 11
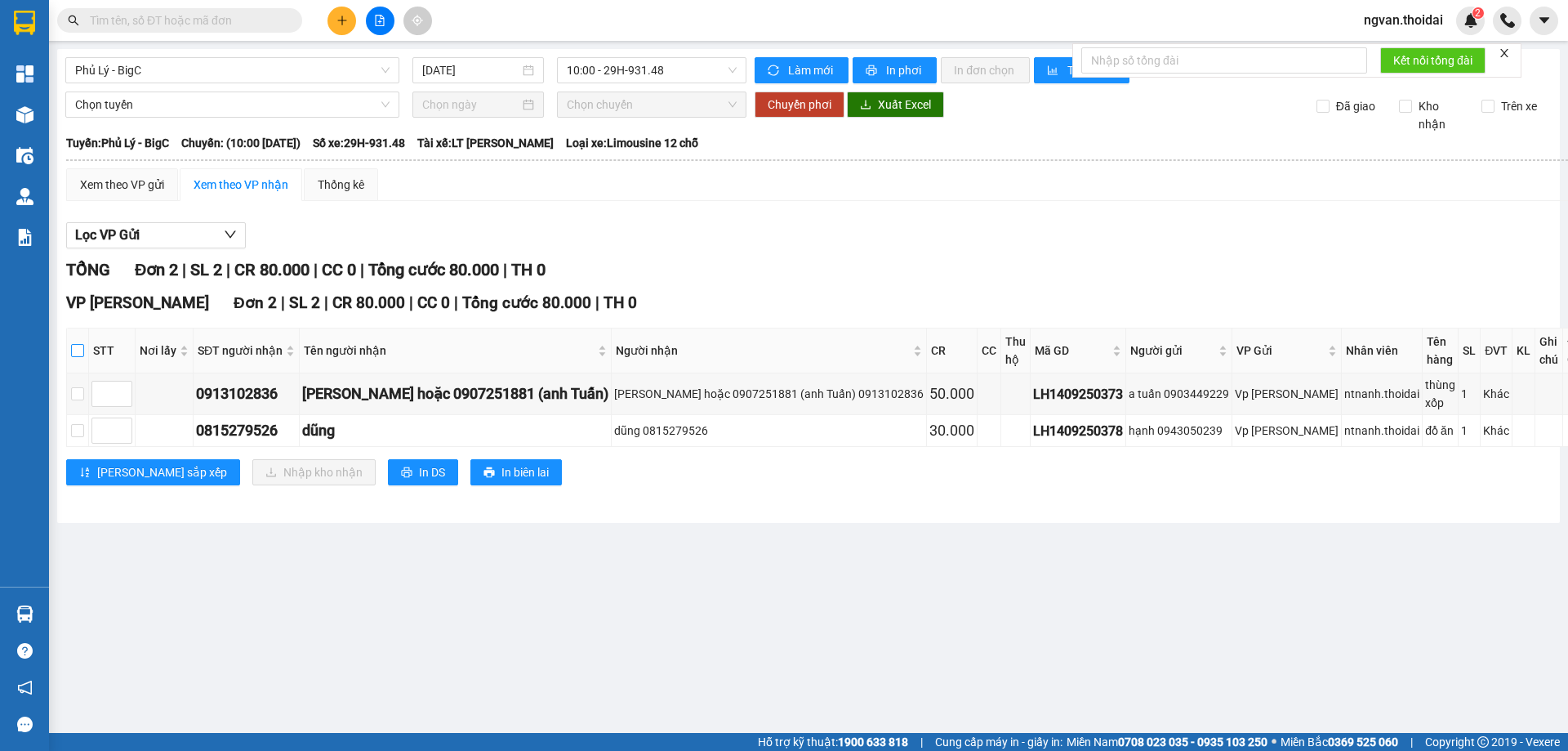
click at [84, 349] on input "checkbox" at bounding box center [78, 350] width 13 height 13
checkbox input "true"
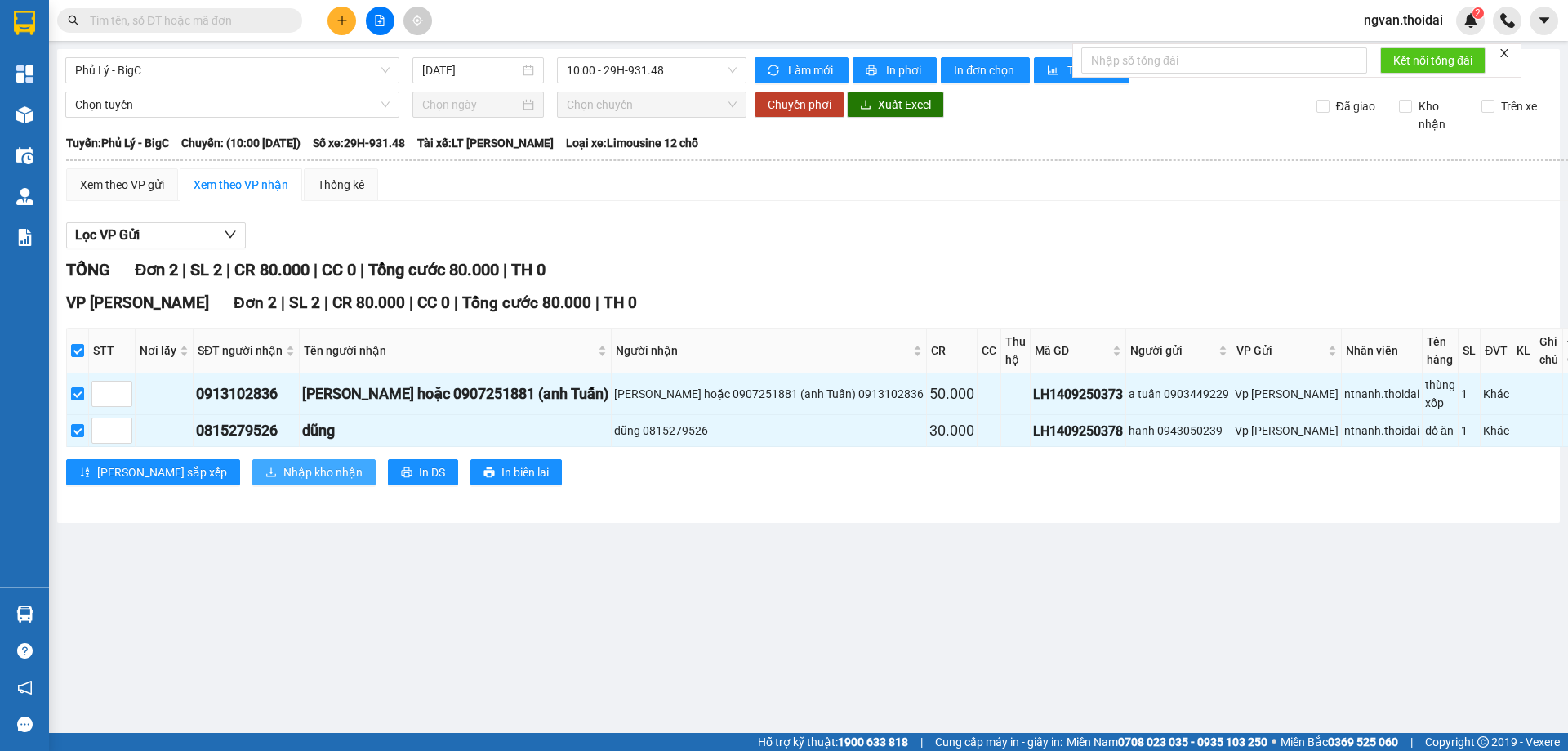
click at [284, 470] on span "Nhập kho nhận" at bounding box center [323, 471] width 79 height 18
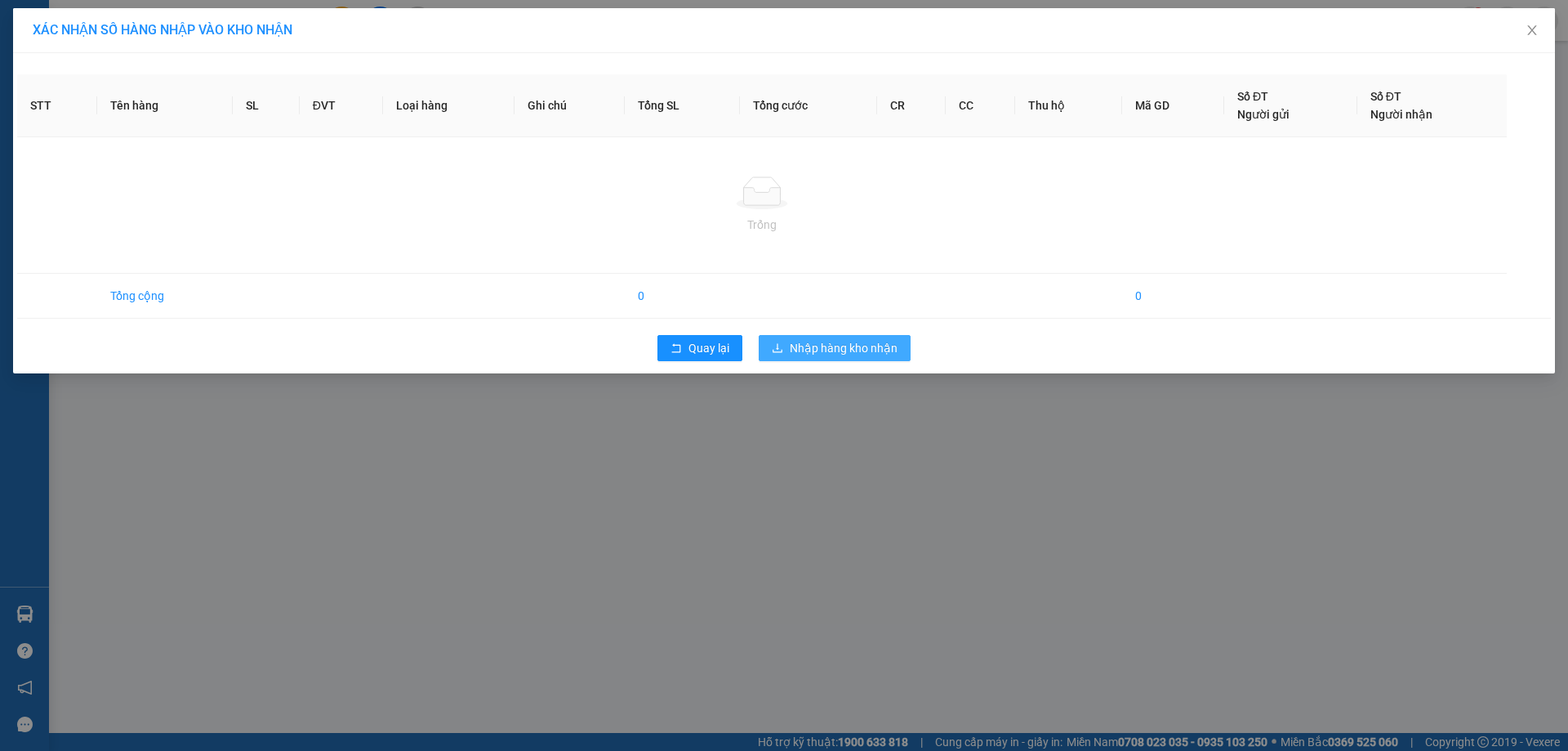
click at [852, 343] on span "Nhập hàng kho nhận" at bounding box center [844, 348] width 108 height 18
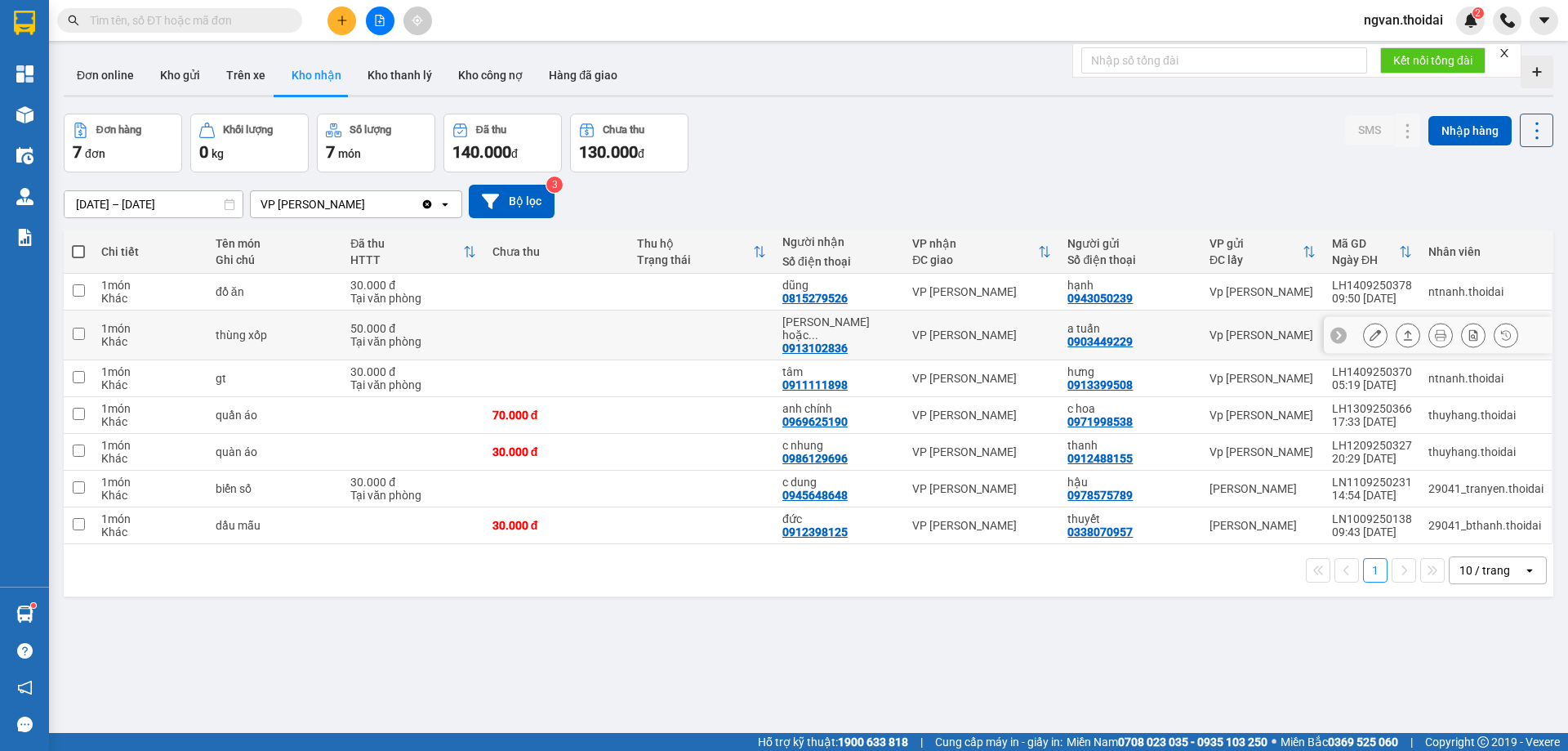
click at [1402, 330] on button at bounding box center [1408, 335] width 23 height 29
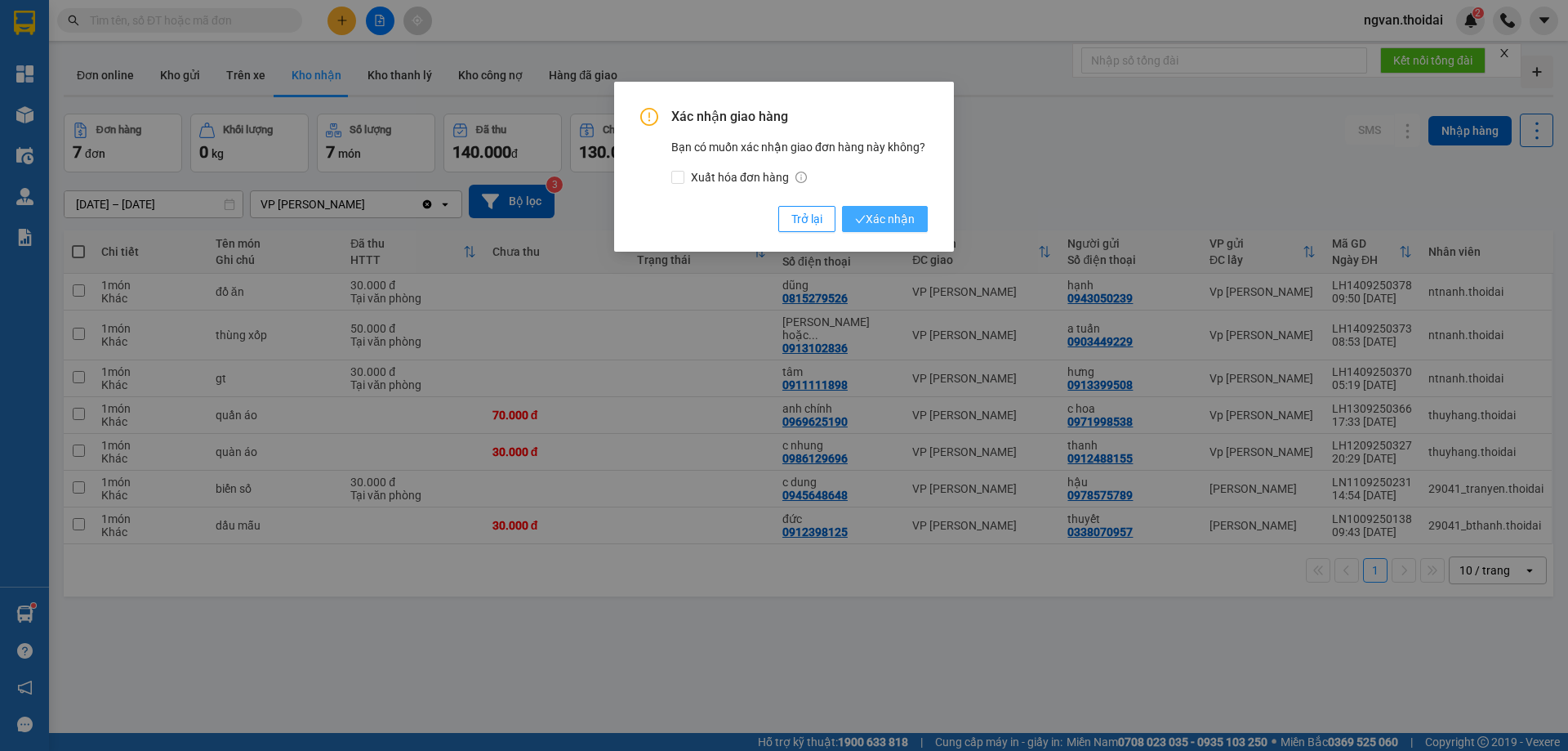
click at [909, 223] on span "Xác nhận" at bounding box center [885, 218] width 59 height 18
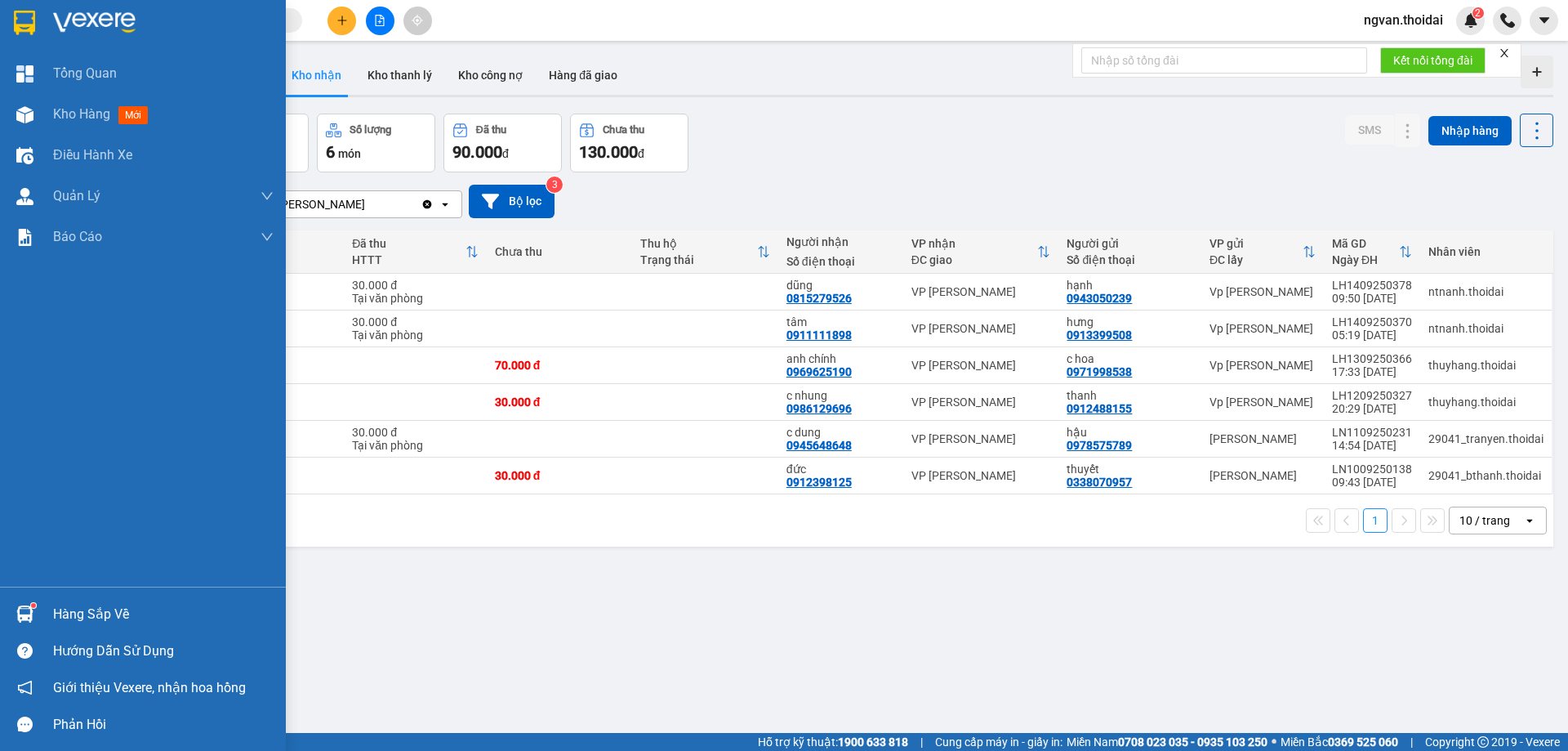
click at [61, 608] on div "Hàng sắp về" at bounding box center [163, 614] width 221 height 24
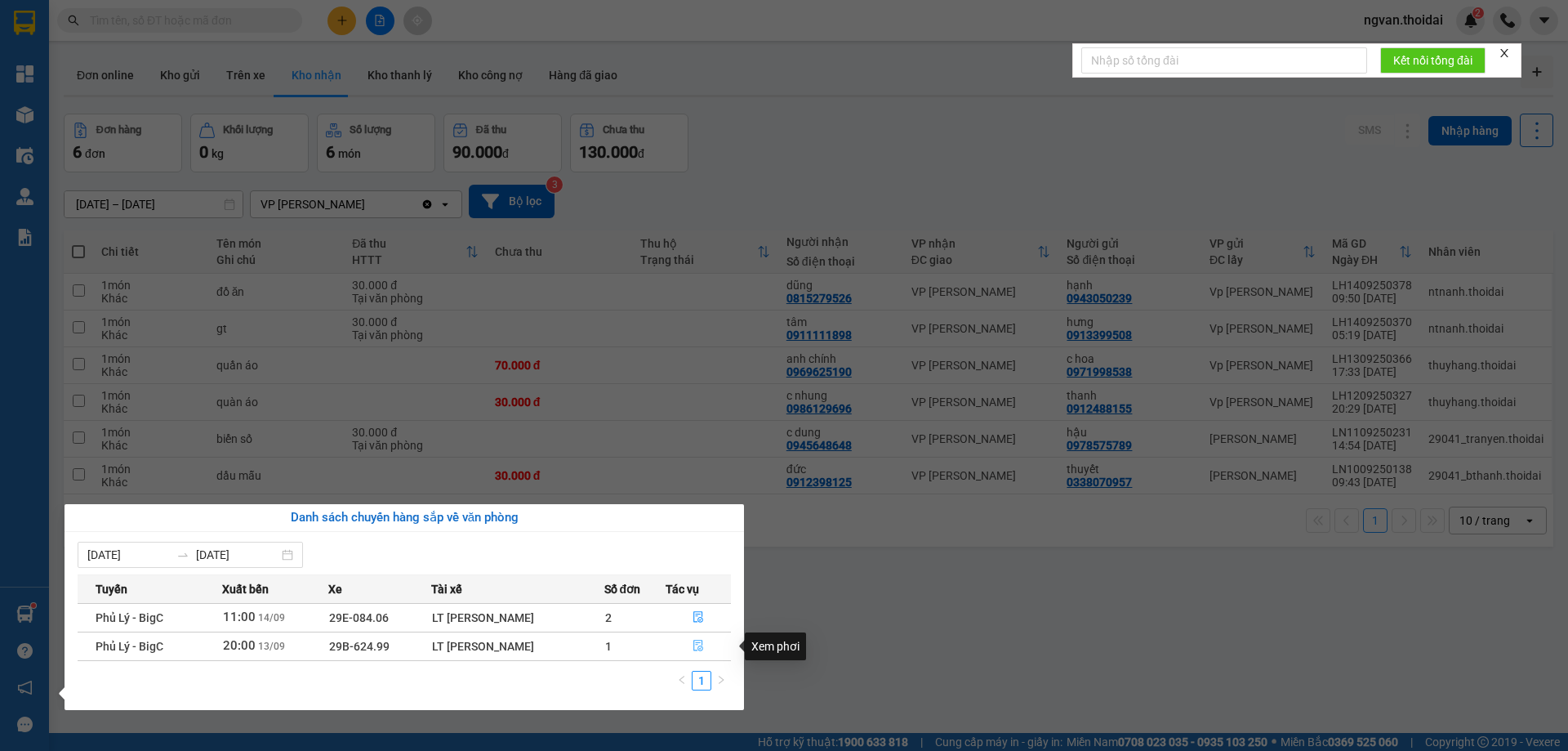
click at [694, 644] on icon "file-done" at bounding box center [698, 645] width 11 height 11
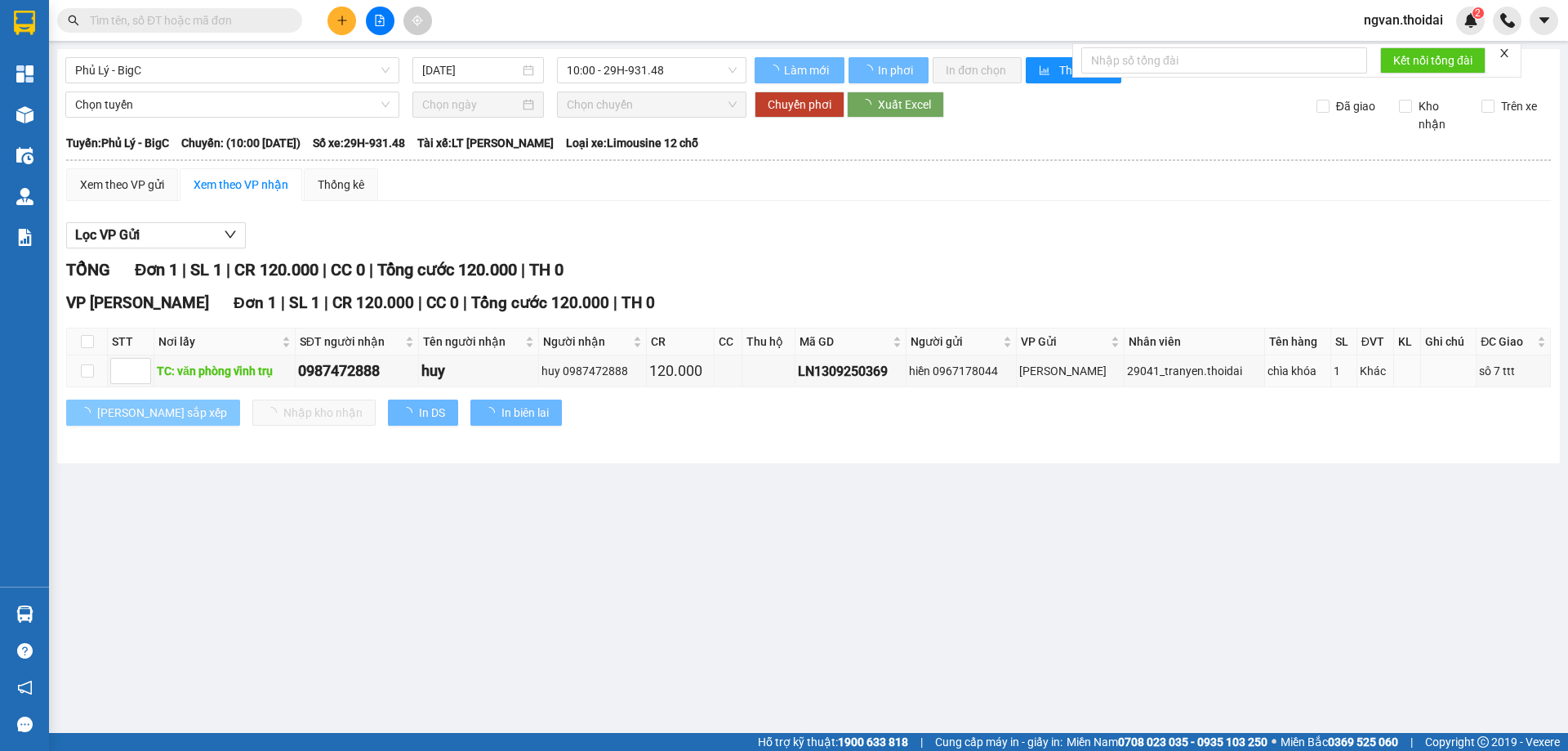
type input "13/09/2025"
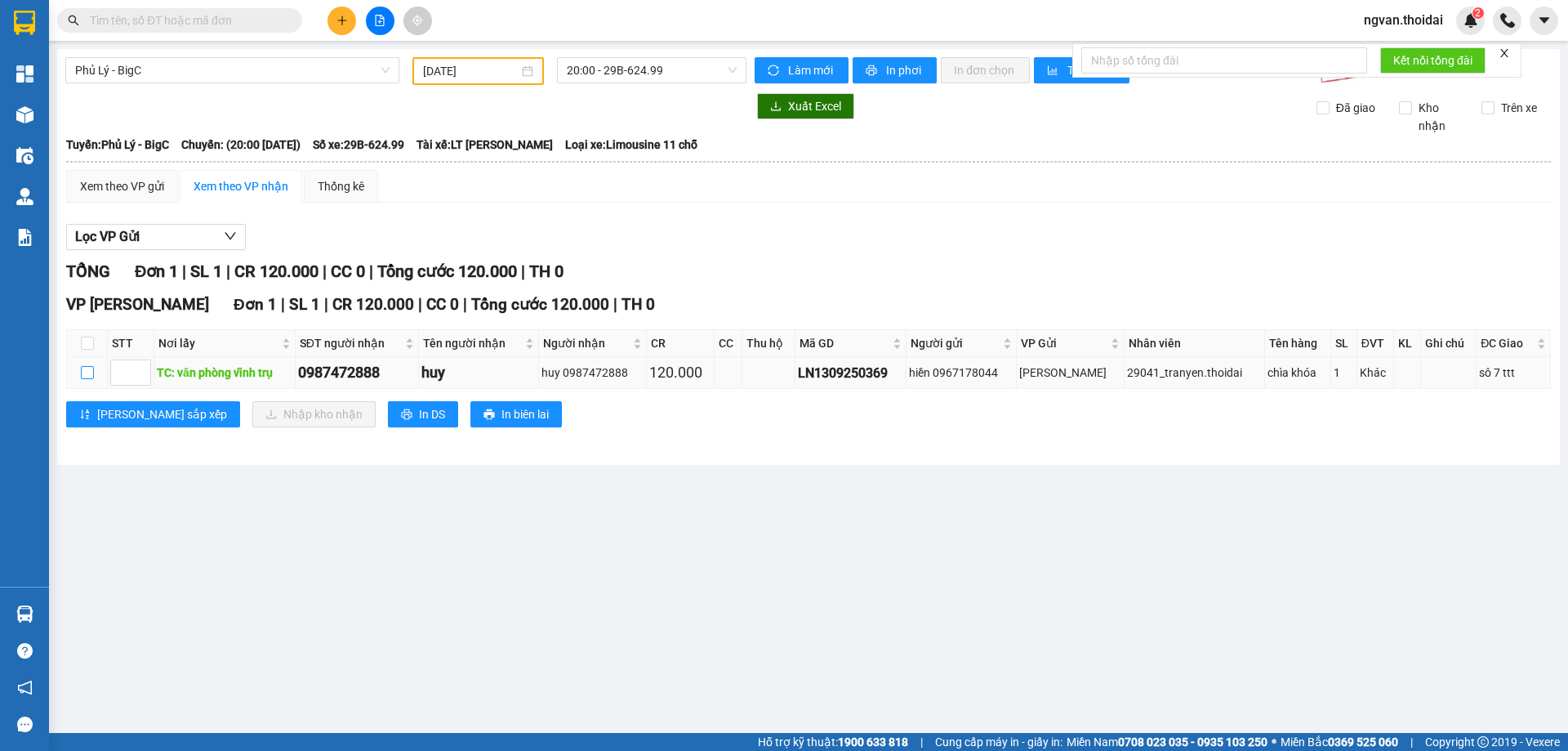
click at [89, 369] on input "checkbox" at bounding box center [87, 373] width 13 height 13
checkbox input "true"
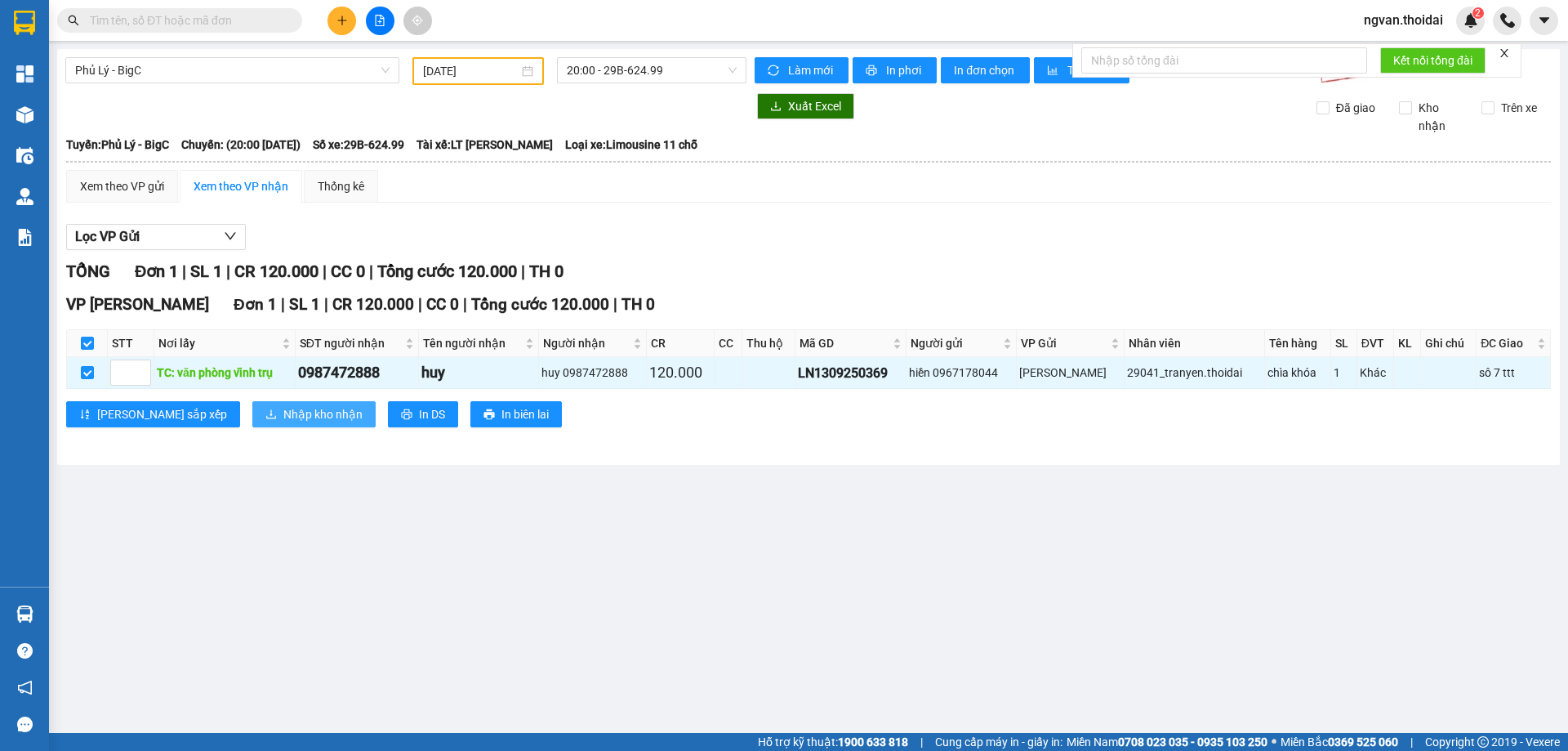
click at [284, 414] on span "Nhập kho nhận" at bounding box center [323, 414] width 79 height 18
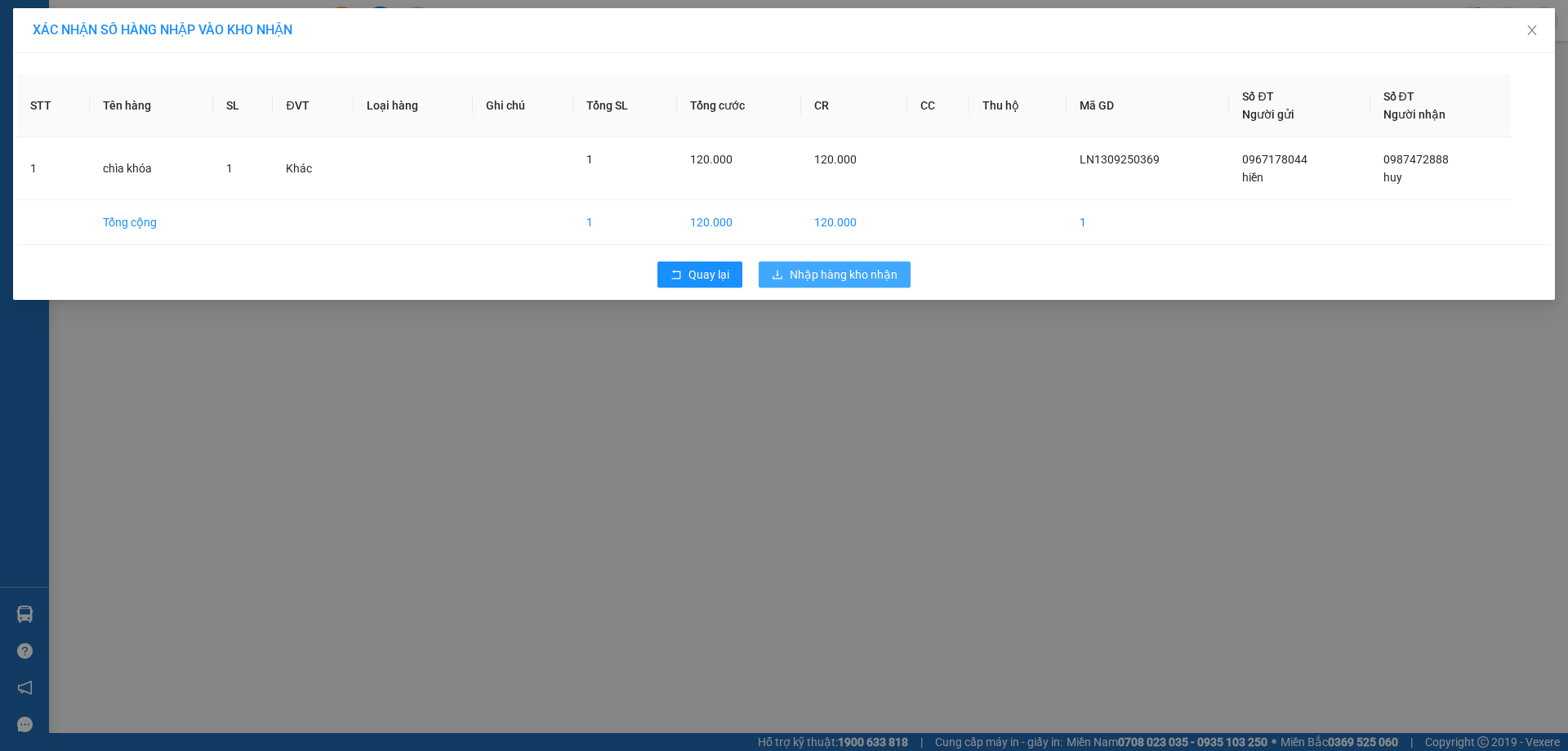
click at [868, 285] on button "Nhập hàng kho nhận" at bounding box center [835, 274] width 152 height 26
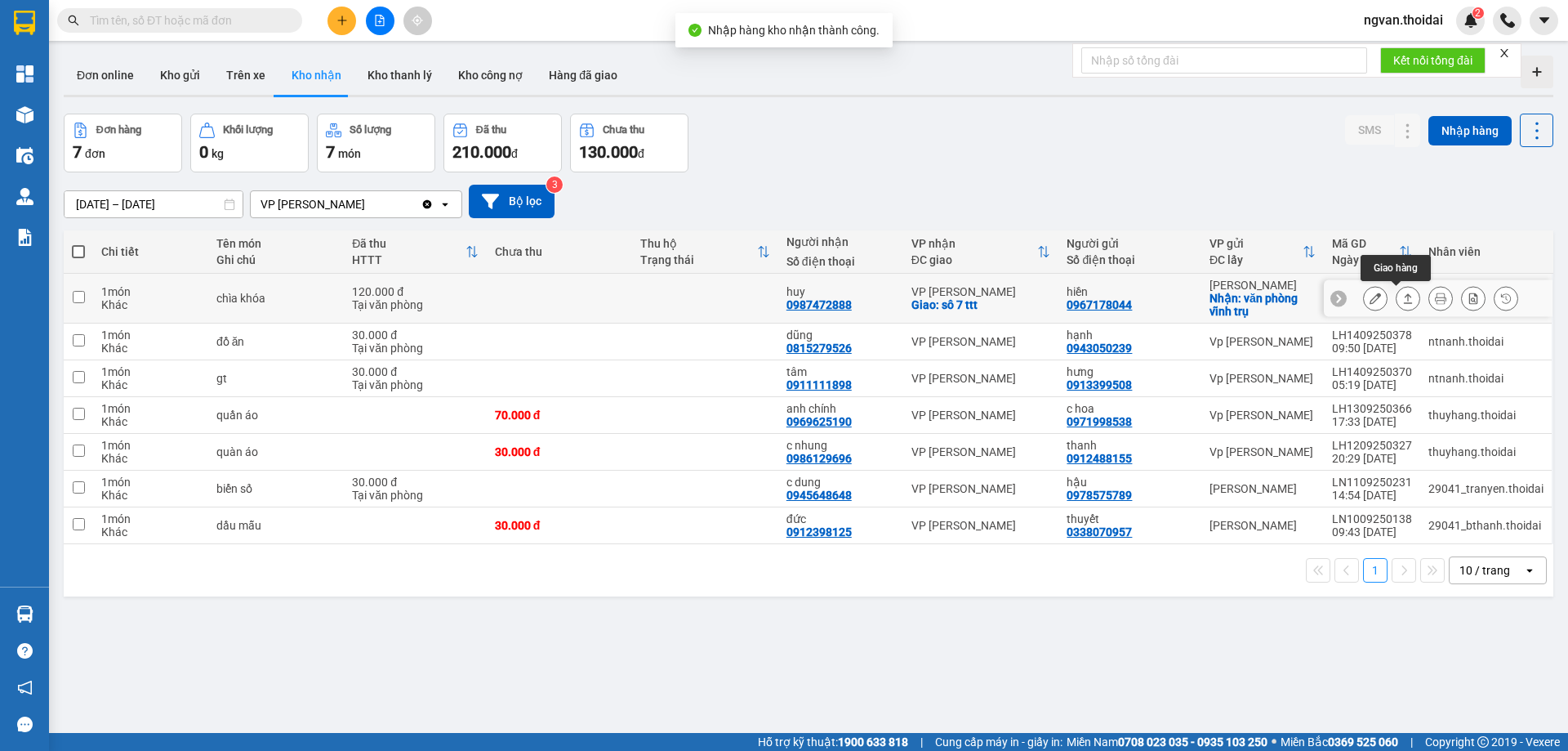
click at [1403, 299] on icon at bounding box center [1409, 298] width 11 height 11
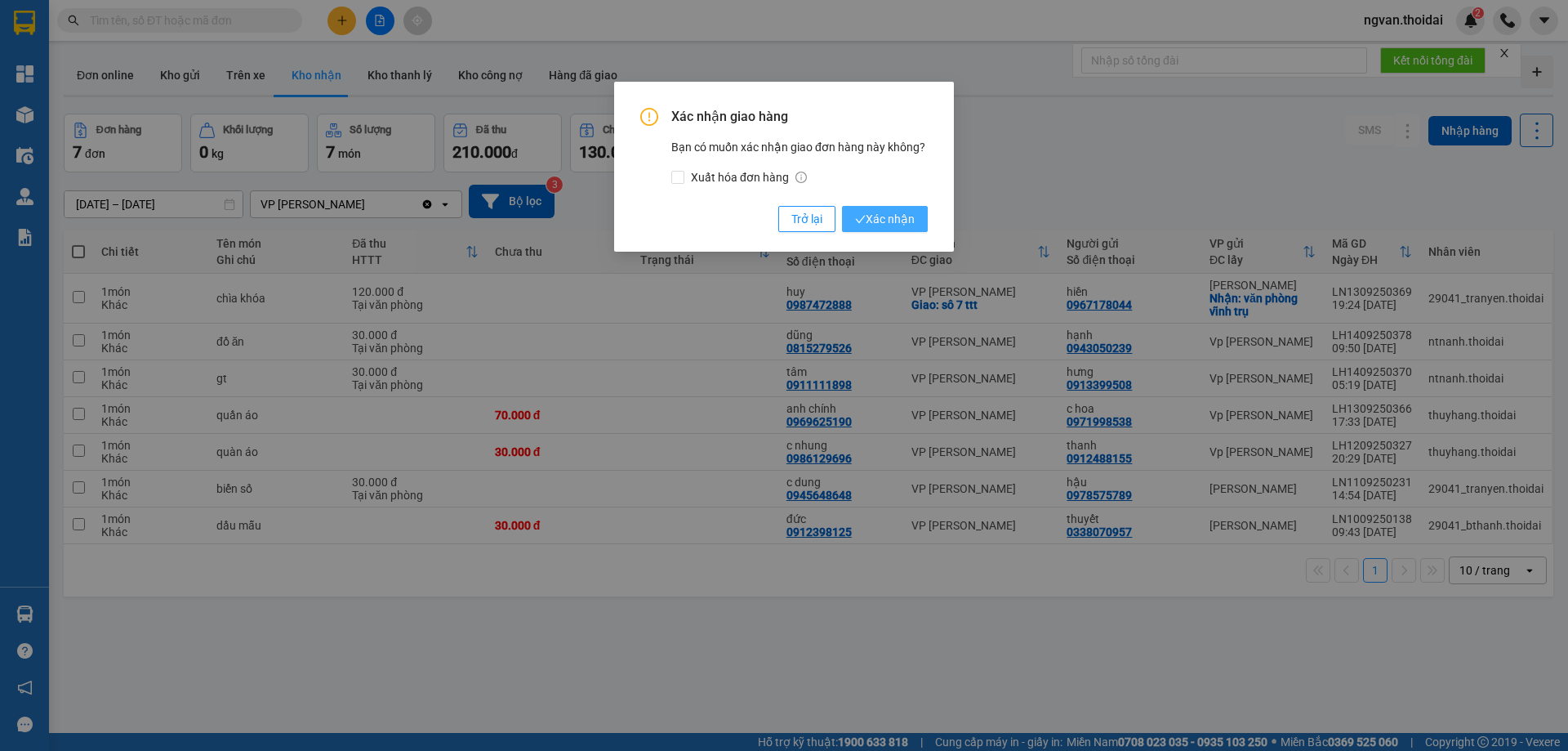
click at [872, 218] on span "Xác nhận" at bounding box center [885, 218] width 59 height 18
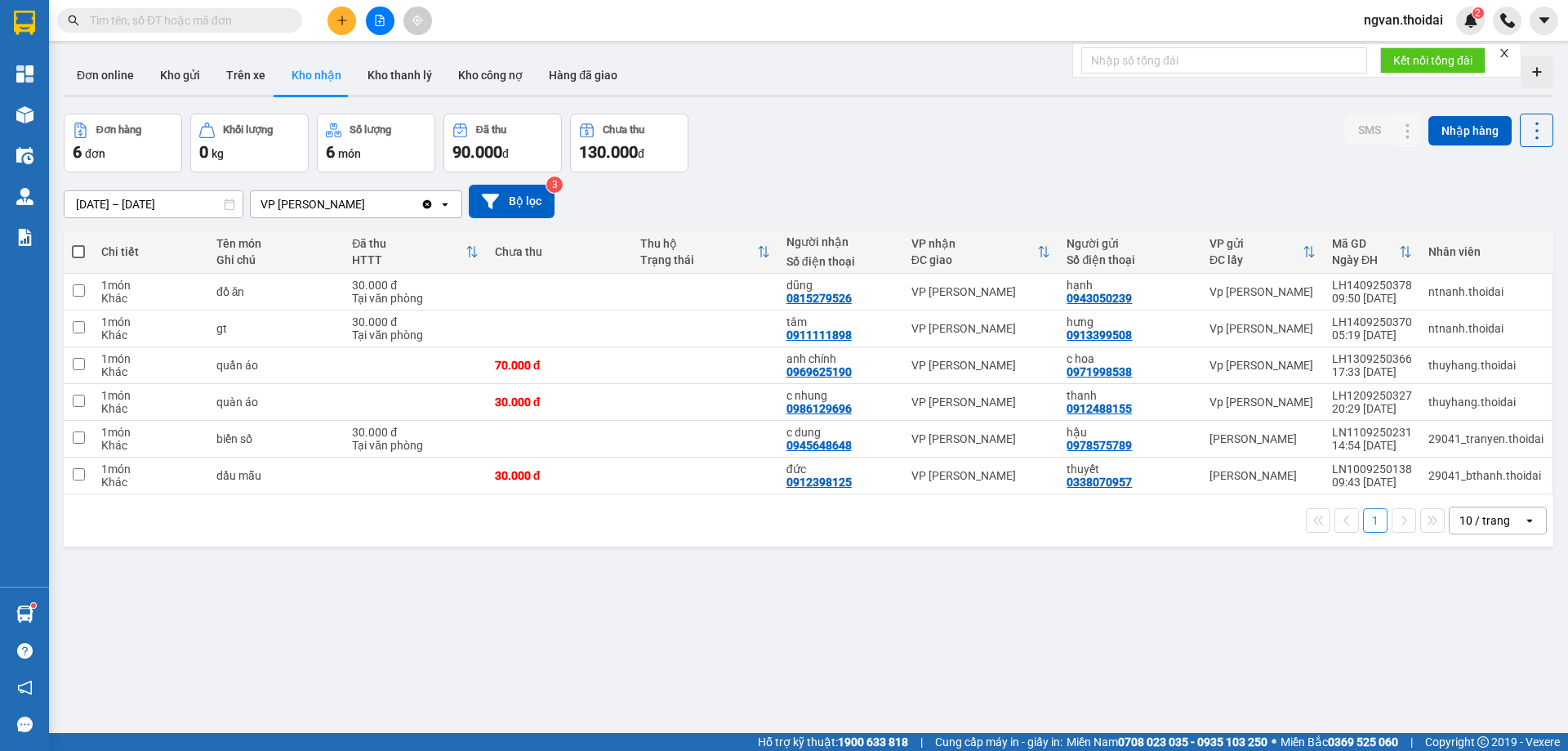
click at [347, 17] on icon "plus" at bounding box center [342, 20] width 11 height 11
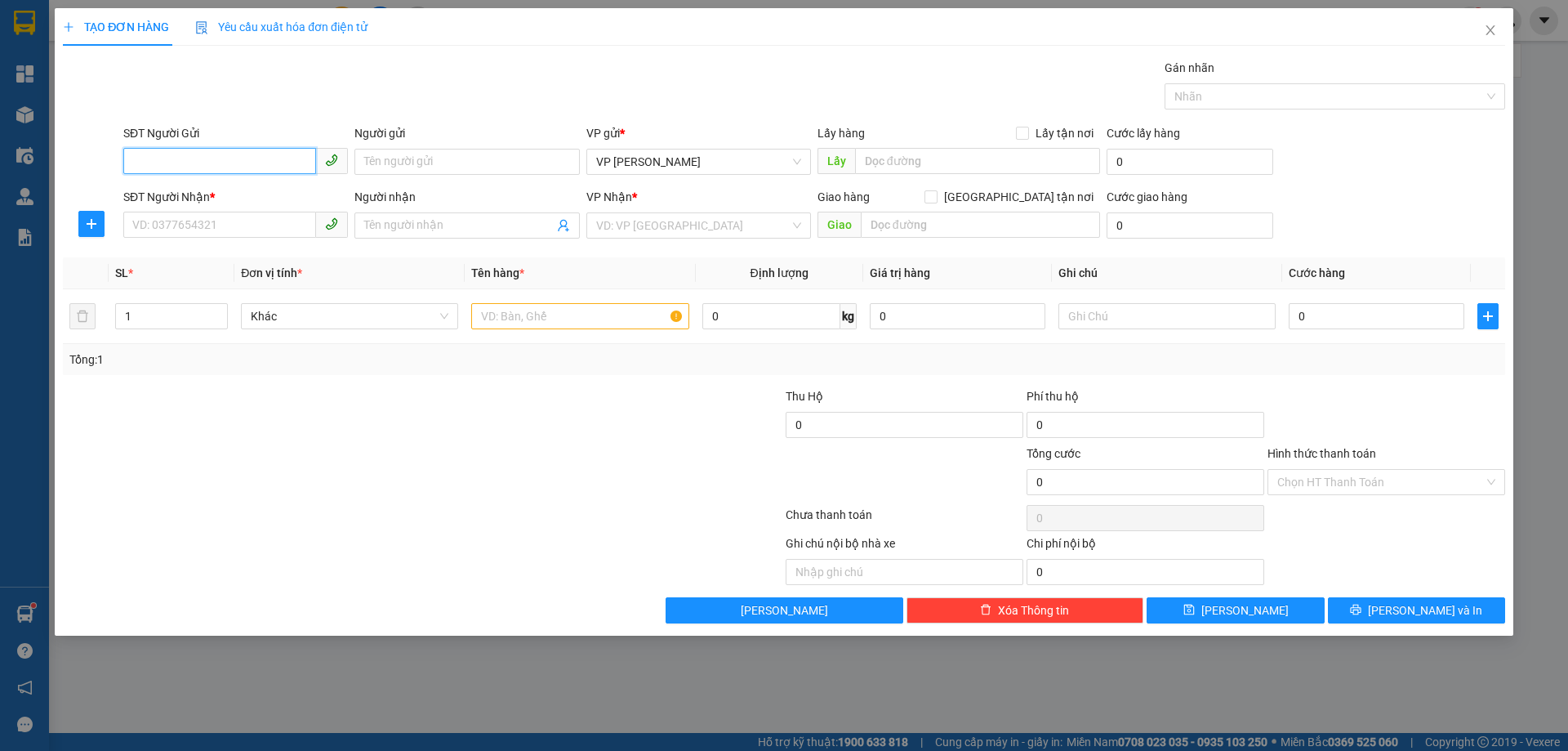
click at [215, 159] on input "SĐT Người Gửi" at bounding box center [220, 160] width 193 height 26
click at [190, 189] on div "0906219669 - cty đại phong" at bounding box center [236, 194] width 205 height 18
type input "0906219669"
type input "cty đại phong"
type input "0906219669"
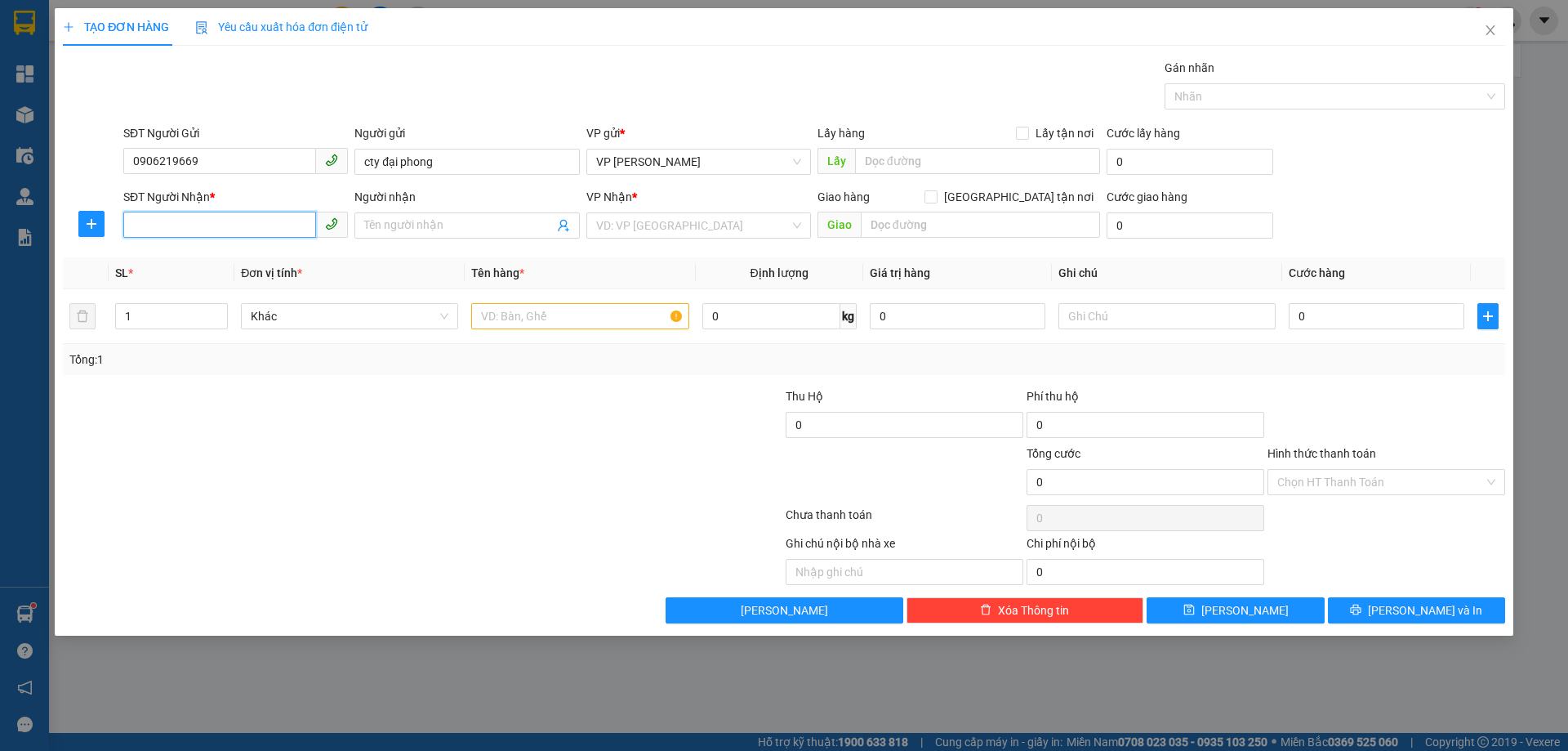
drag, startPoint x: 173, startPoint y: 231, endPoint x: 189, endPoint y: 238, distance: 17.5
click at [173, 232] on input "SĐT Người Nhận *" at bounding box center [220, 224] width 193 height 26
click at [186, 254] on div "0393001763 - cường" at bounding box center [236, 258] width 205 height 18
type input "0393001763"
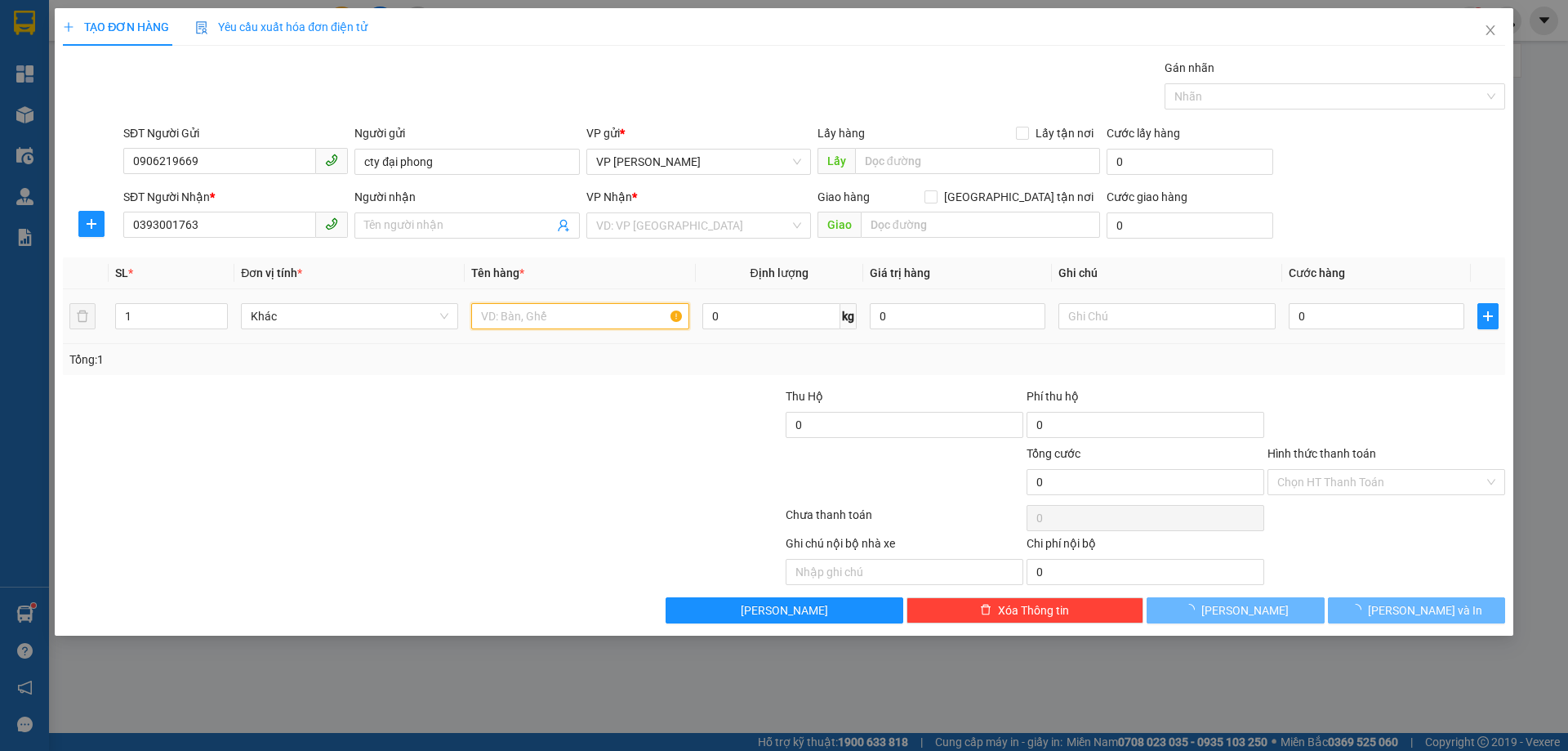
click at [544, 312] on input "text" at bounding box center [580, 316] width 217 height 26
type input "cường"
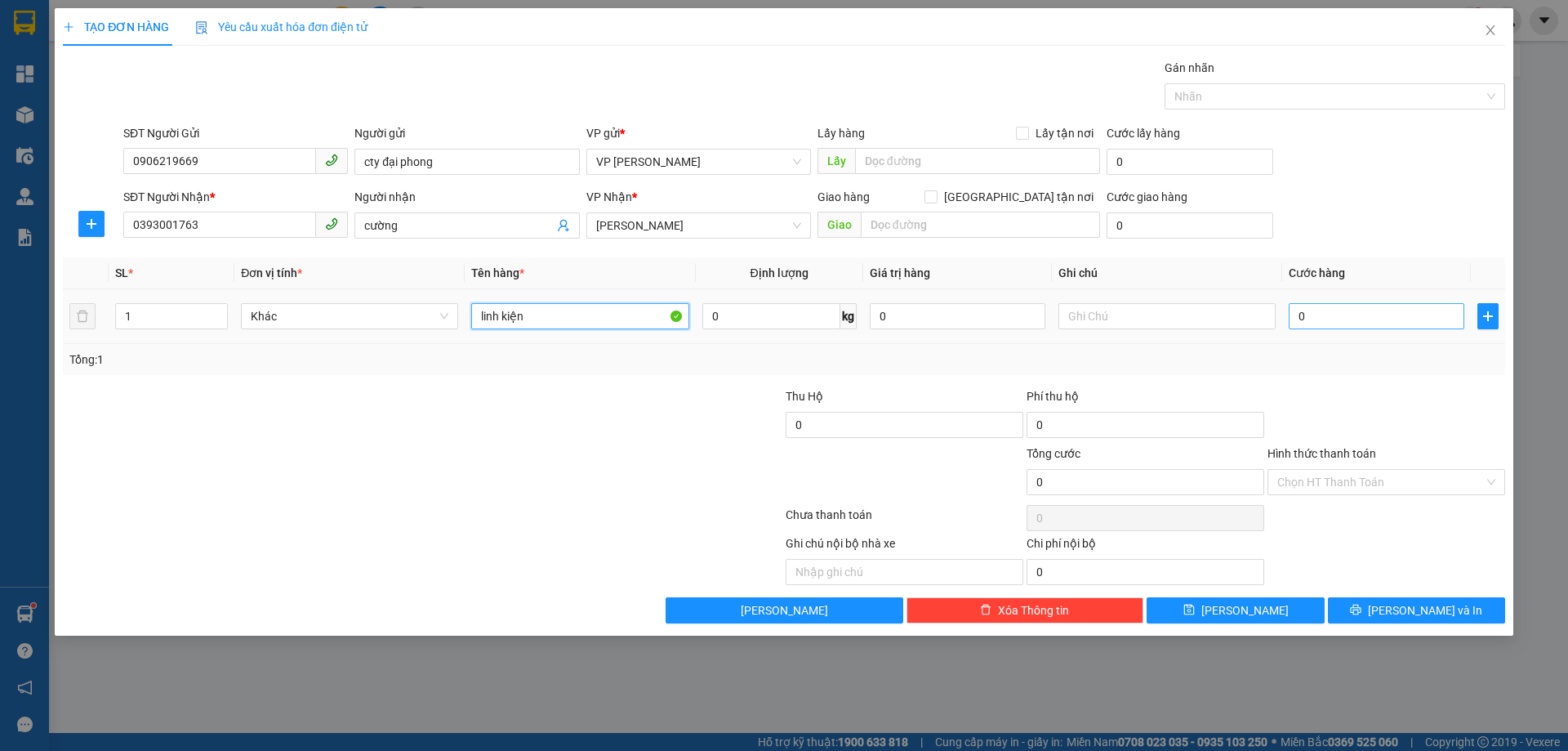
type input "linh kiện"
click at [1296, 314] on input "0" at bounding box center [1376, 316] width 175 height 26
type input "3"
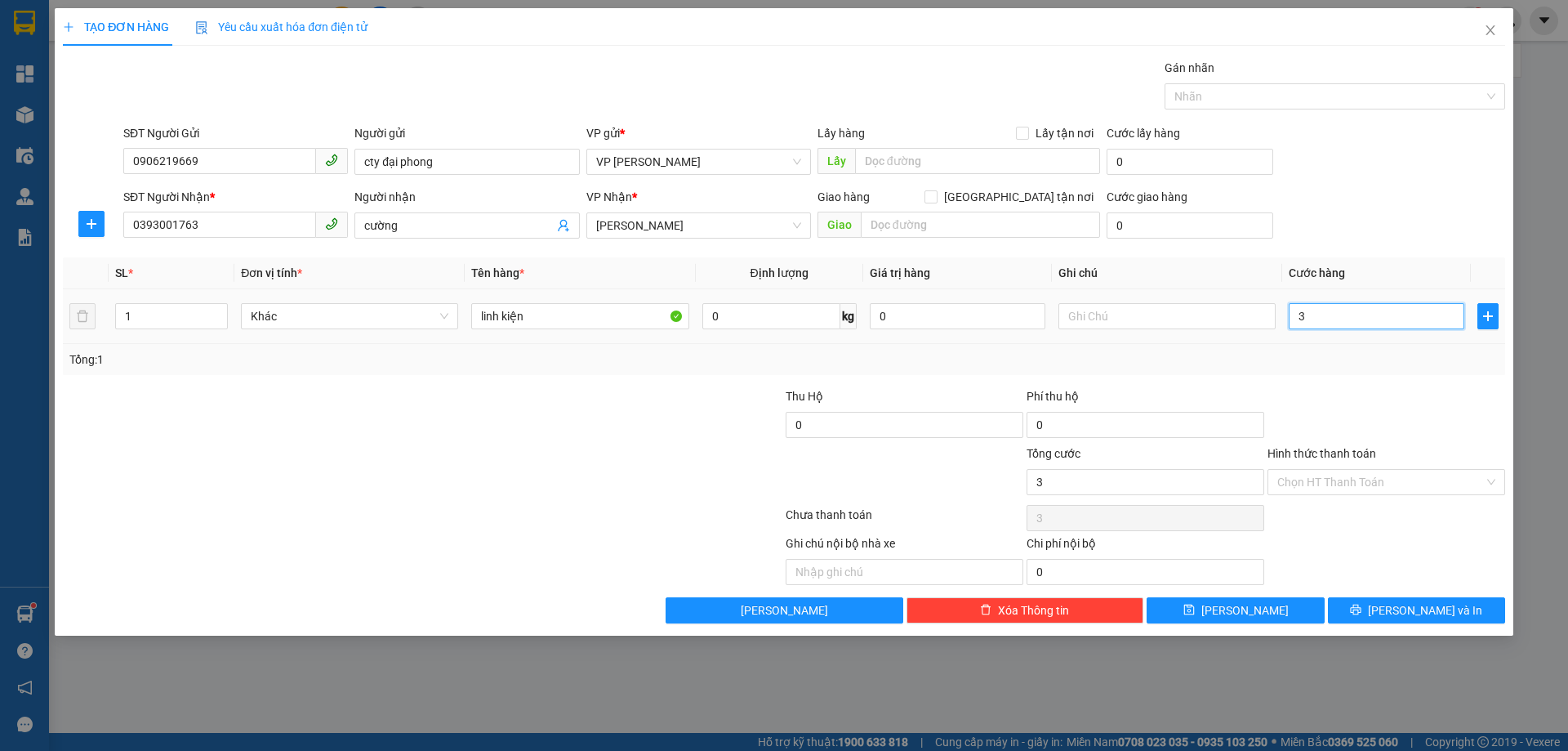
type input "30"
type input "30.000"
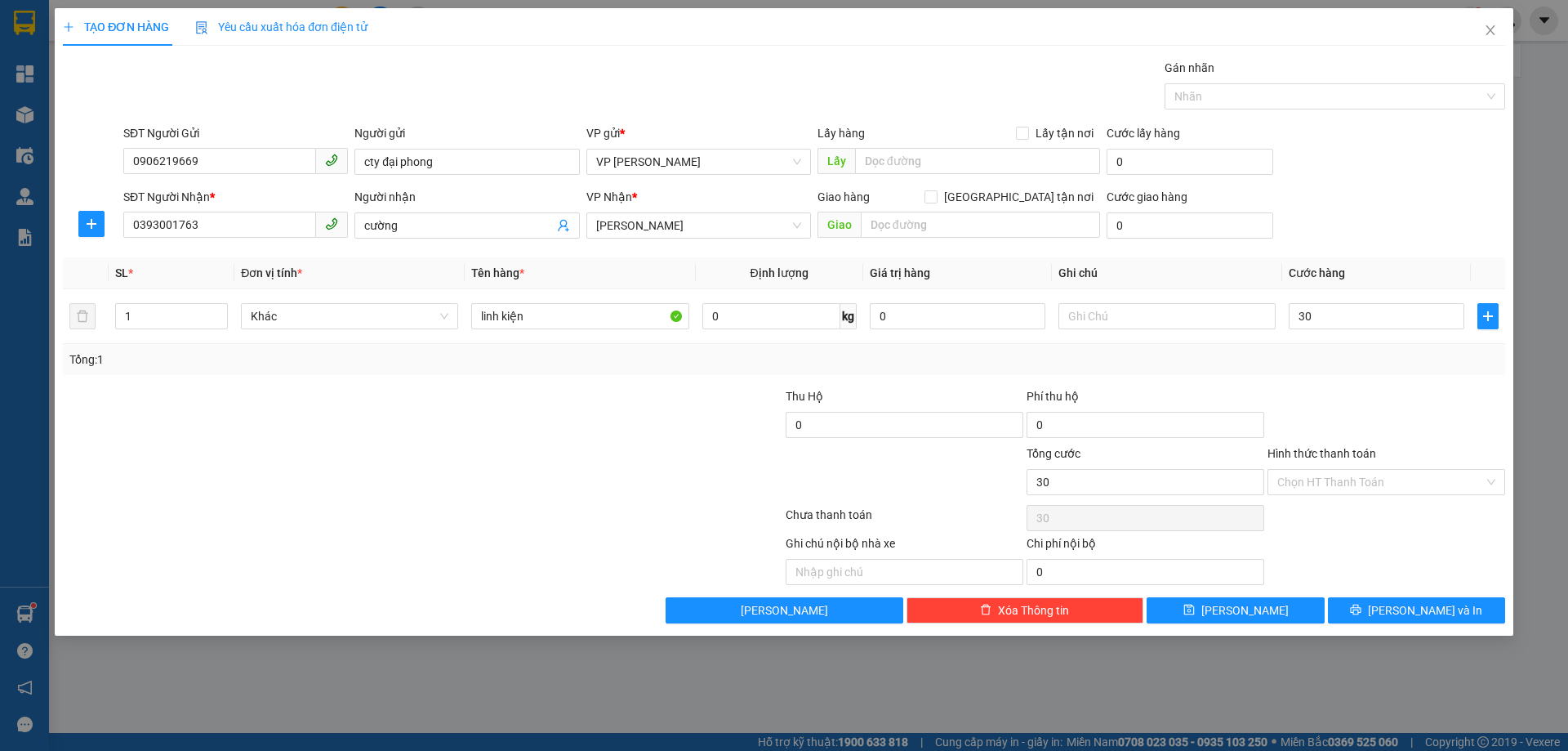
type input "30.000"
click at [1377, 415] on div at bounding box center [1386, 416] width 241 height 57
drag, startPoint x: 1407, startPoint y: 615, endPoint x: 1419, endPoint y: 617, distance: 12.2
click at [1409, 617] on span "Lưu và In" at bounding box center [1425, 609] width 114 height 18
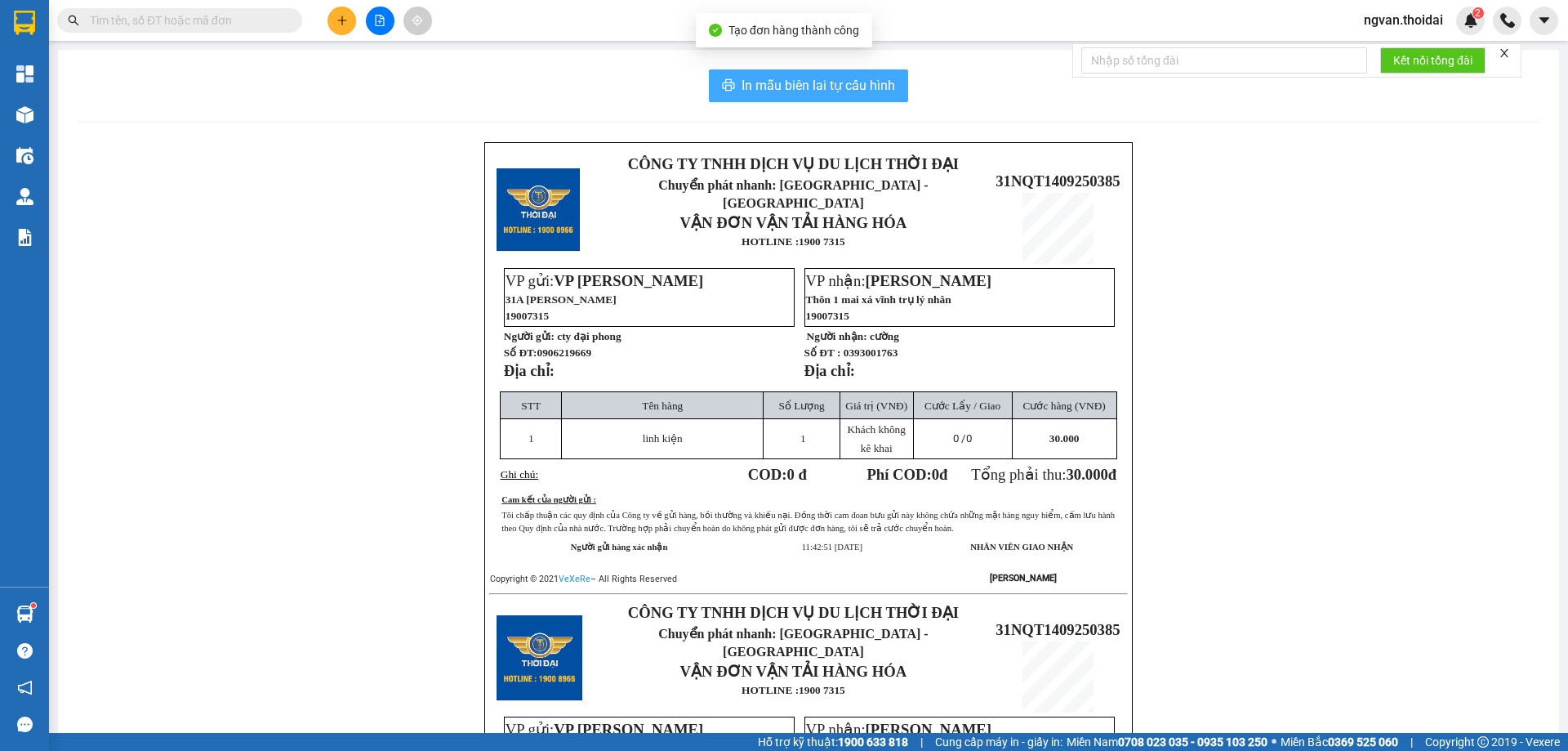
click at [803, 79] on span "In mẫu biên lai tự cấu hình" at bounding box center [819, 85] width 154 height 20
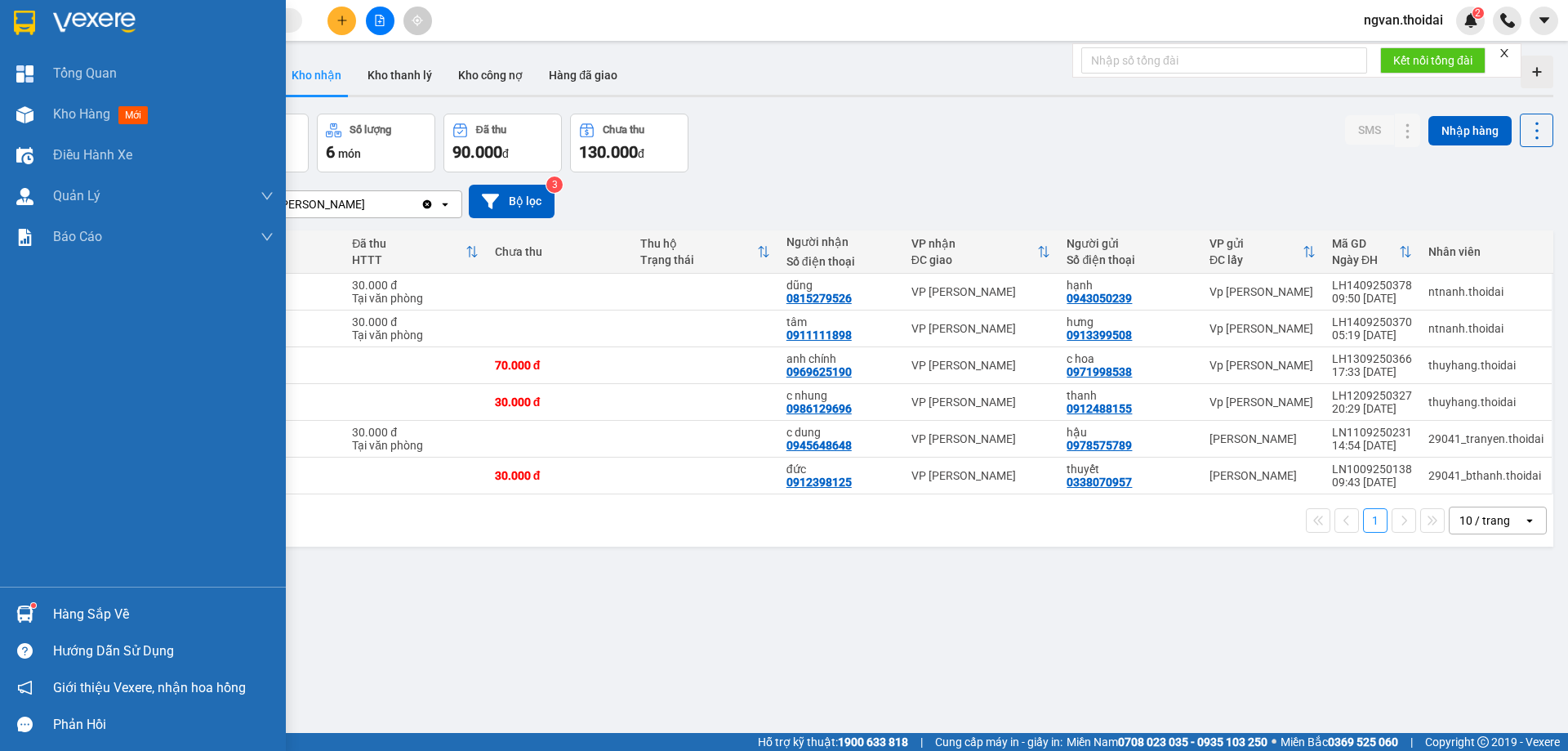
click at [72, 609] on div "Hàng sắp về" at bounding box center [163, 614] width 221 height 24
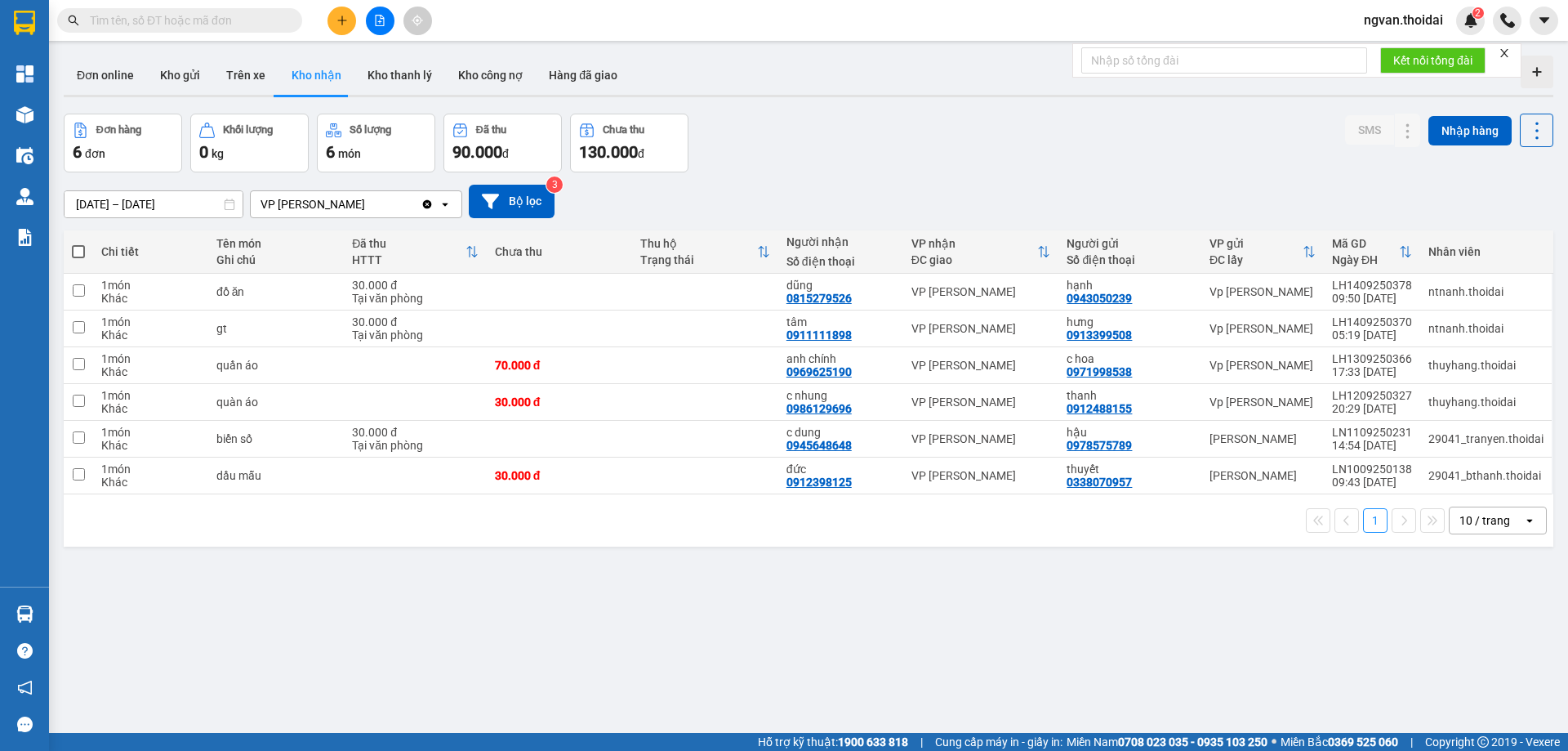
click at [876, 644] on section "Kết quả tìm kiếm ( 0 ) Bộ lọc No Data ngvan.thoidai 2 Tổng Quan Kho hàng mới Đi…" at bounding box center [784, 376] width 1568 height 751
drag, startPoint x: 294, startPoint y: 88, endPoint x: 339, endPoint y: 146, distance: 73.4
click at [294, 87] on button "Kho nhận" at bounding box center [316, 75] width 76 height 39
click at [1407, 287] on button at bounding box center [1408, 292] width 23 height 29
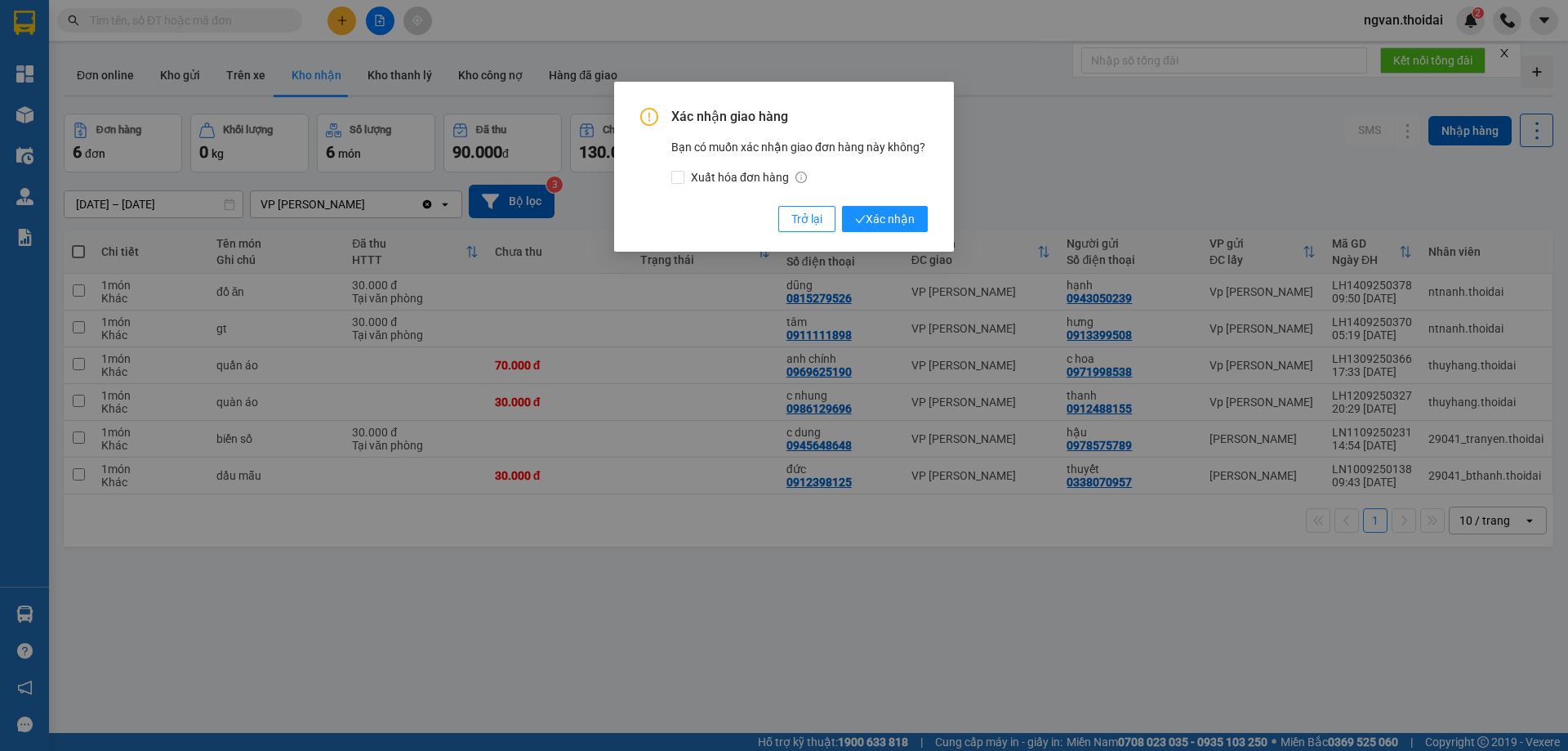
click at [1396, 285] on div "Xác nhận giao hàng Bạn có muốn xác nhận giao đơn hàng này không? Xuất hóa đơn h…" at bounding box center [784, 376] width 1568 height 751
click at [892, 216] on span "Xác nhận" at bounding box center [885, 218] width 59 height 18
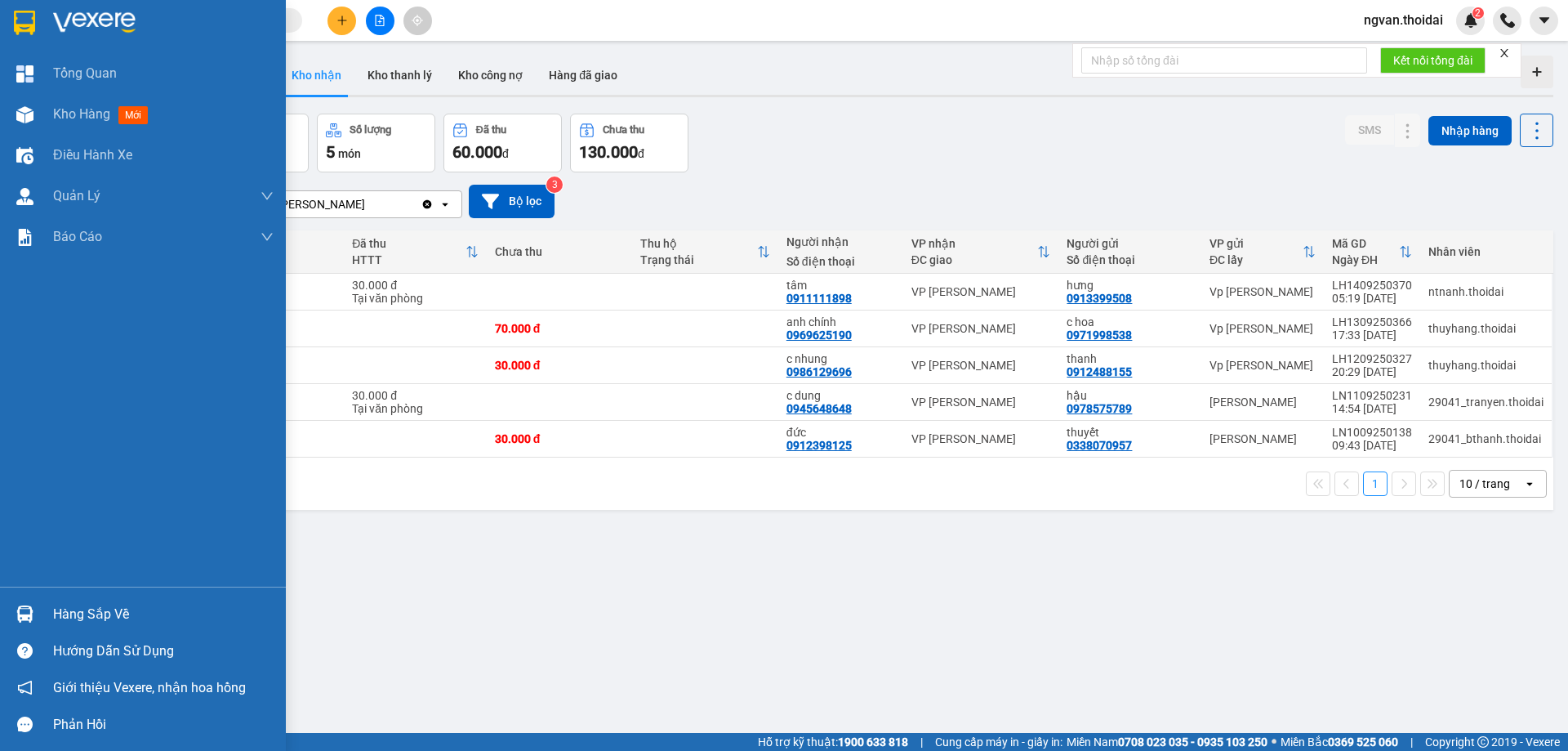
click at [56, 625] on div "Hàng sắp về" at bounding box center [163, 614] width 221 height 24
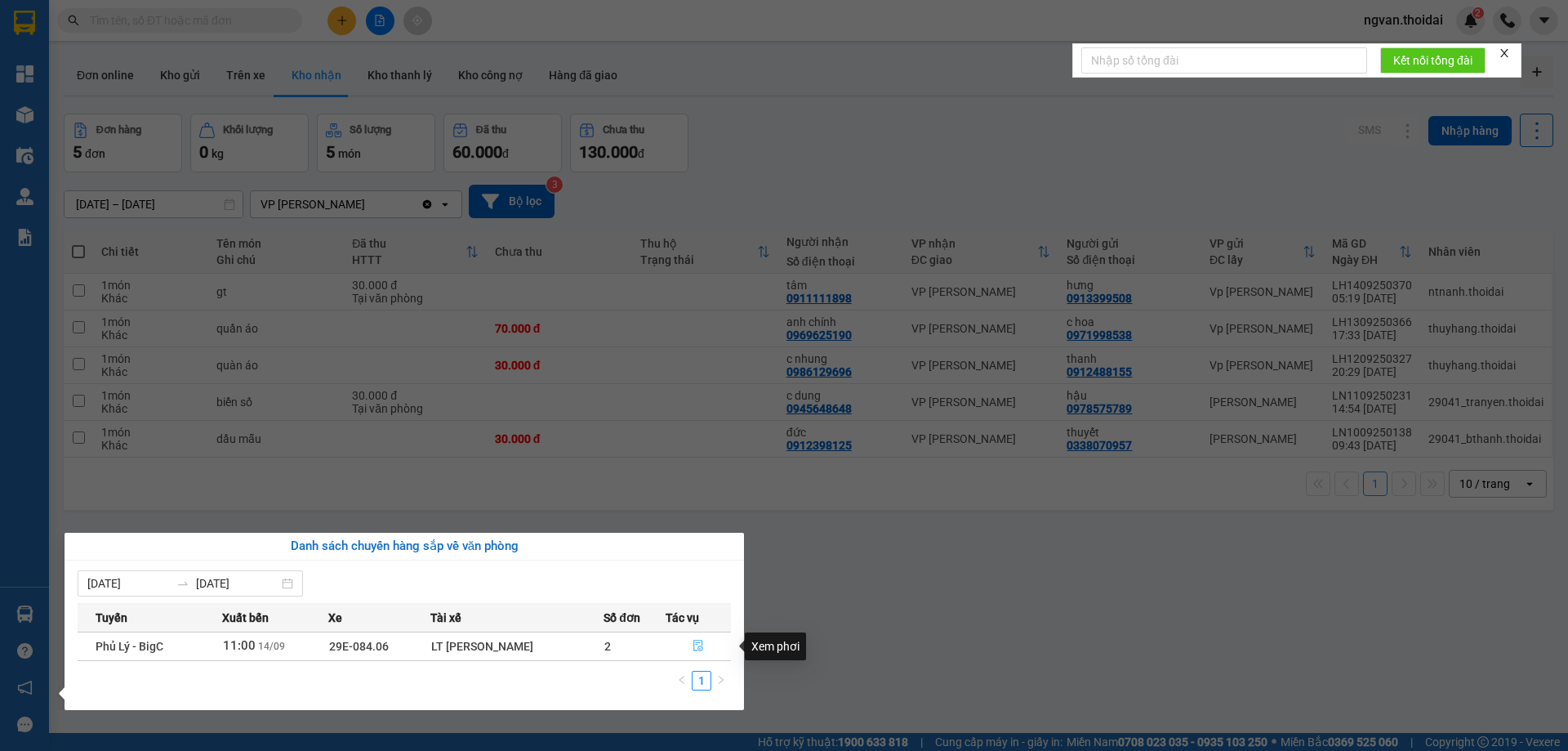
click at [703, 644] on button "button" at bounding box center [698, 646] width 64 height 26
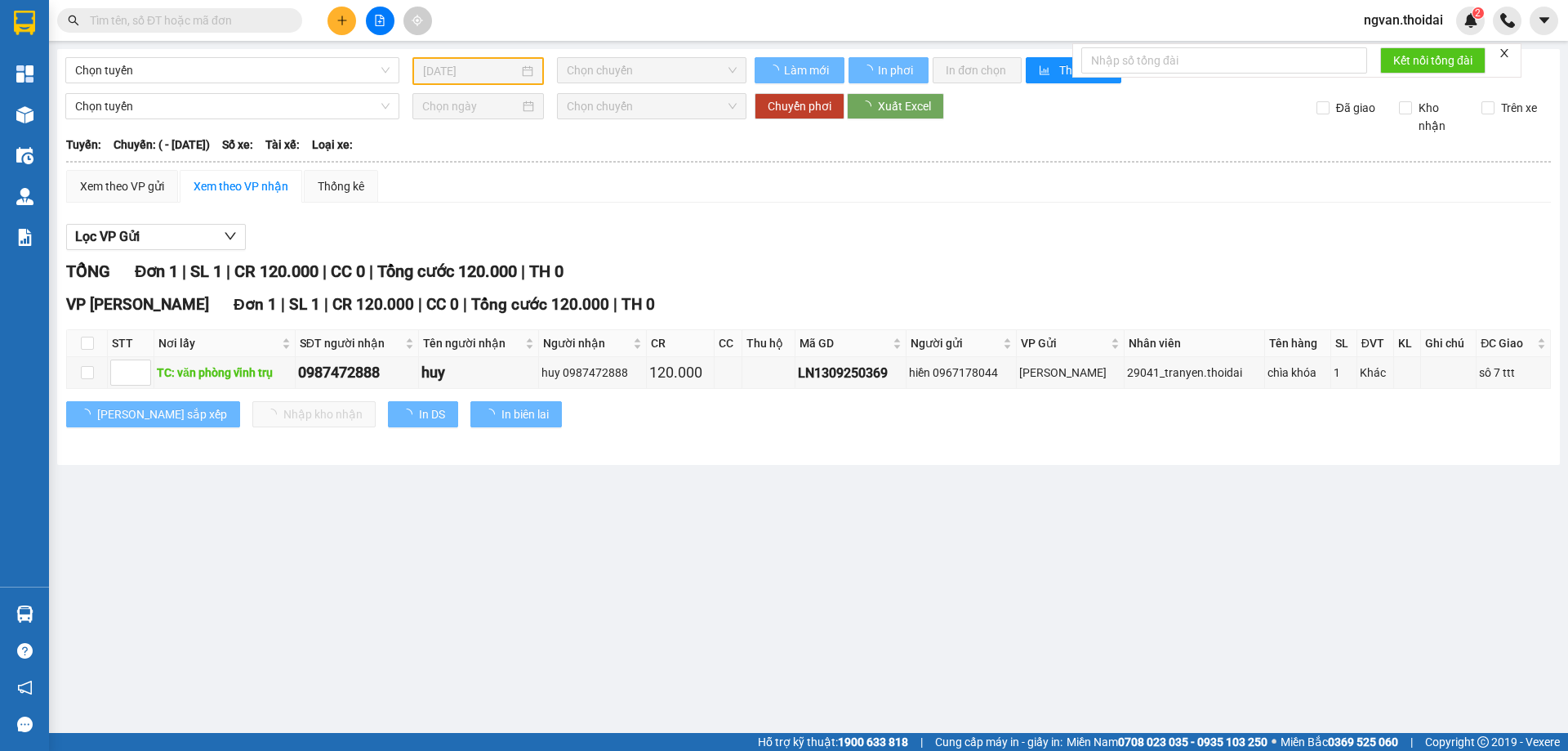
type input "[DATE]"
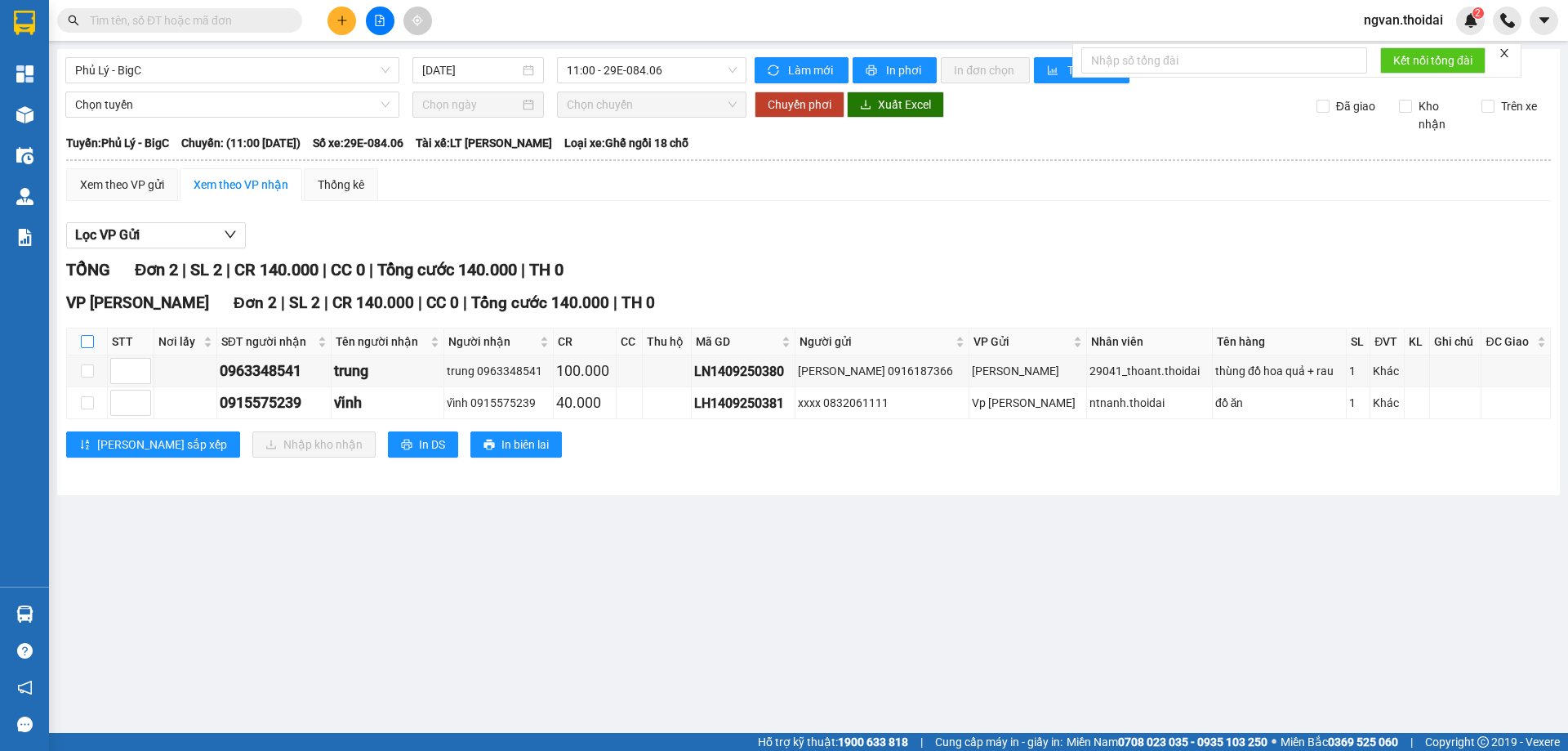
click at [86, 342] on input "checkbox" at bounding box center [87, 341] width 13 height 13
checkbox input "true"
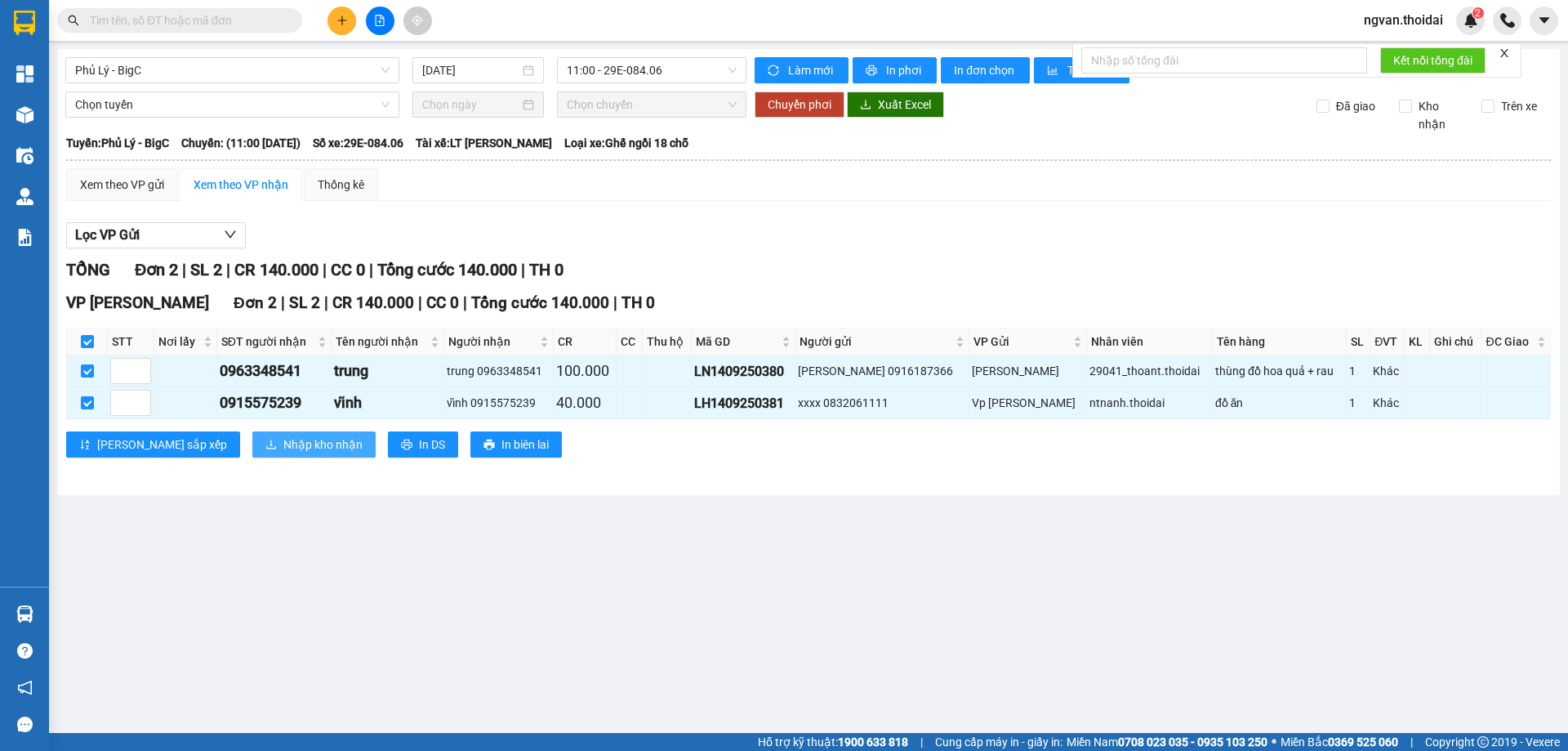
click at [284, 439] on span "Nhập kho nhận" at bounding box center [323, 444] width 79 height 18
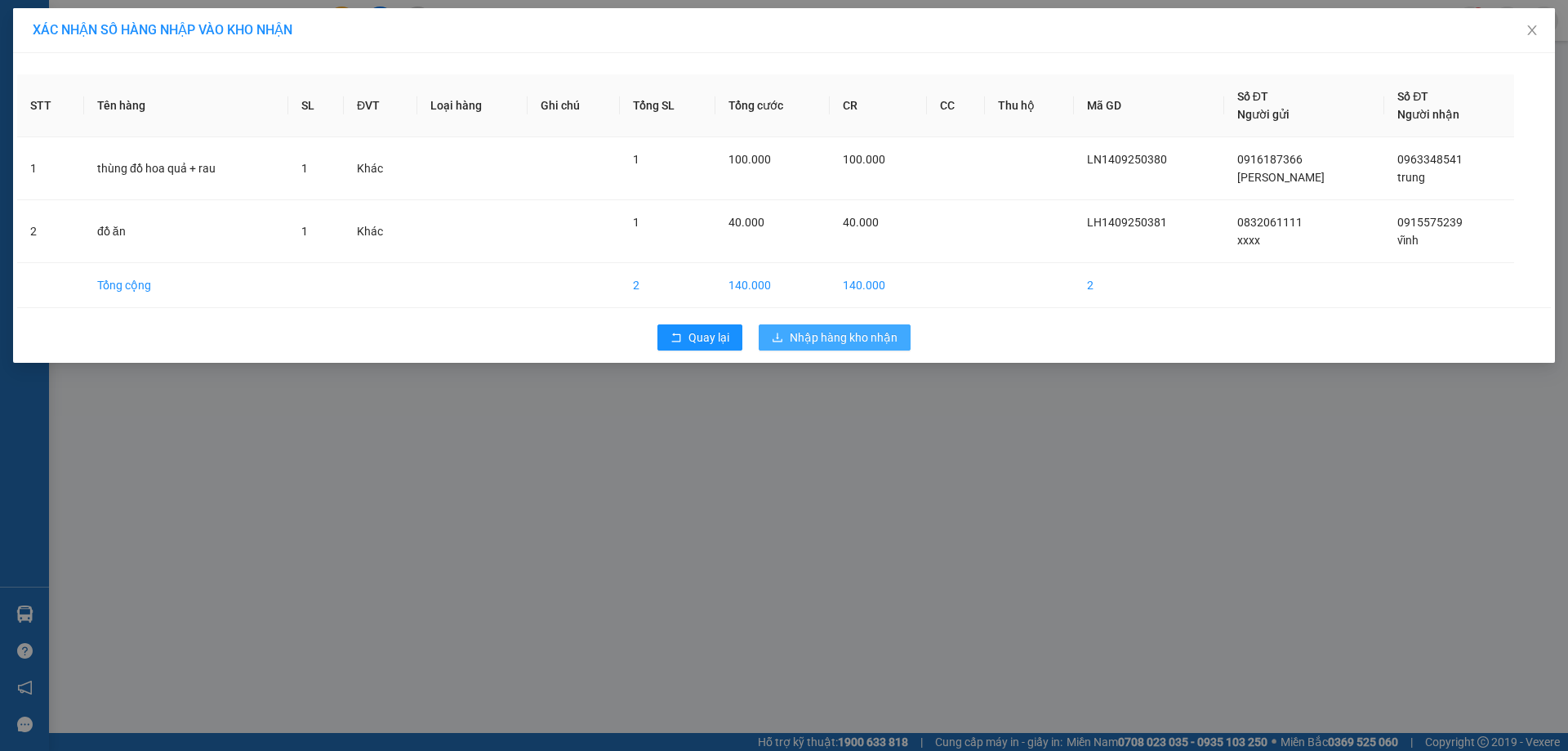
click at [891, 342] on span "Nhập hàng kho nhận" at bounding box center [844, 337] width 108 height 18
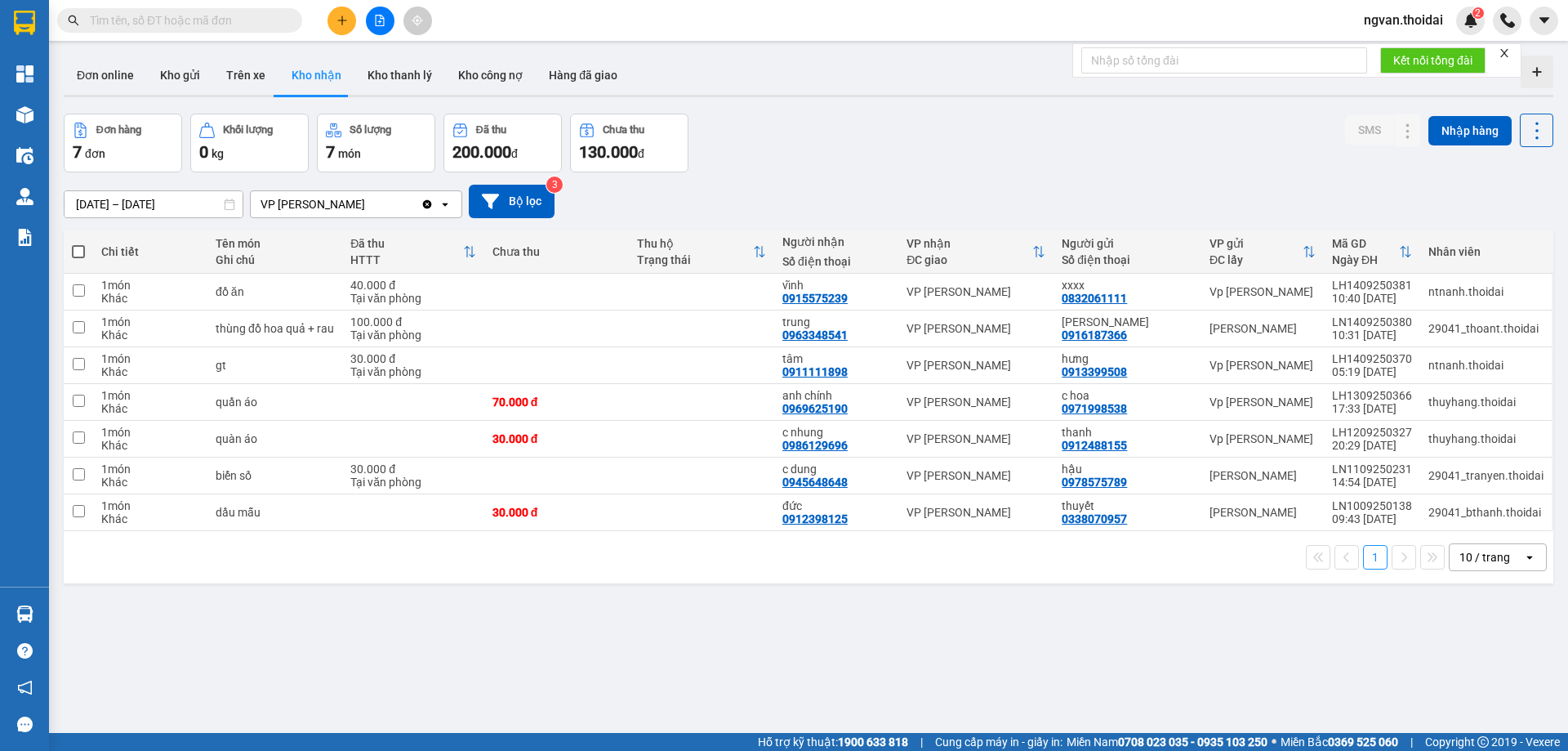
click at [788, 579] on div "1 10 / trang open" at bounding box center [809, 557] width 1490 height 52
click at [344, 19] on icon "plus" at bounding box center [342, 20] width 11 height 11
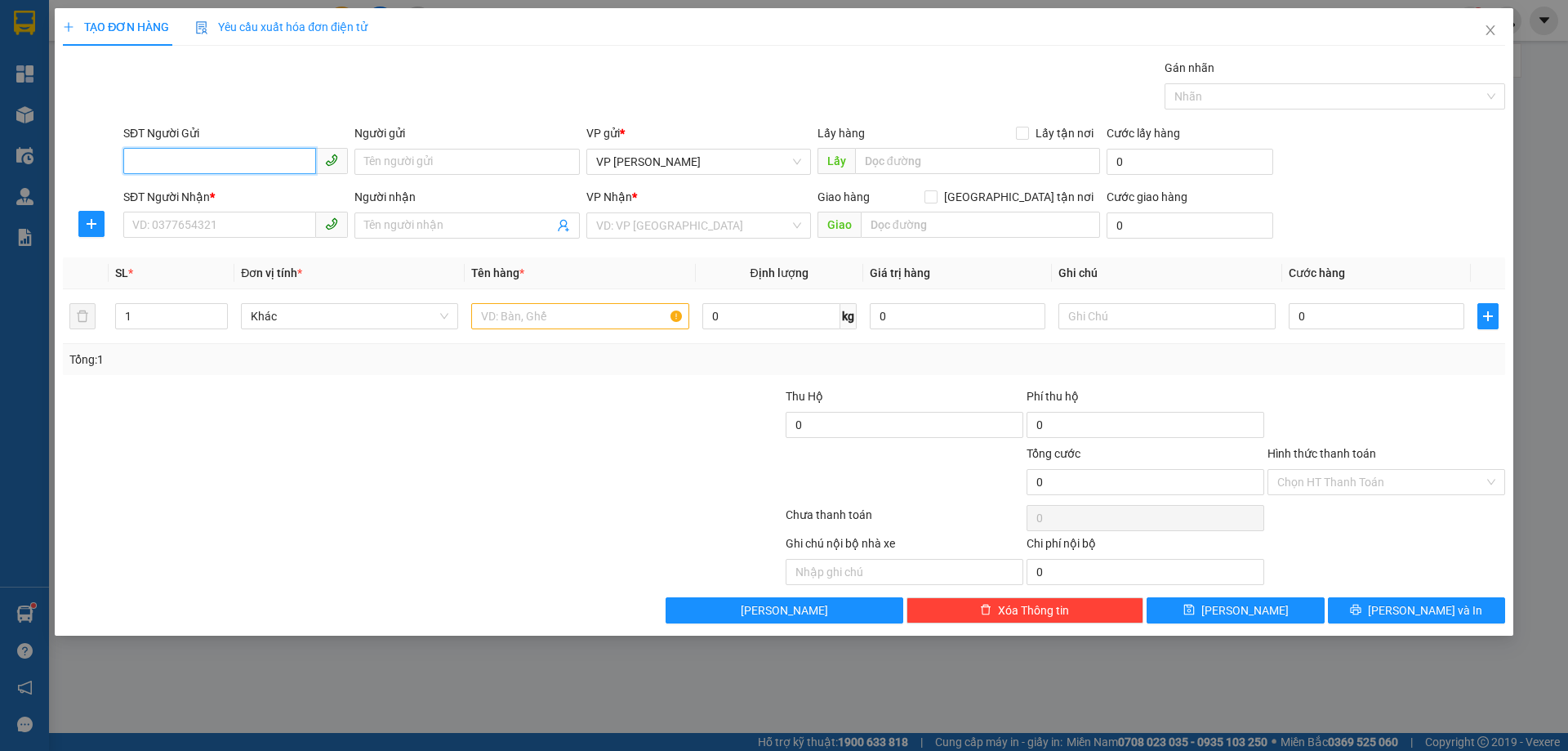
click at [198, 168] on input "SĐT Người Gửi" at bounding box center [220, 160] width 193 height 26
drag, startPoint x: 187, startPoint y: 190, endPoint x: 191, endPoint y: 215, distance: 25.3
click at [186, 195] on div "0812324686 - chi anh" at bounding box center [236, 194] width 205 height 18
type input "0812324686"
type input "chi anh"
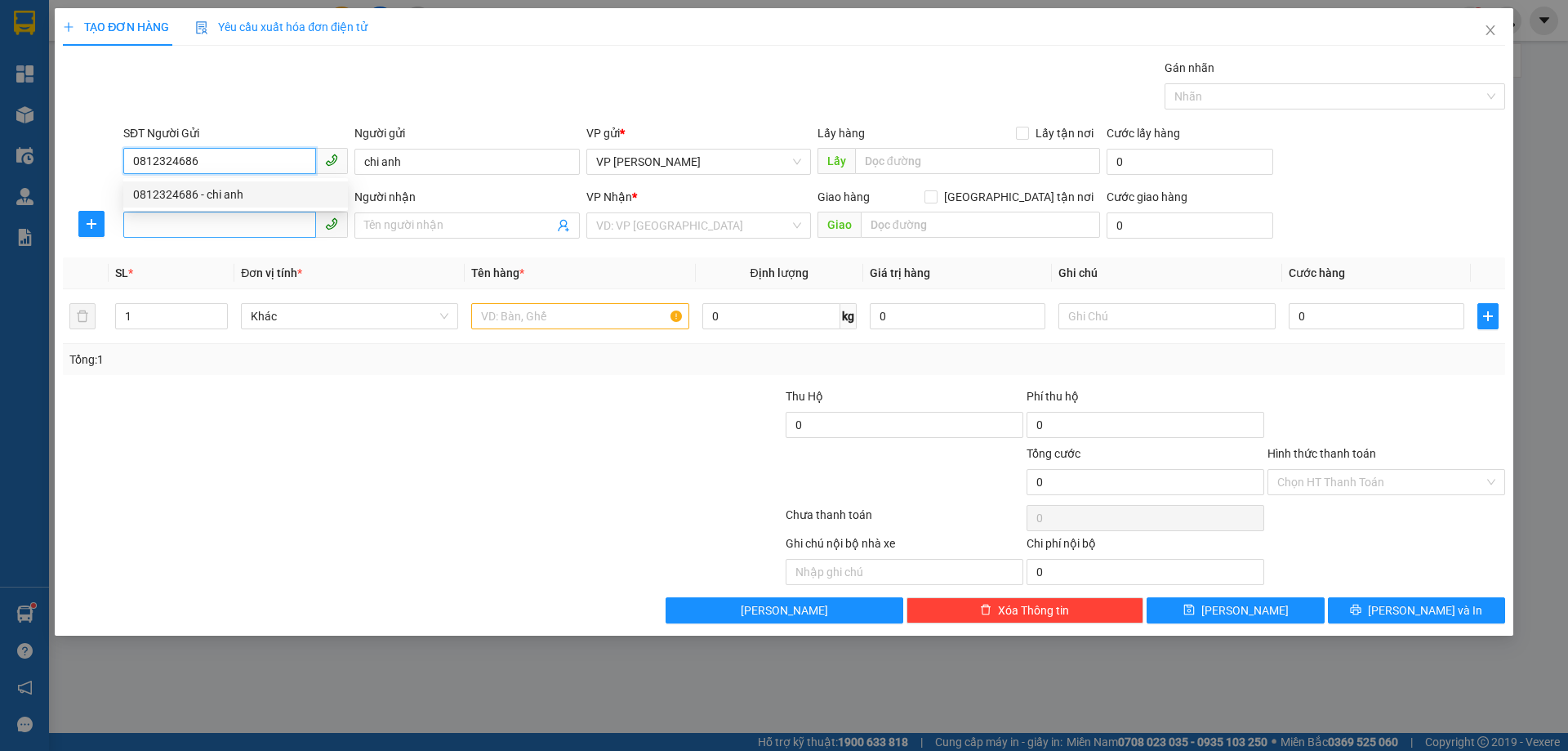
type input "0812324686"
click at [175, 230] on input "SĐT Người Nhận *" at bounding box center [220, 224] width 193 height 26
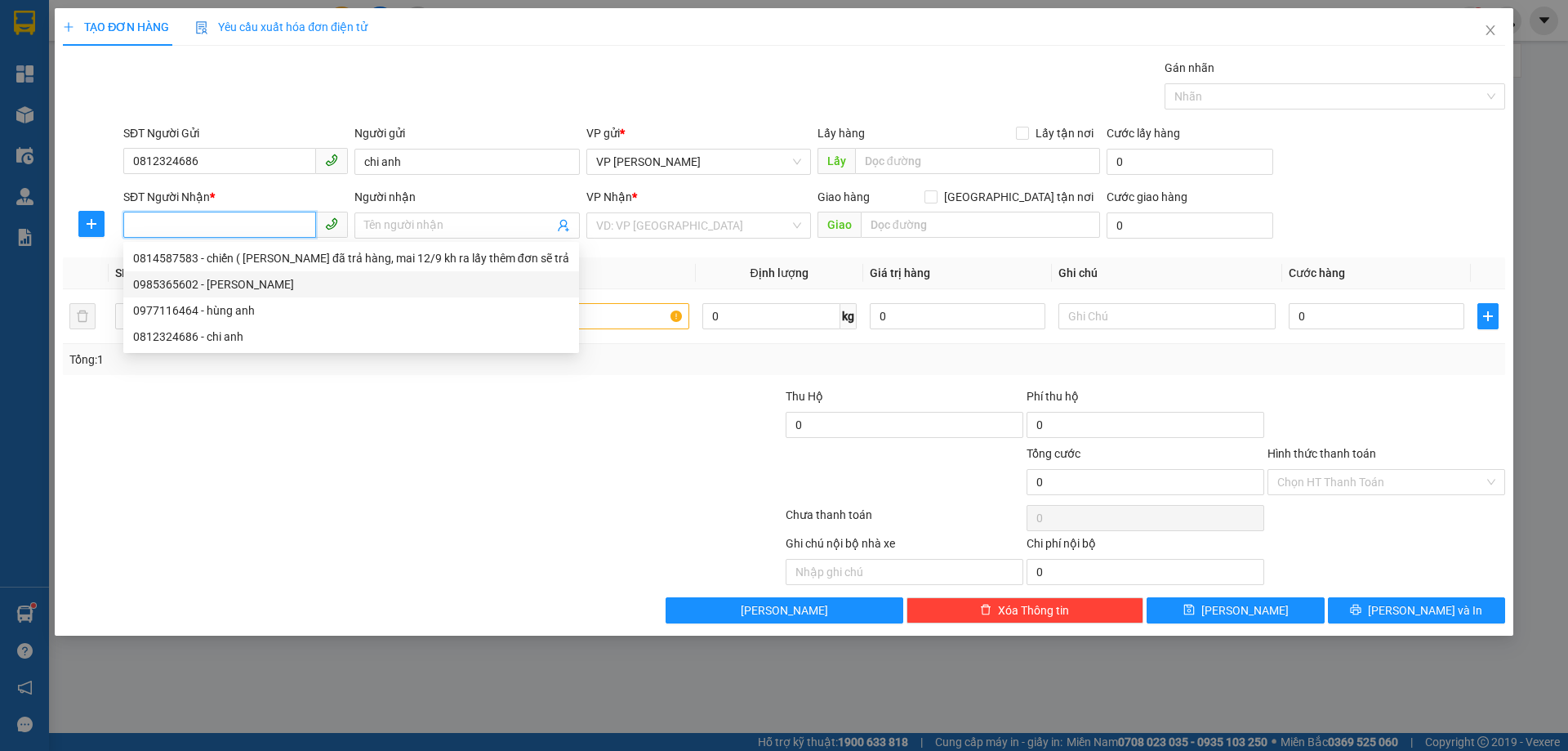
click at [230, 292] on div "0985365602 - ngô mạnh" at bounding box center [351, 284] width 436 height 18
type input "0985365602"
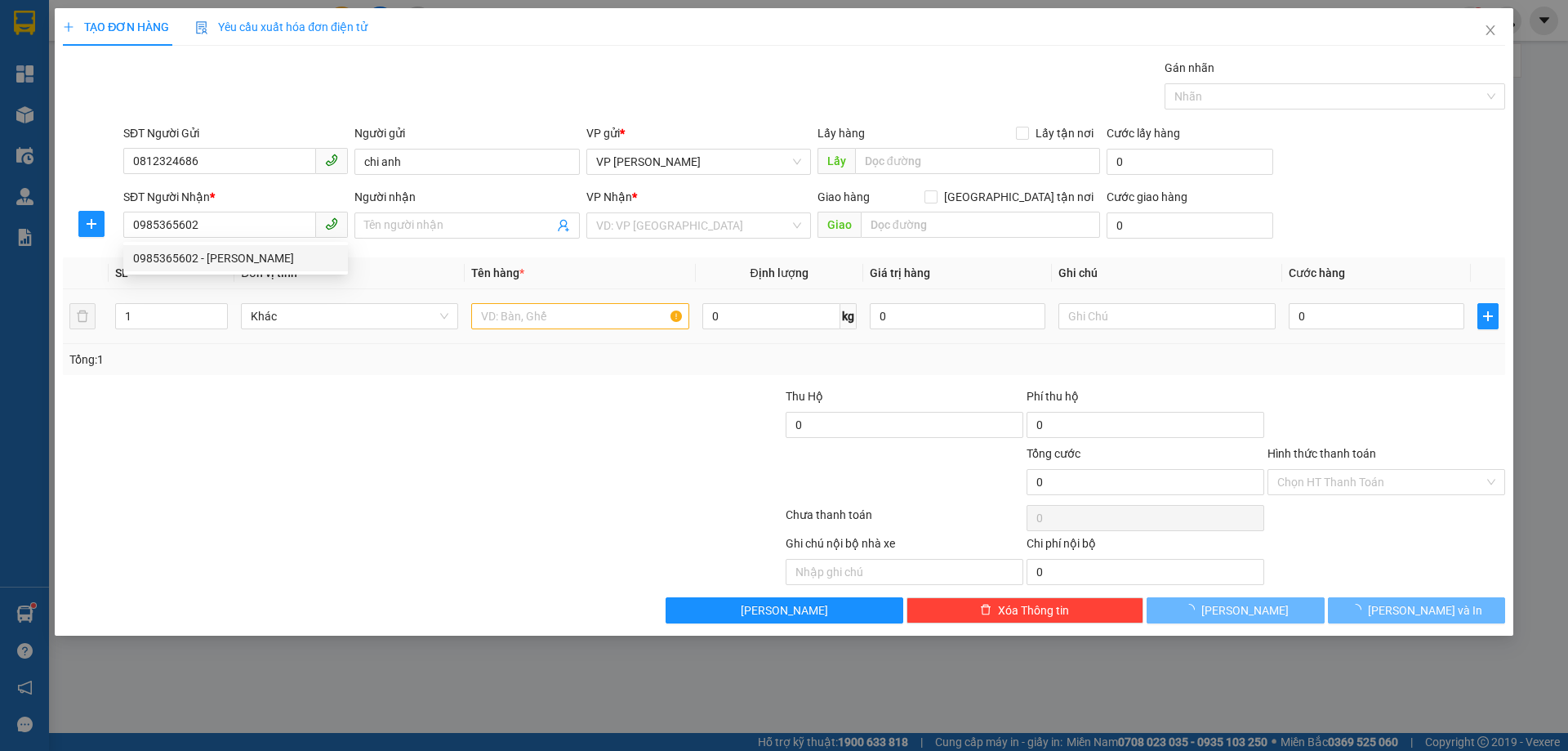
type input "[PERSON_NAME]"
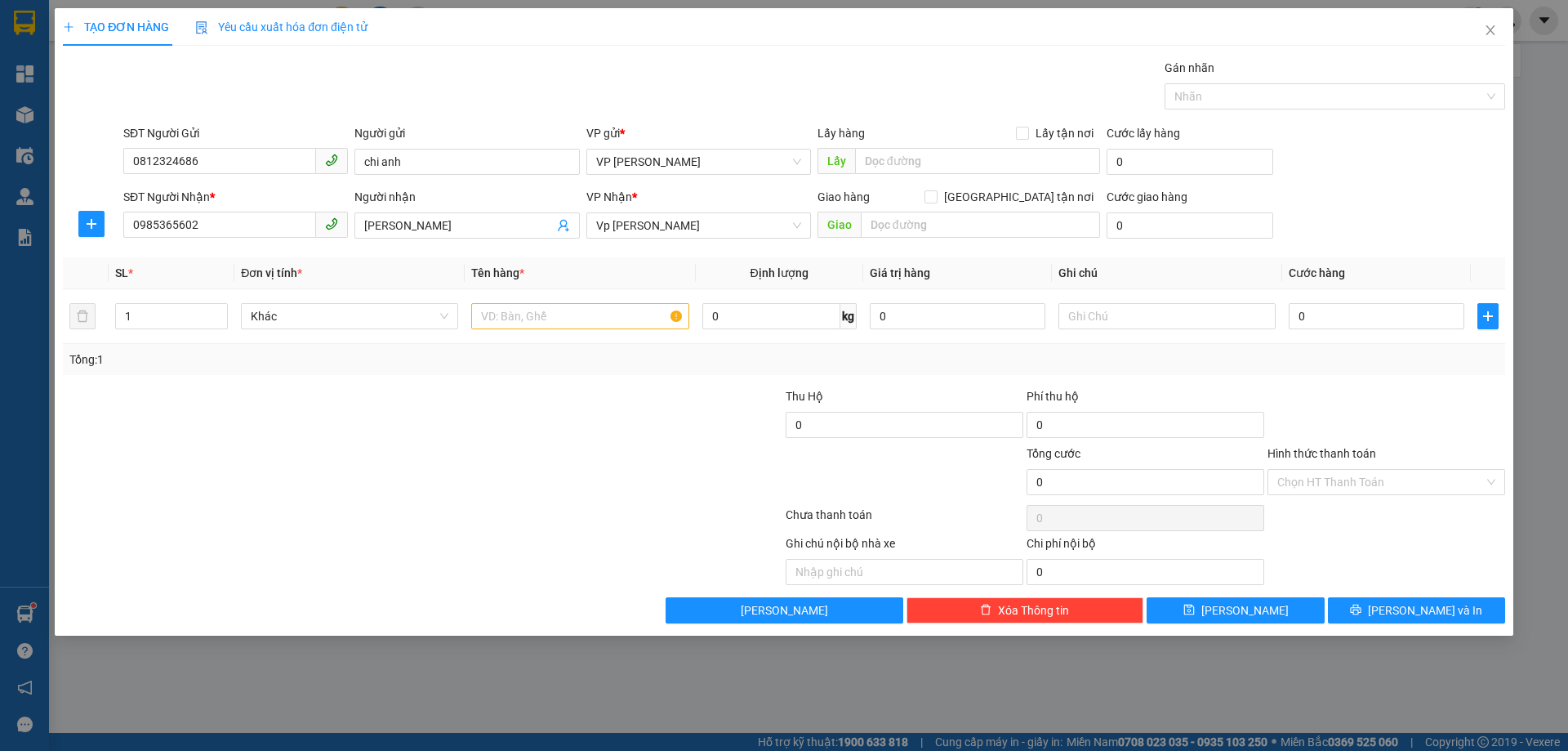
click at [545, 500] on div at bounding box center [664, 473] width 241 height 57
click at [531, 325] on input "text" at bounding box center [580, 316] width 217 height 26
type input "linh kiện"
click at [1301, 321] on input "0" at bounding box center [1376, 316] width 175 height 26
type input "3"
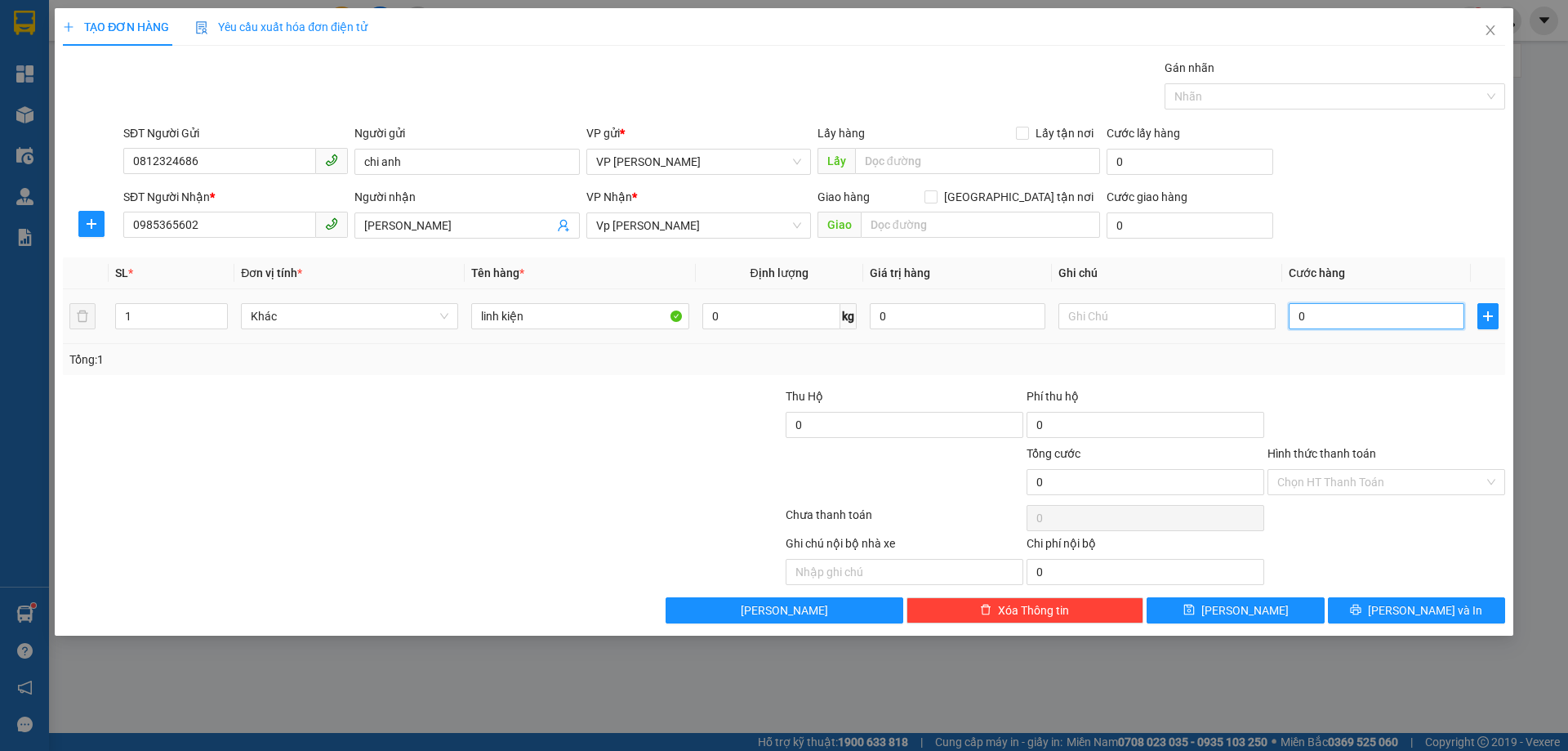
type input "3"
type input "30"
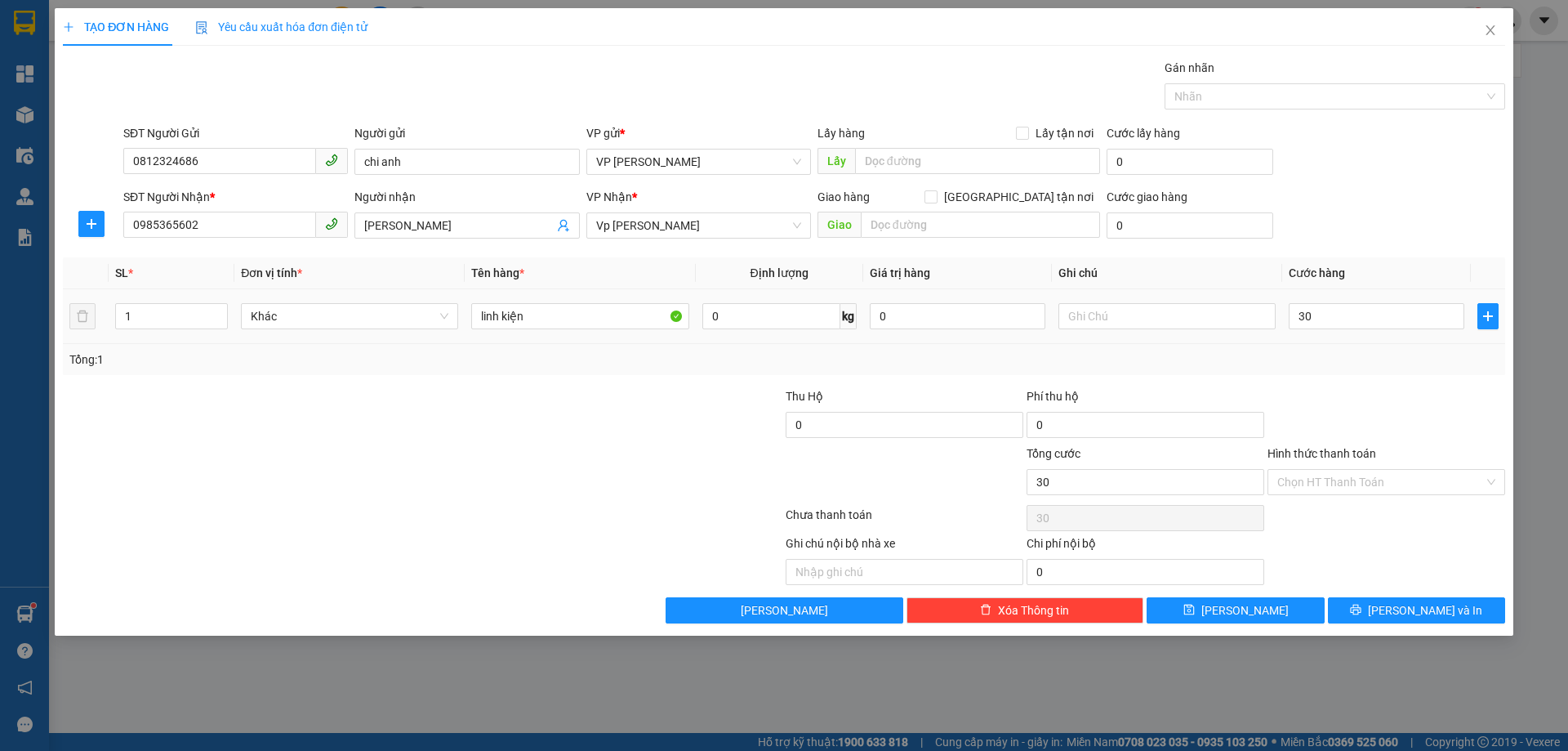
type input "30.000"
click at [1367, 363] on div "Tổng: 1" at bounding box center [784, 359] width 1430 height 18
drag, startPoint x: 1431, startPoint y: 605, endPoint x: 1456, endPoint y: 597, distance: 26.2
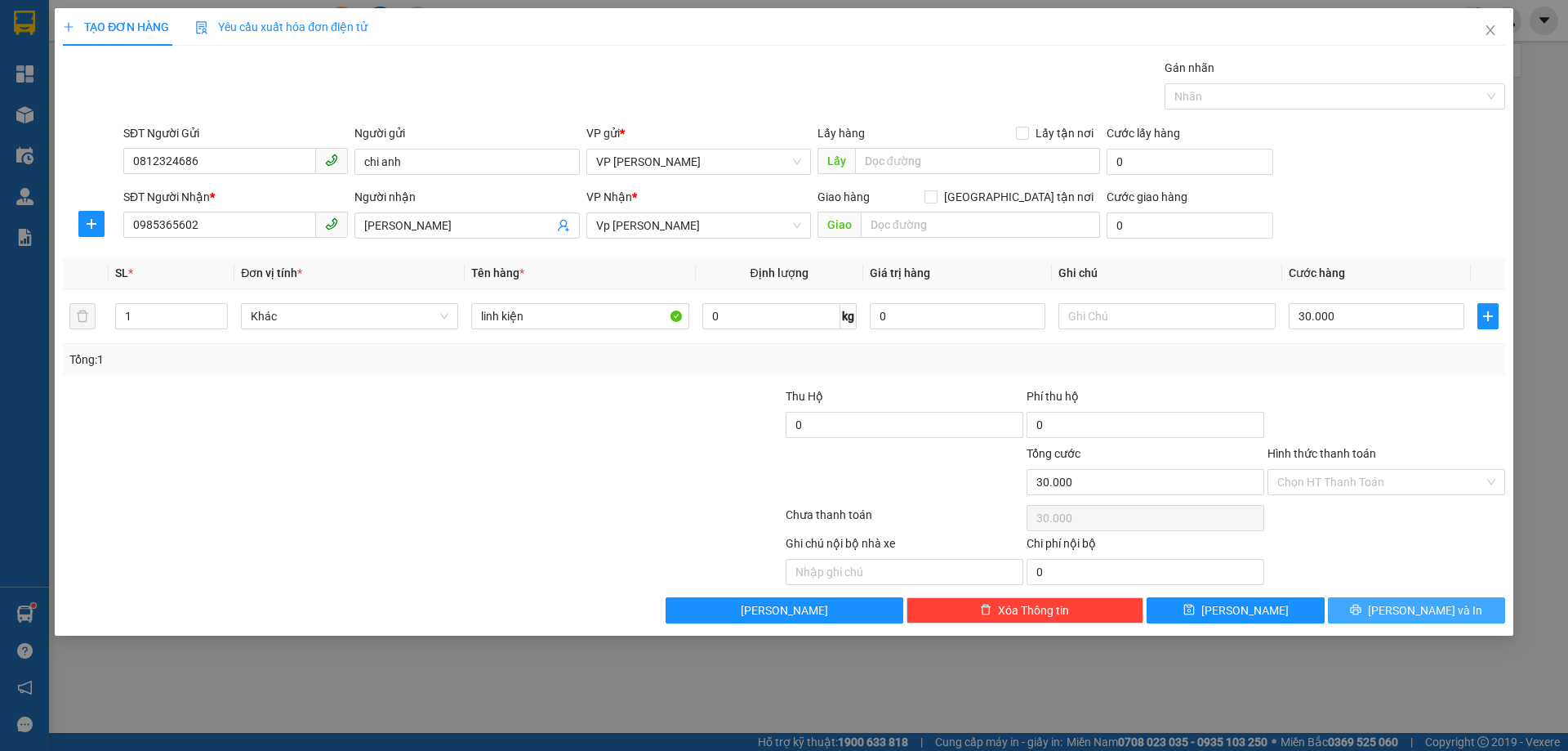
click at [1431, 607] on span "Lưu và In" at bounding box center [1425, 609] width 114 height 18
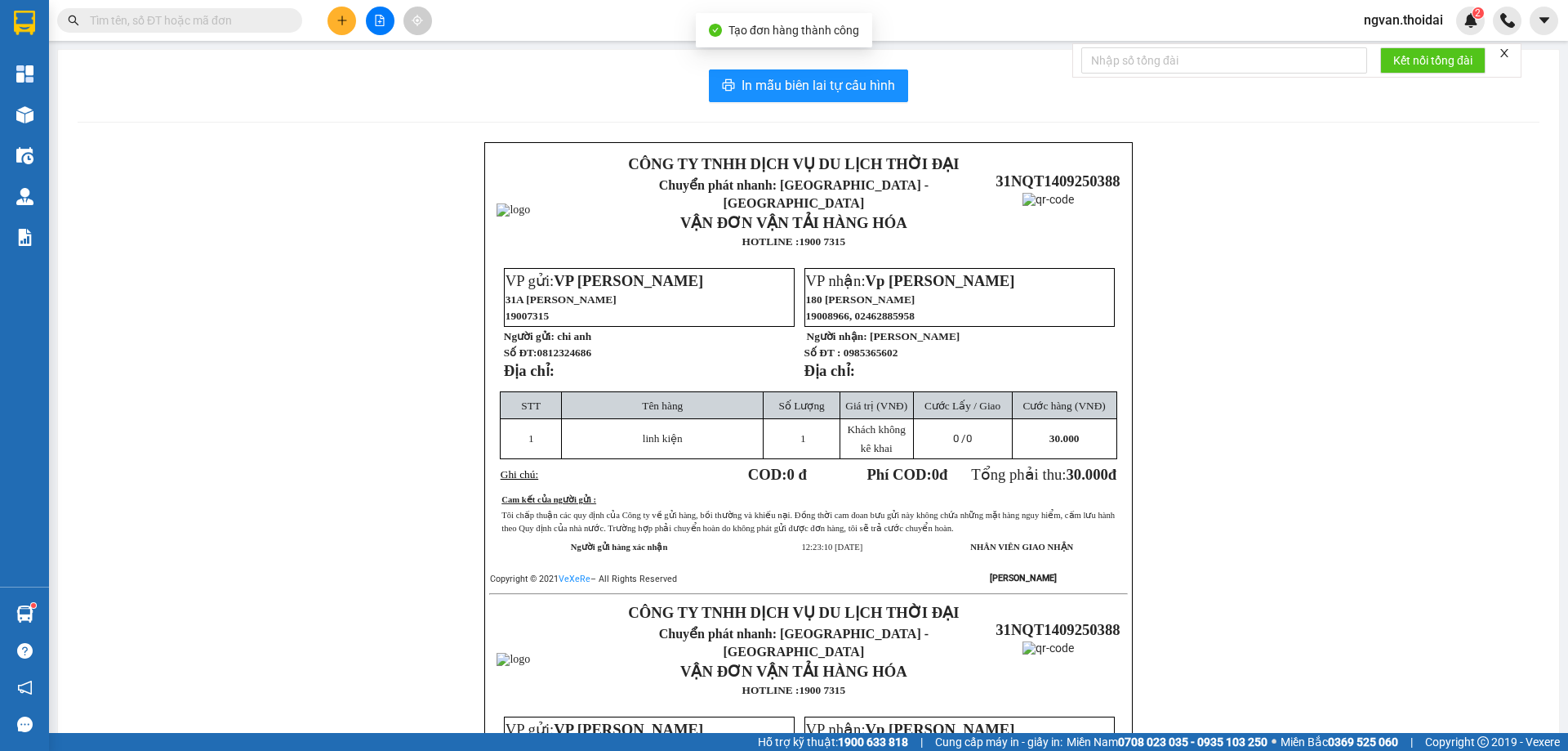
click at [809, 65] on div "In mẫu biên lai tự cấu hình CÔNG TY TNHH DỊCH VỤ DU LỊCH THỜI ĐẠI Chuyển phát n…" at bounding box center [809, 575] width 1501 height 1050
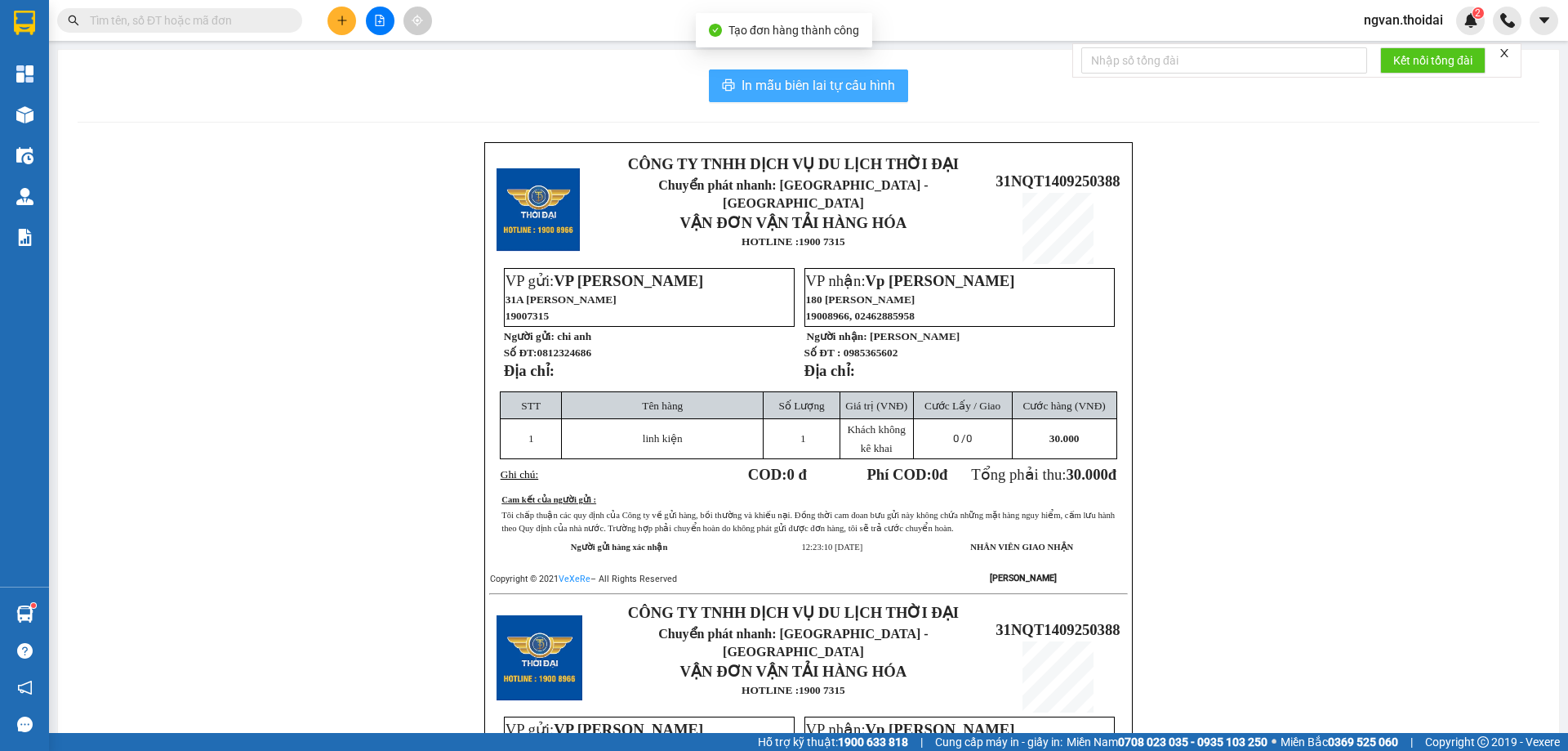
click at [809, 72] on button "In mẫu biên lai tự cấu hình" at bounding box center [809, 85] width 199 height 32
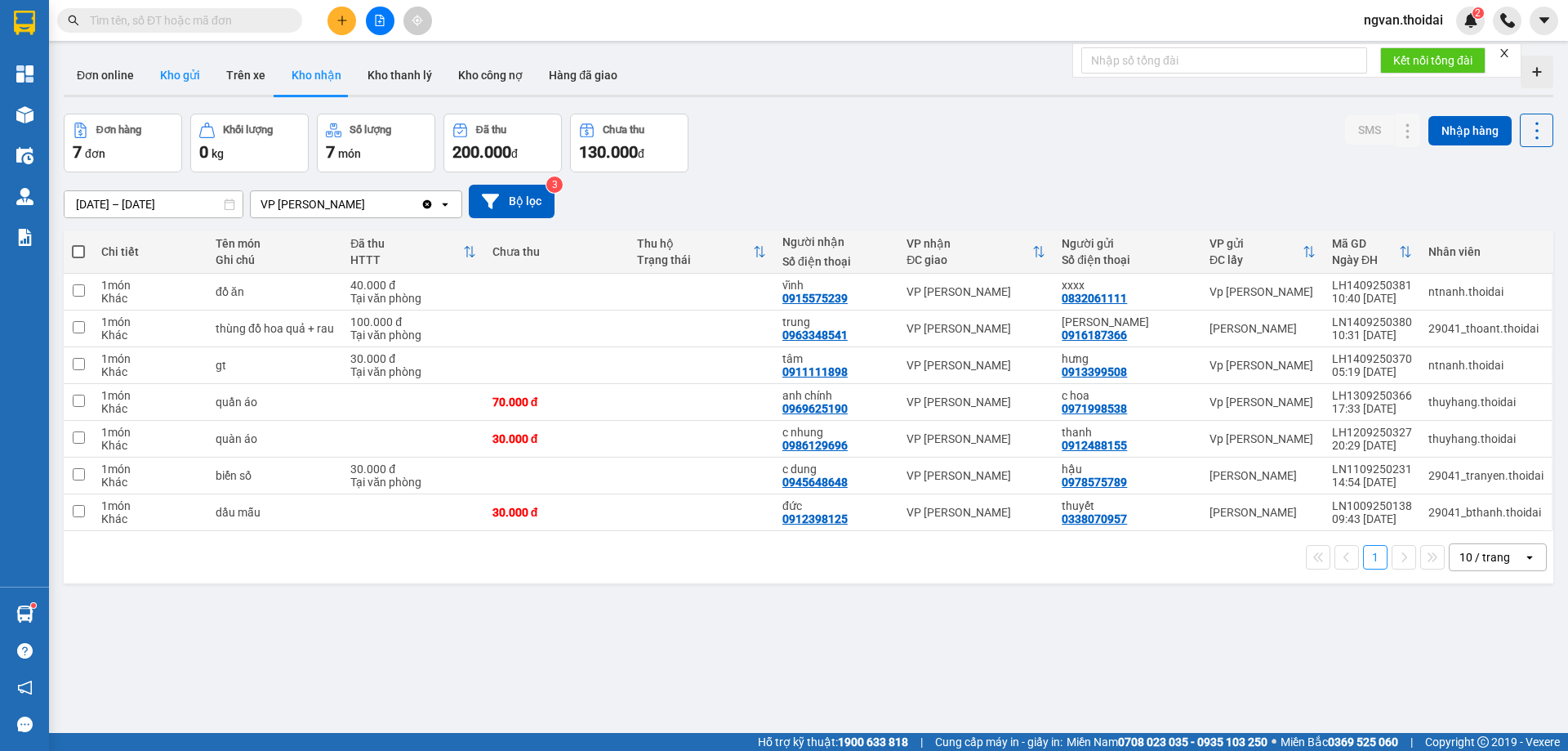
click at [172, 72] on button "Kho gửi" at bounding box center [180, 75] width 66 height 39
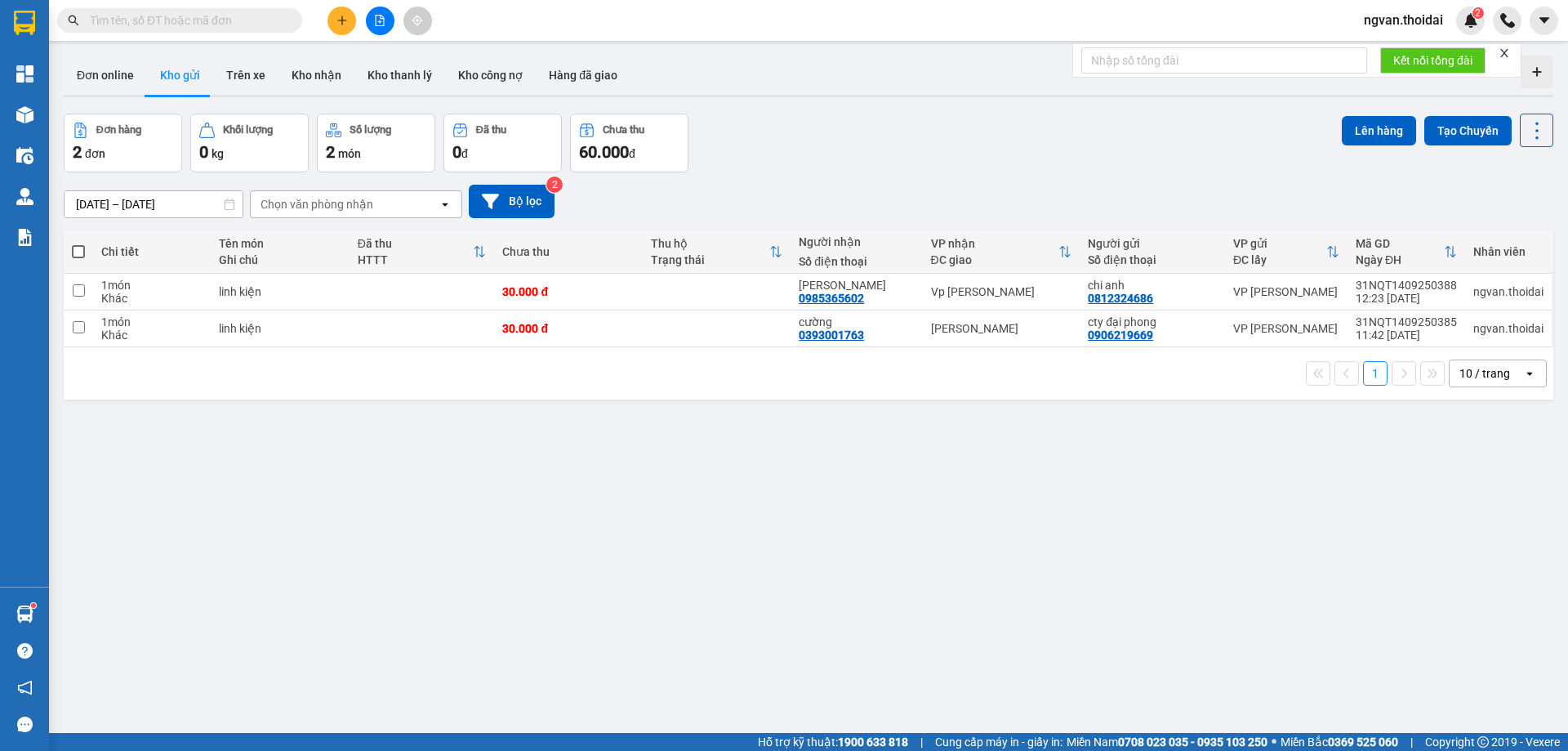
click at [79, 250] on span at bounding box center [79, 251] width 13 height 13
click at [79, 244] on input "checkbox" at bounding box center [79, 244] width 0 height 0
checkbox input "true"
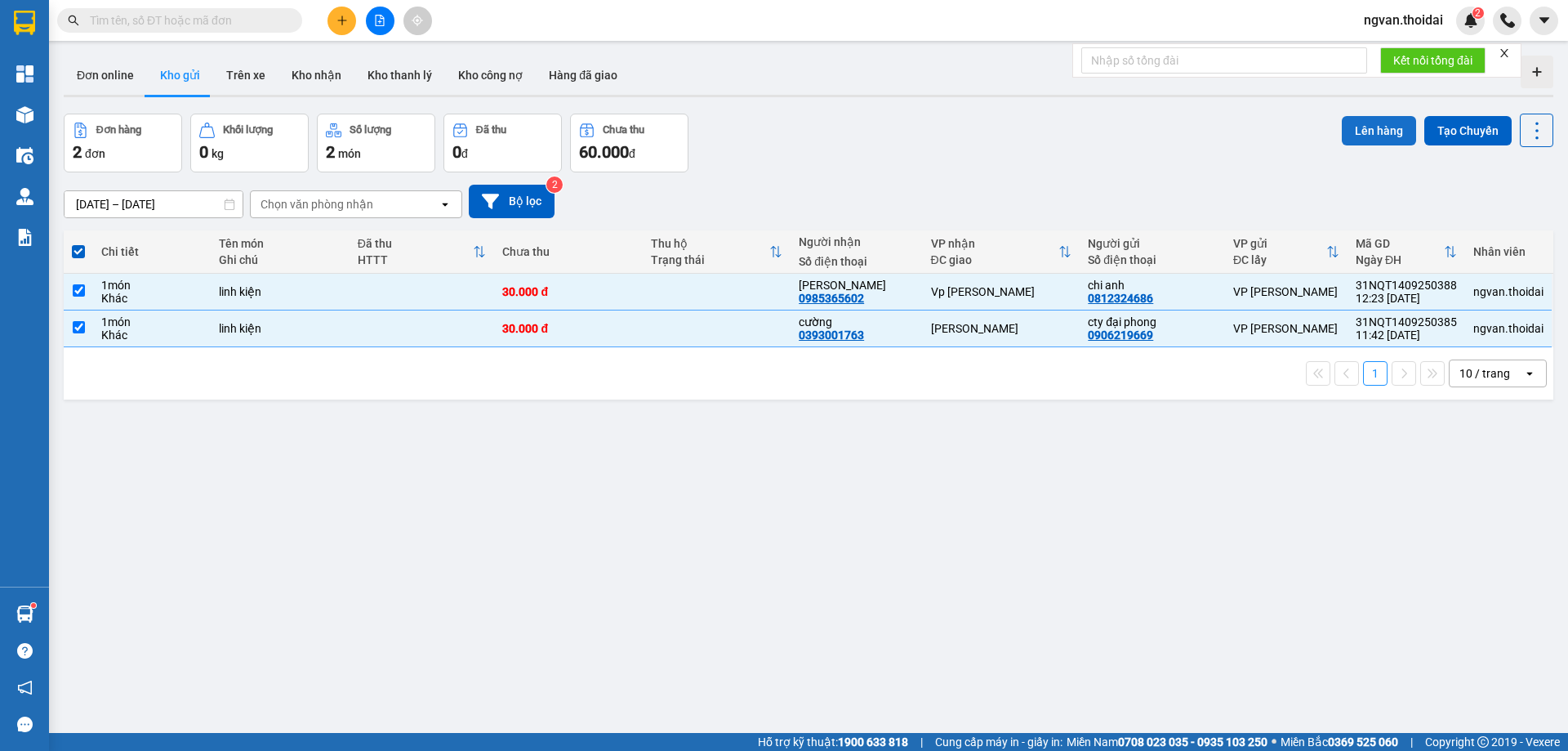
click at [1384, 128] on button "Lên hàng" at bounding box center [1379, 131] width 74 height 30
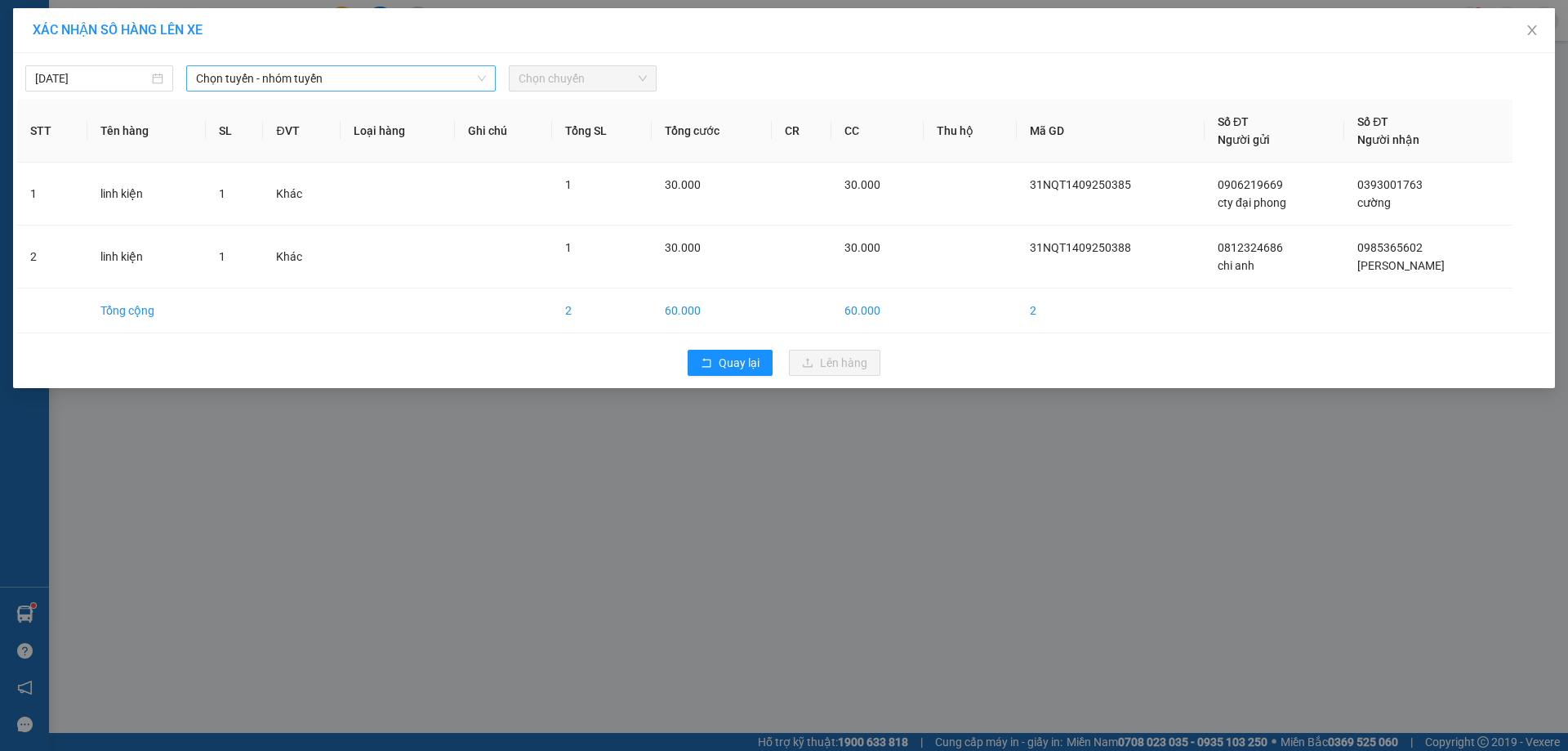
click at [311, 79] on span "Chọn tuyến - nhóm tuyến" at bounding box center [340, 78] width 290 height 24
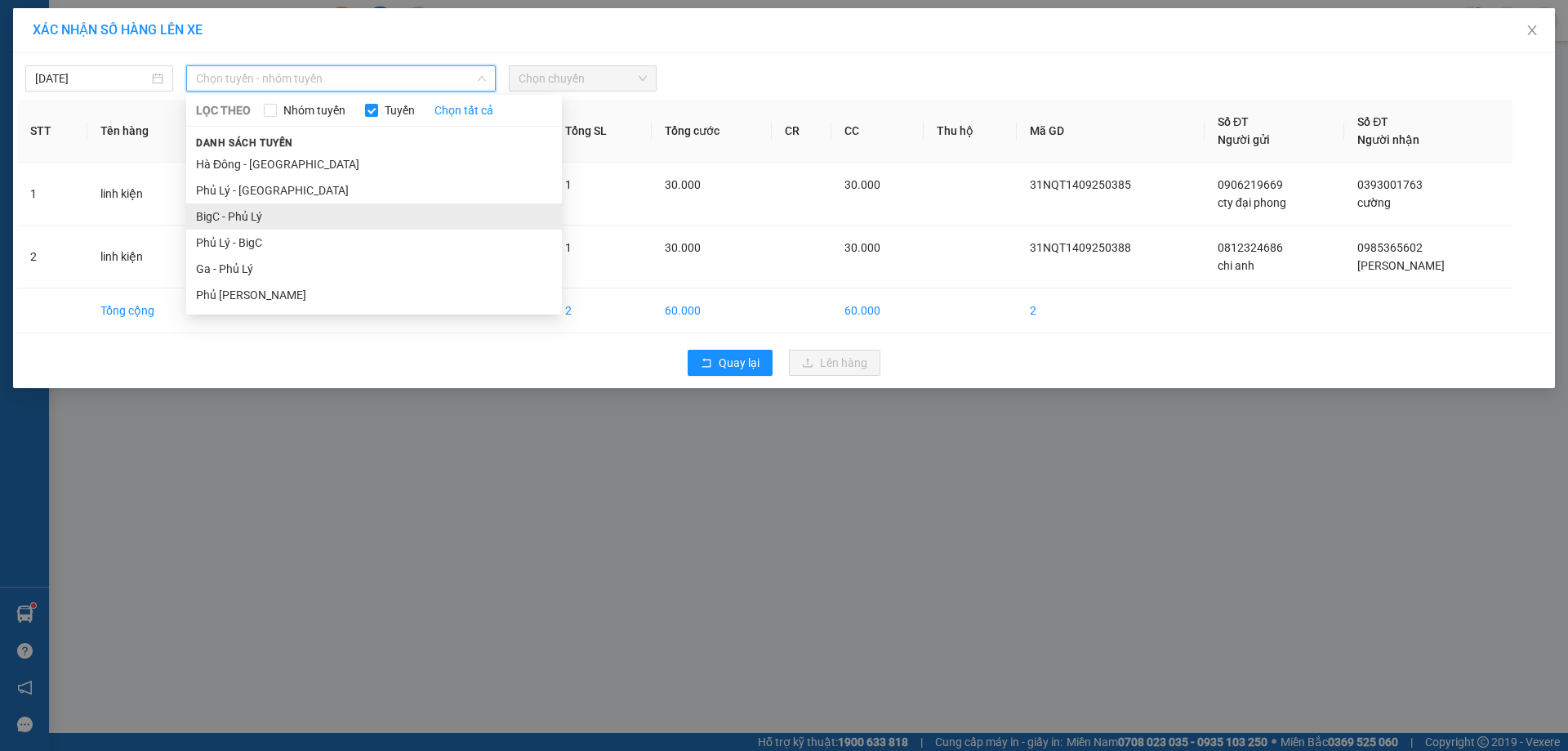
click at [243, 215] on li "BigC - Phủ Lý" at bounding box center [374, 216] width 376 height 26
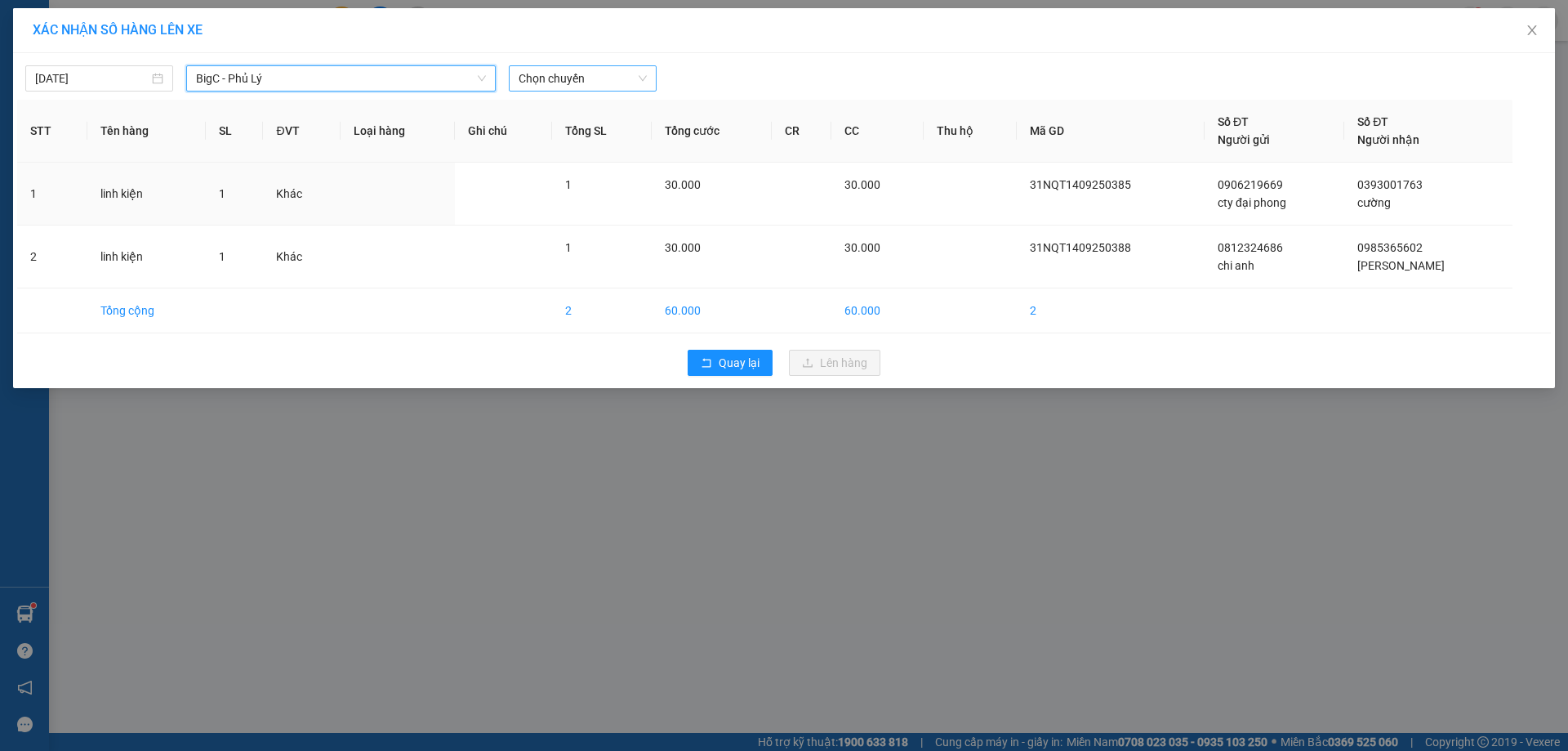
click at [651, 70] on div "Chọn chuyến" at bounding box center [582, 78] width 147 height 26
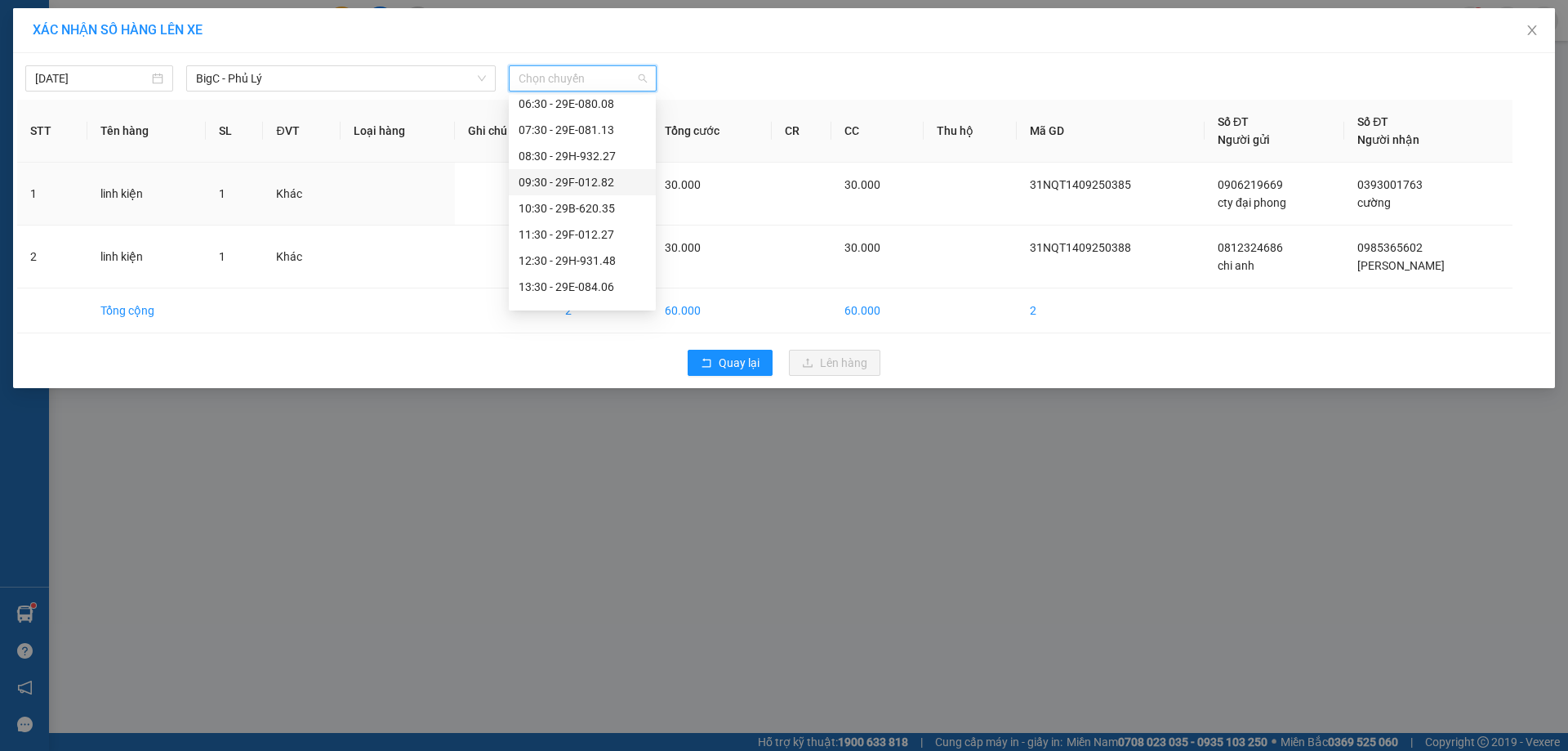
scroll to position [82, 0]
click at [604, 239] on div "12:30 - 29H-931.48" at bounding box center [581, 238] width 127 height 18
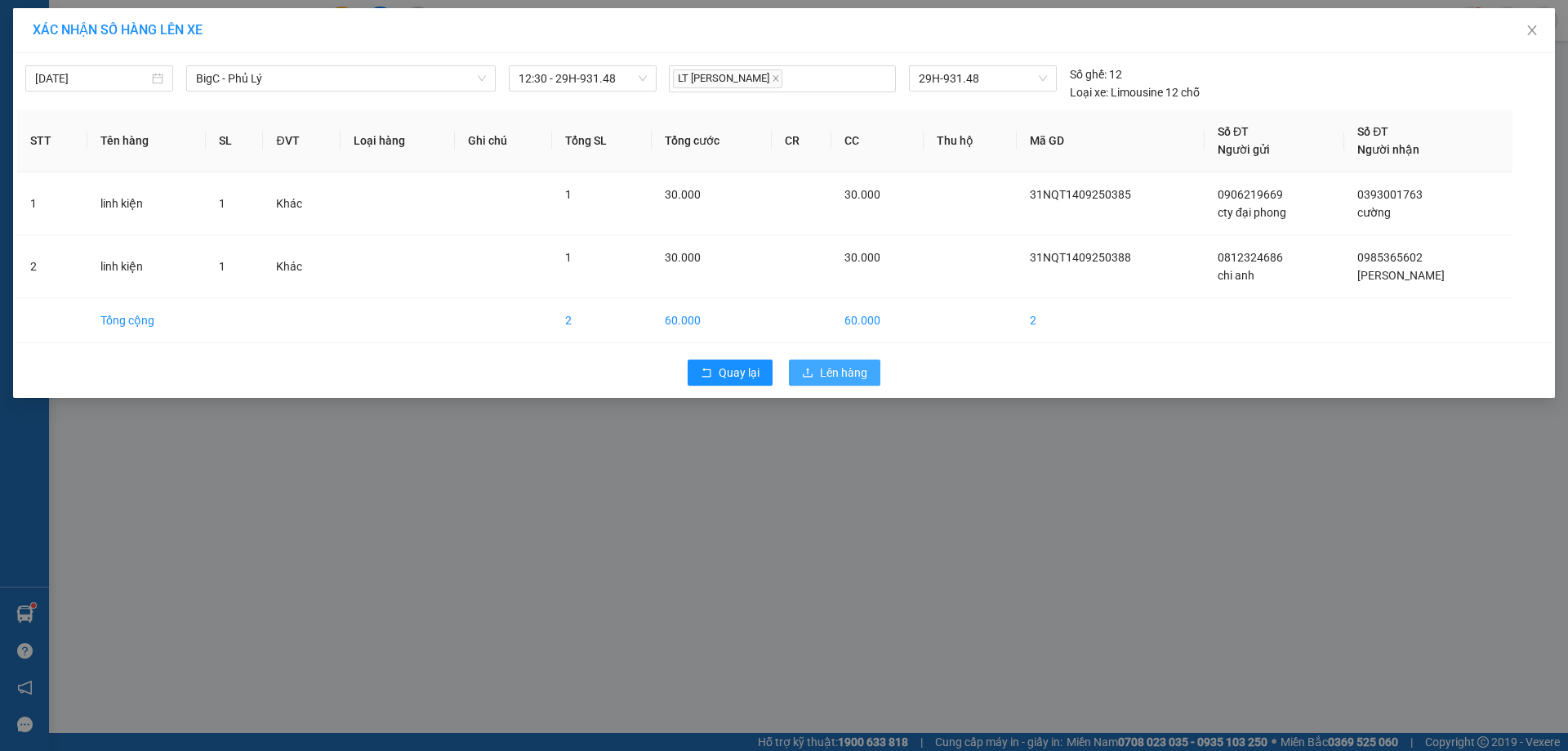
click at [856, 373] on span "Lên hàng" at bounding box center [843, 372] width 47 height 18
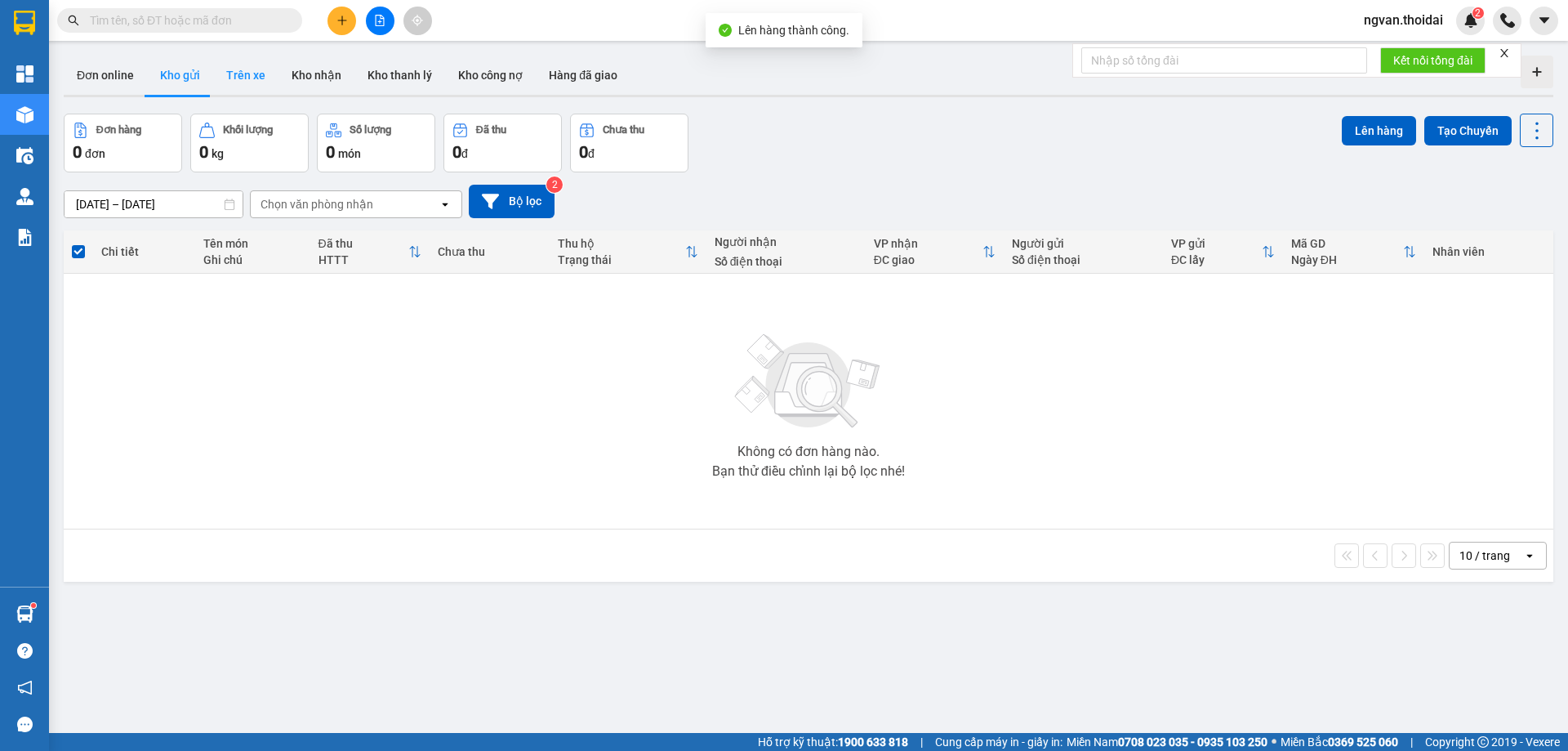
click at [257, 79] on button "Trên xe" at bounding box center [246, 75] width 65 height 39
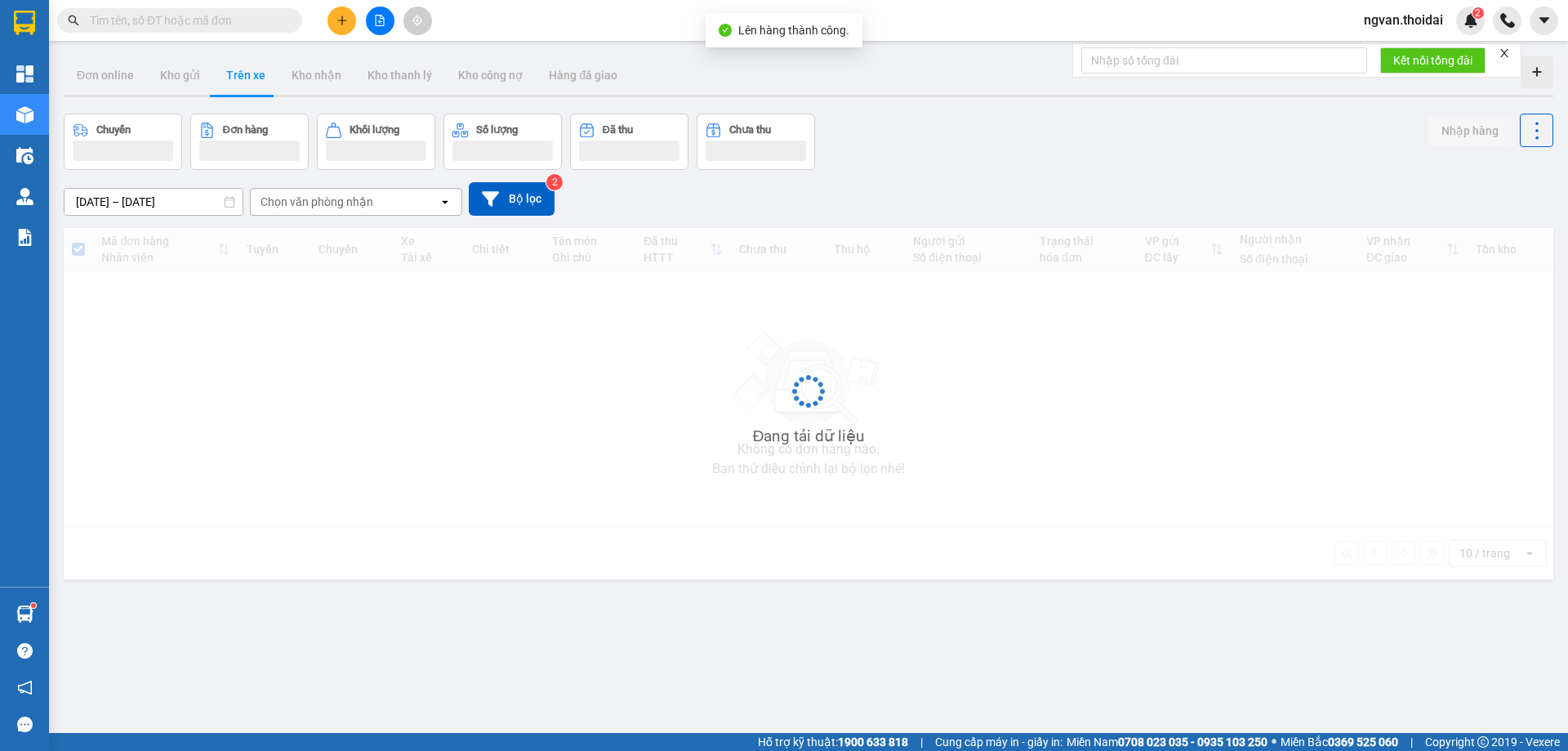
click at [257, 79] on button "Trên xe" at bounding box center [246, 75] width 65 height 39
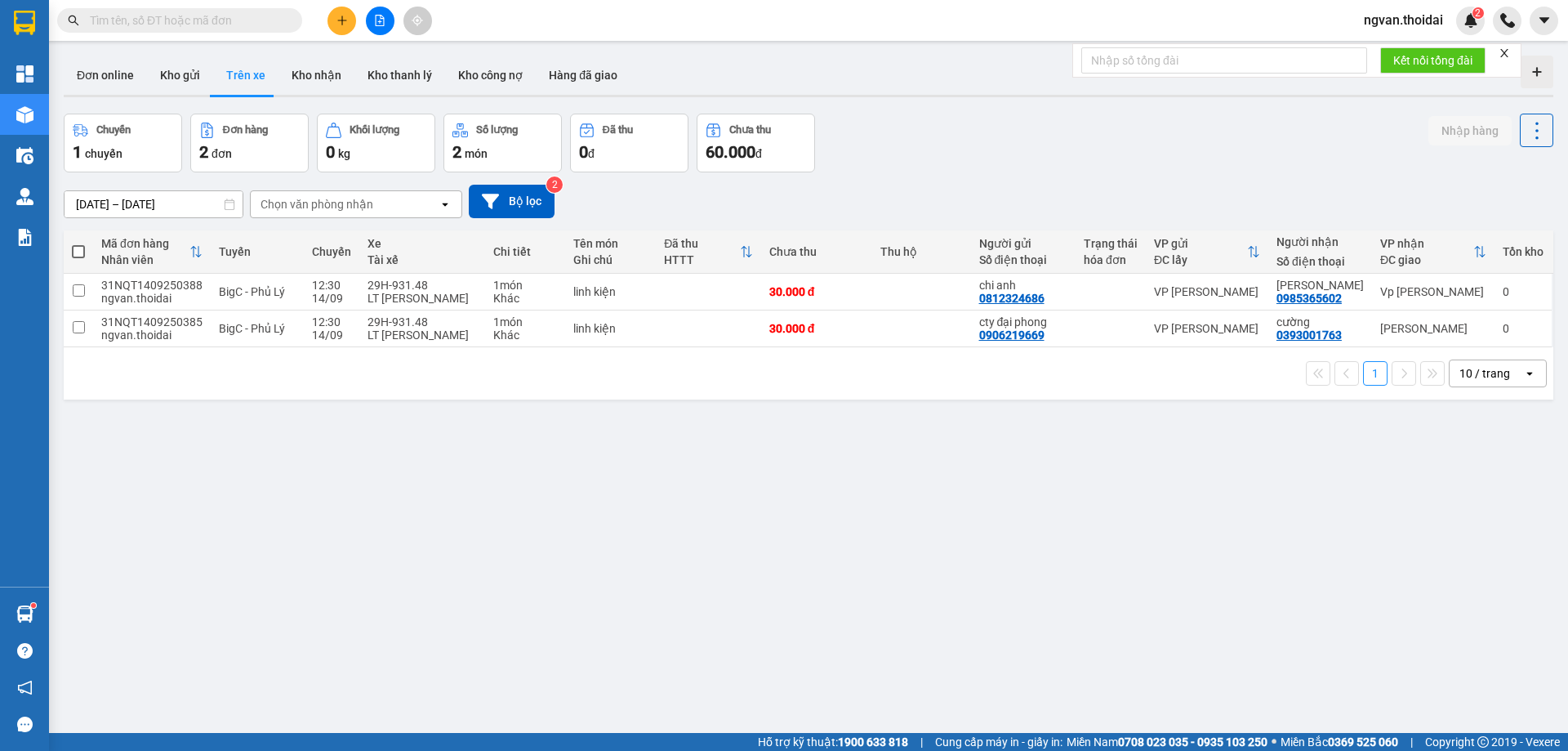
click at [342, 22] on icon "plus" at bounding box center [341, 20] width 1 height 9
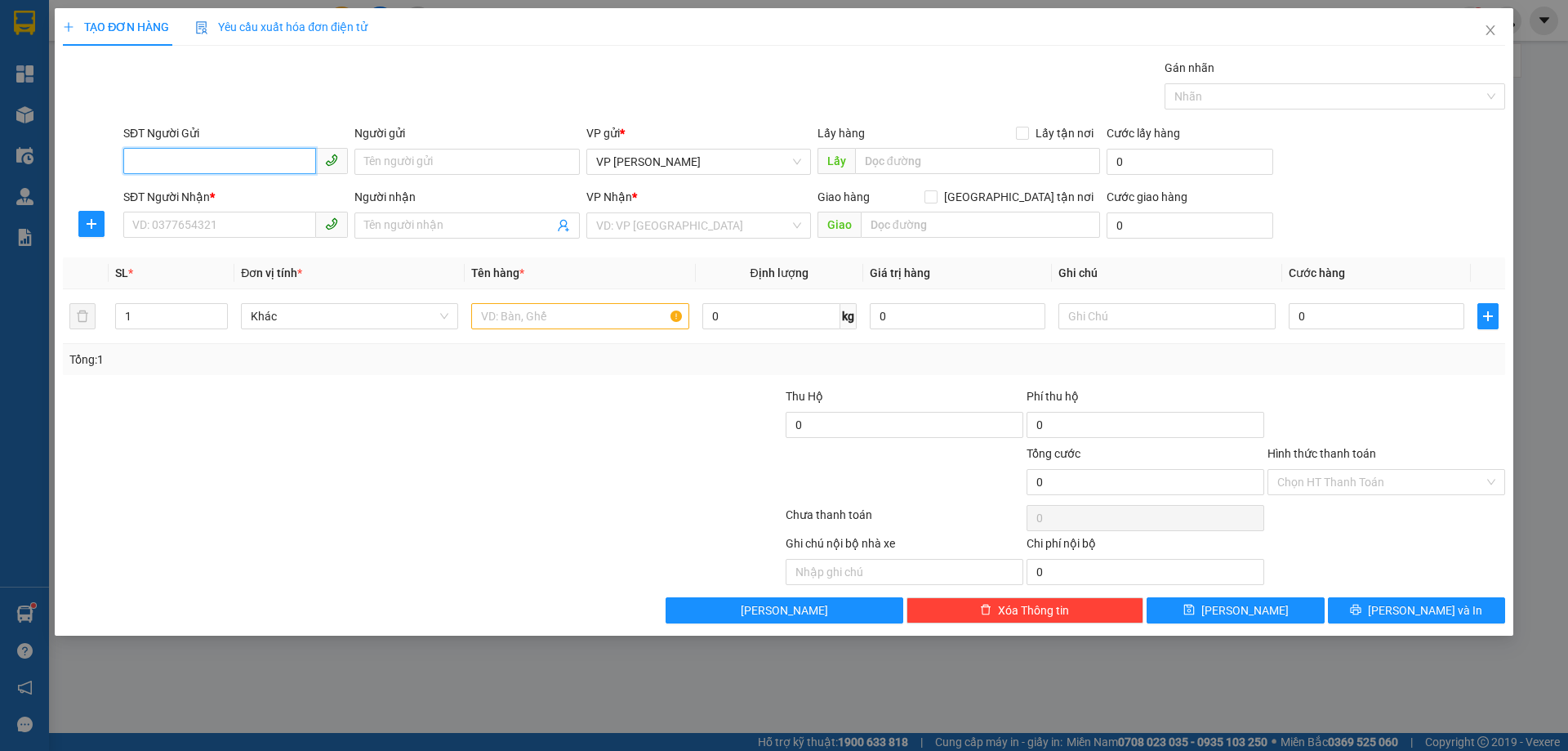
click at [199, 175] on div "SĐT Người Gửi VD: 0371234567" at bounding box center [236, 153] width 224 height 57
type input "0866950000"
click at [406, 154] on input "Người gửi" at bounding box center [466, 161] width 224 height 26
click at [407, 158] on input "Người gửi" at bounding box center [466, 161] width 224 height 26
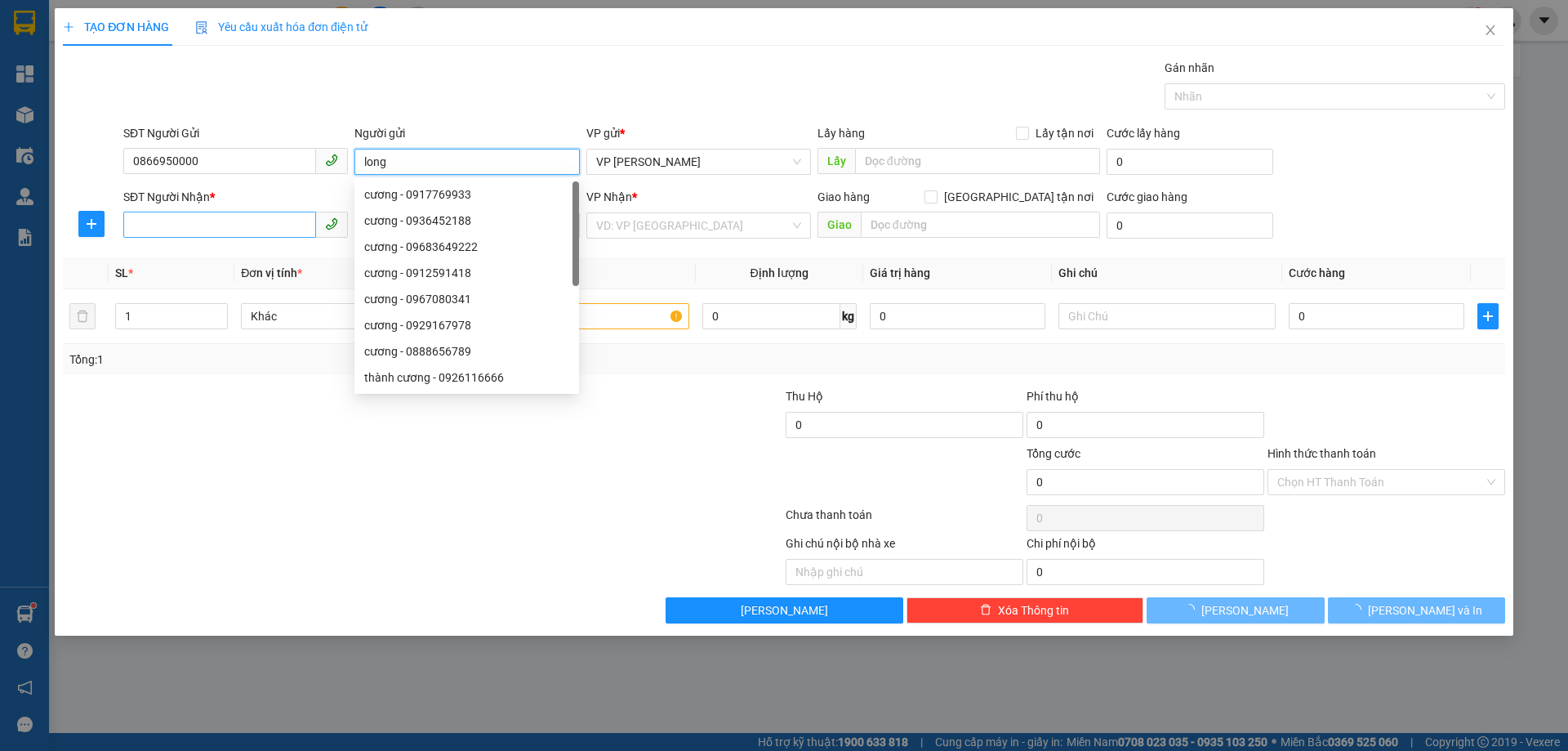
type input "long"
click at [172, 229] on input "SĐT Người Nhận *" at bounding box center [220, 224] width 193 height 26
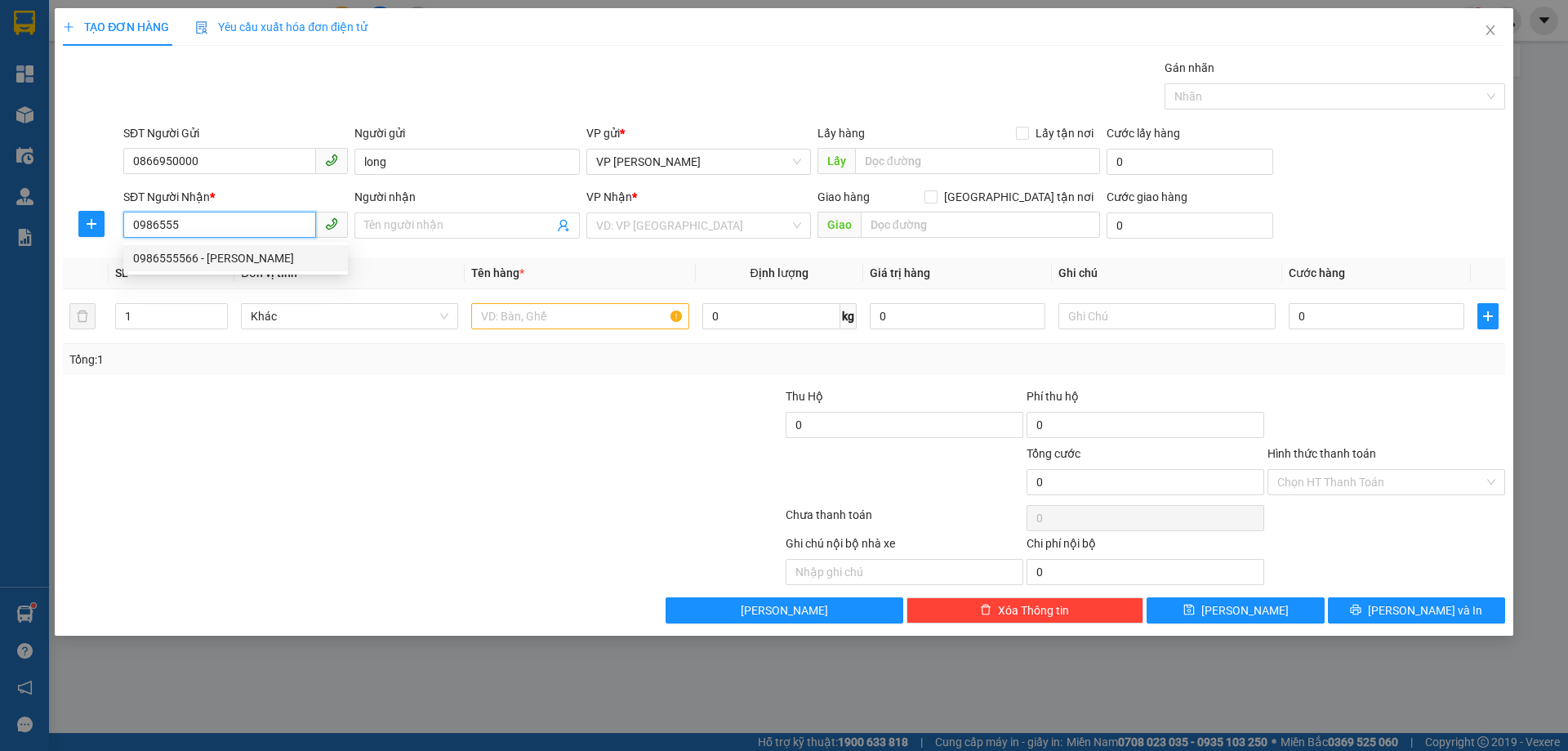
click at [182, 257] on div "0986555566 - dũng hà" at bounding box center [236, 258] width 205 height 18
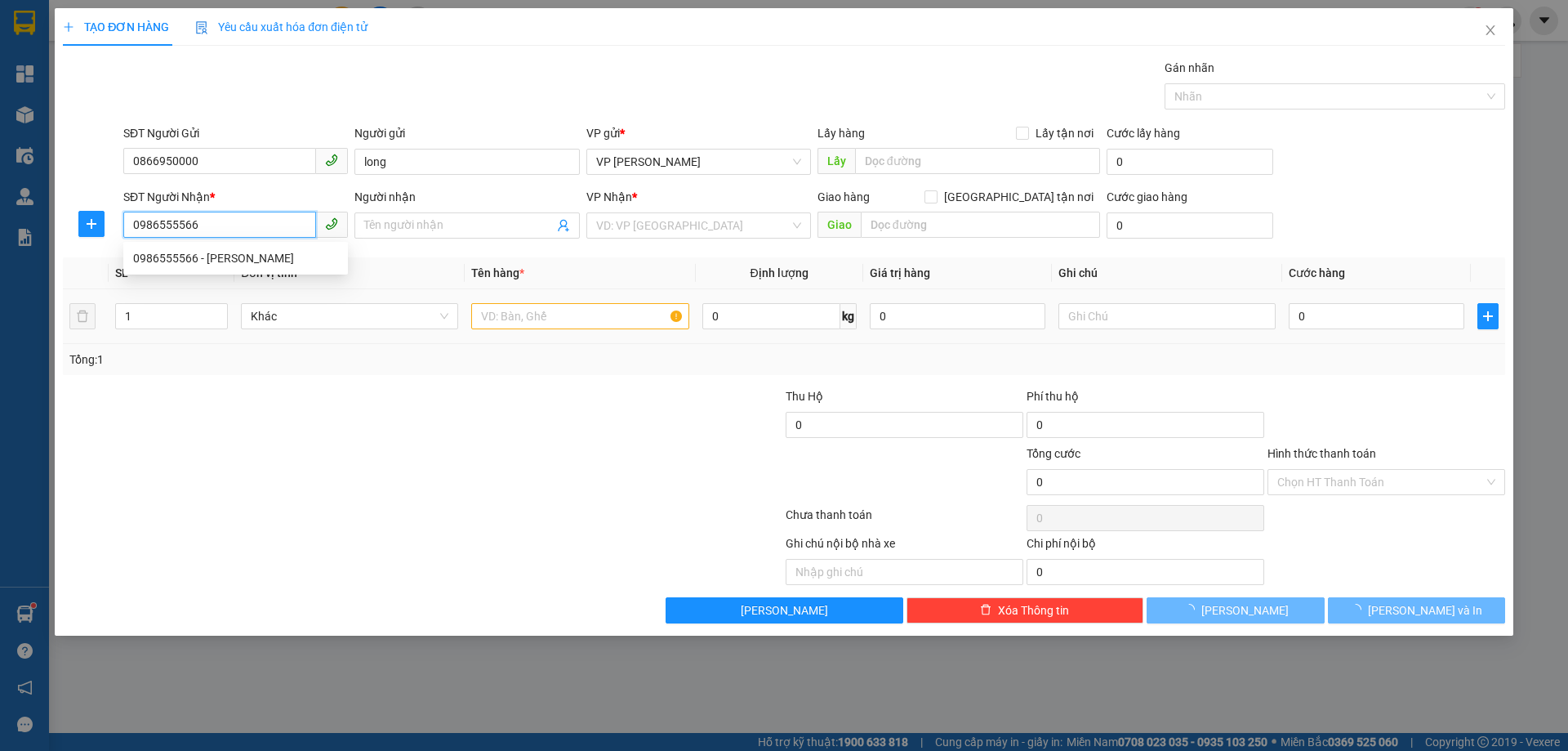
type input "0986555566"
click at [494, 417] on div at bounding box center [302, 416] width 482 height 57
type input "dũng hà"
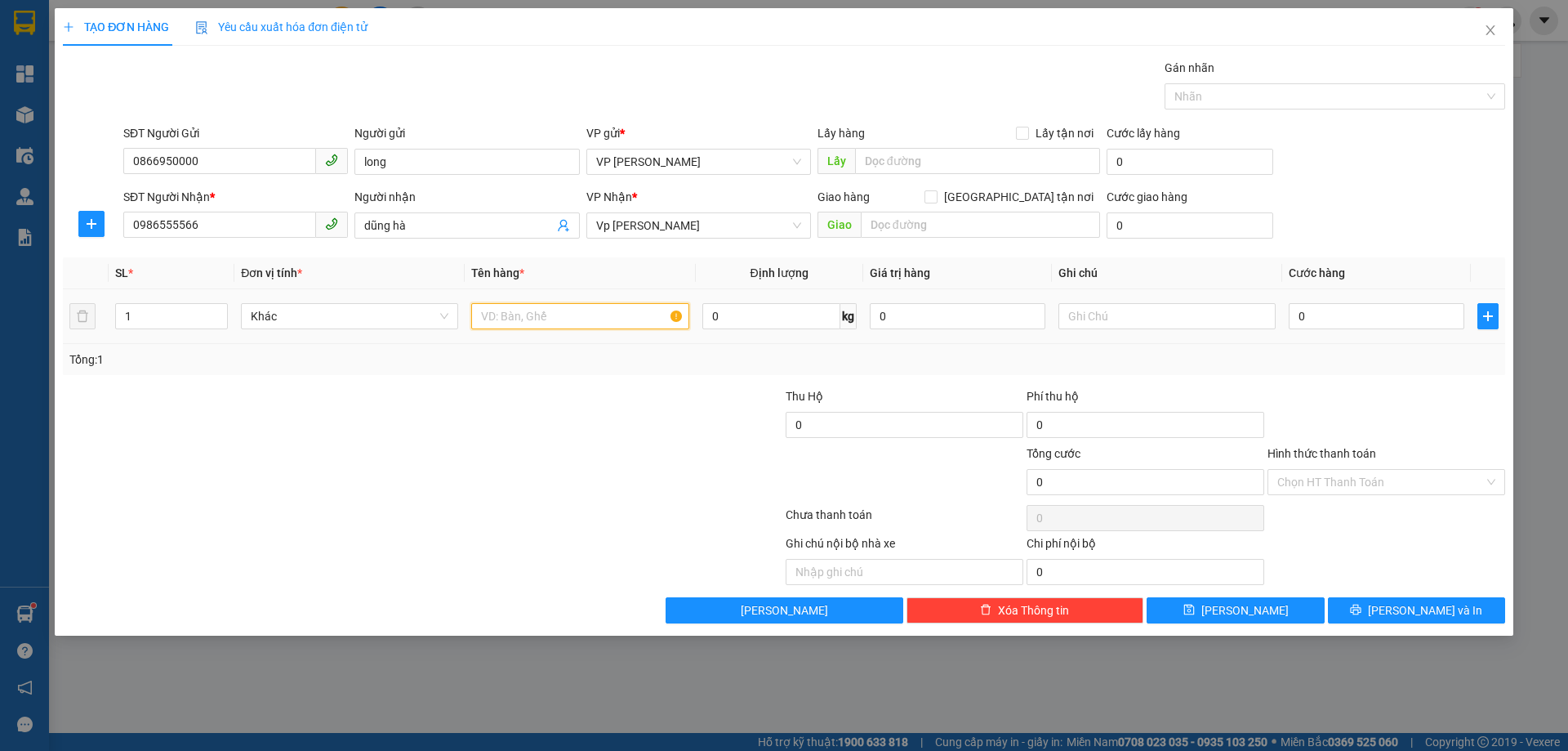
click at [551, 326] on input "text" at bounding box center [580, 316] width 217 height 26
type input "mỹ phẩm"
click at [1293, 318] on input "0" at bounding box center [1376, 316] width 175 height 26
type input "3"
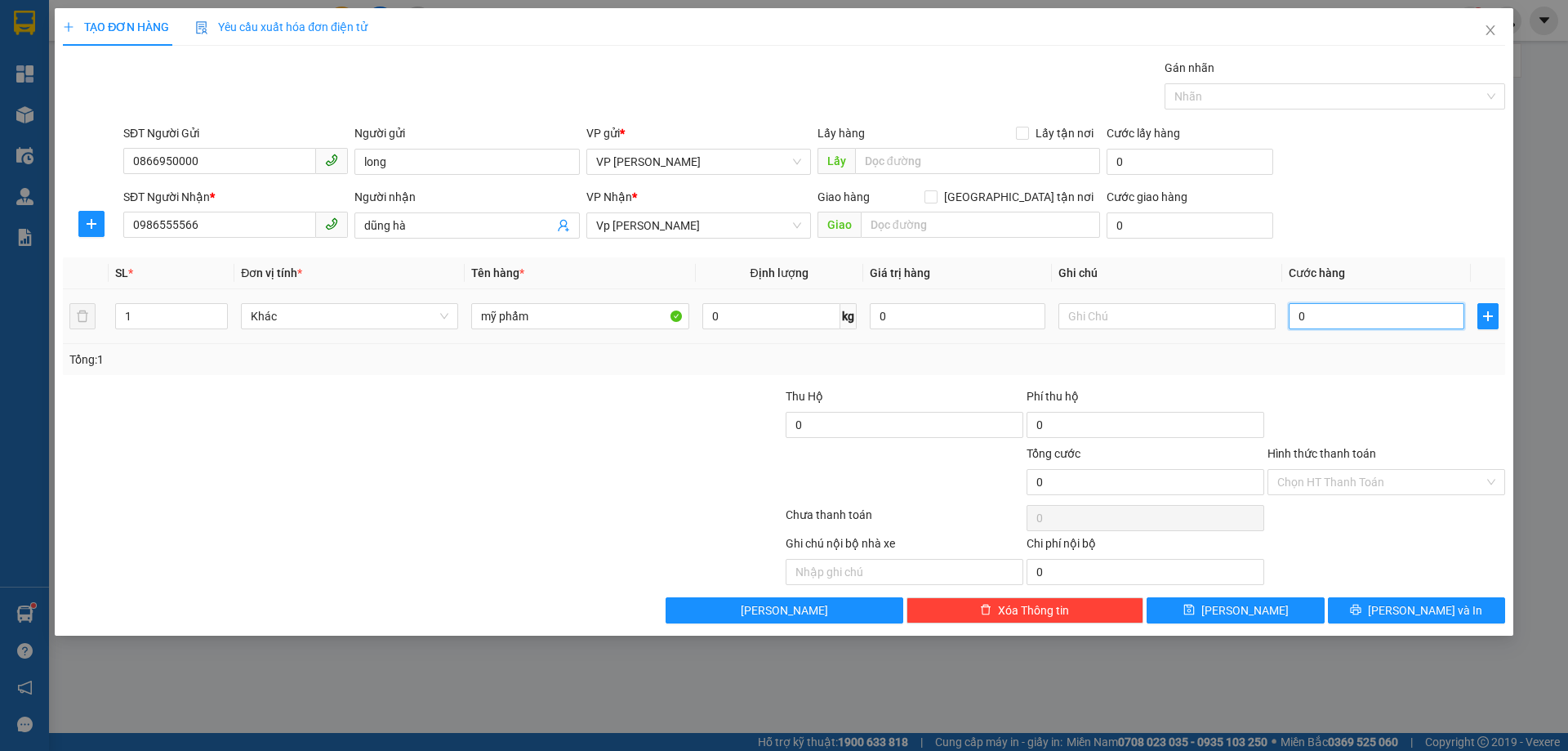
type input "3"
type input "0"
type input "04"
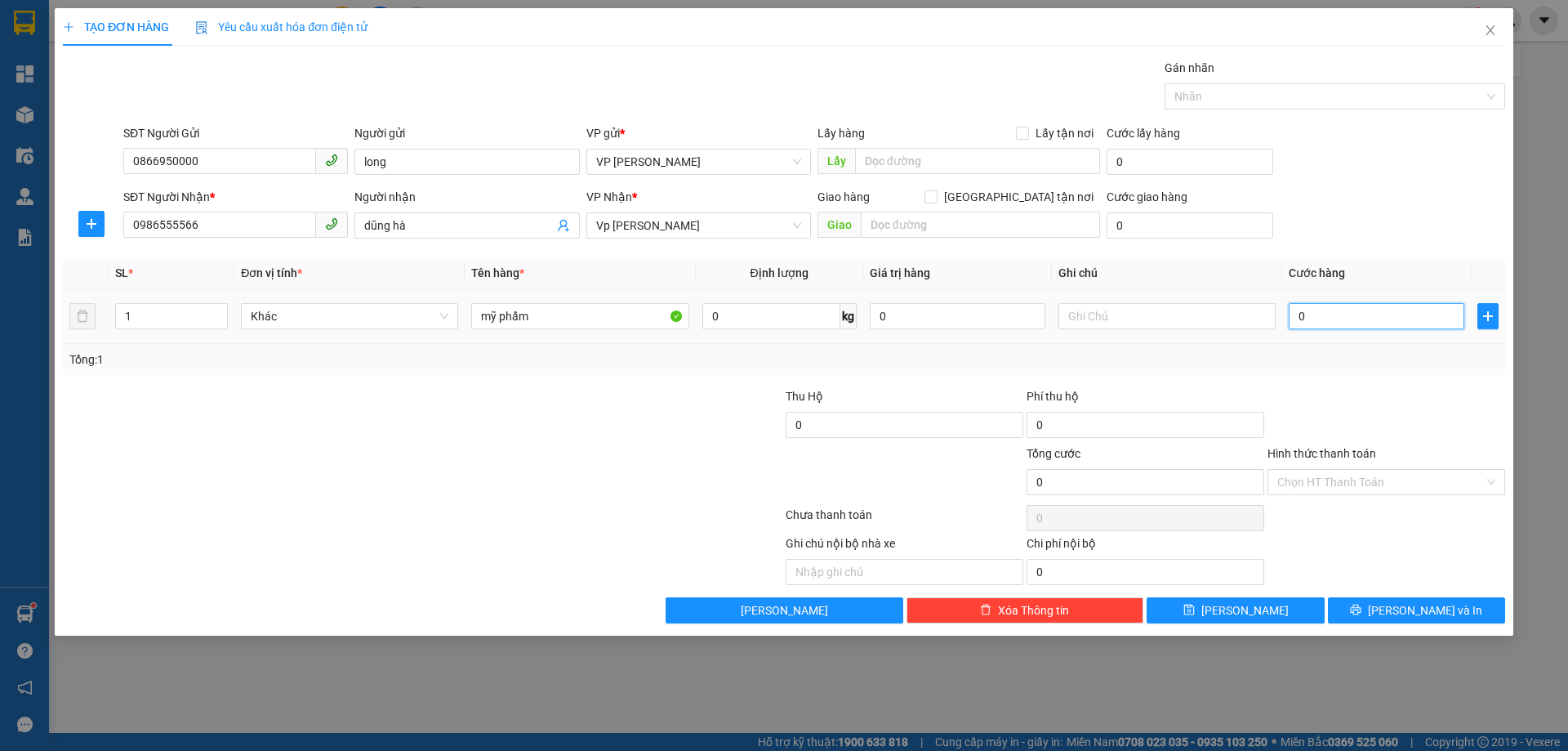
type input "4"
type input "040"
type input "40"
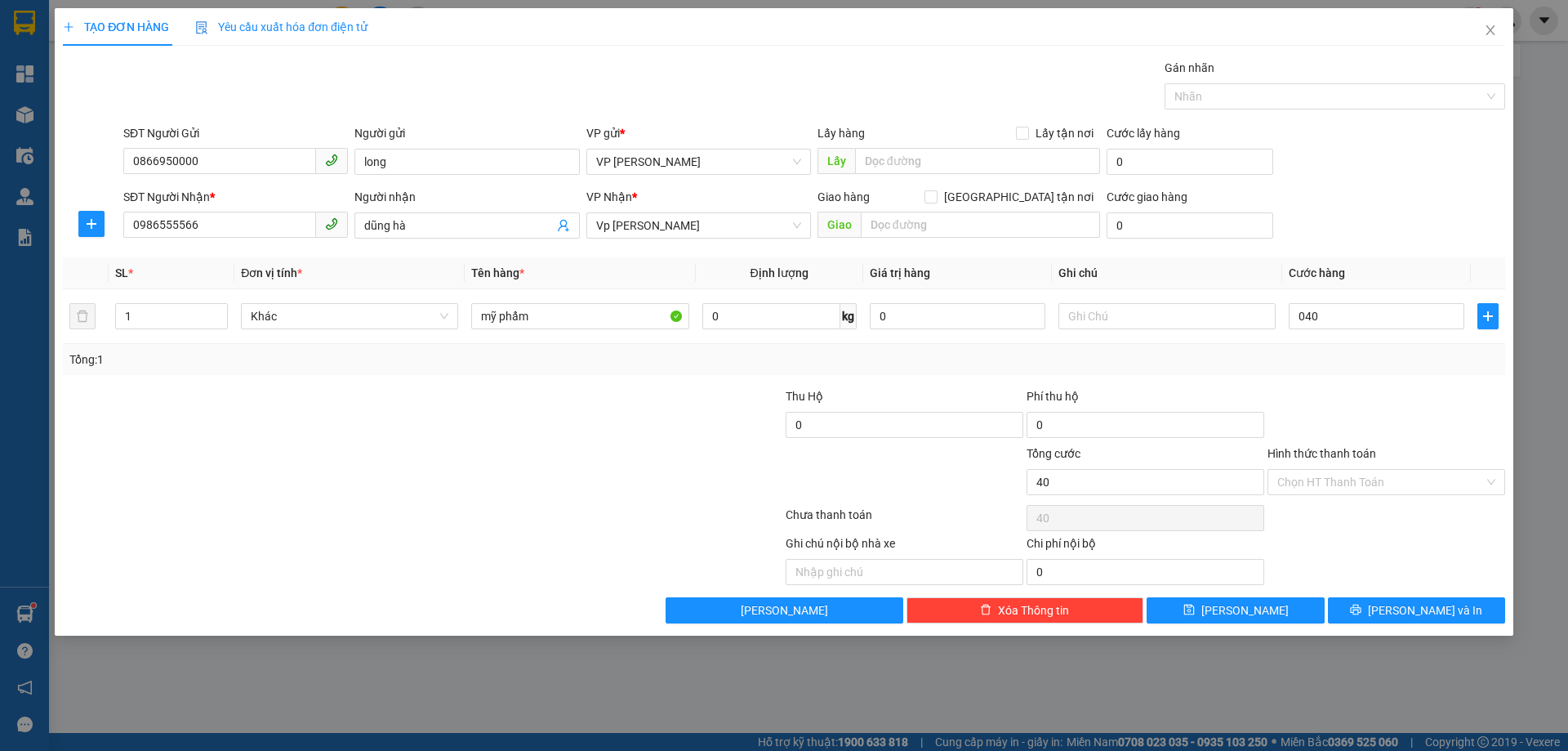
type input "40.000"
drag, startPoint x: 1409, startPoint y: 388, endPoint x: 1410, endPoint y: 397, distance: 9.1
click at [1410, 397] on div at bounding box center [1386, 416] width 241 height 57
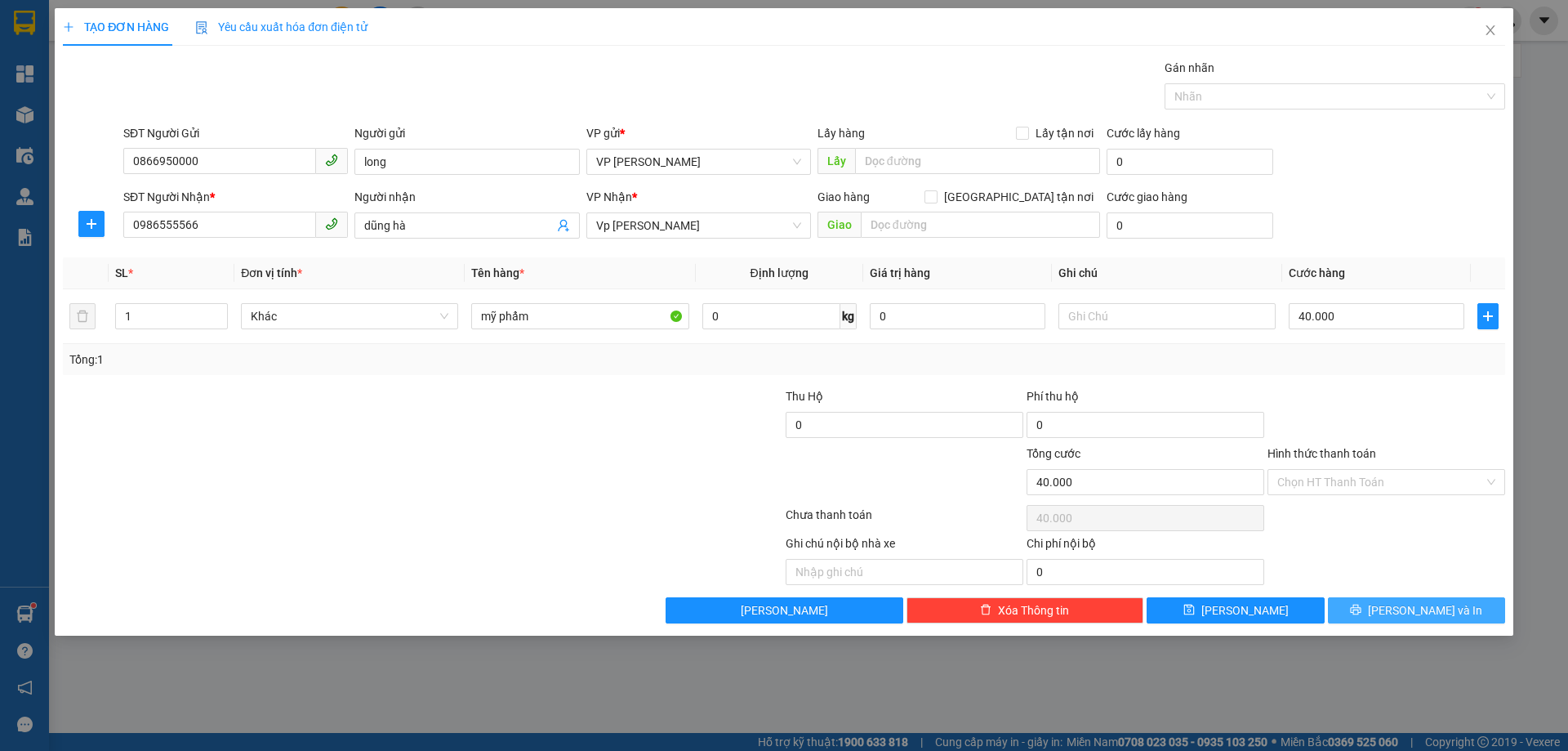
click at [1409, 614] on span "Lưu và In" at bounding box center [1425, 609] width 114 height 18
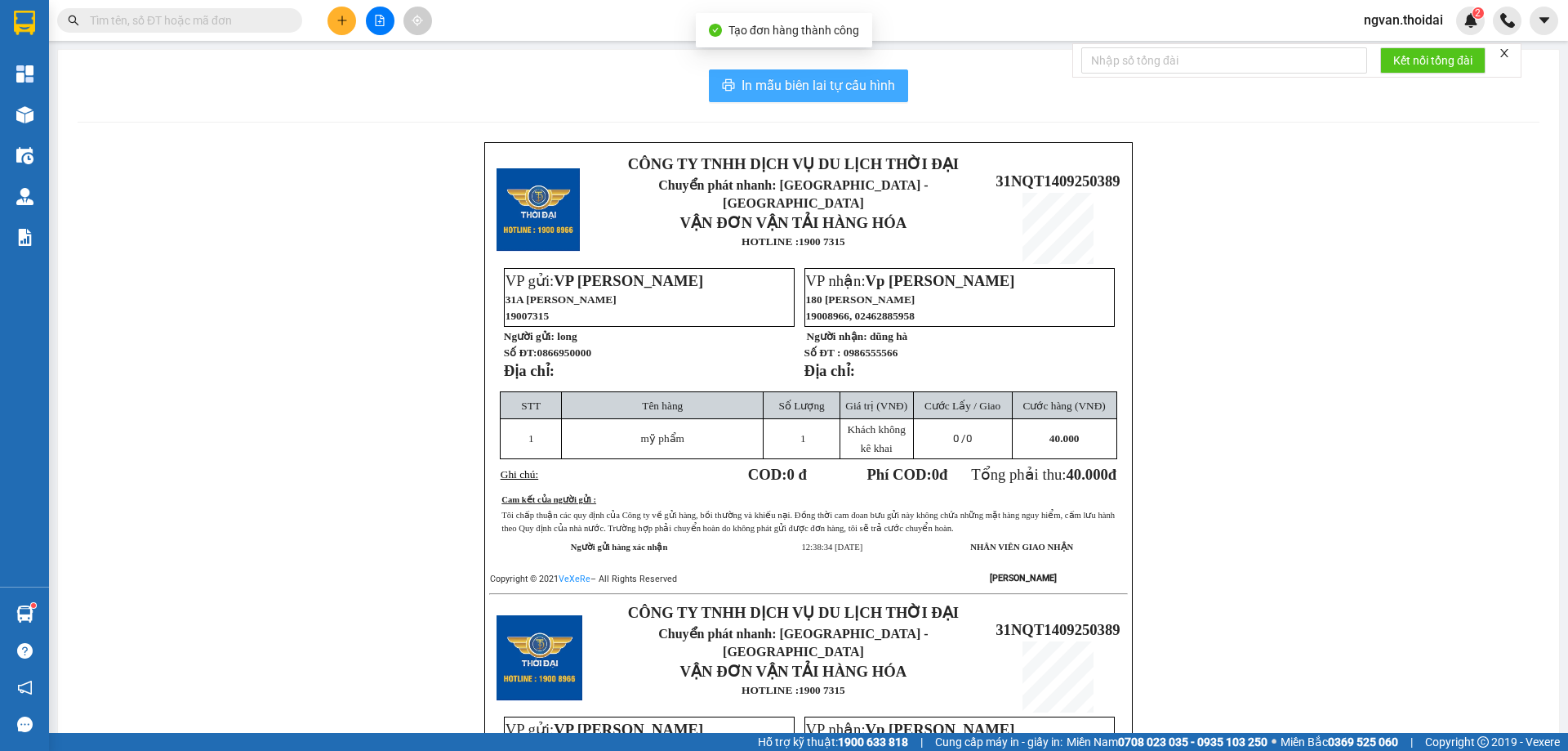
click at [789, 79] on span "In mẫu biên lai tự cấu hình" at bounding box center [819, 85] width 154 height 20
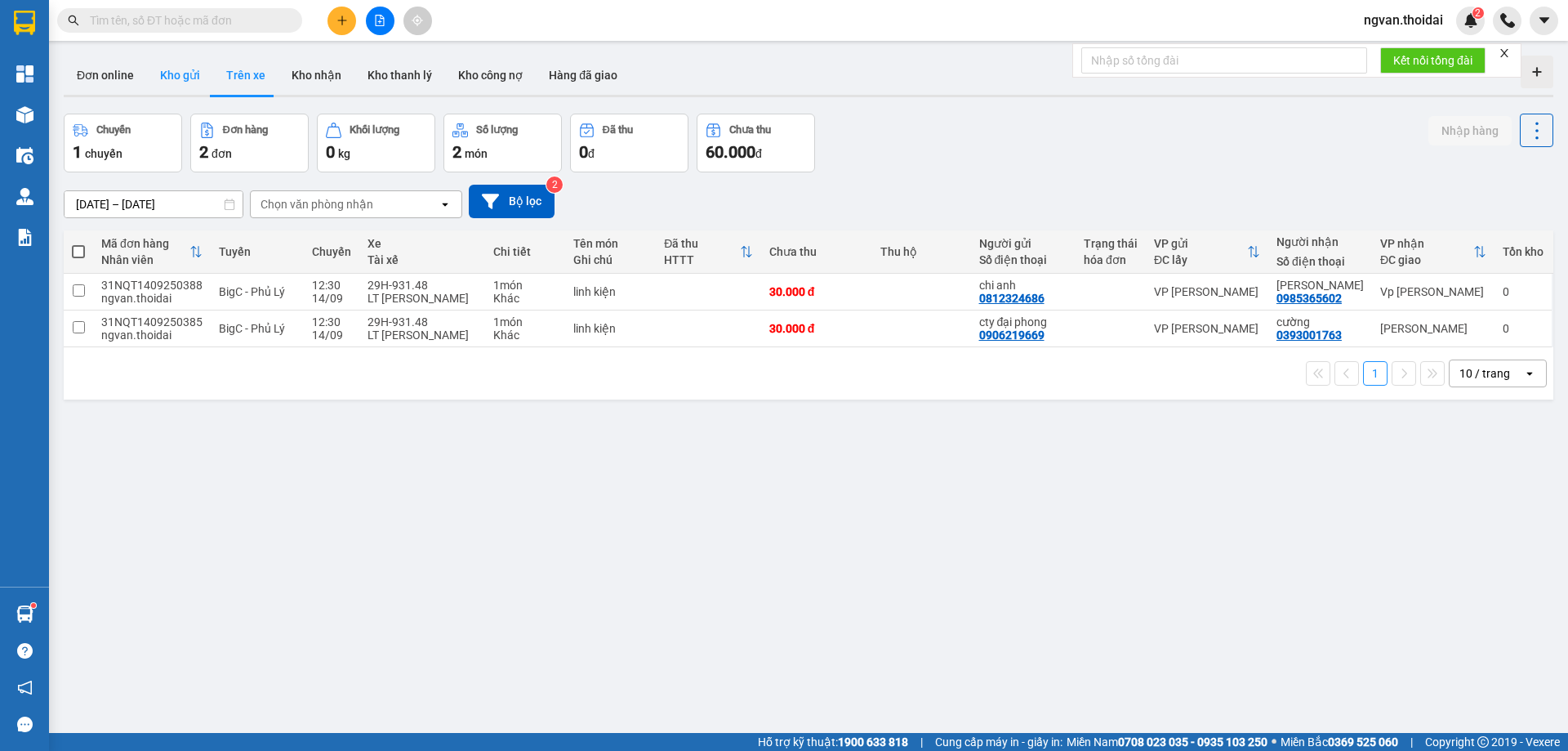
click at [183, 79] on button "Kho gửi" at bounding box center [180, 75] width 66 height 39
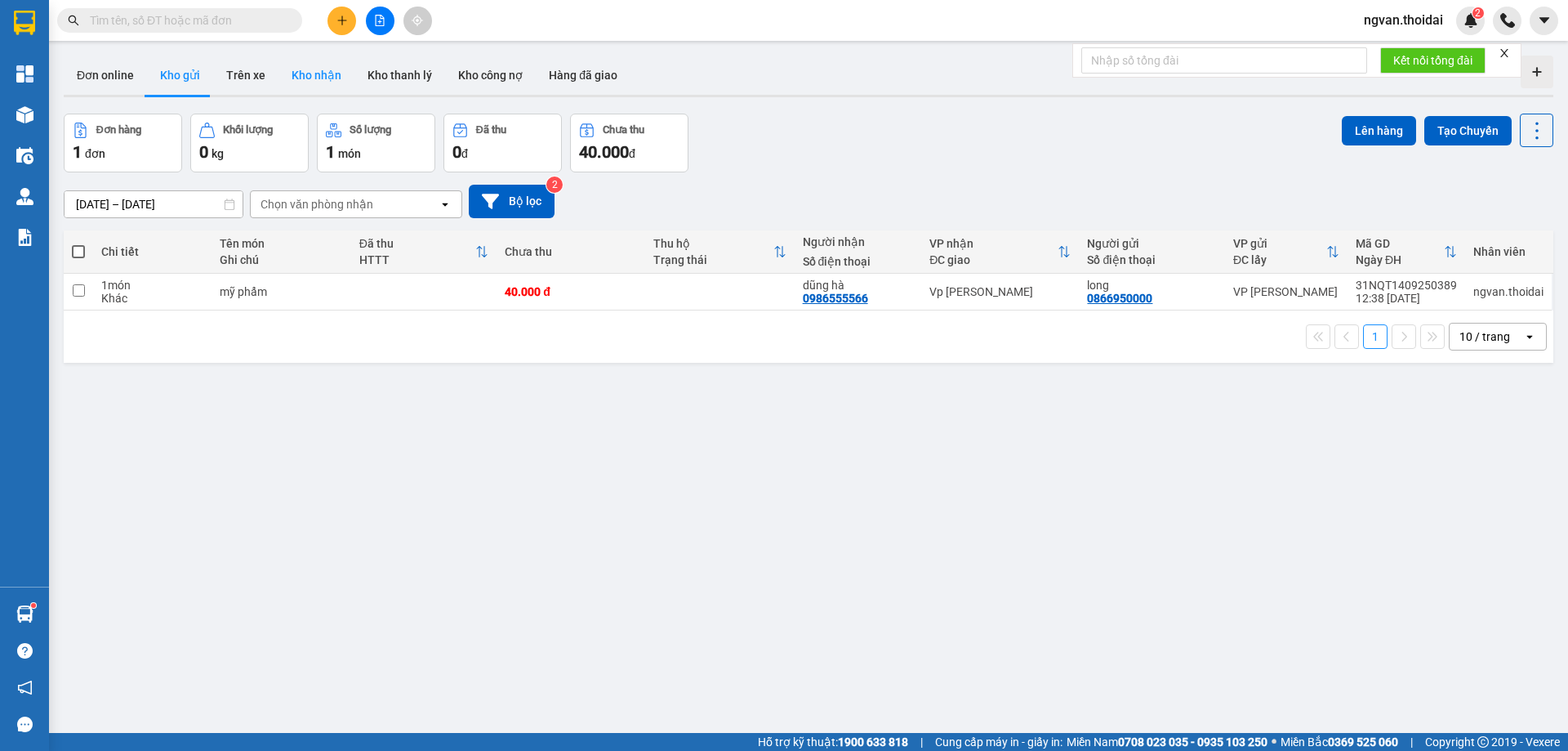
click at [324, 73] on button "Kho nhận" at bounding box center [316, 75] width 76 height 39
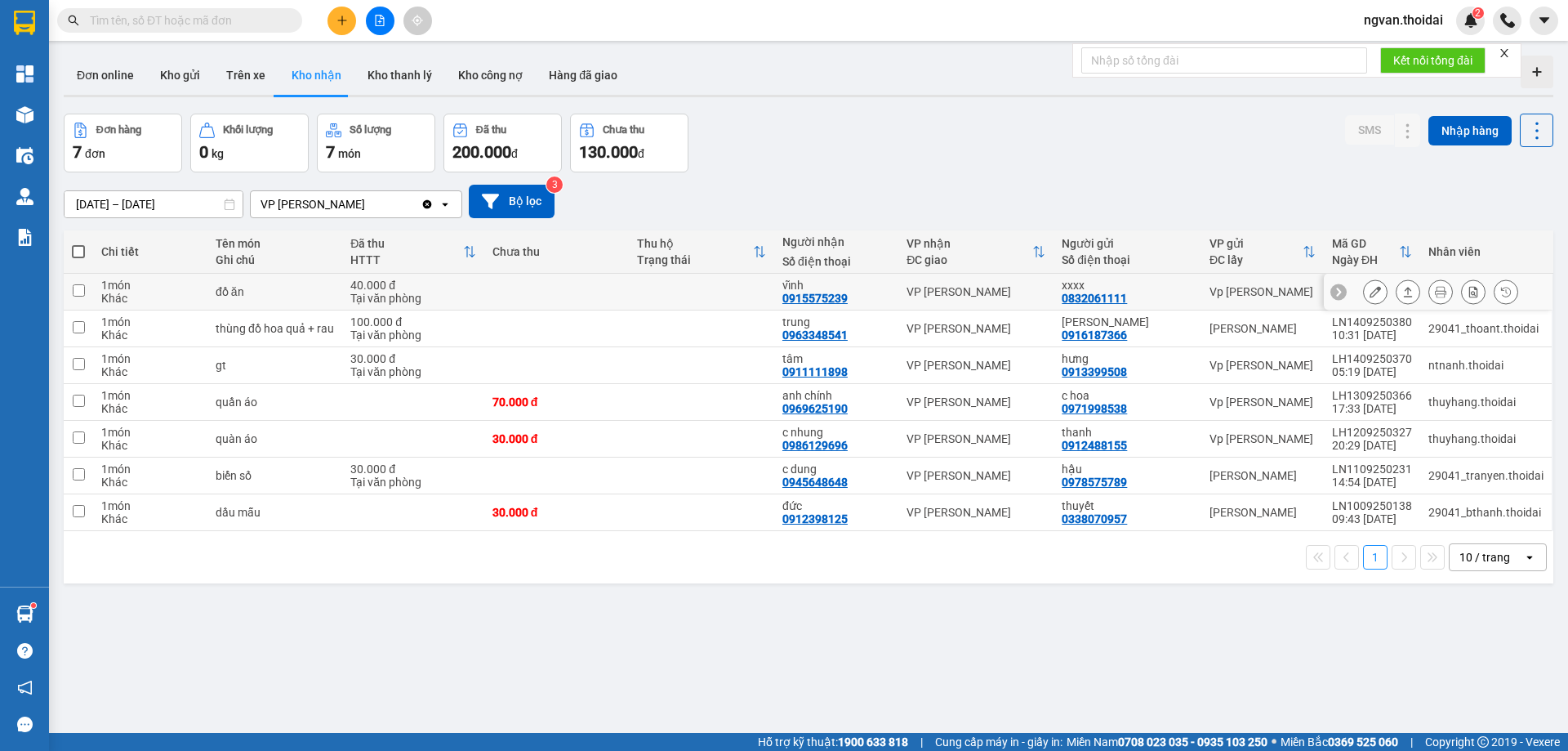
click at [1403, 291] on button at bounding box center [1408, 292] width 23 height 29
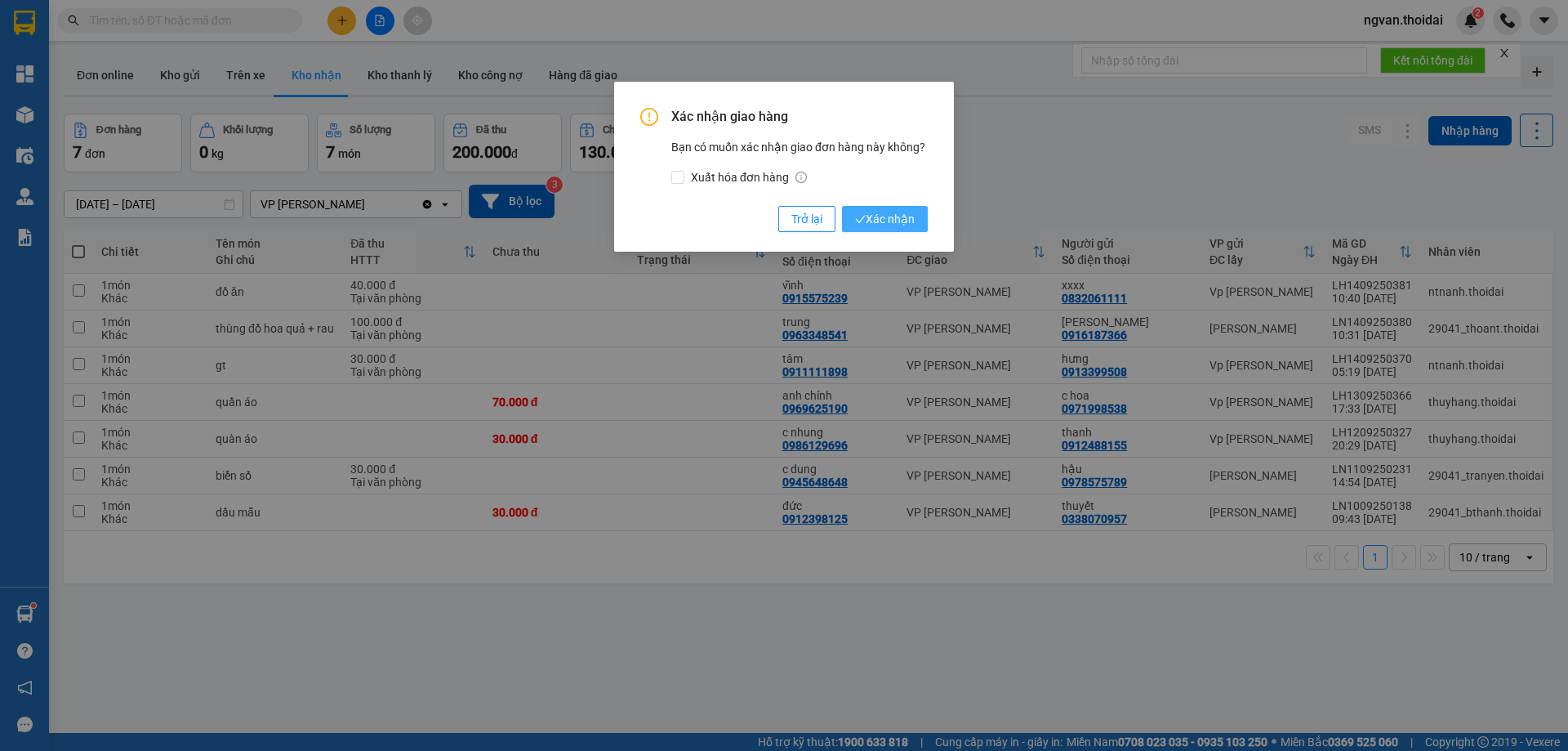
click at [888, 216] on span "Xác nhận" at bounding box center [885, 218] width 59 height 18
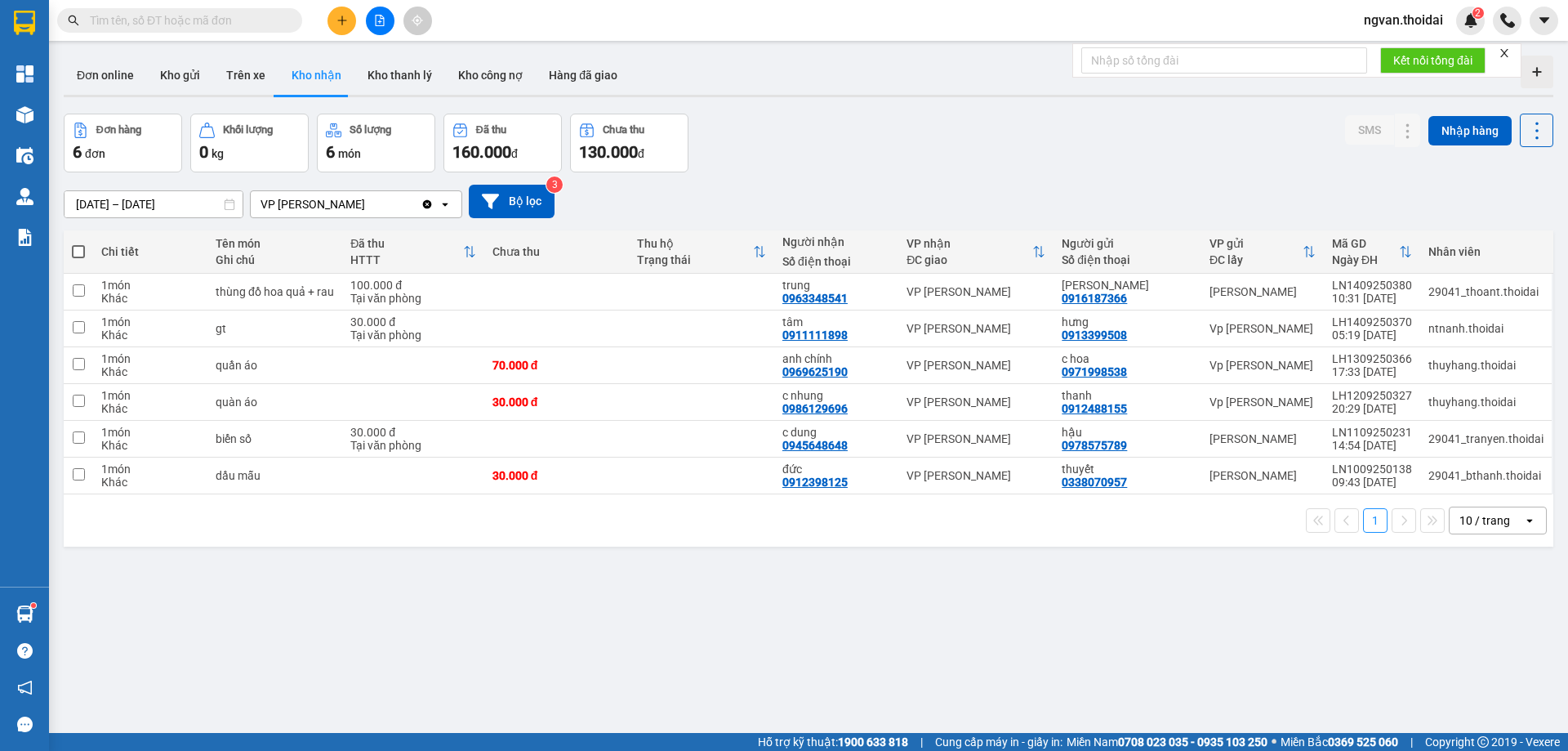
click at [337, 27] on button at bounding box center [341, 20] width 29 height 29
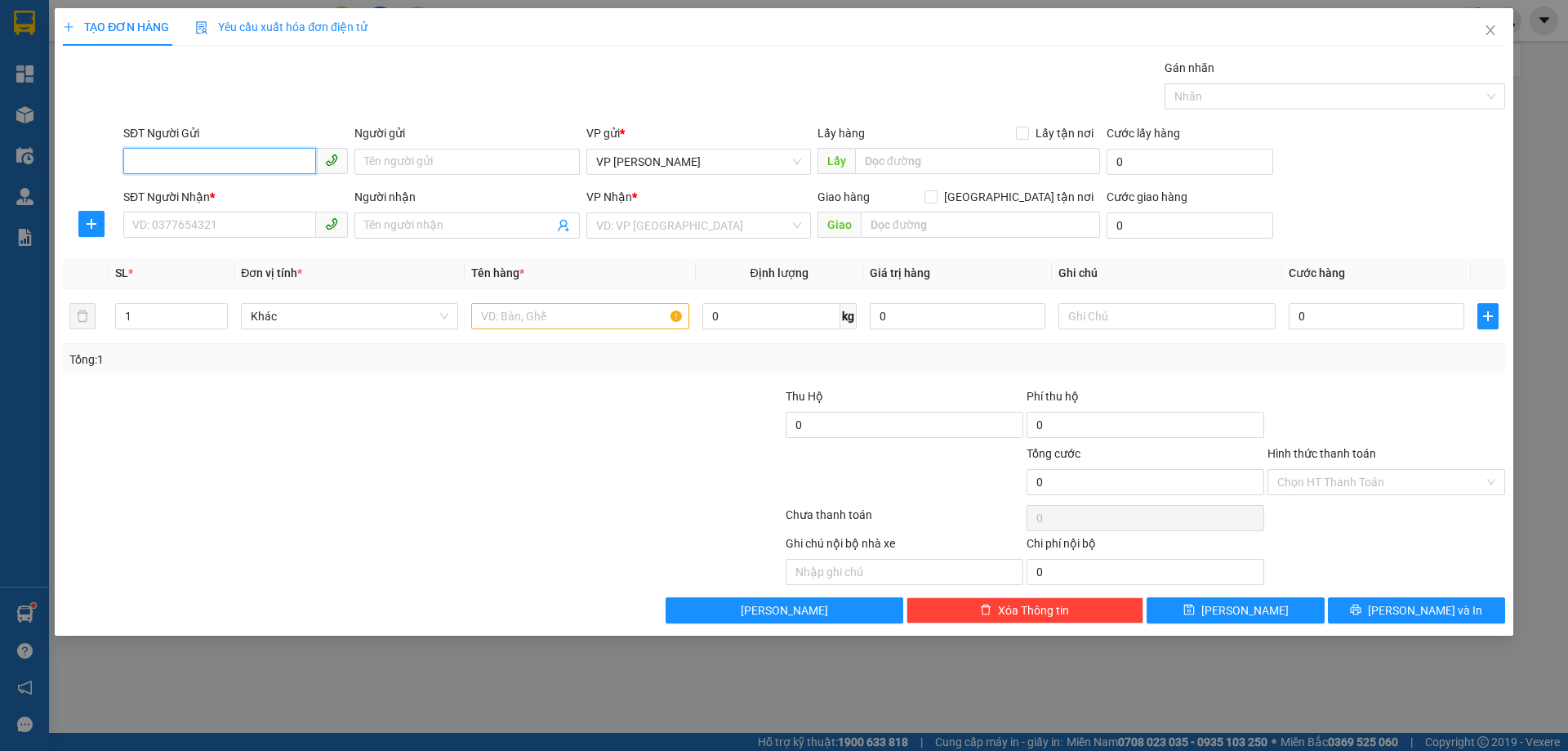
click at [185, 164] on input "SĐT Người Gửi" at bounding box center [220, 160] width 193 height 26
click at [198, 160] on input "0969228955" at bounding box center [220, 160] width 193 height 26
type input "0969228955"
click at [418, 163] on input "Người gửi" at bounding box center [466, 161] width 224 height 26
click at [418, 165] on input "Người gửi" at bounding box center [466, 161] width 224 height 26
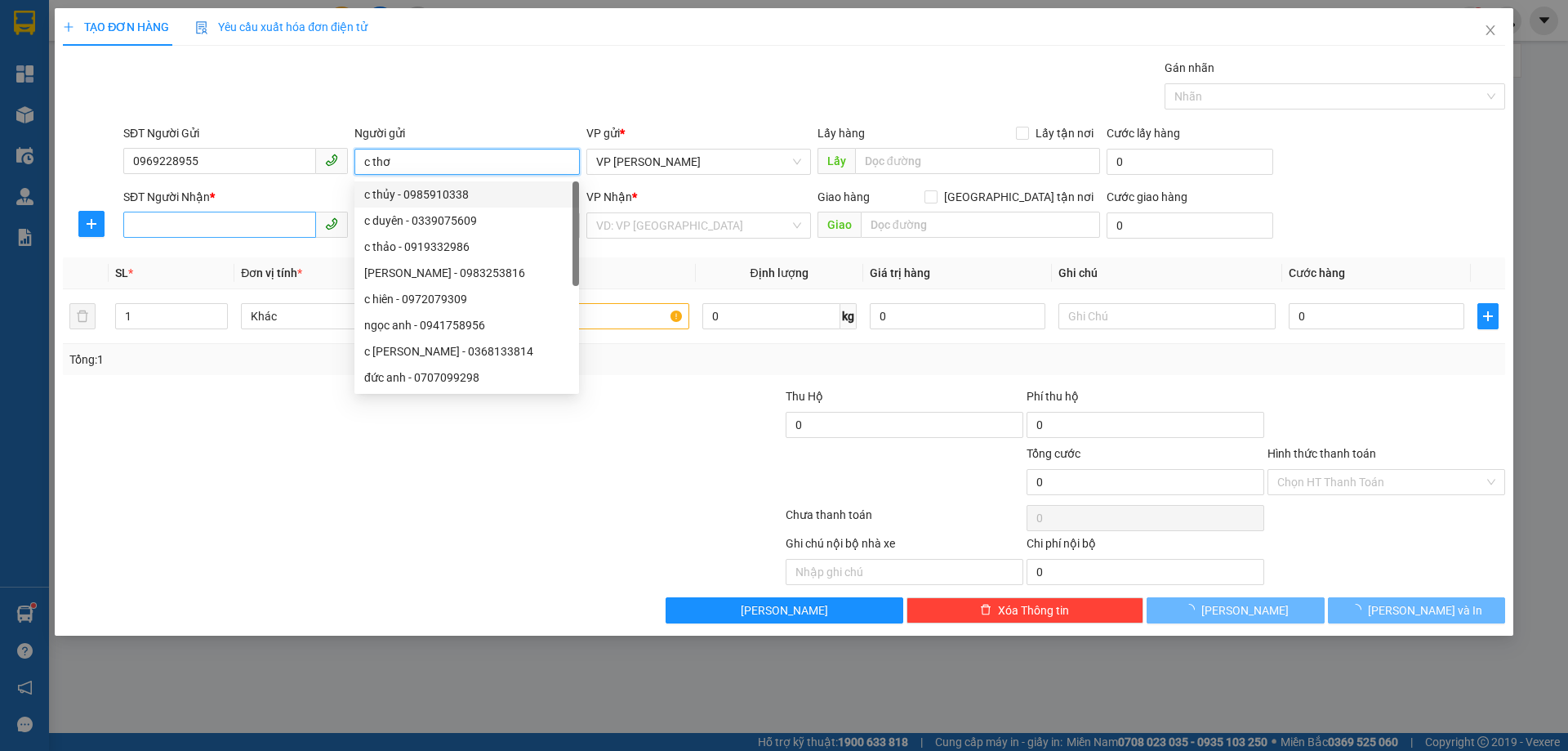
type input "c thơ"
click at [170, 232] on input "SĐT Người Nhận *" at bounding box center [220, 224] width 193 height 26
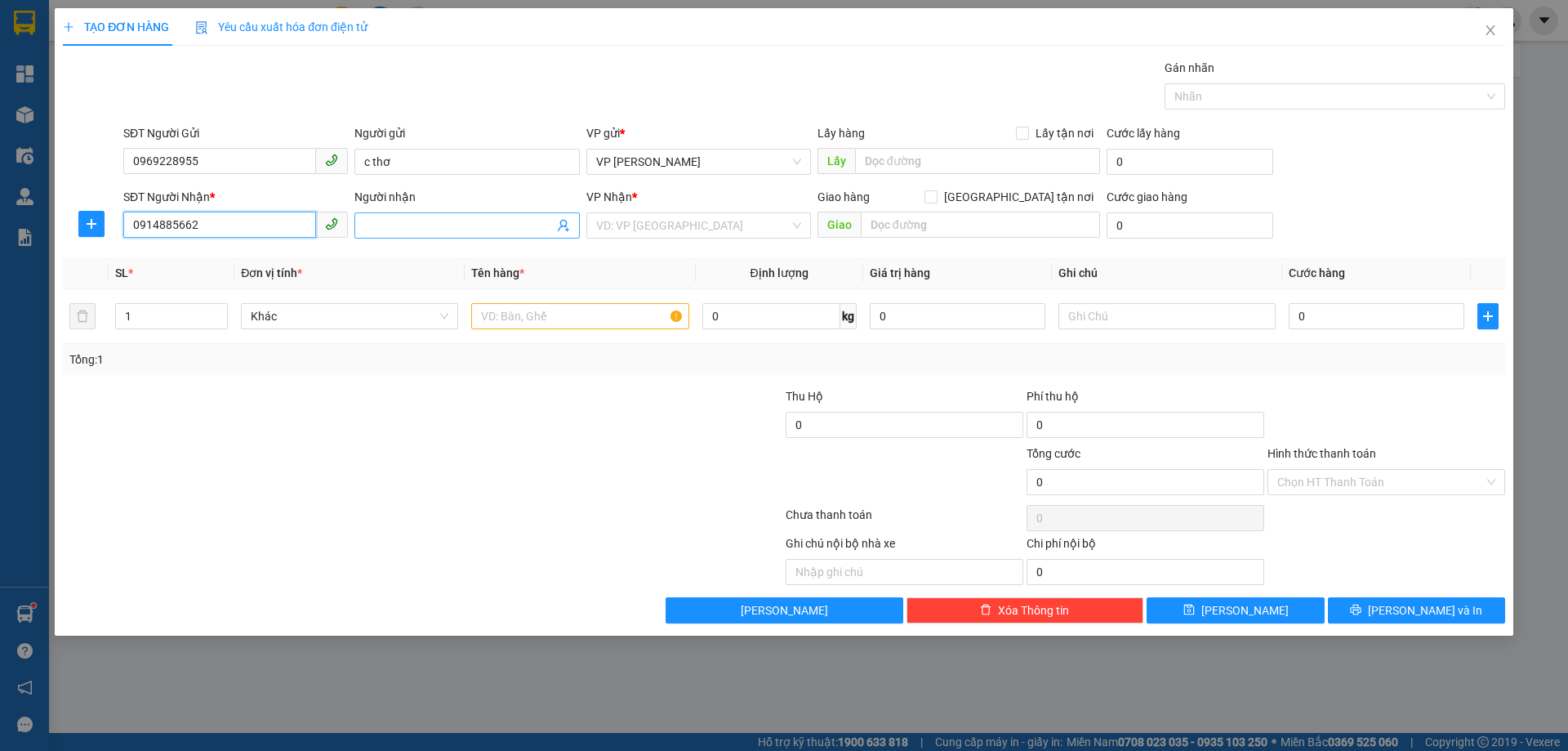
type input "0914885662"
click at [384, 226] on input "Người nhận" at bounding box center [458, 224] width 188 height 18
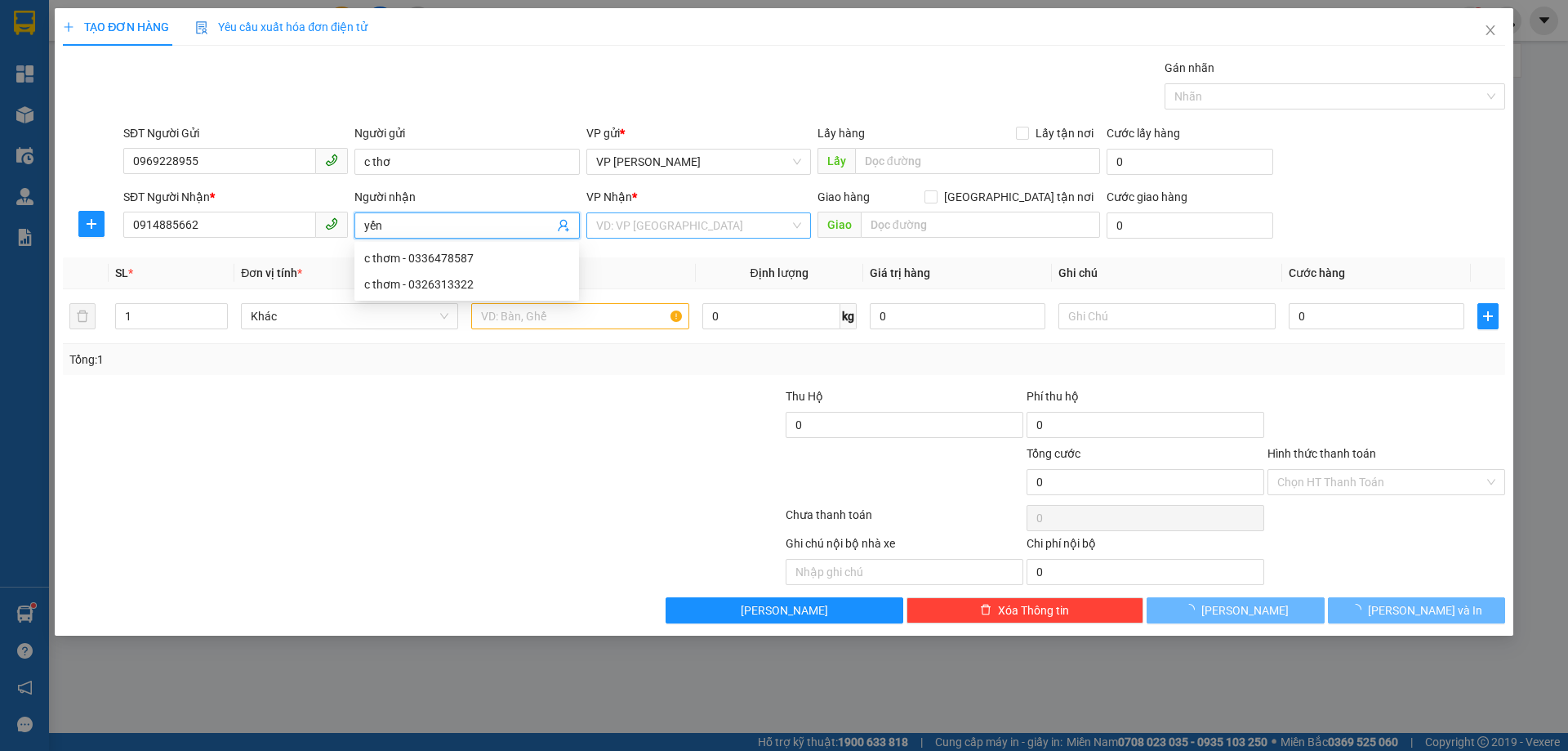
type input "yến"
click at [642, 227] on input "search" at bounding box center [693, 225] width 194 height 24
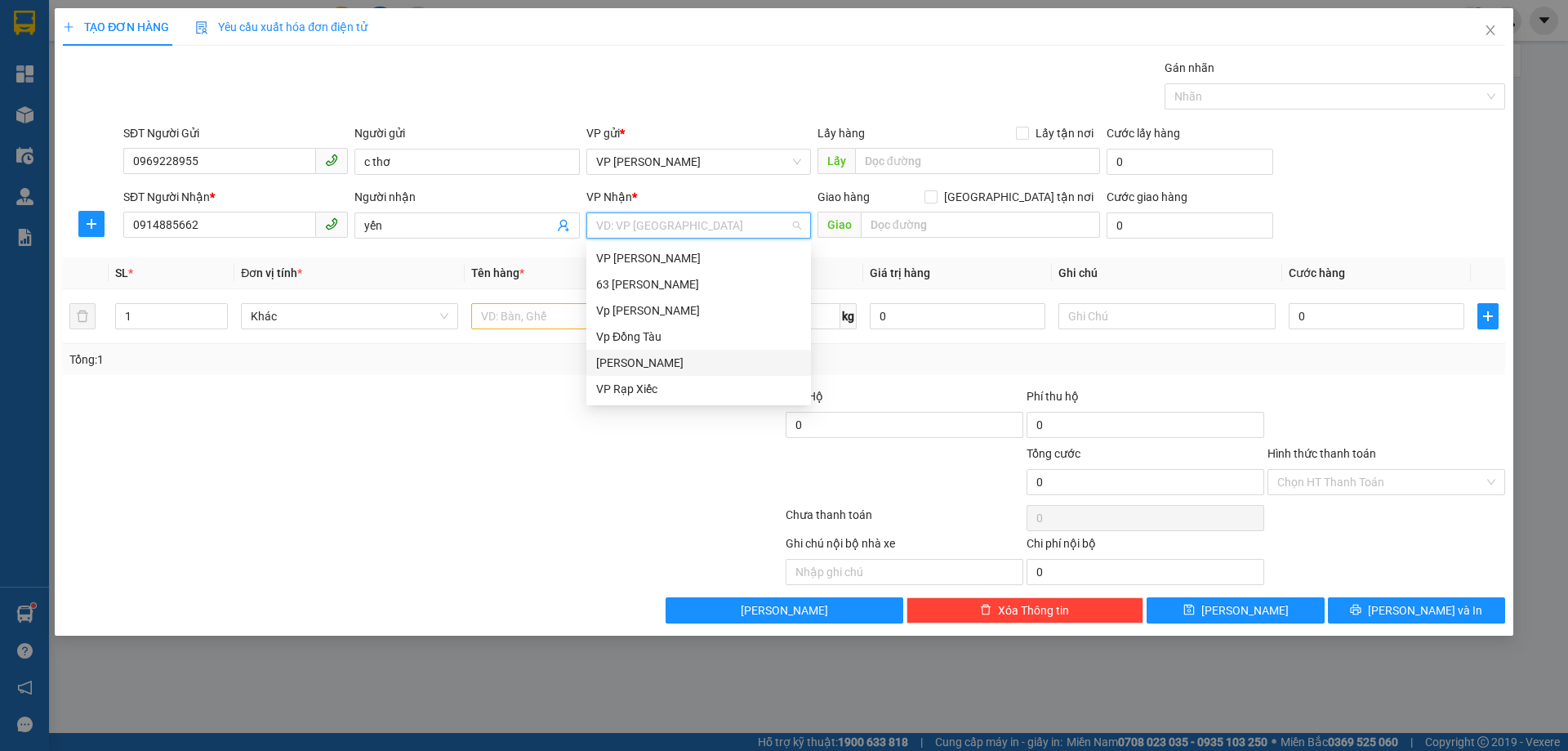
click at [634, 360] on div "[PERSON_NAME]" at bounding box center [698, 362] width 205 height 18
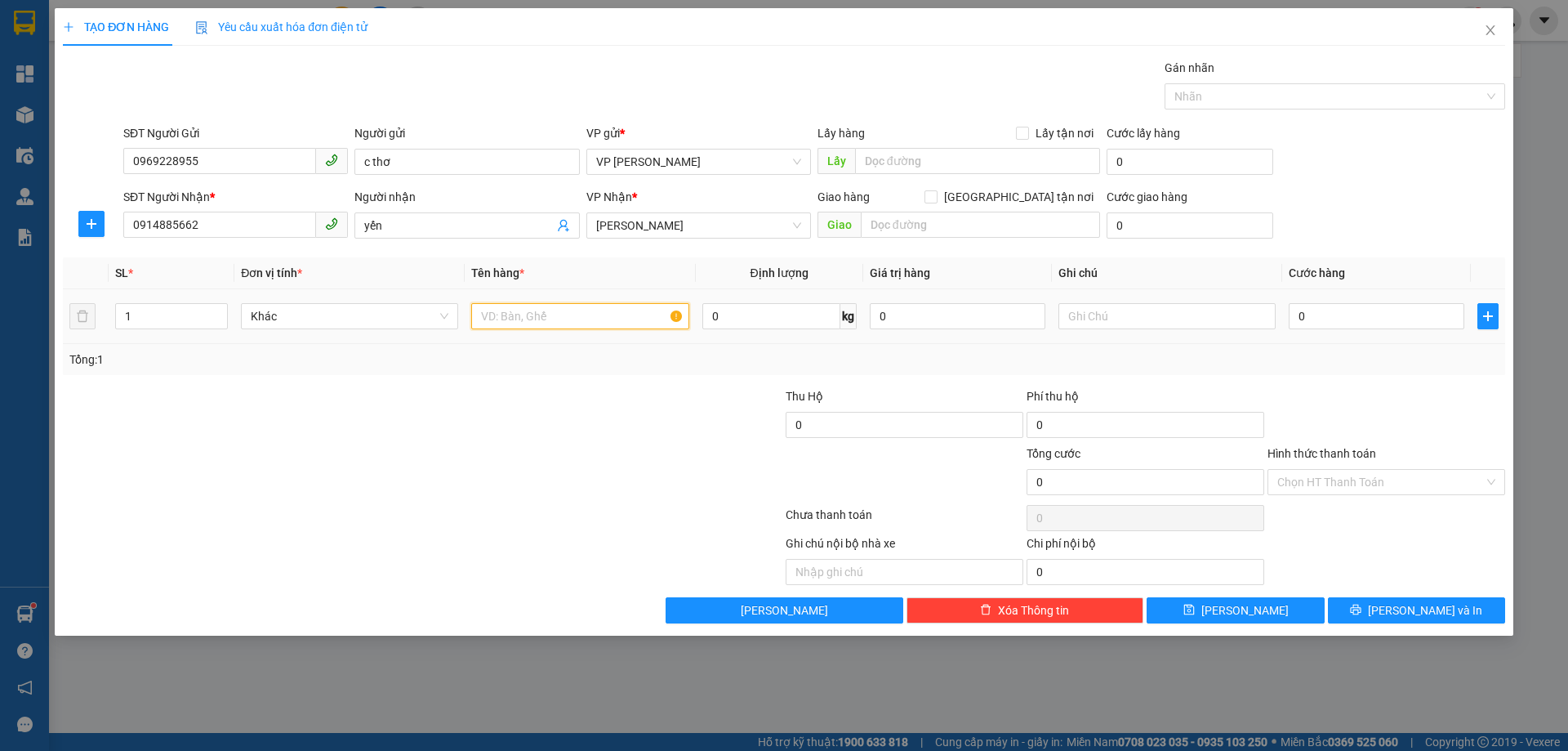
click at [542, 313] on input "text" at bounding box center [580, 316] width 217 height 26
type input "mỹ phẩm"
click at [1293, 321] on input "0" at bounding box center [1376, 316] width 175 height 26
type input "4"
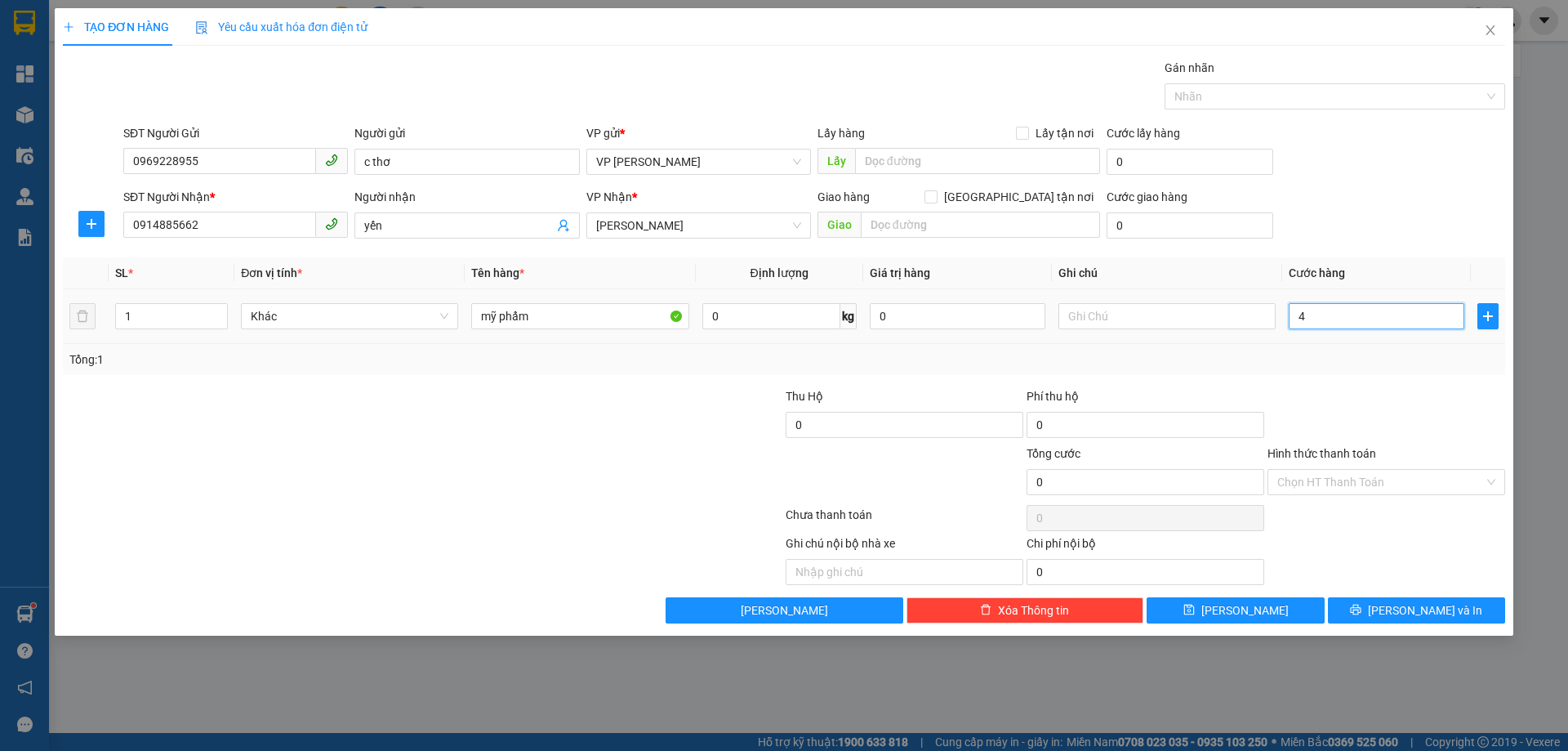
type input "4"
type input "40"
type input "40.000"
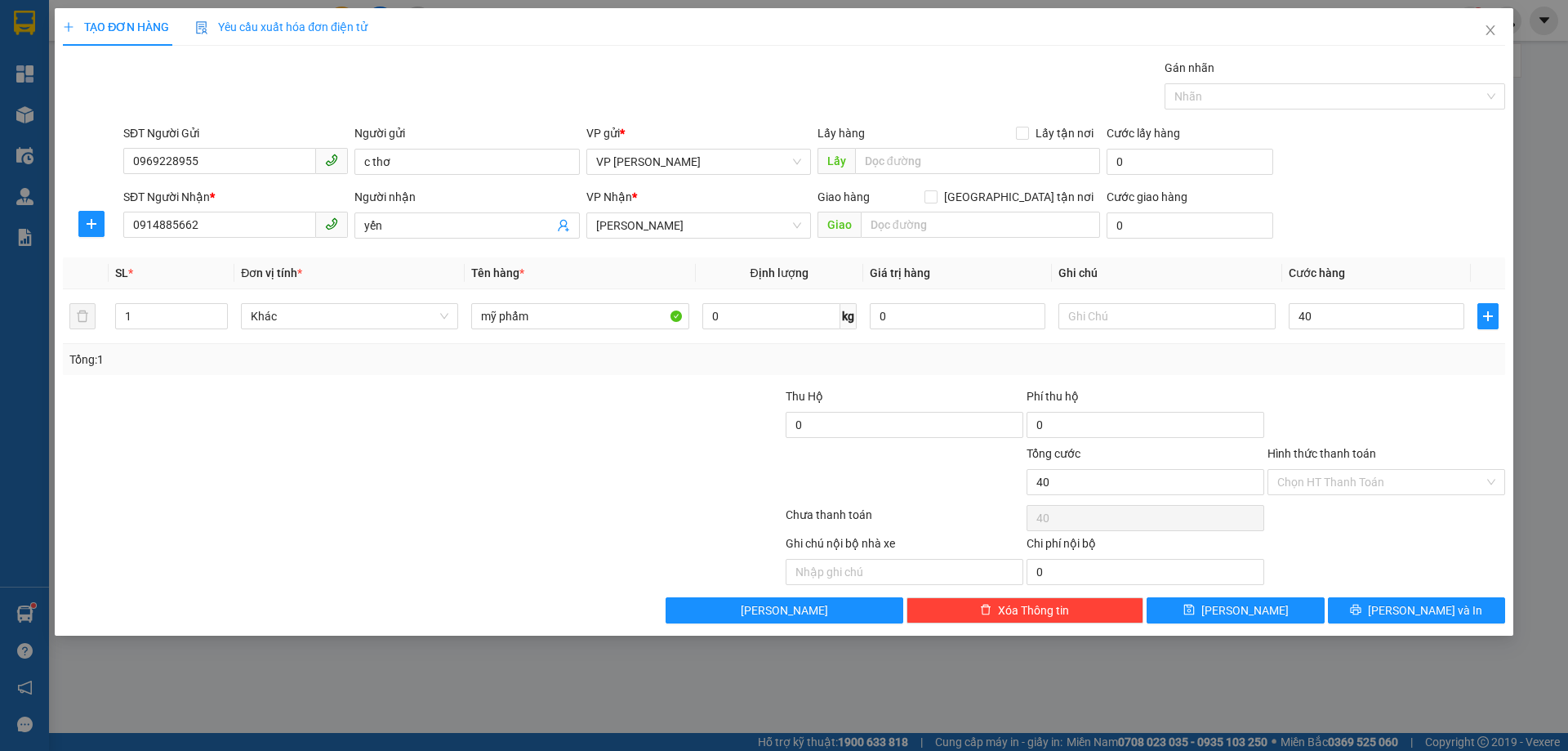
type input "40.000"
click at [1358, 360] on div "Tổng: 1" at bounding box center [784, 359] width 1430 height 18
click at [1426, 607] on span "Lưu và In" at bounding box center [1425, 609] width 114 height 18
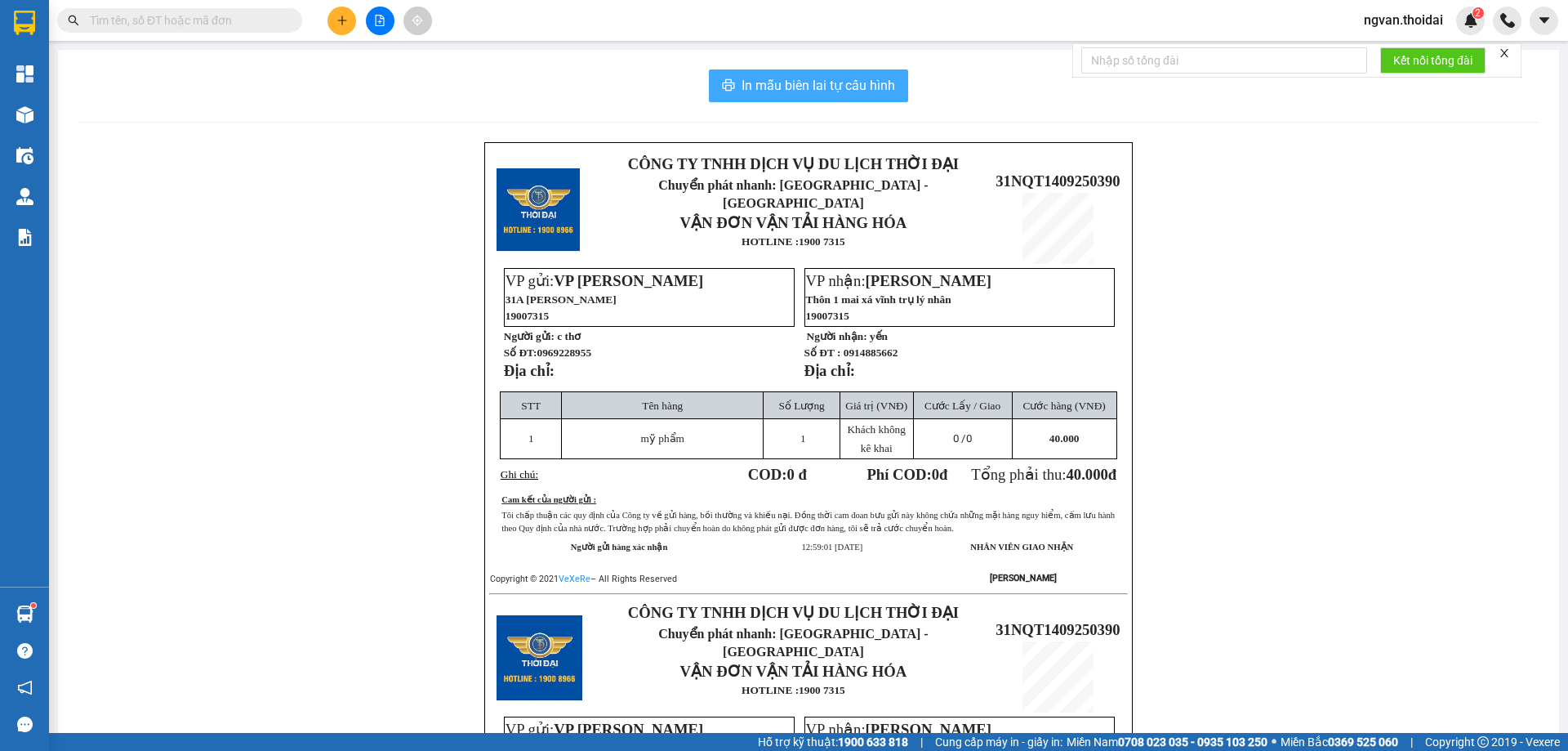
click at [810, 86] on span "In mẫu biên lai tự cấu hình" at bounding box center [819, 85] width 154 height 20
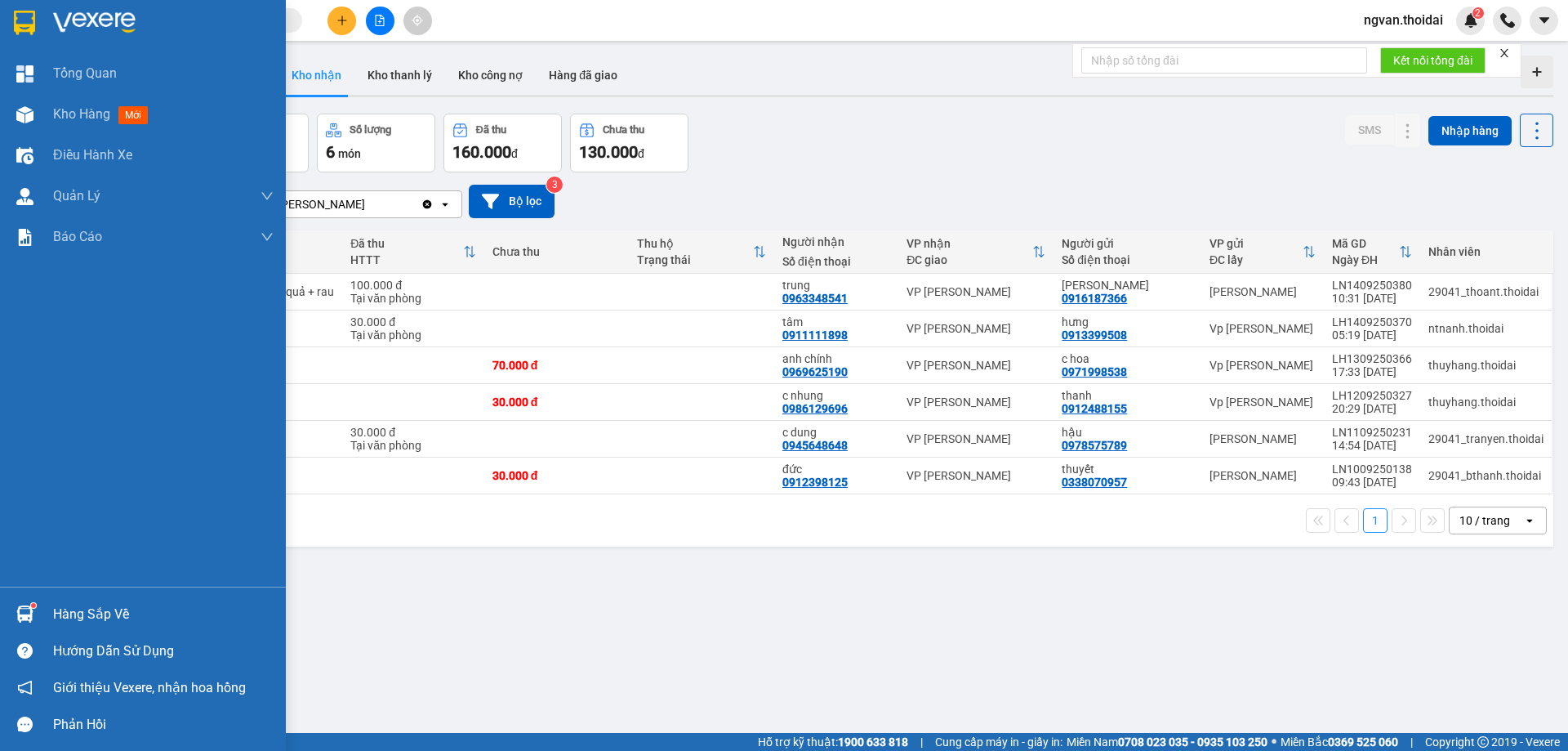
click at [65, 621] on div "Hàng sắp về" at bounding box center [163, 614] width 221 height 24
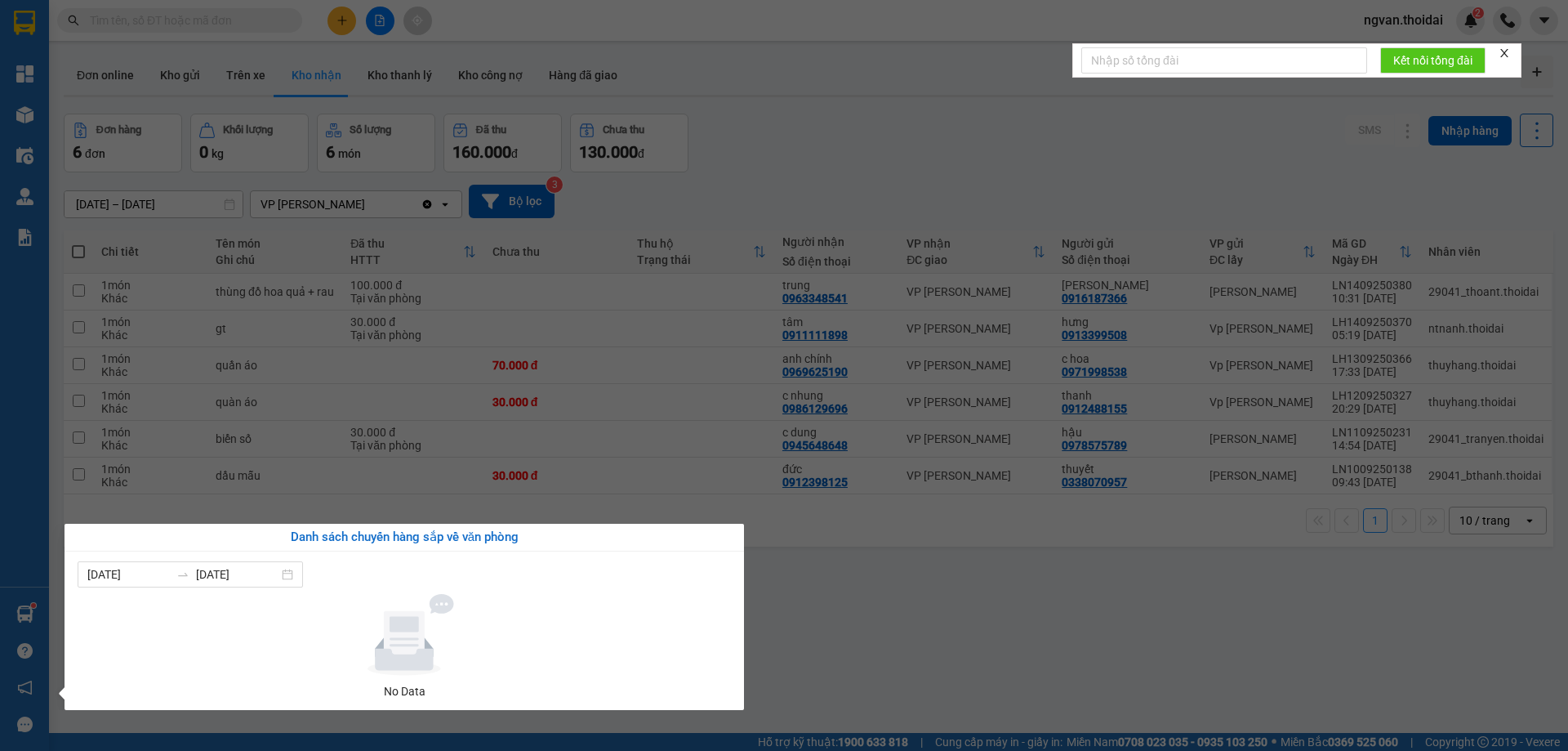
click at [898, 610] on section "Kết quả tìm kiếm ( 0 ) Bộ lọc No Data ngvan.thoidai 2 Tổng Quan Kho hàng mới Đi…" at bounding box center [784, 376] width 1568 height 751
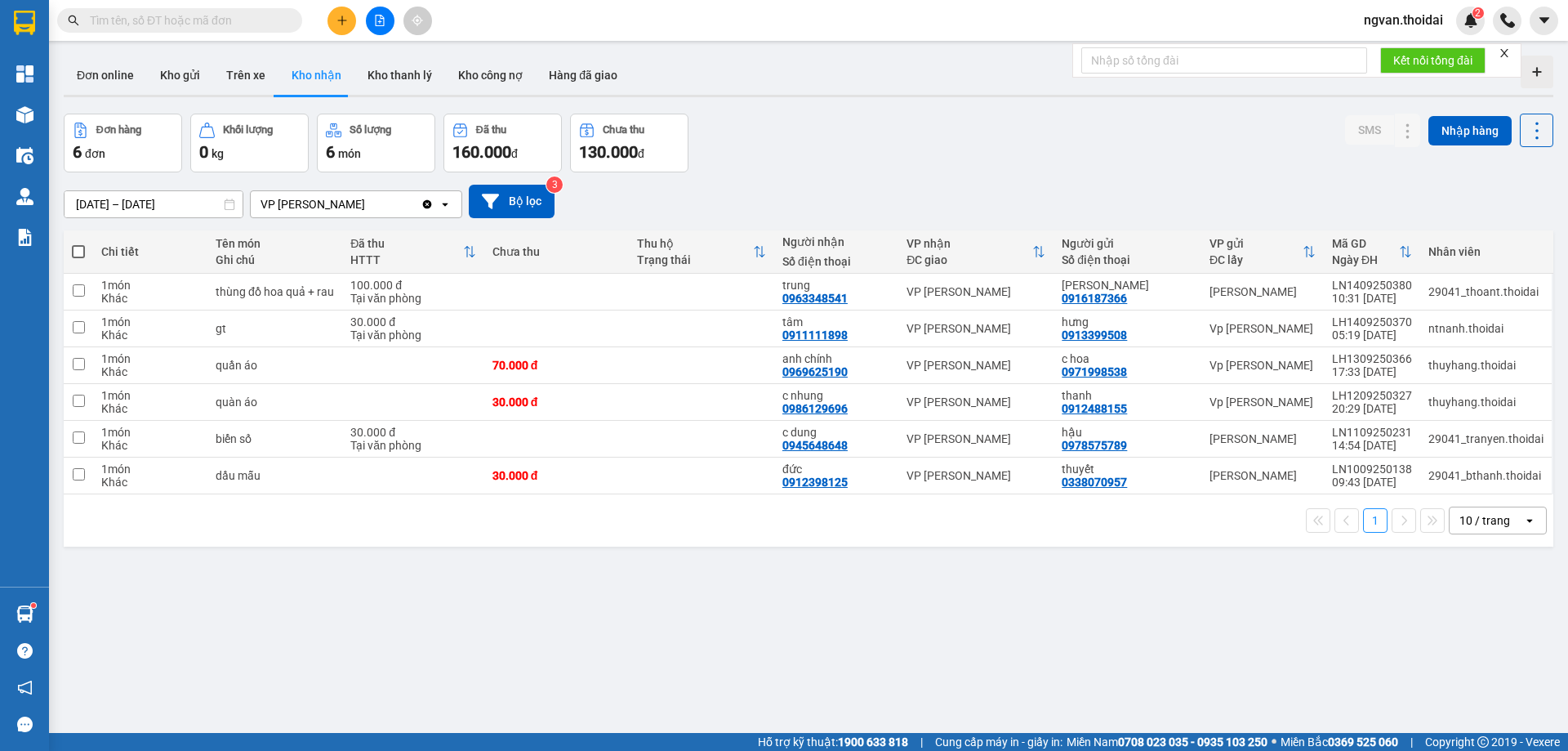
click at [1428, 14] on span "ngvan.thoidai" at bounding box center [1404, 20] width 106 height 20
click at [1403, 49] on span "Đăng xuất" at bounding box center [1410, 50] width 71 height 18
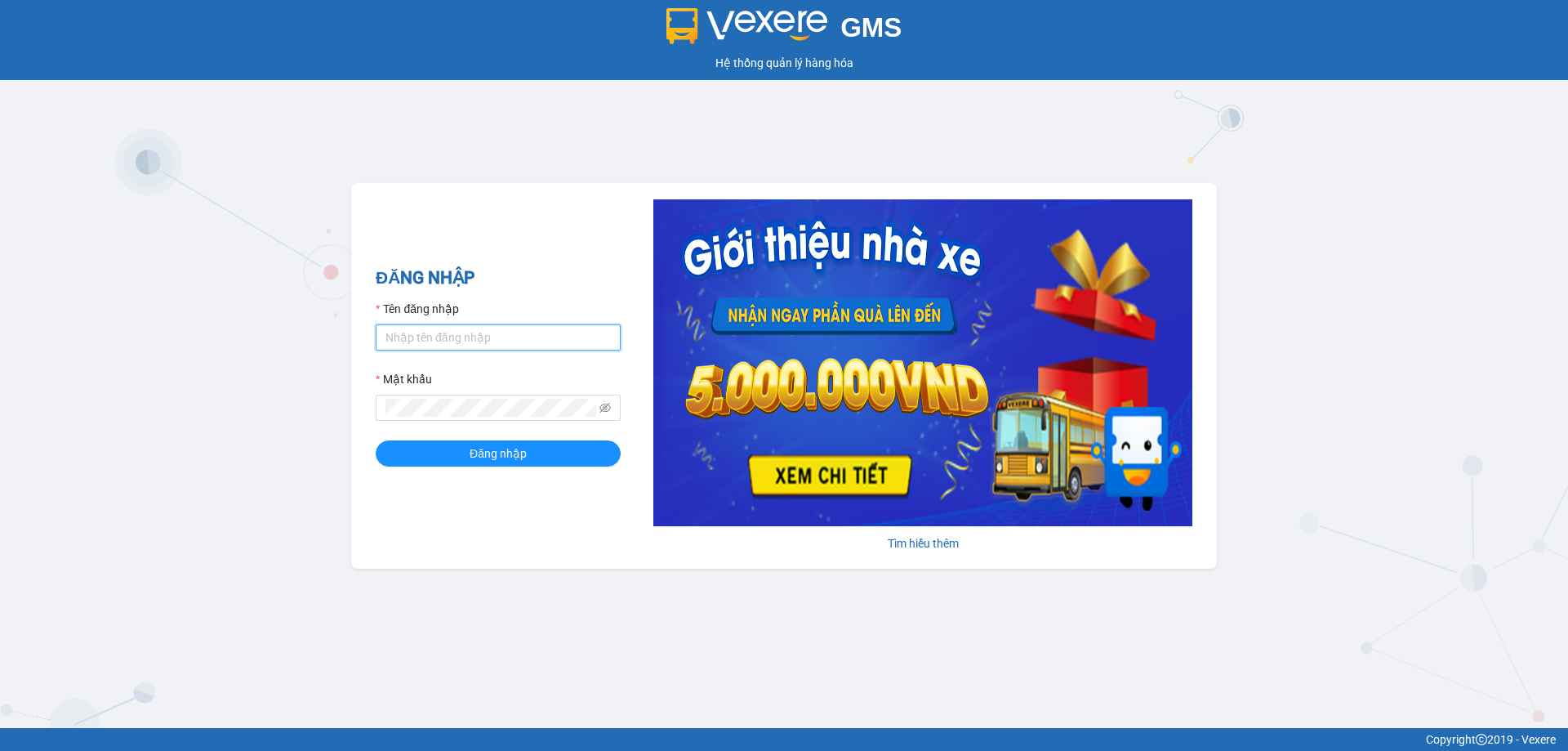
type input "ttnguyen.thoidai"
click at [538, 463] on button "Đăng nhập" at bounding box center [498, 453] width 245 height 26
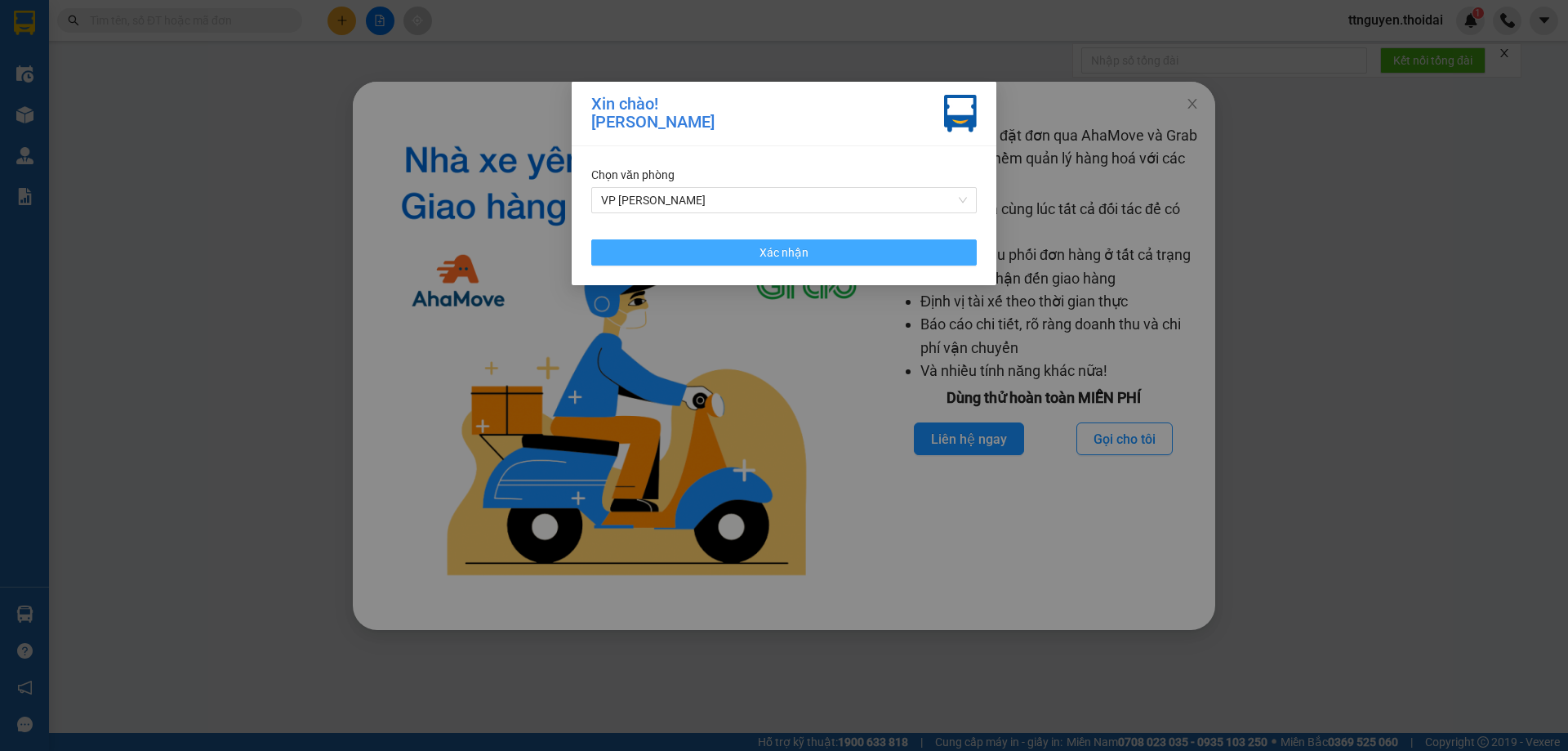
drag, startPoint x: 759, startPoint y: 250, endPoint x: 695, endPoint y: 259, distance: 64.6
click at [758, 250] on button "Xác nhận" at bounding box center [784, 252] width 386 height 26
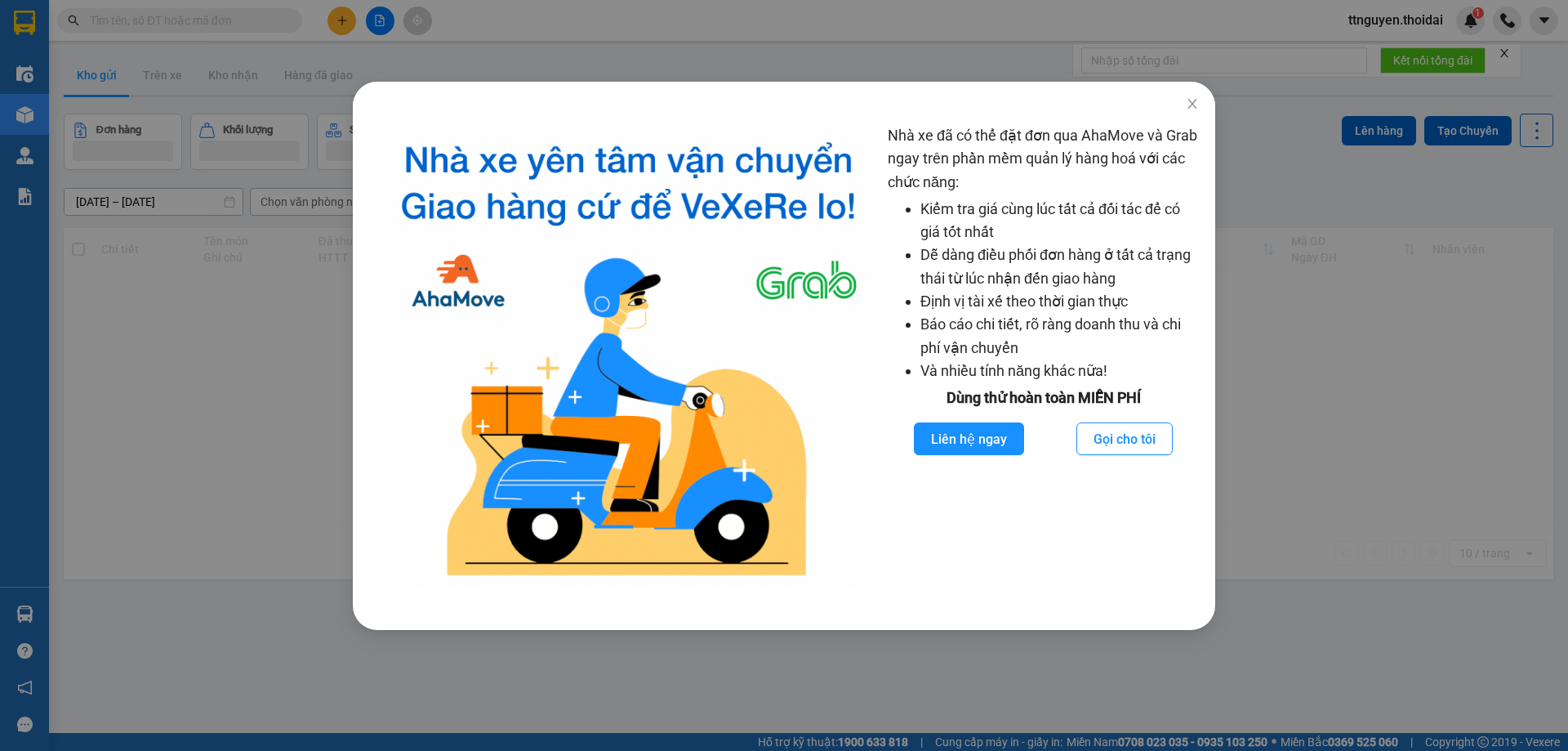
click at [163, 371] on div "Nhà xe đã có thể đặt đơn qua AhaMove và Grab ngay trên phần mềm quản lý hàng ho…" at bounding box center [784, 376] width 1568 height 751
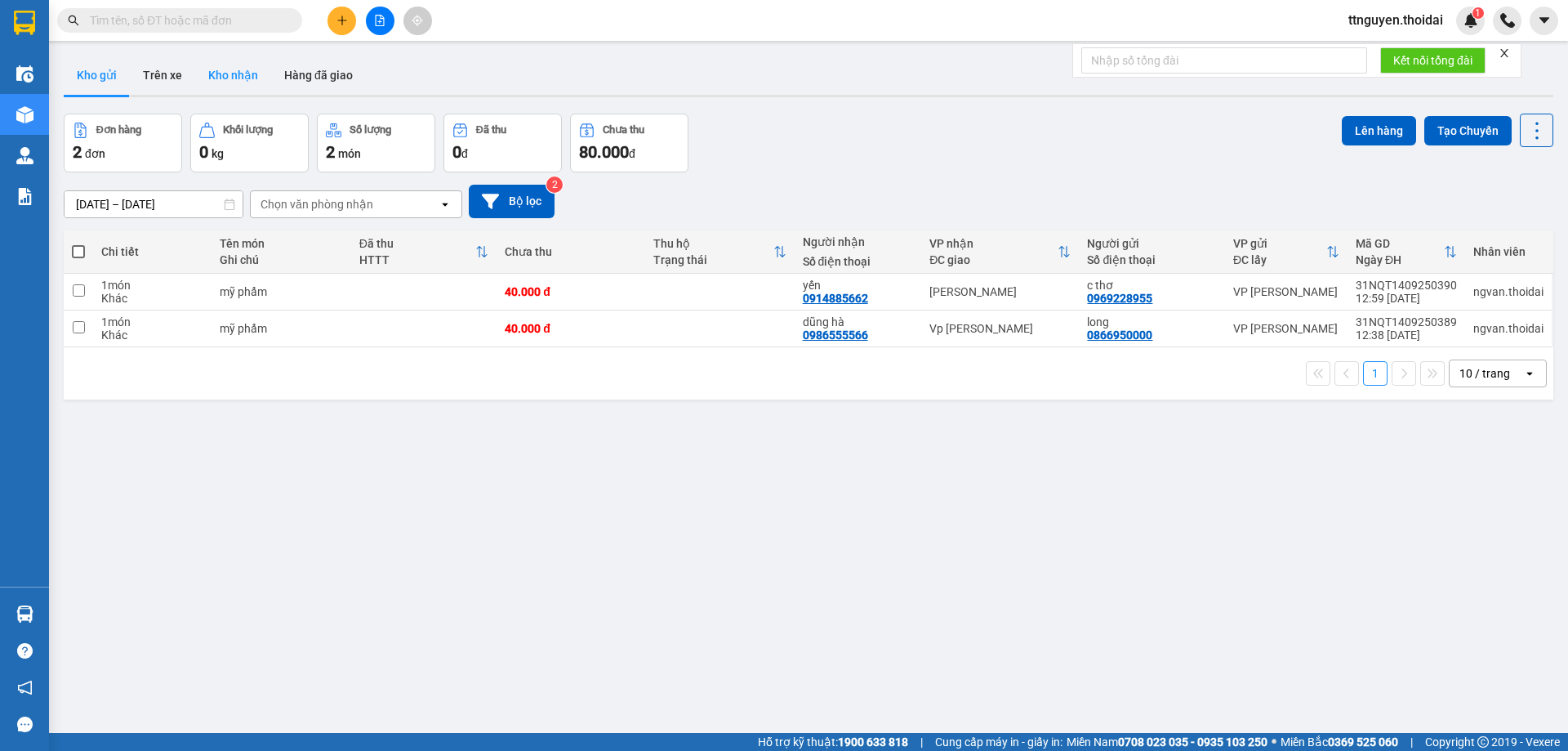
click at [205, 78] on button "Kho nhận" at bounding box center [234, 75] width 76 height 39
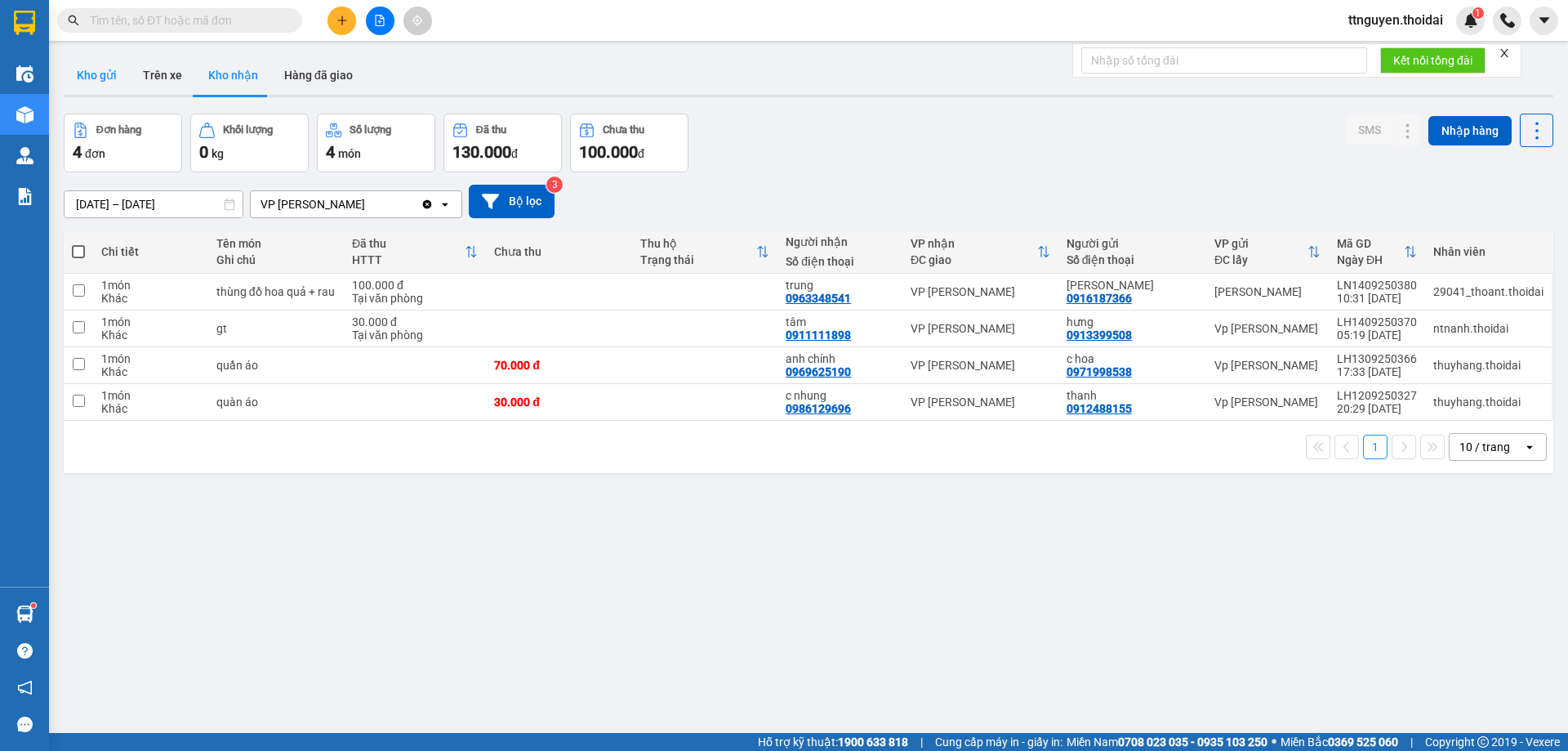
click at [90, 60] on button "Kho gửi" at bounding box center [96, 75] width 66 height 39
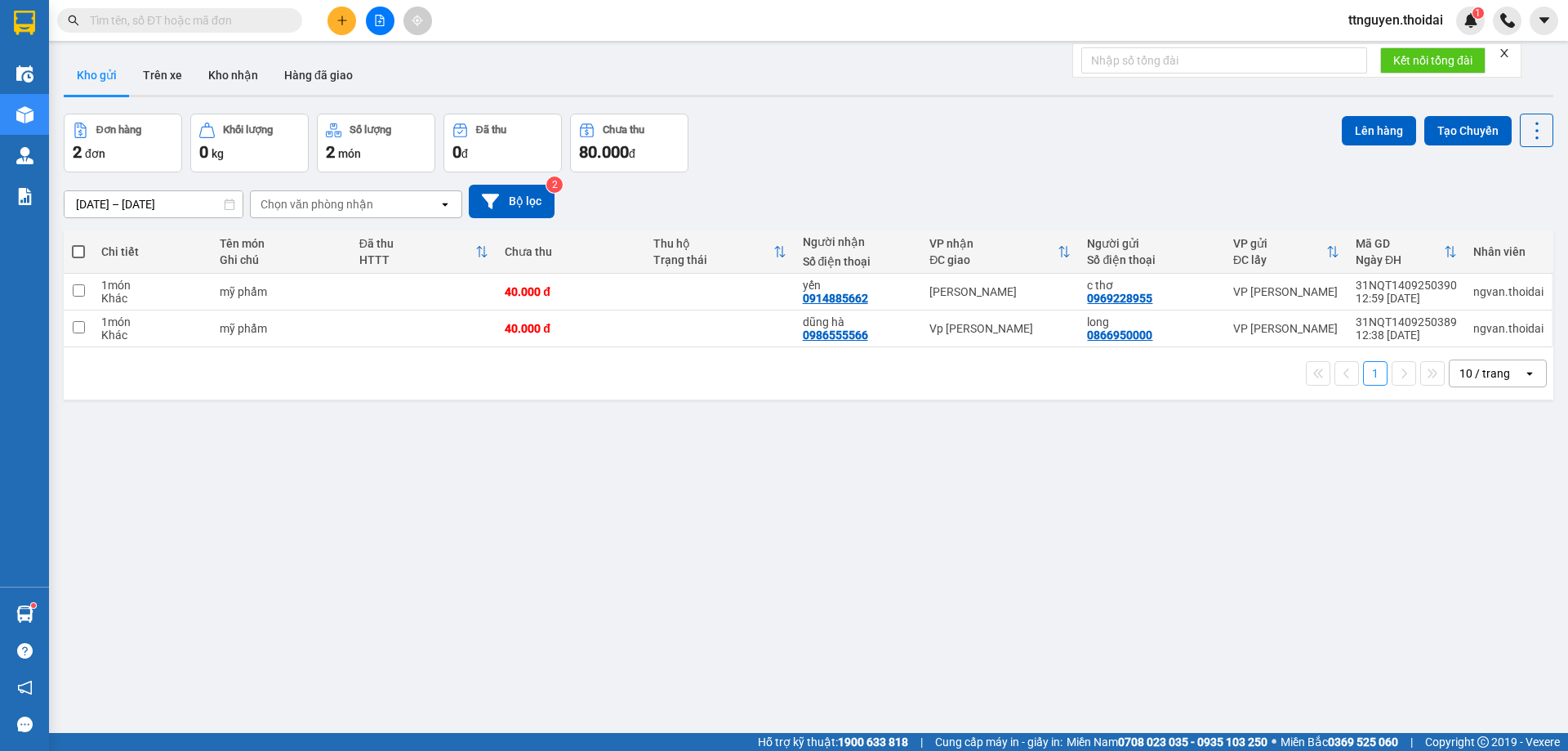
click at [81, 245] on span at bounding box center [79, 251] width 13 height 13
click at [79, 244] on input "checkbox" at bounding box center [79, 244] width 0 height 0
checkbox input "true"
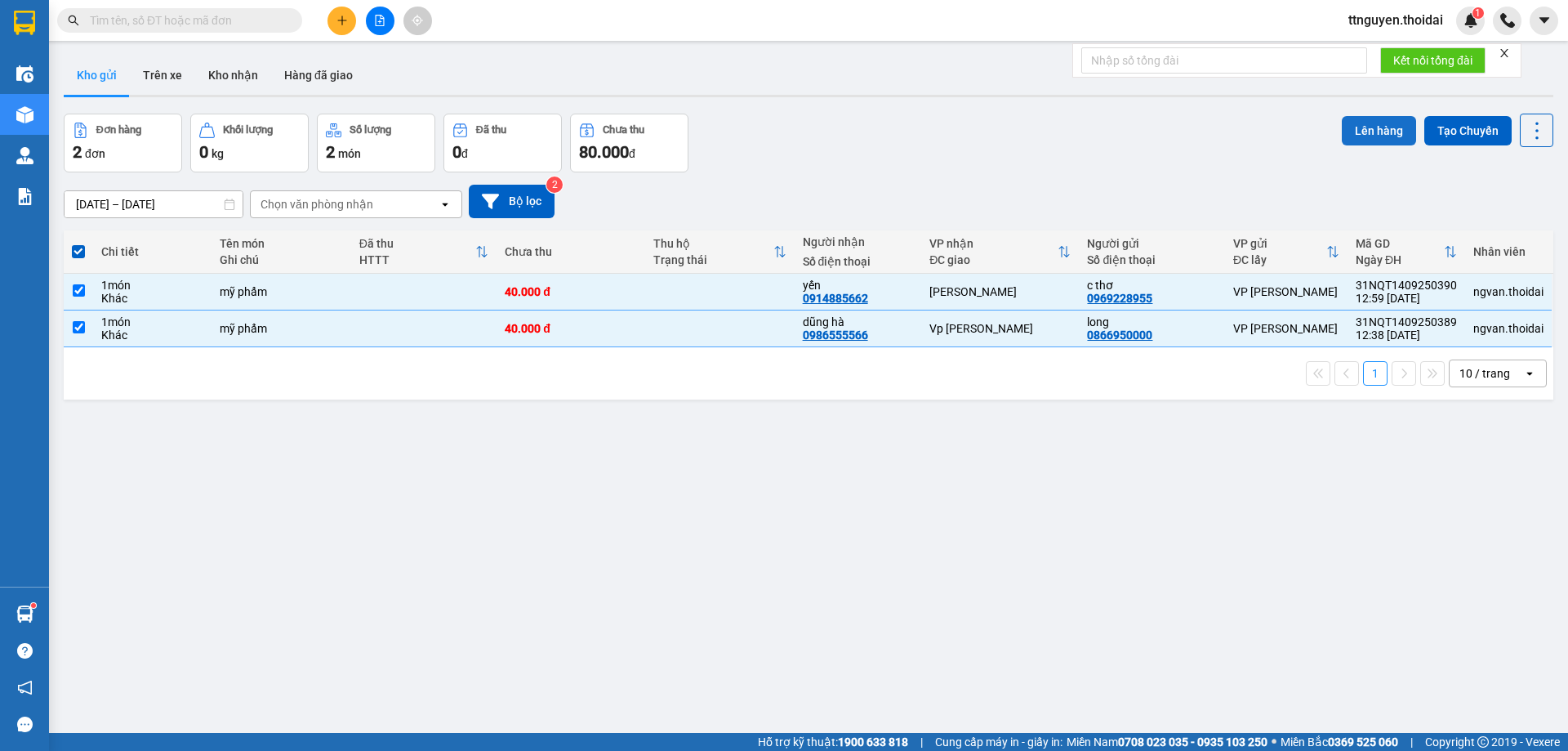
click at [1354, 126] on button "Lên hàng" at bounding box center [1379, 131] width 74 height 30
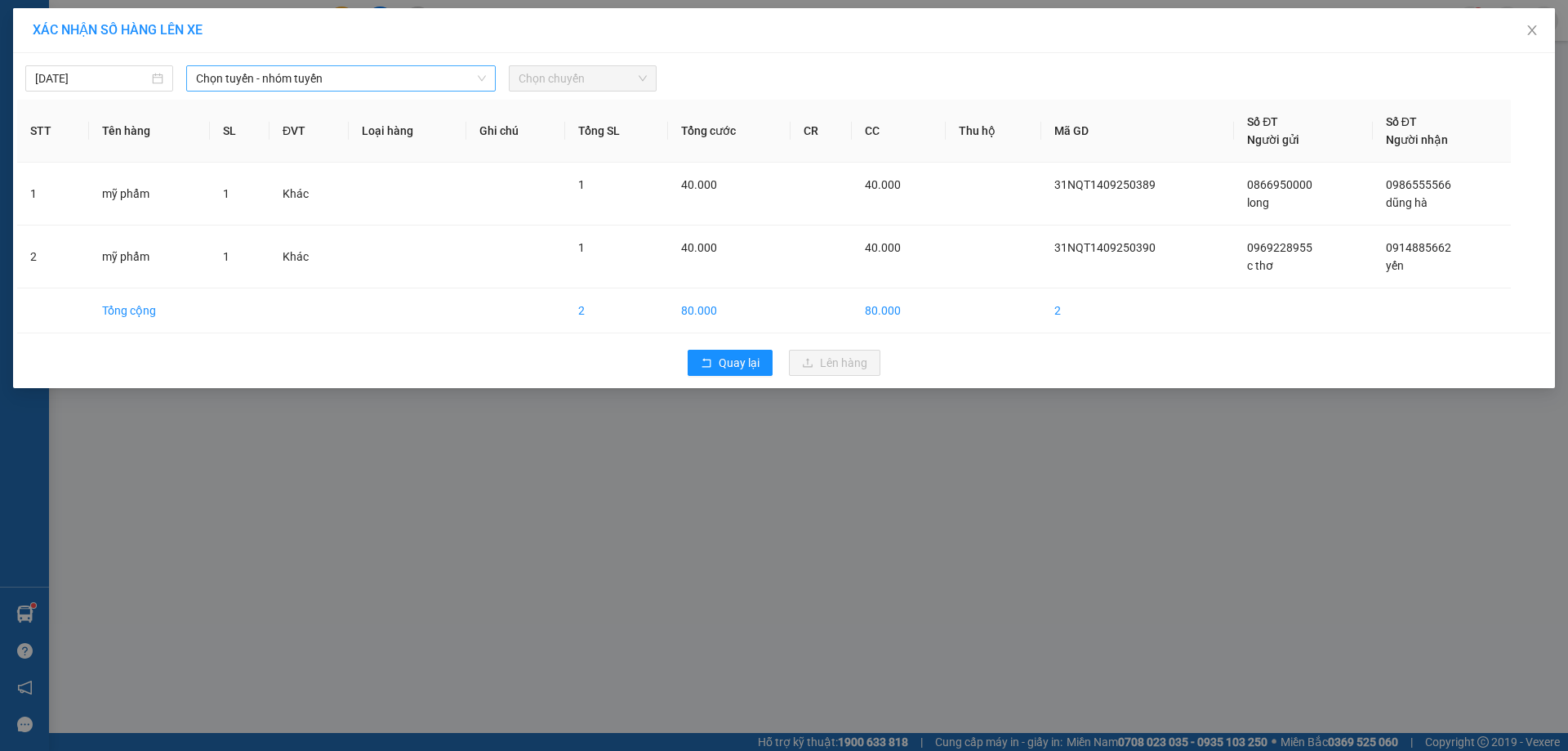
click at [346, 89] on span "Chọn tuyến - nhóm tuyến" at bounding box center [340, 78] width 290 height 24
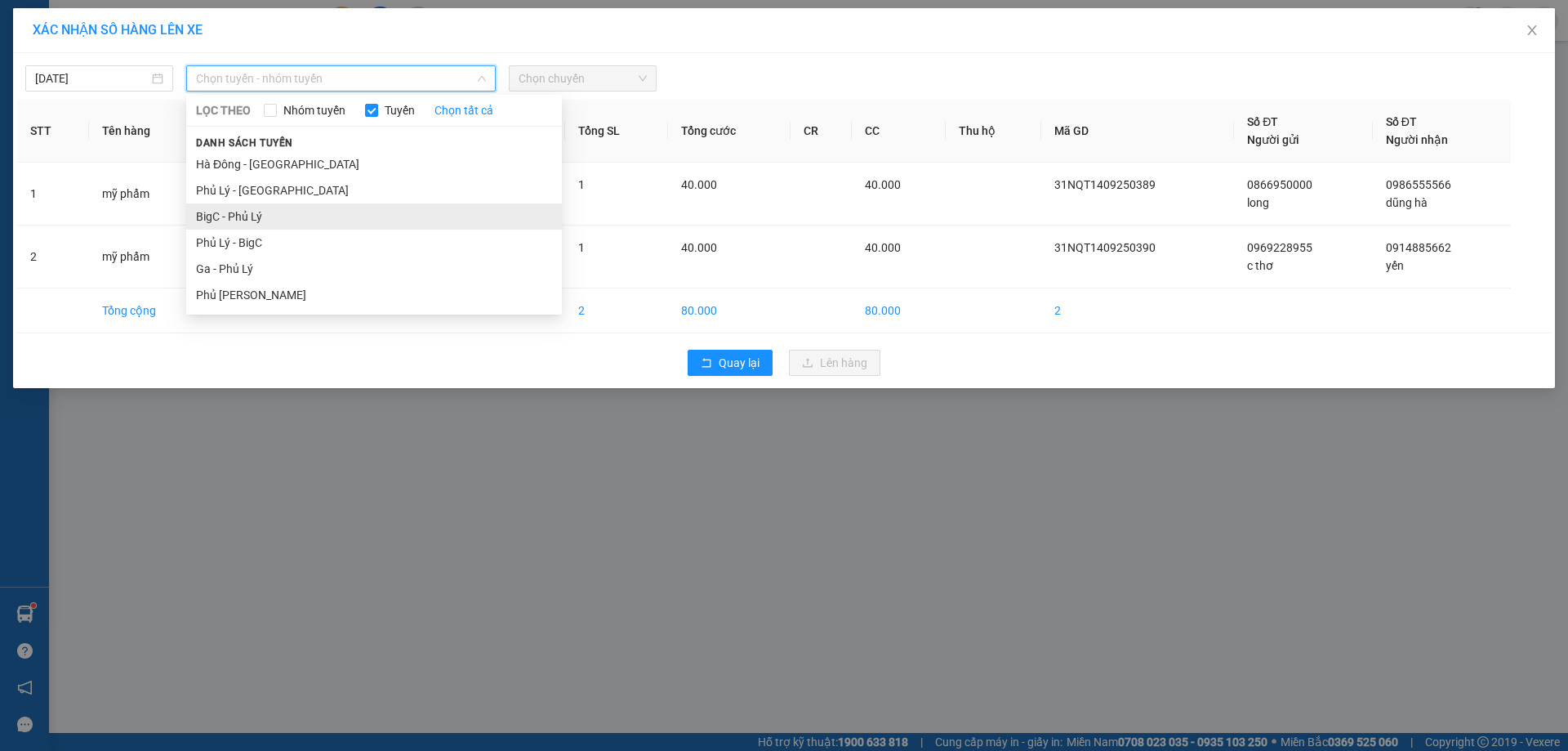
click at [296, 210] on li "BigC - Phủ Lý" at bounding box center [374, 216] width 376 height 26
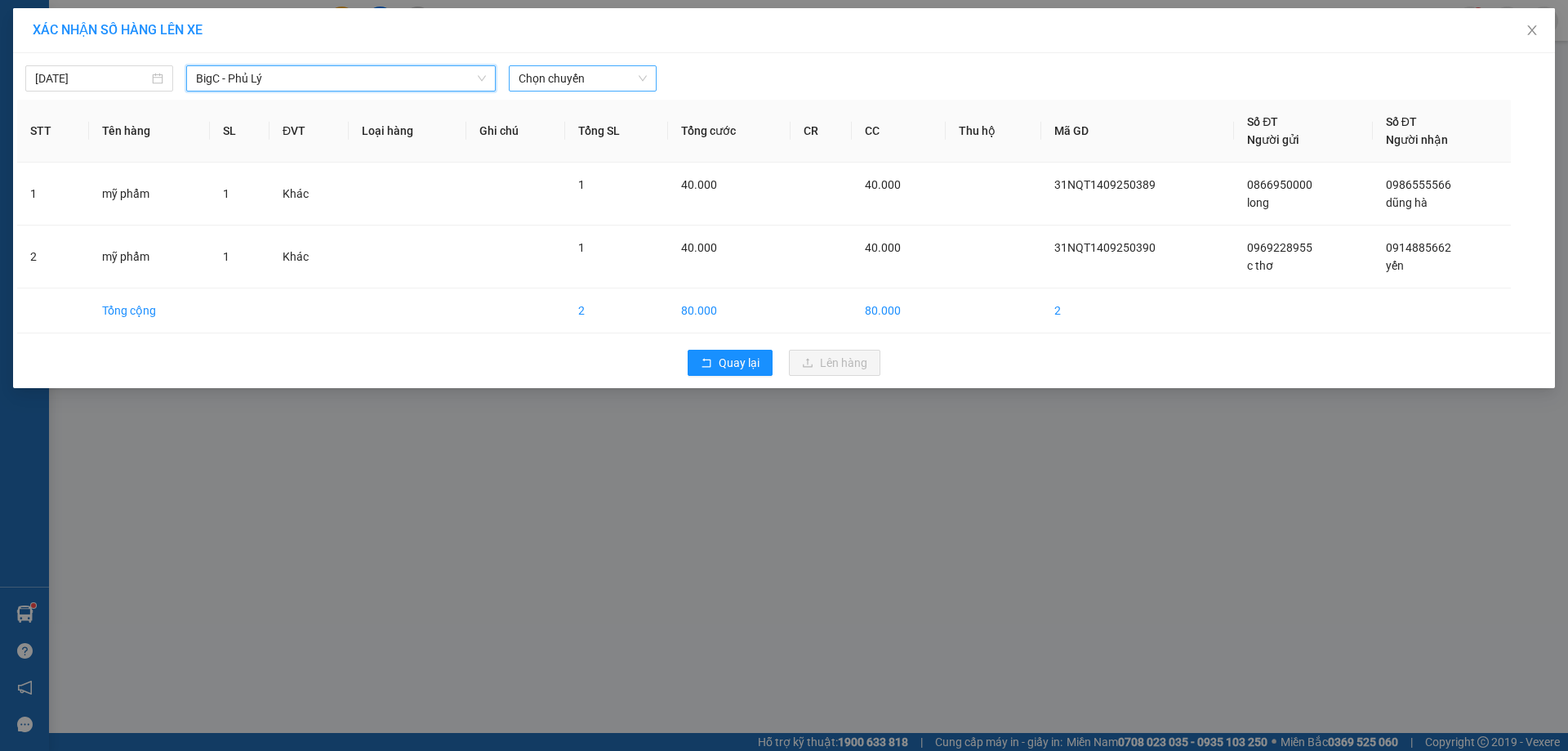
click at [563, 72] on span "Chọn chuyến" at bounding box center [582, 78] width 128 height 24
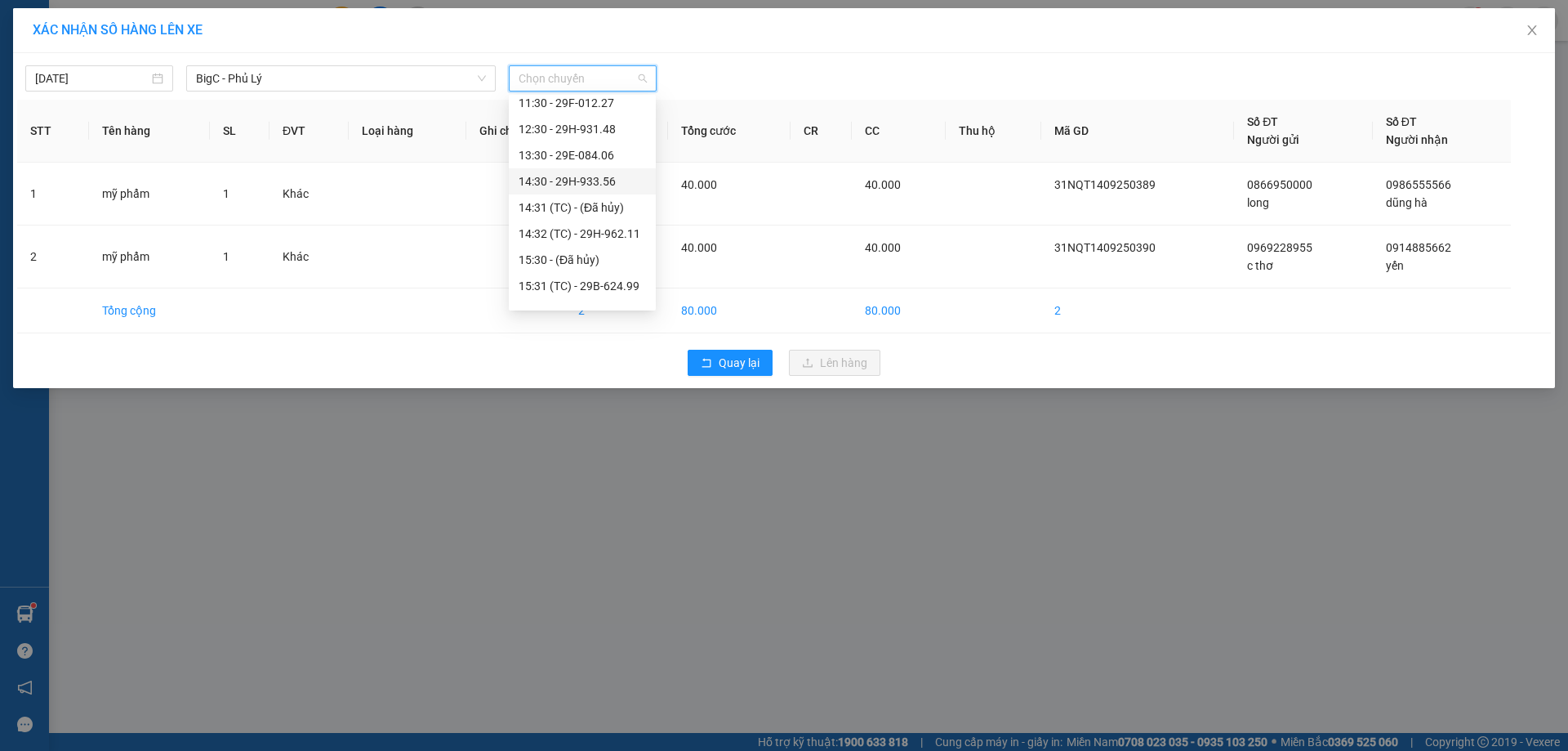
scroll to position [163, 0]
click at [593, 176] on div "13:30 - 29E-084.06" at bounding box center [581, 183] width 127 height 18
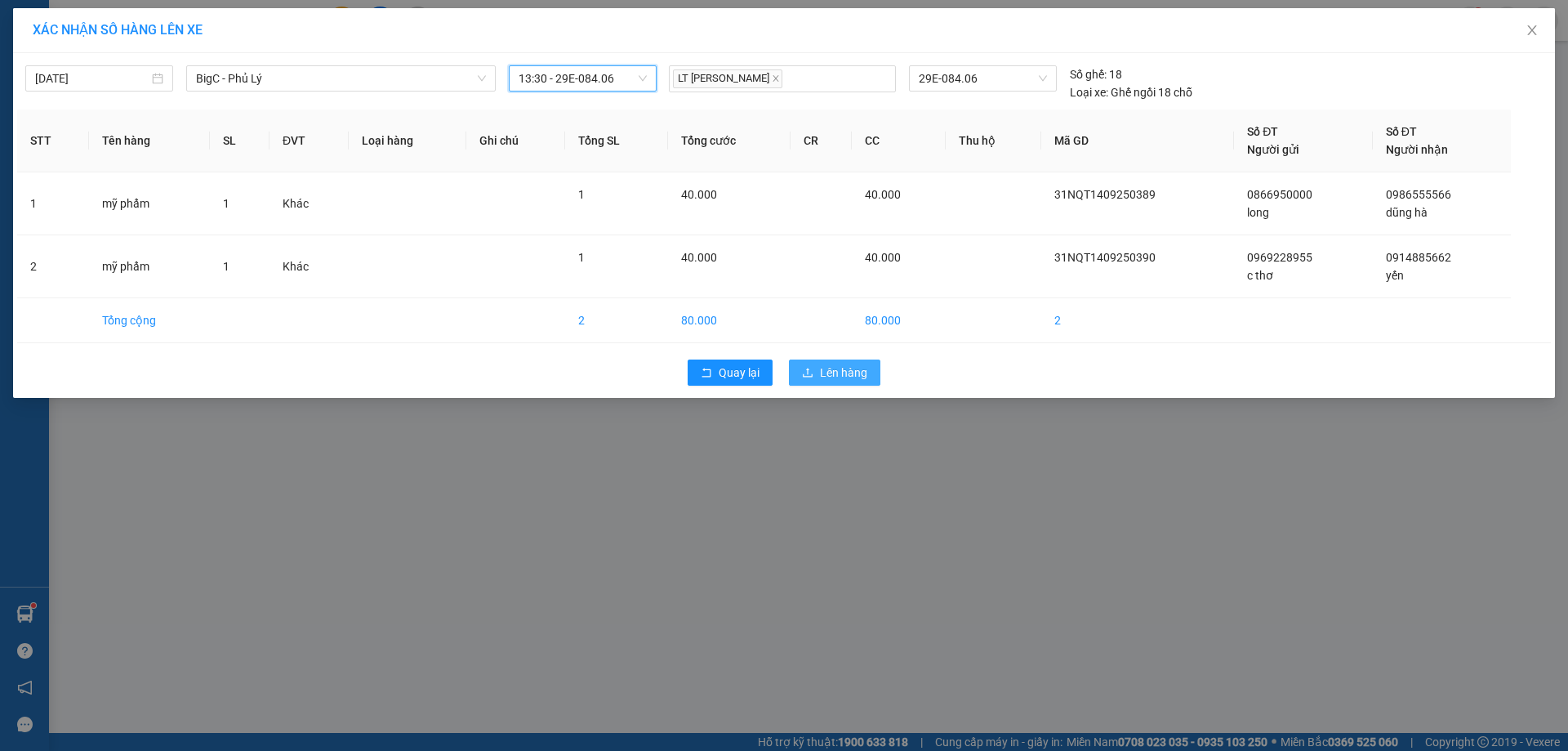
click at [817, 368] on button "Lên hàng" at bounding box center [835, 373] width 92 height 26
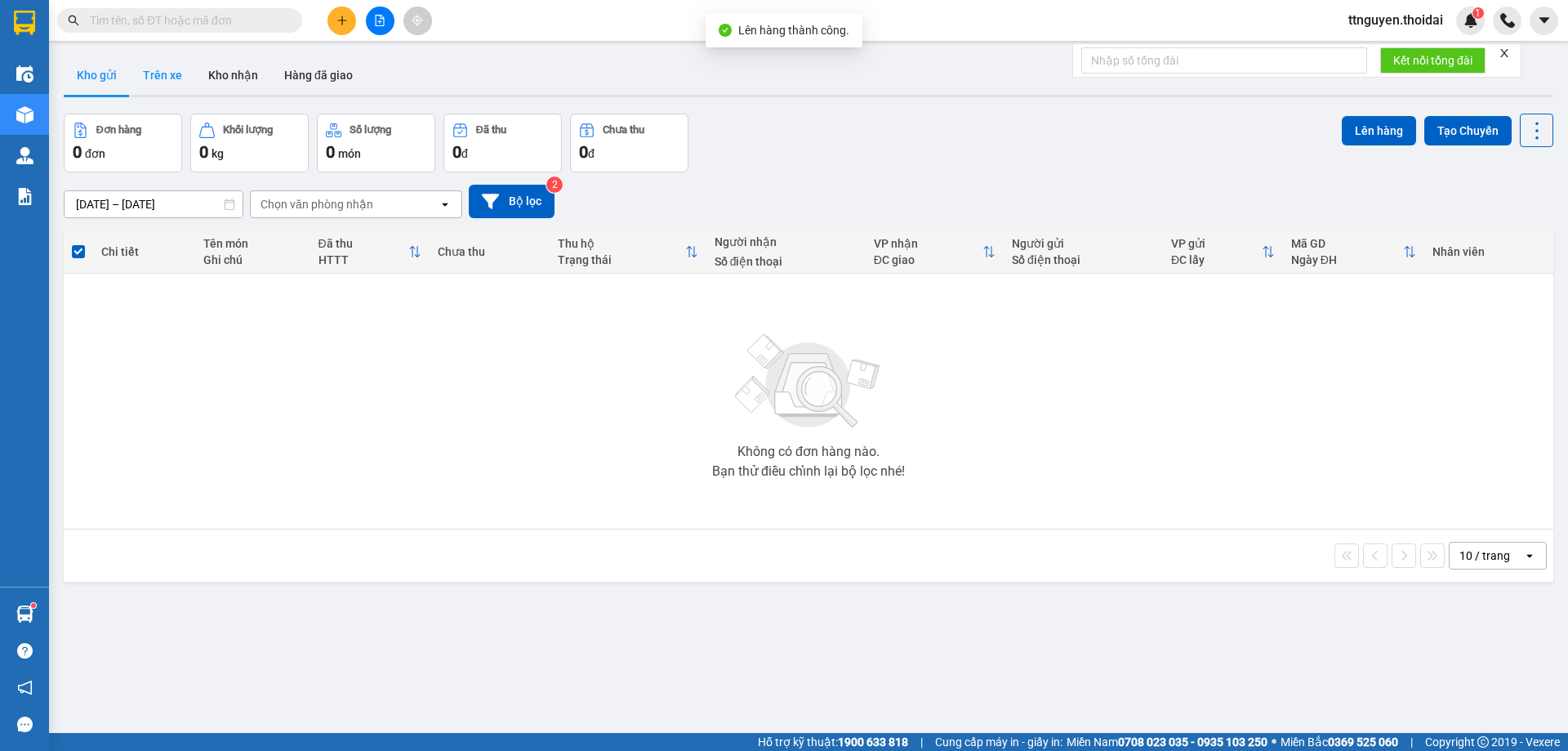
click at [147, 83] on button "Trên xe" at bounding box center [162, 75] width 65 height 39
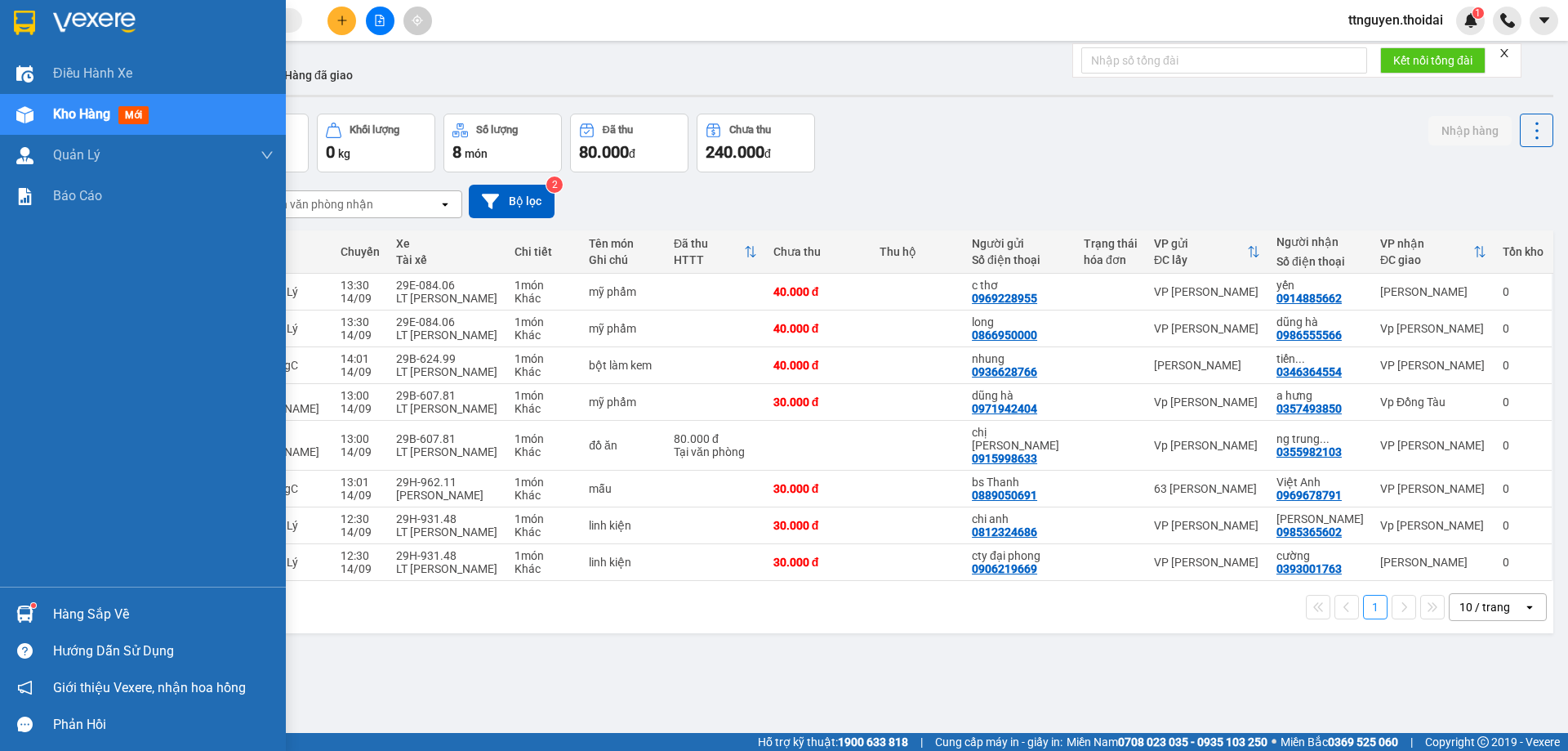
drag, startPoint x: 64, startPoint y: 613, endPoint x: 122, endPoint y: 615, distance: 58.0
click at [64, 614] on div "Hàng sắp về" at bounding box center [163, 614] width 221 height 24
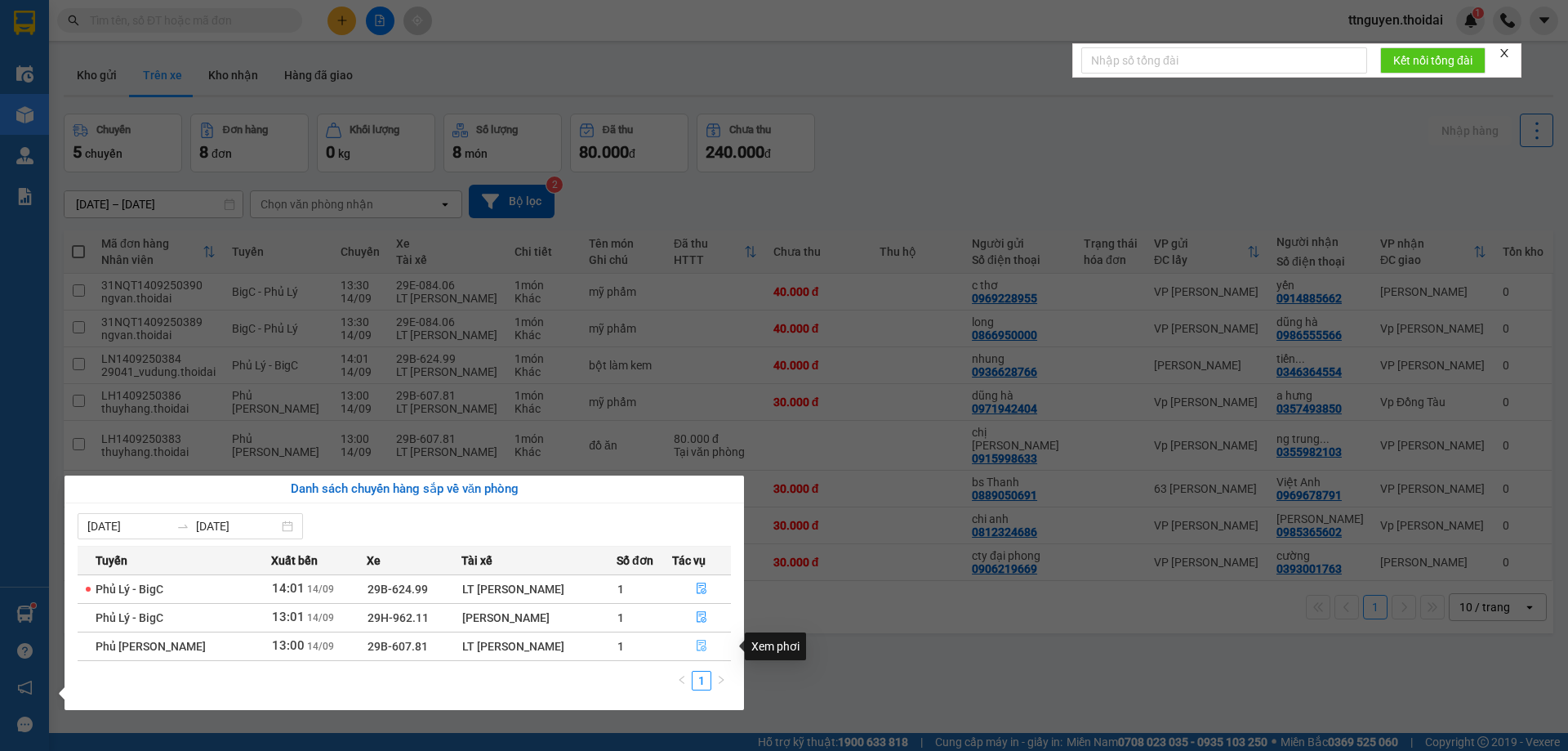
click at [699, 647] on icon "file-done" at bounding box center [701, 646] width 10 height 11
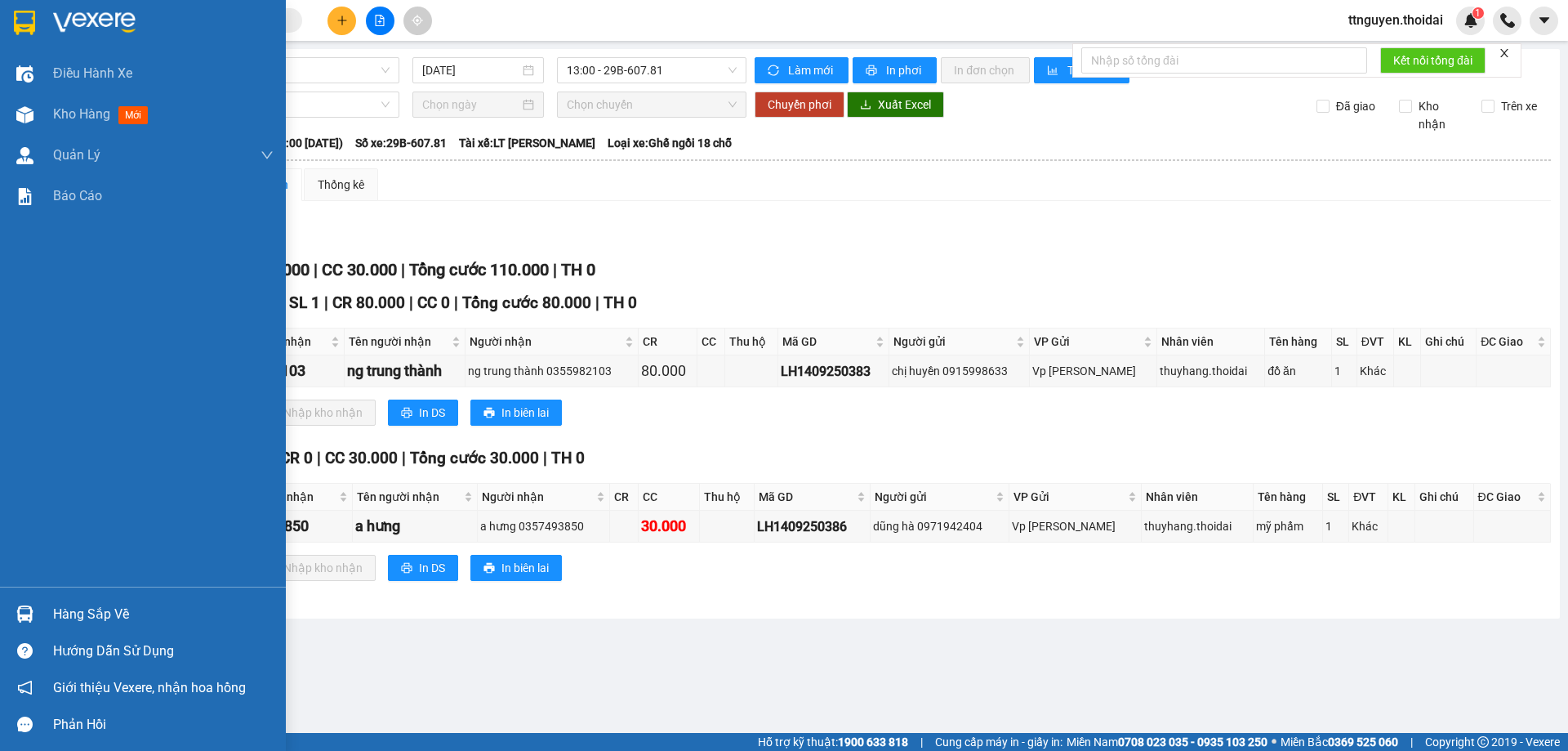
click at [91, 605] on div "Hàng sắp về" at bounding box center [163, 614] width 221 height 24
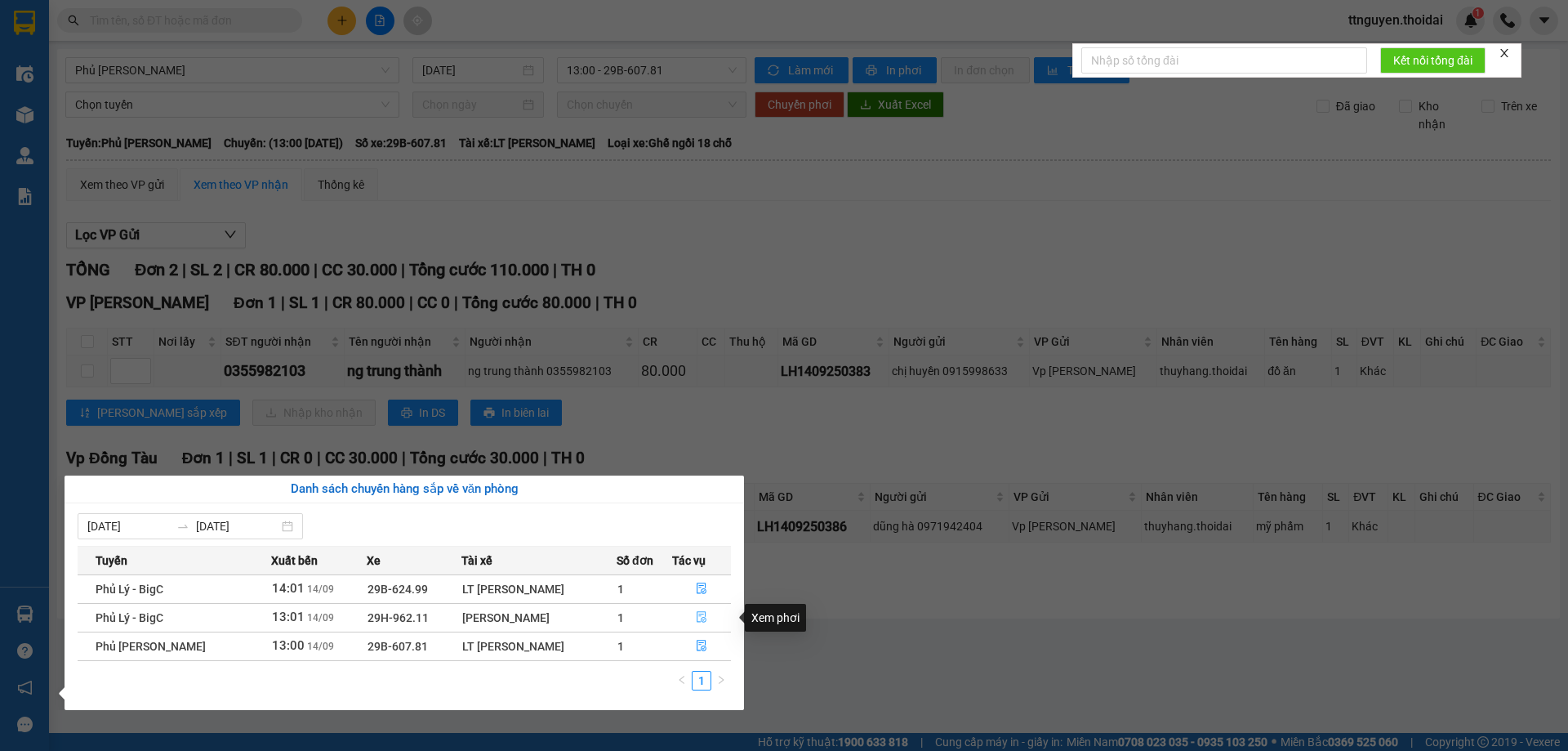
click at [698, 620] on icon "file-done" at bounding box center [701, 617] width 10 height 11
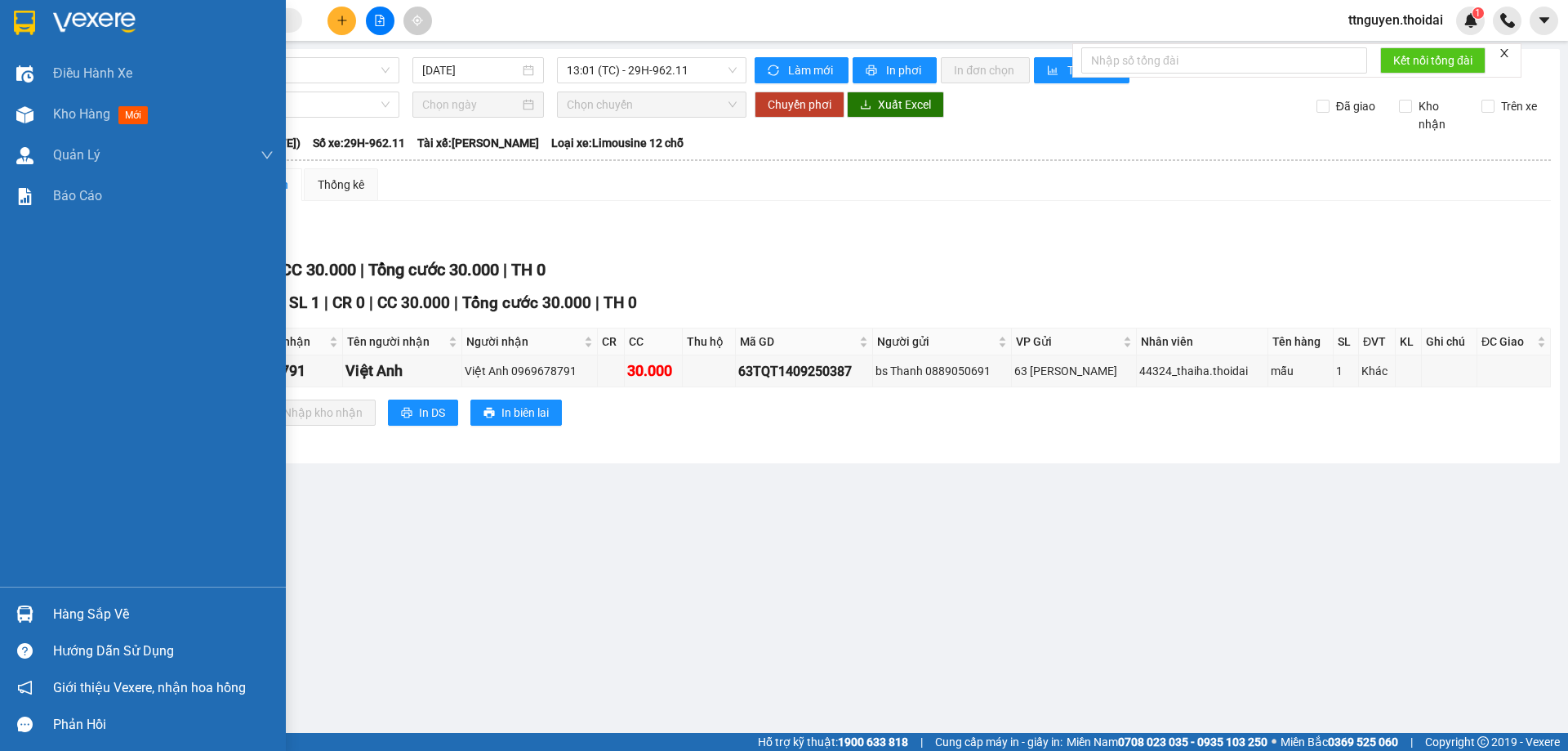
click at [66, 612] on div "Hàng sắp về" at bounding box center [163, 614] width 221 height 24
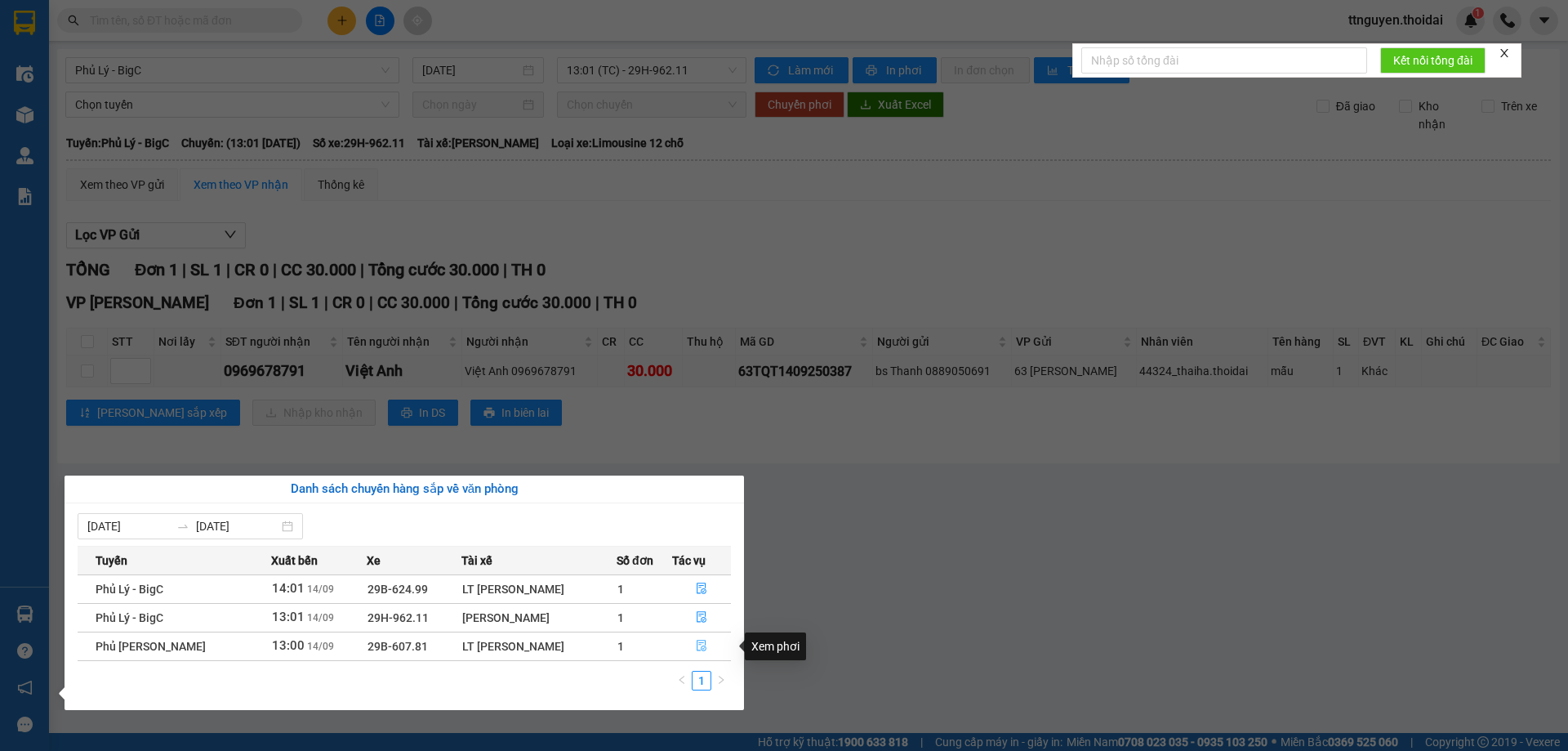
click at [696, 644] on icon "file-done" at bounding box center [702, 645] width 11 height 11
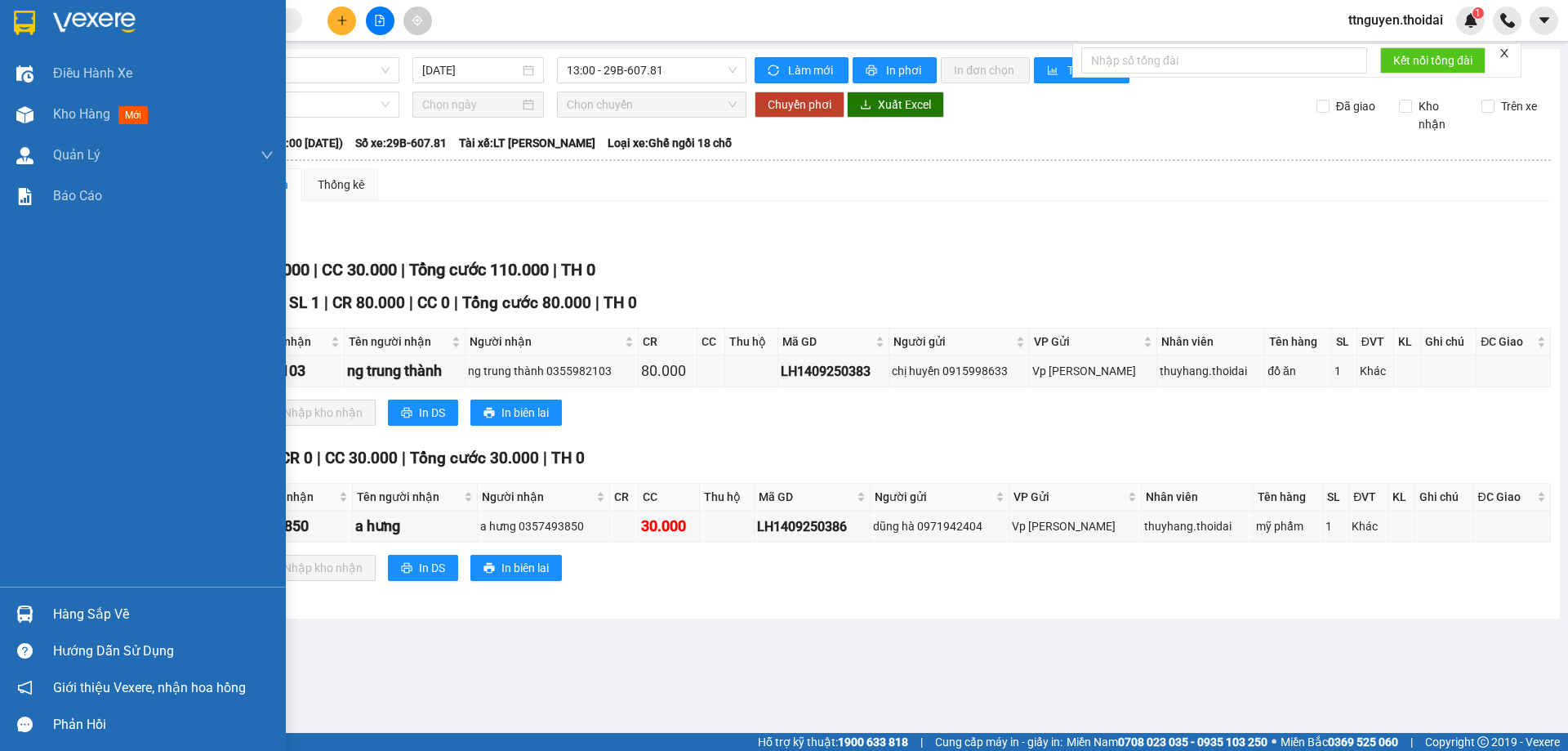
drag, startPoint x: 139, startPoint y: 615, endPoint x: 170, endPoint y: 615, distance: 31.0
click at [142, 615] on div "Hàng sắp về" at bounding box center [163, 614] width 221 height 24
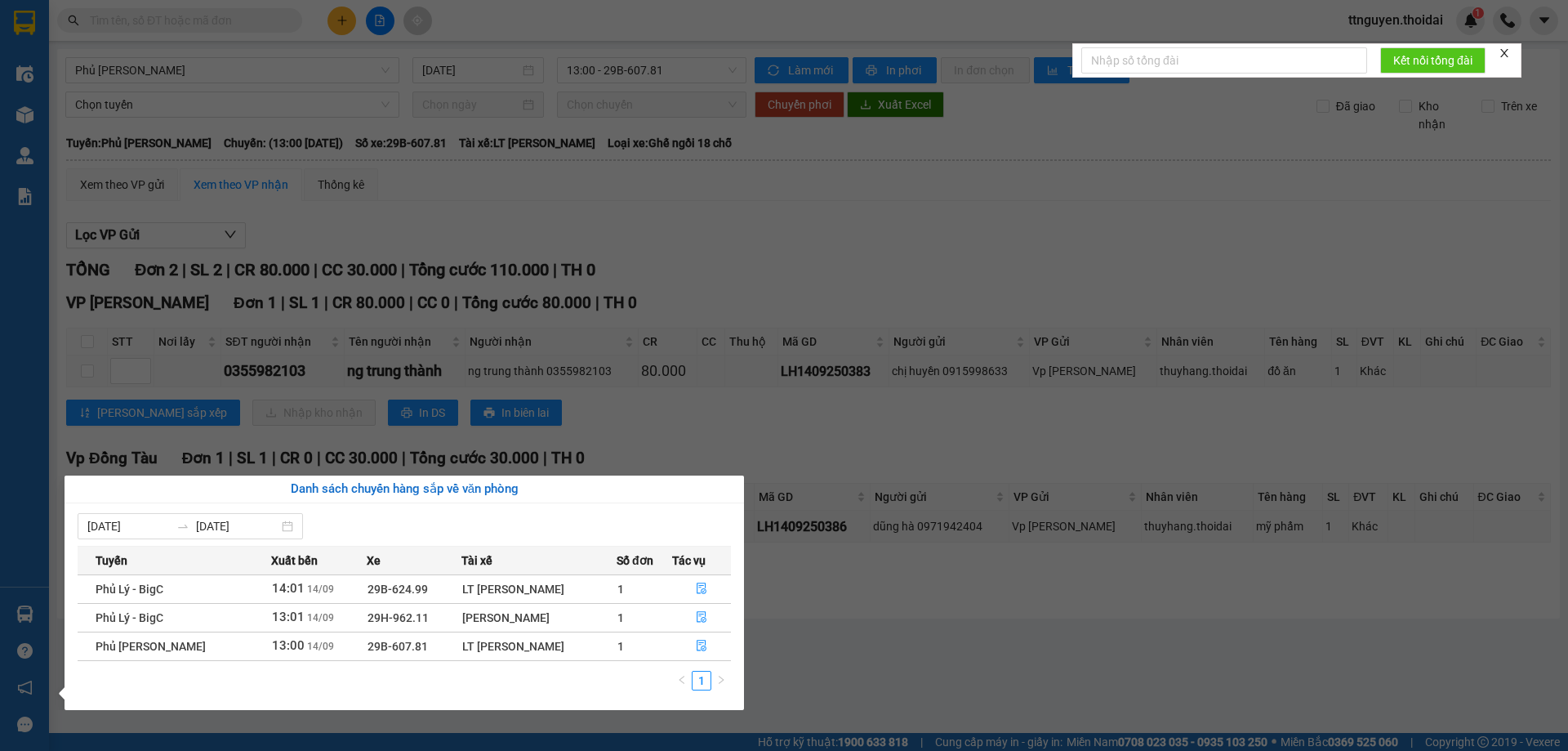
click at [847, 620] on section "Kết quả tìm kiếm ( 0 ) Bộ lọc No Data ttnguyen.thoidai 1 Điều hành xe Kho hàng …" at bounding box center [784, 376] width 1568 height 751
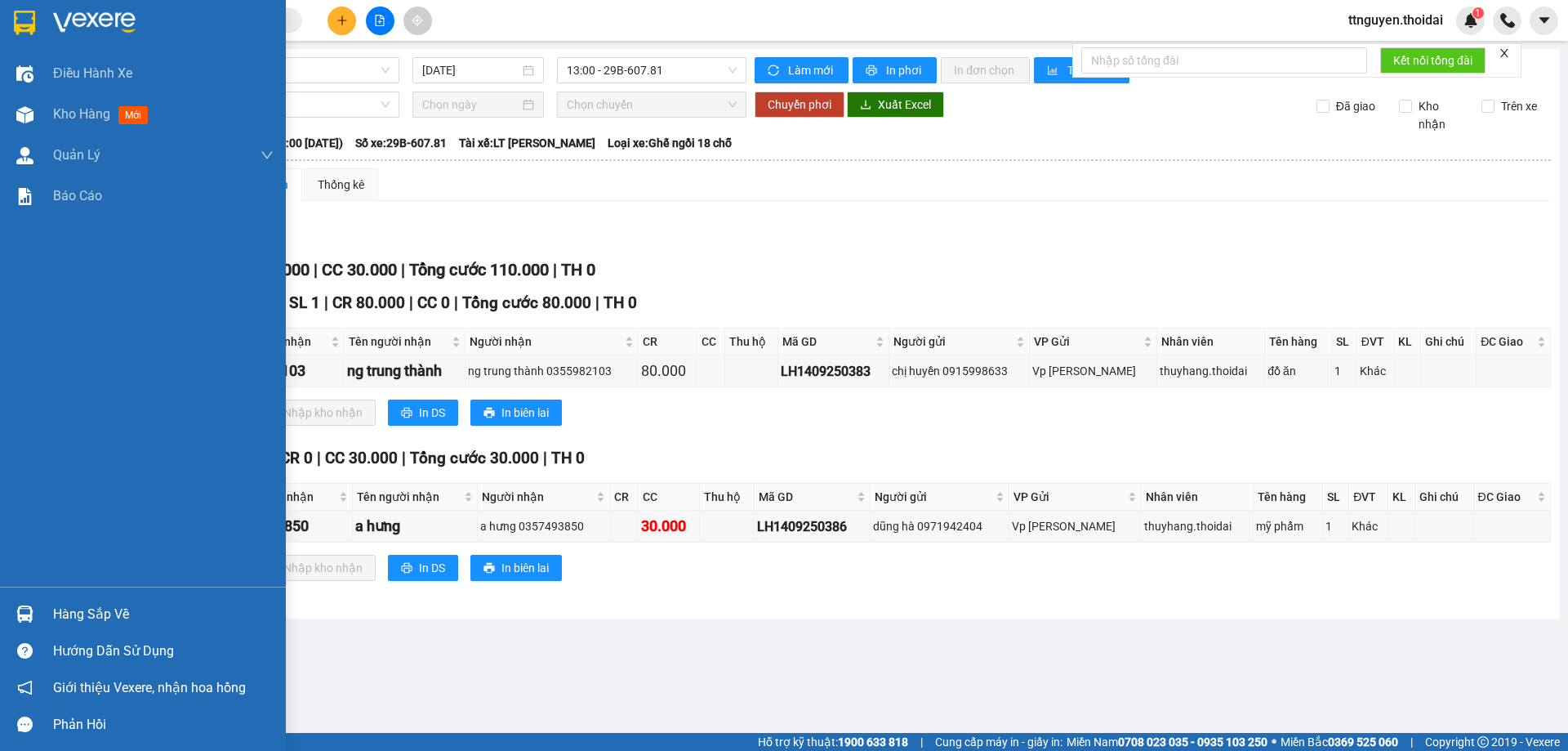
click at [83, 602] on div "Hàng sắp về" at bounding box center [163, 614] width 221 height 24
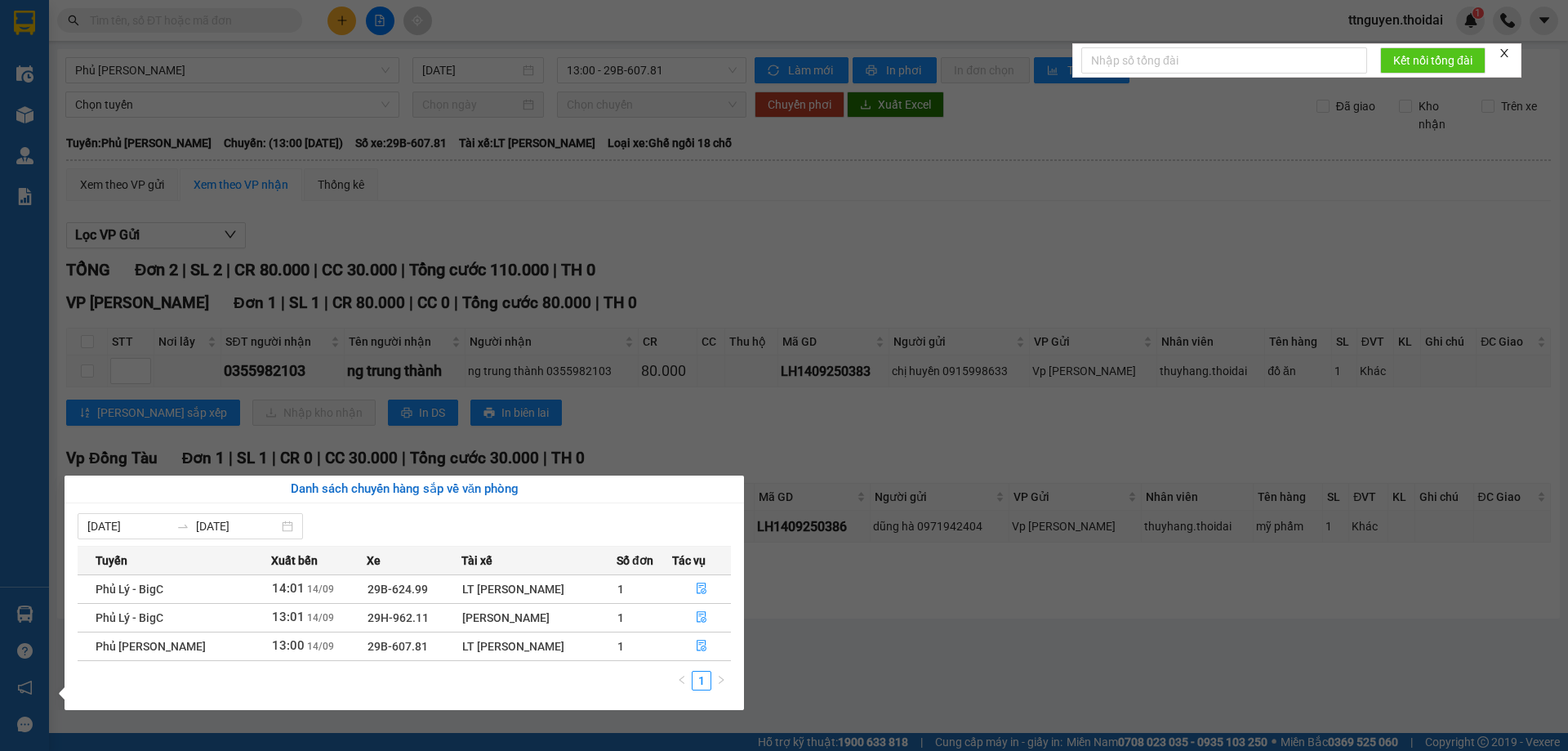
click at [907, 677] on section "Kết quả tìm kiếm ( 0 ) Bộ lọc No Data ttnguyen.thoidai 1 Điều hành xe Kho hàng …" at bounding box center [784, 376] width 1568 height 751
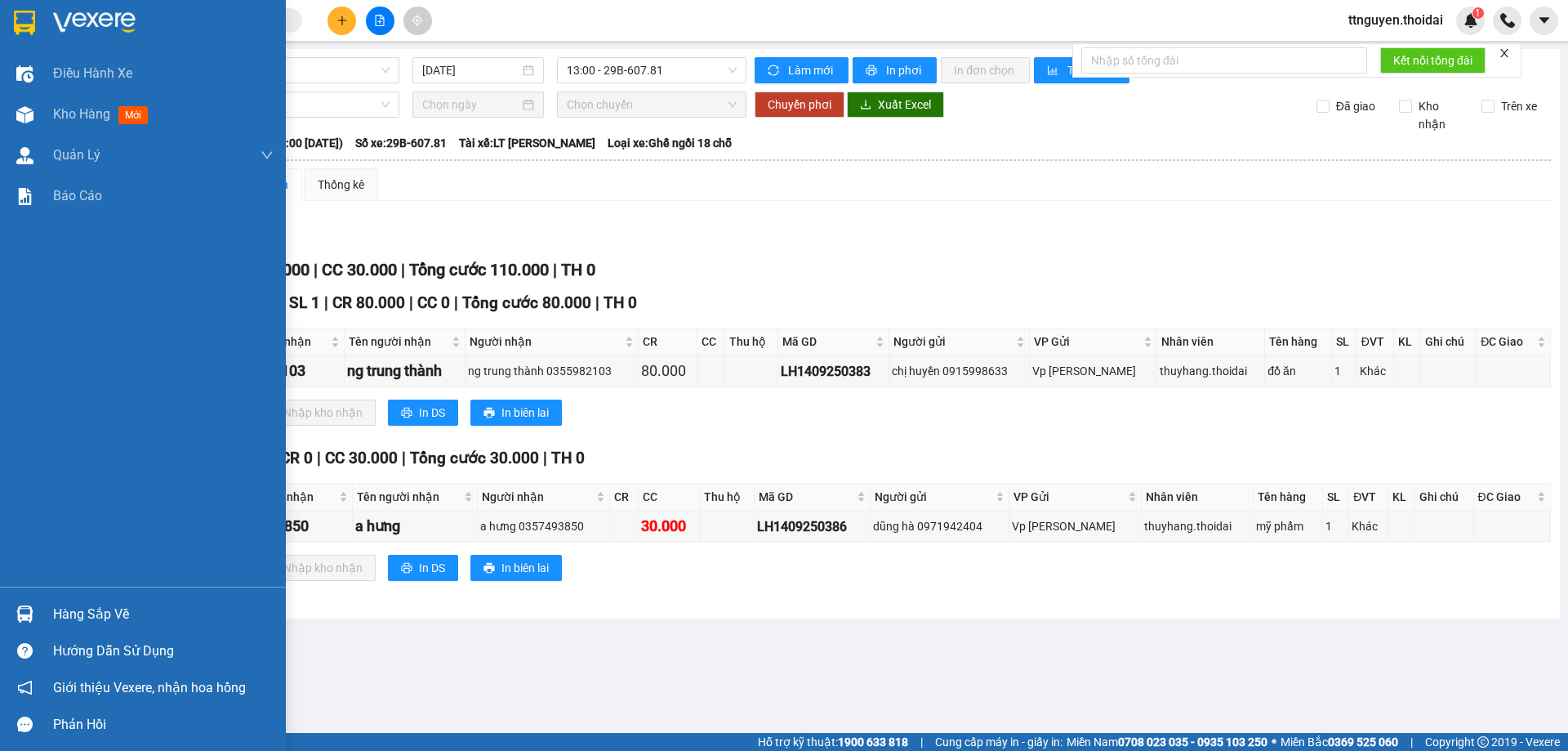
click at [92, 618] on div "Hàng sắp về" at bounding box center [163, 614] width 221 height 24
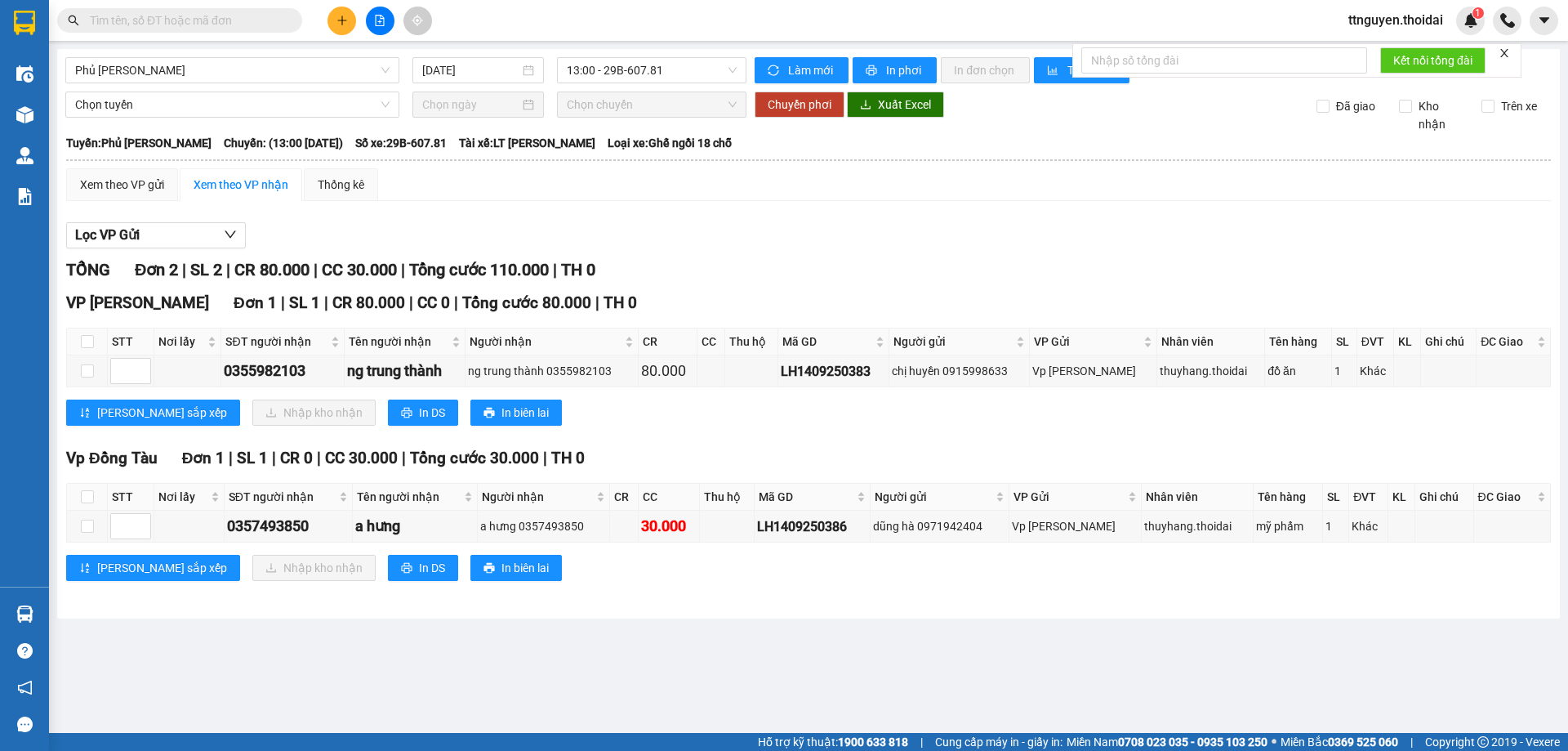
click at [823, 587] on section "Kết quả tìm kiếm ( 0 ) Bộ lọc No Data ttnguyen.thoidai 1 Điều hành xe Kho hàng …" at bounding box center [784, 376] width 1568 height 751
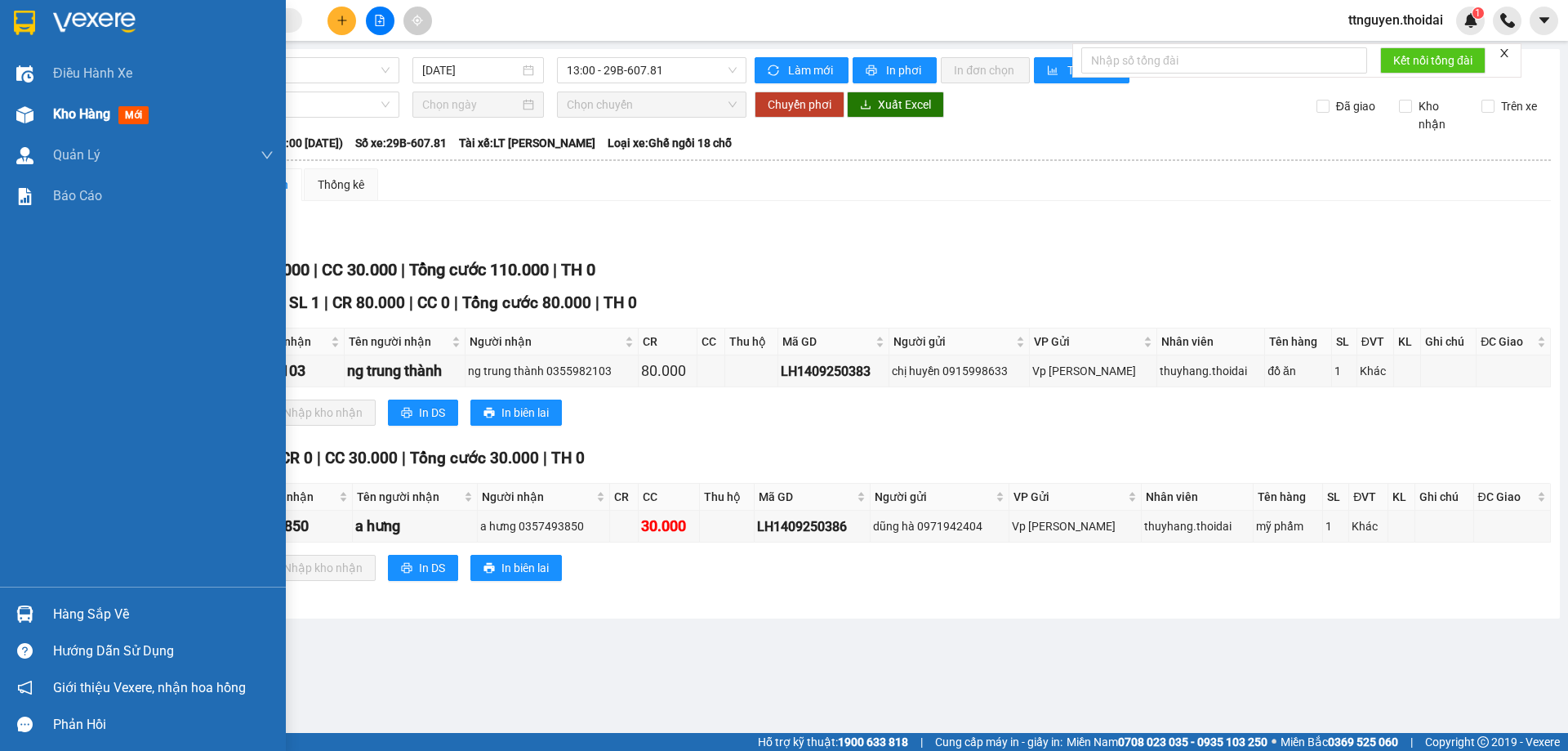
click at [89, 107] on span "Kho hàng" at bounding box center [82, 114] width 57 height 16
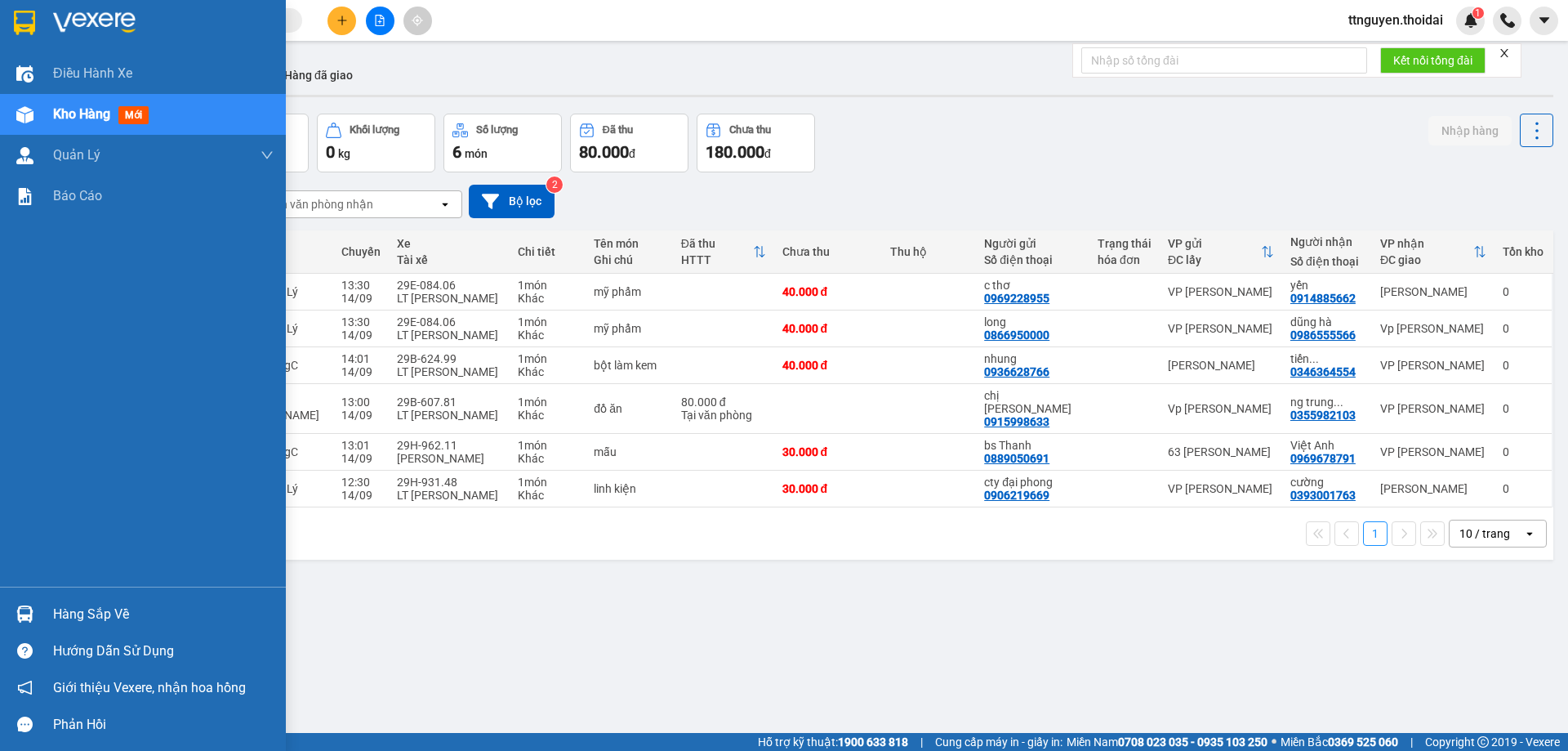
click at [59, 606] on div "Hàng sắp về" at bounding box center [163, 614] width 221 height 24
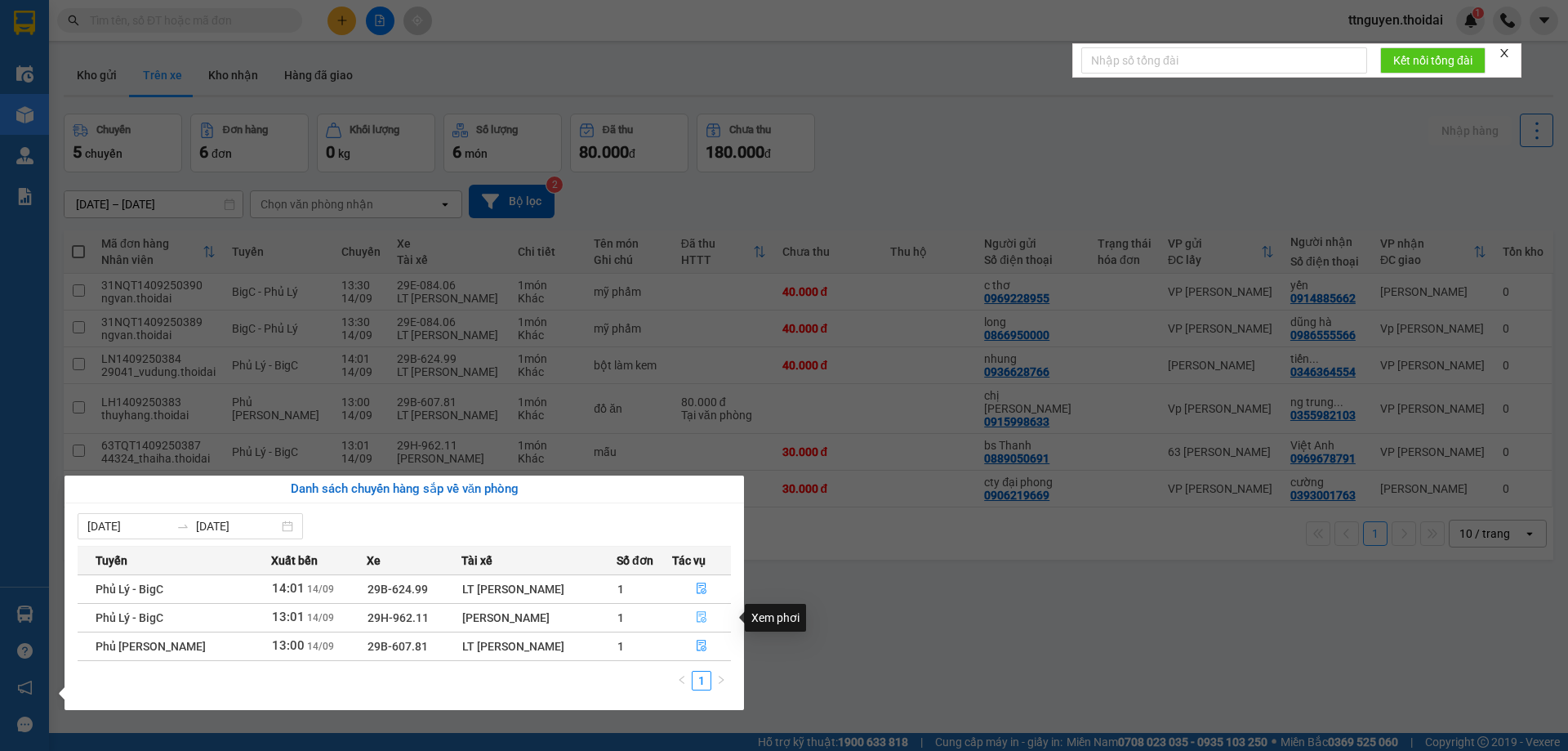
click at [696, 620] on icon "file-done" at bounding box center [702, 617] width 11 height 11
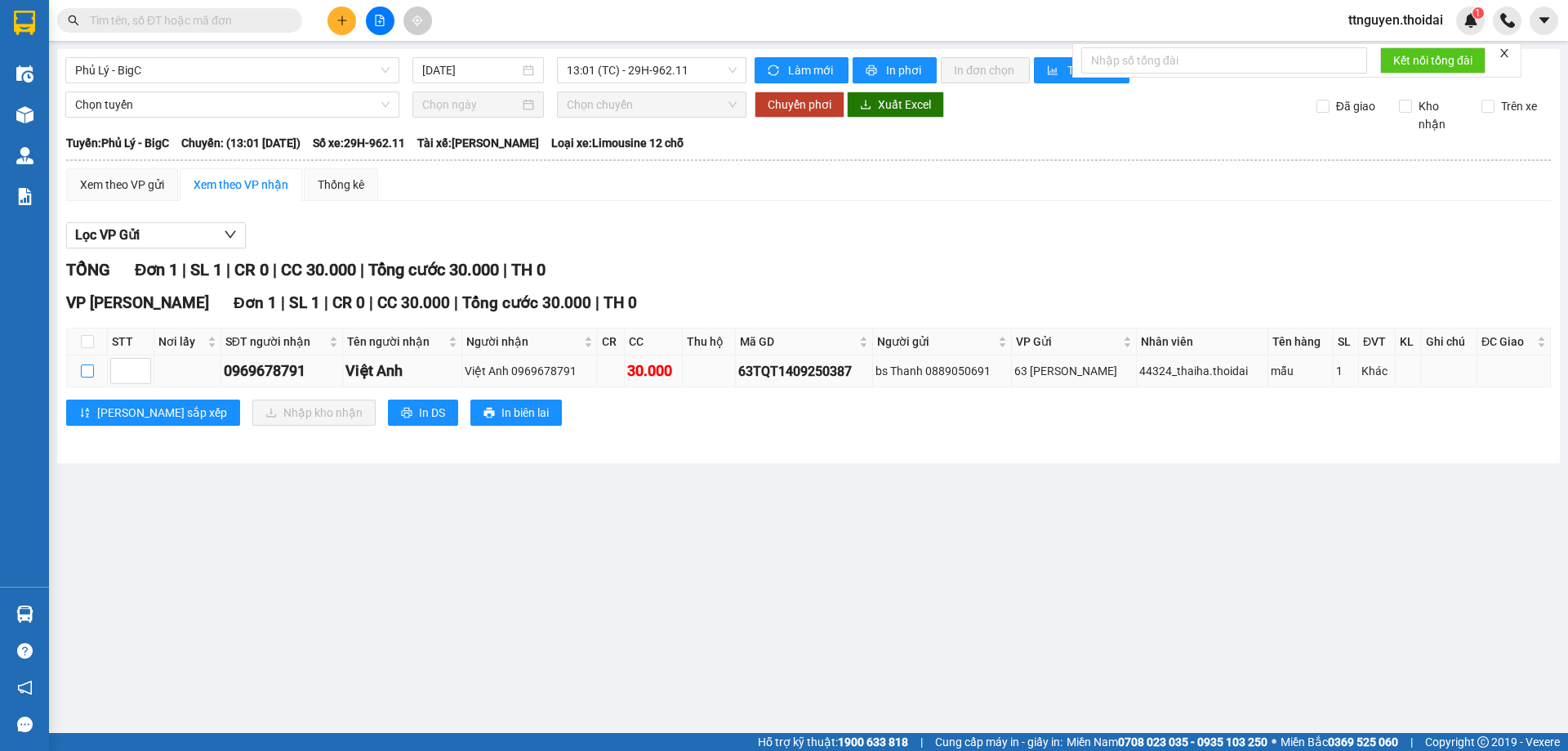
click at [90, 374] on input "checkbox" at bounding box center [87, 371] width 13 height 13
checkbox input "true"
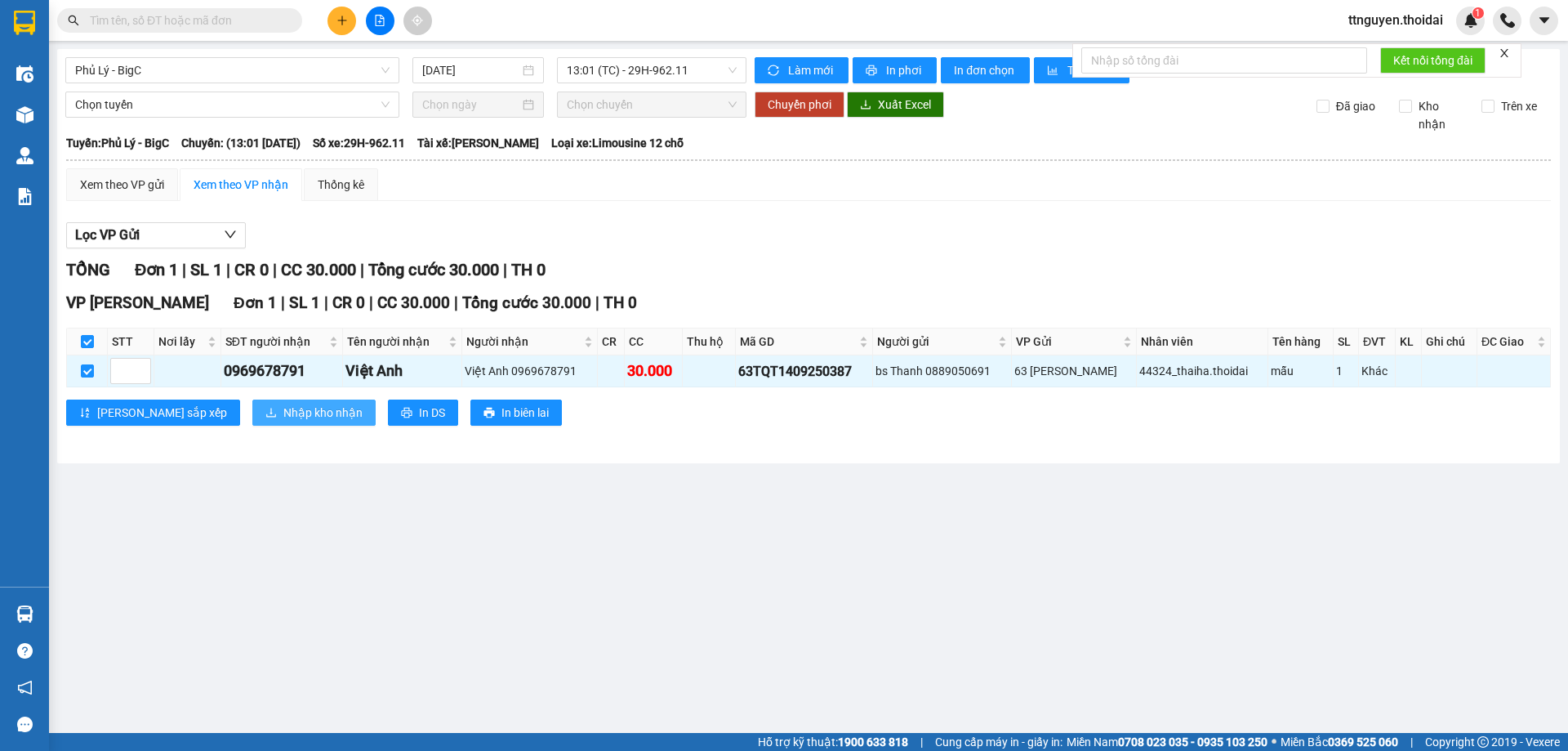
click at [284, 407] on span "Nhập kho nhận" at bounding box center [323, 412] width 79 height 18
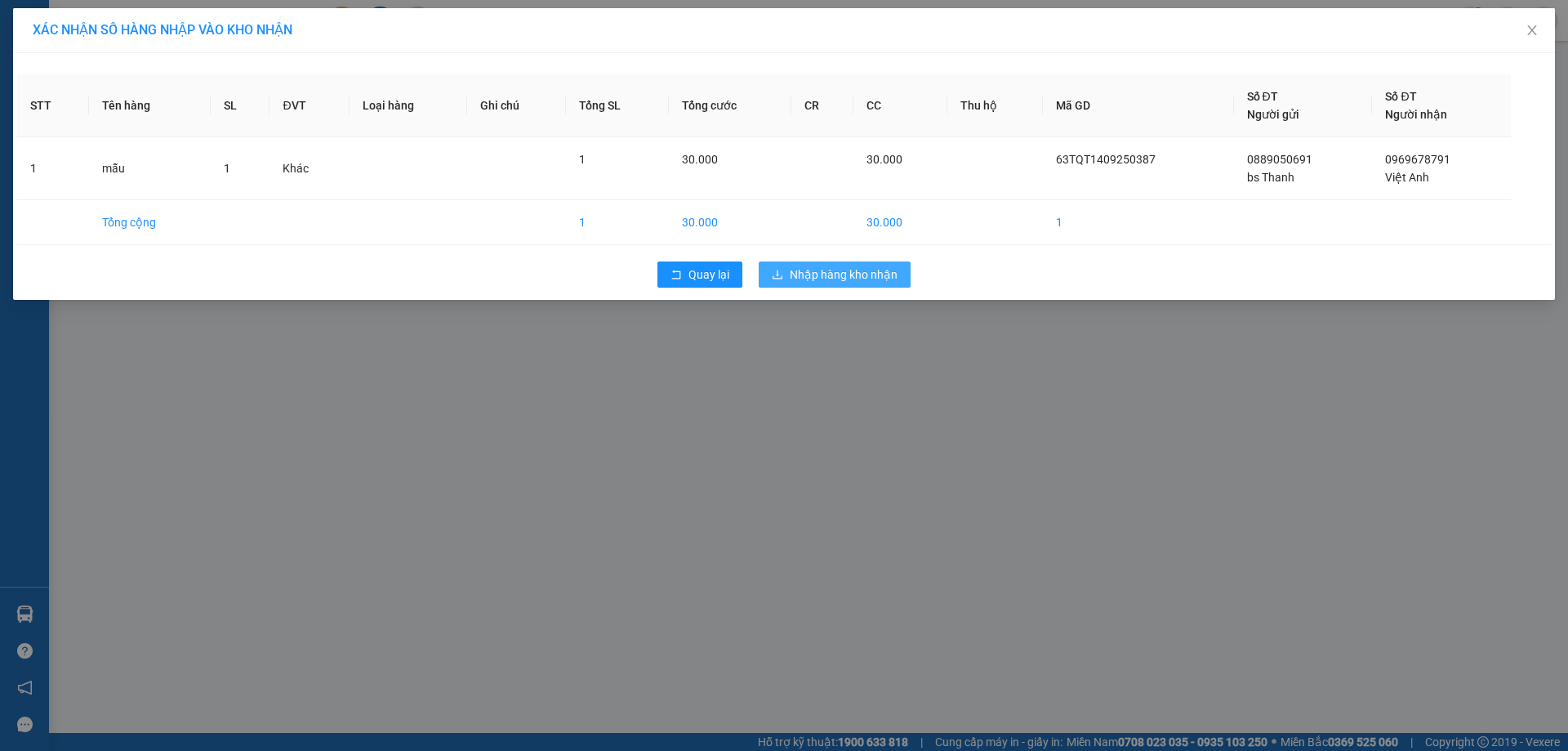
click at [805, 271] on span "Nhập hàng kho nhận" at bounding box center [844, 274] width 108 height 18
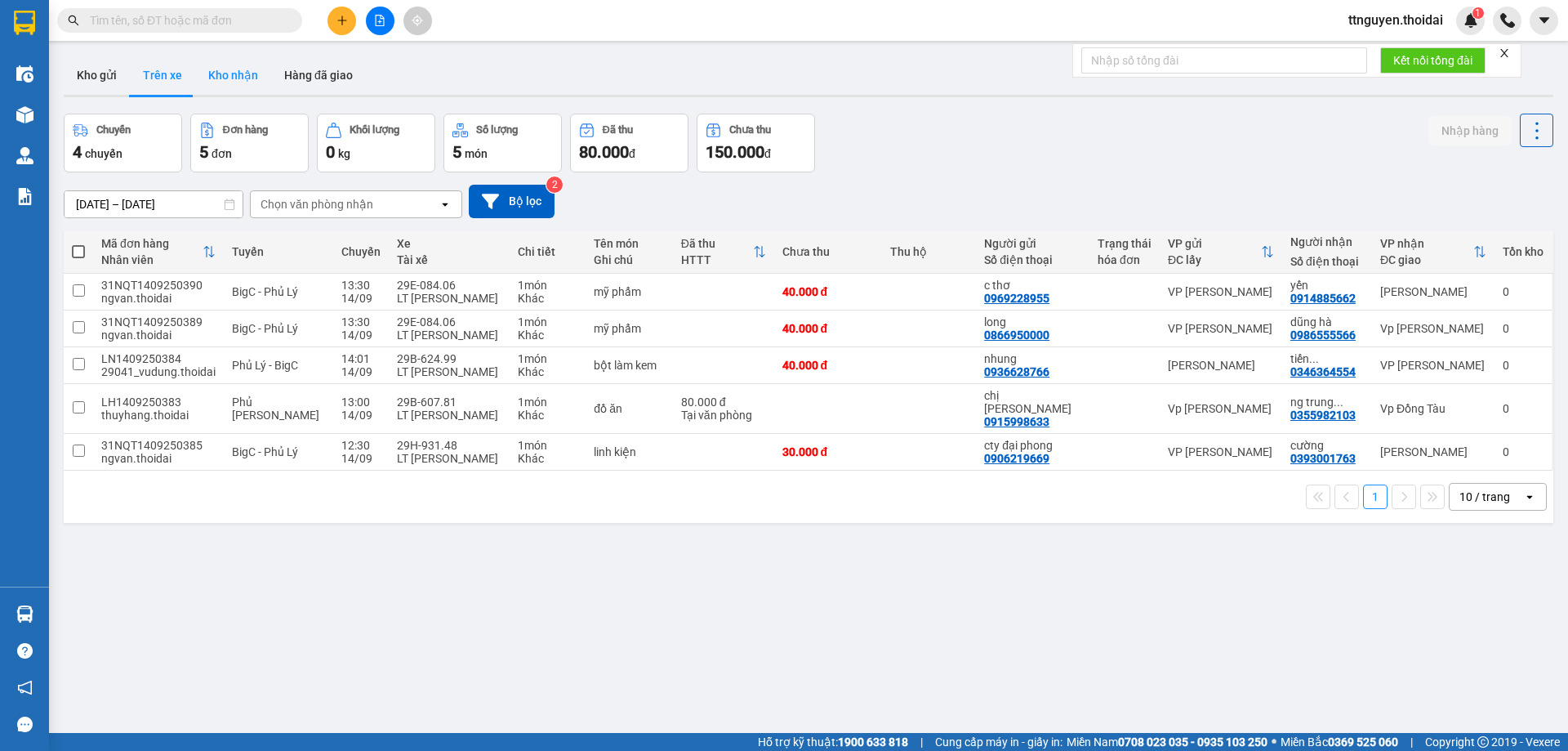
click at [209, 73] on button "Kho nhận" at bounding box center [234, 75] width 76 height 39
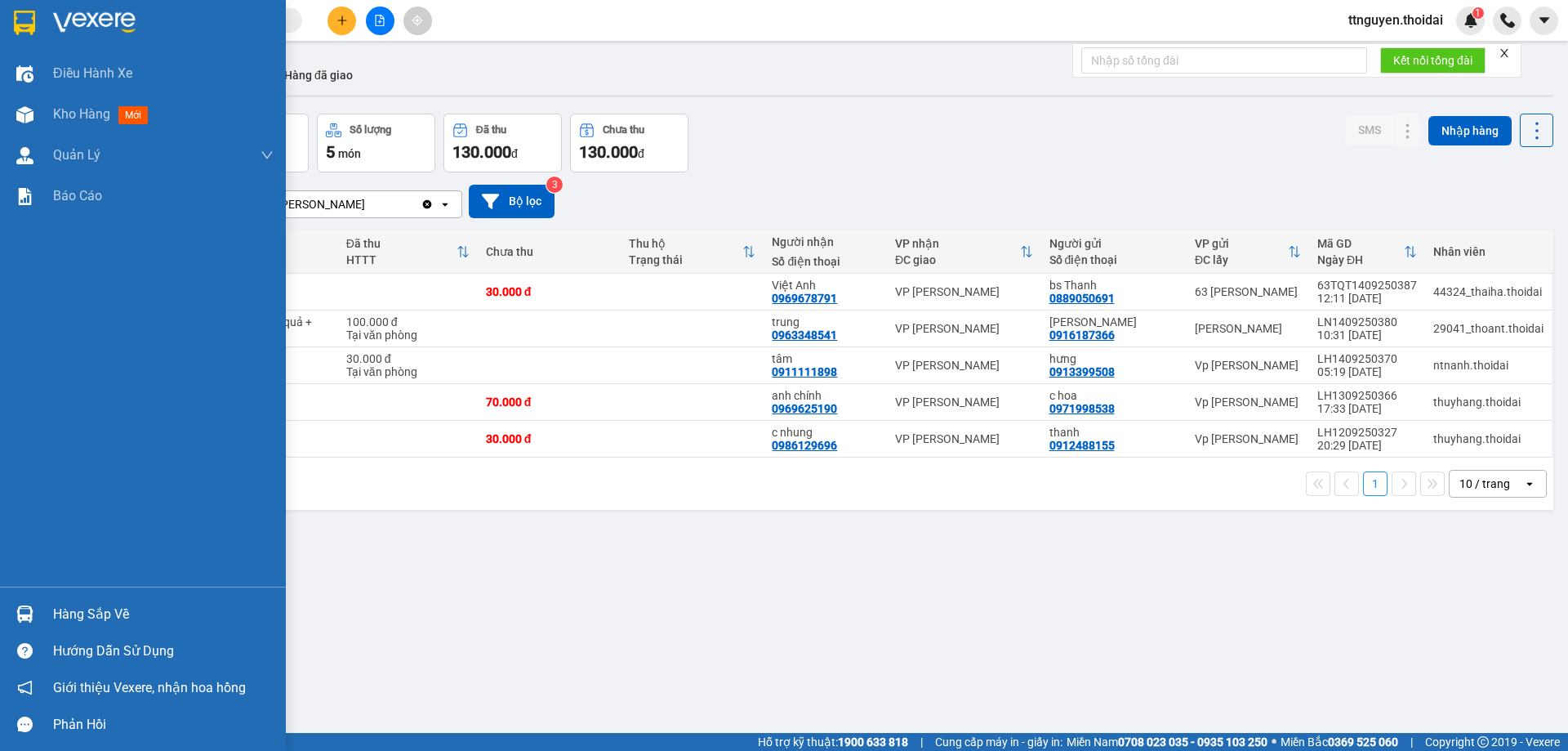
drag, startPoint x: 110, startPoint y: 609, endPoint x: 154, endPoint y: 614, distance: 44.3
click at [110, 612] on div "Hàng sắp về" at bounding box center [163, 614] width 221 height 24
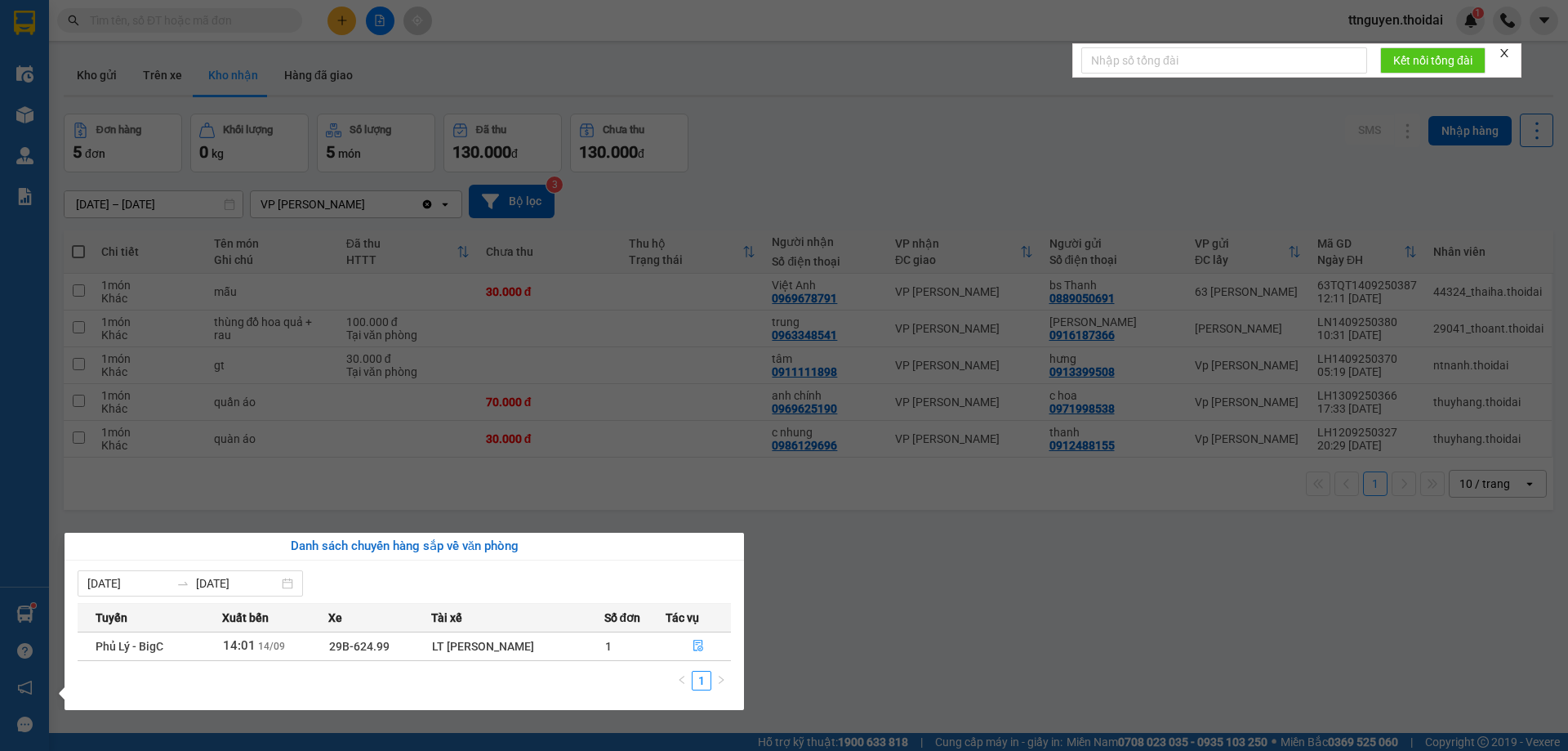
drag, startPoint x: 826, startPoint y: 615, endPoint x: 792, endPoint y: 588, distance: 43.4
click at [823, 612] on section "Kết quả tìm kiếm ( 0 ) Bộ lọc No Data ttnguyen.thoidai 1 Điều hành xe Kho hàng …" at bounding box center [784, 376] width 1568 height 751
